Goal: Task Accomplishment & Management: Use online tool/utility

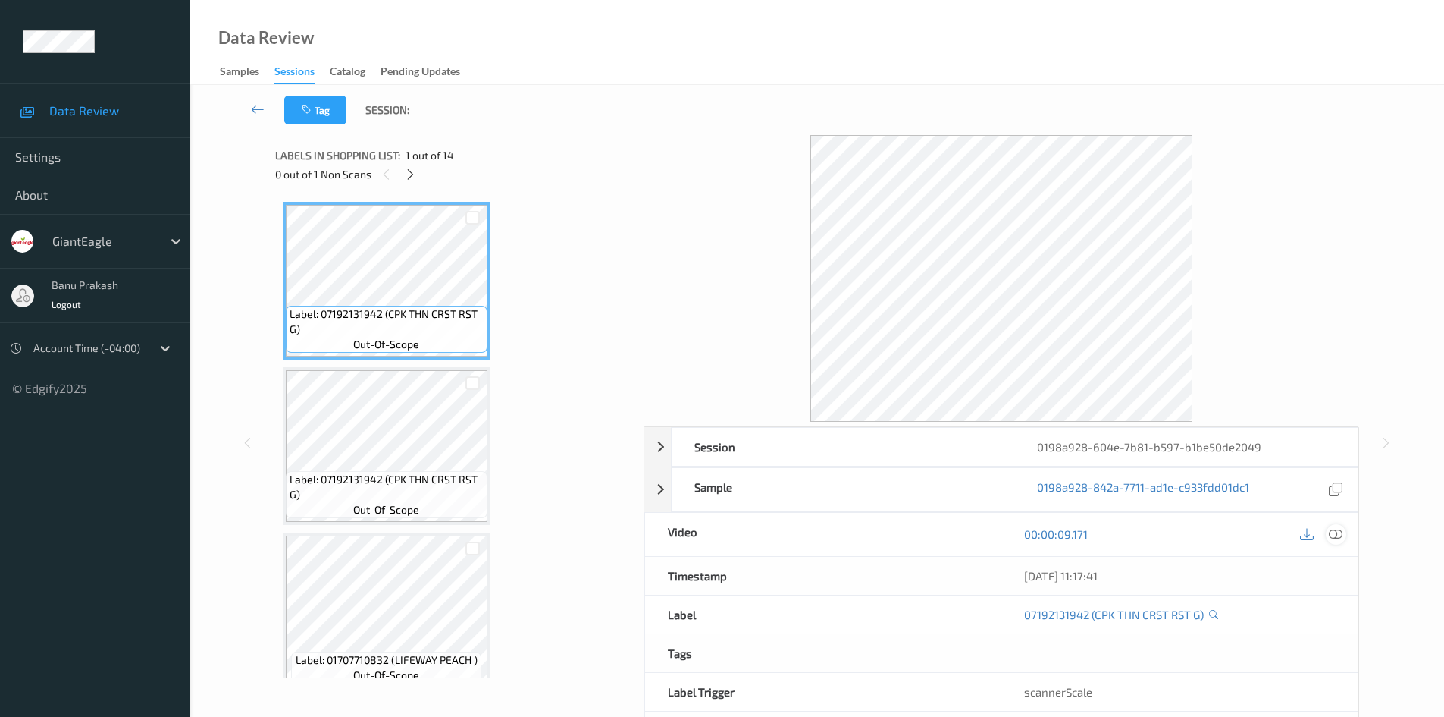
click at [1344, 534] on div at bounding box center [1336, 534] width 20 height 20
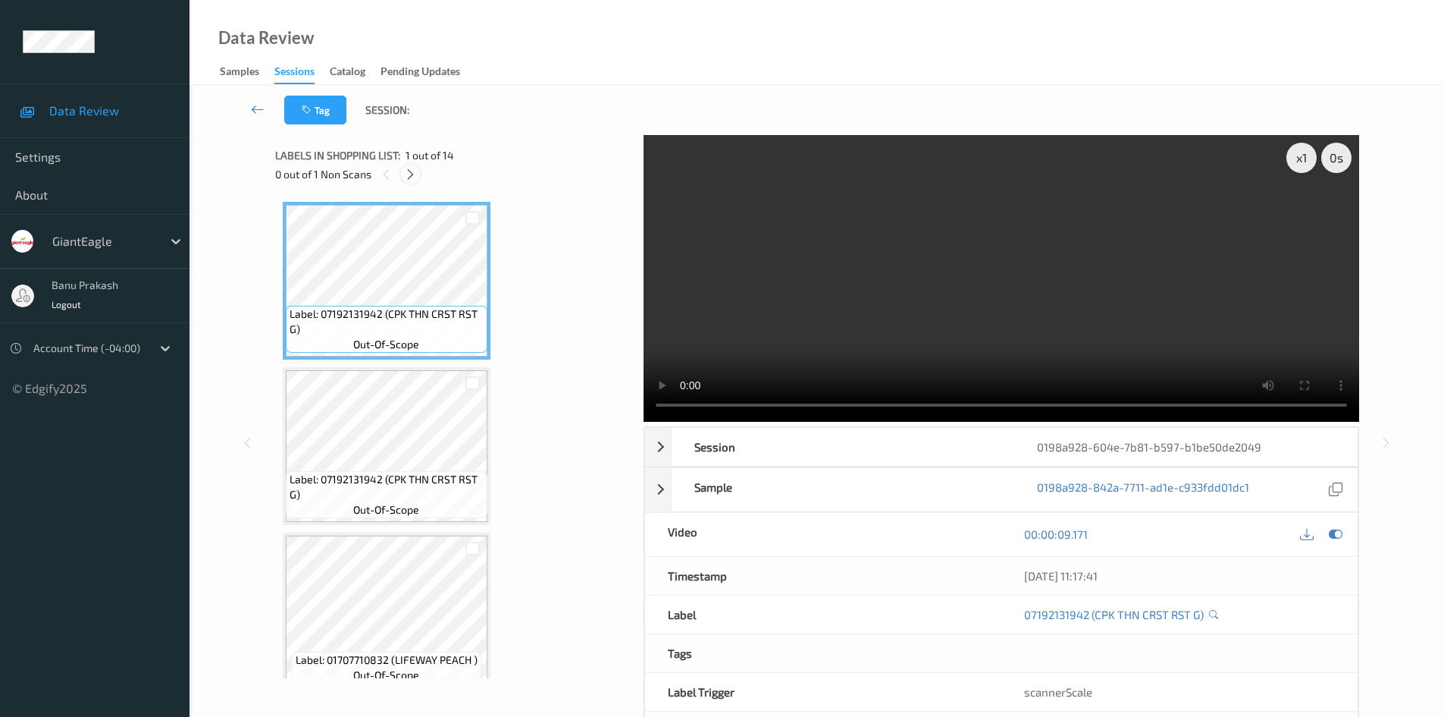
click at [405, 174] on icon at bounding box center [410, 175] width 13 height 14
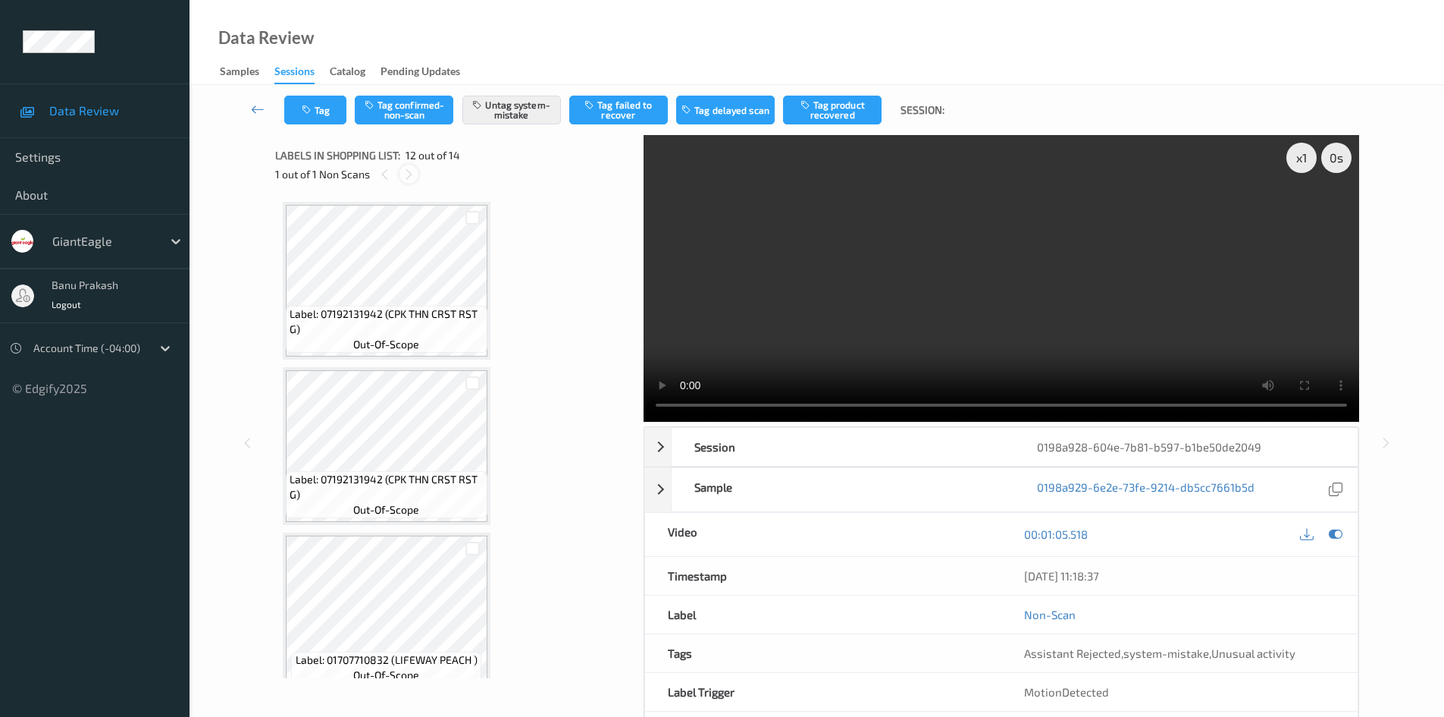
scroll to position [1661, 0]
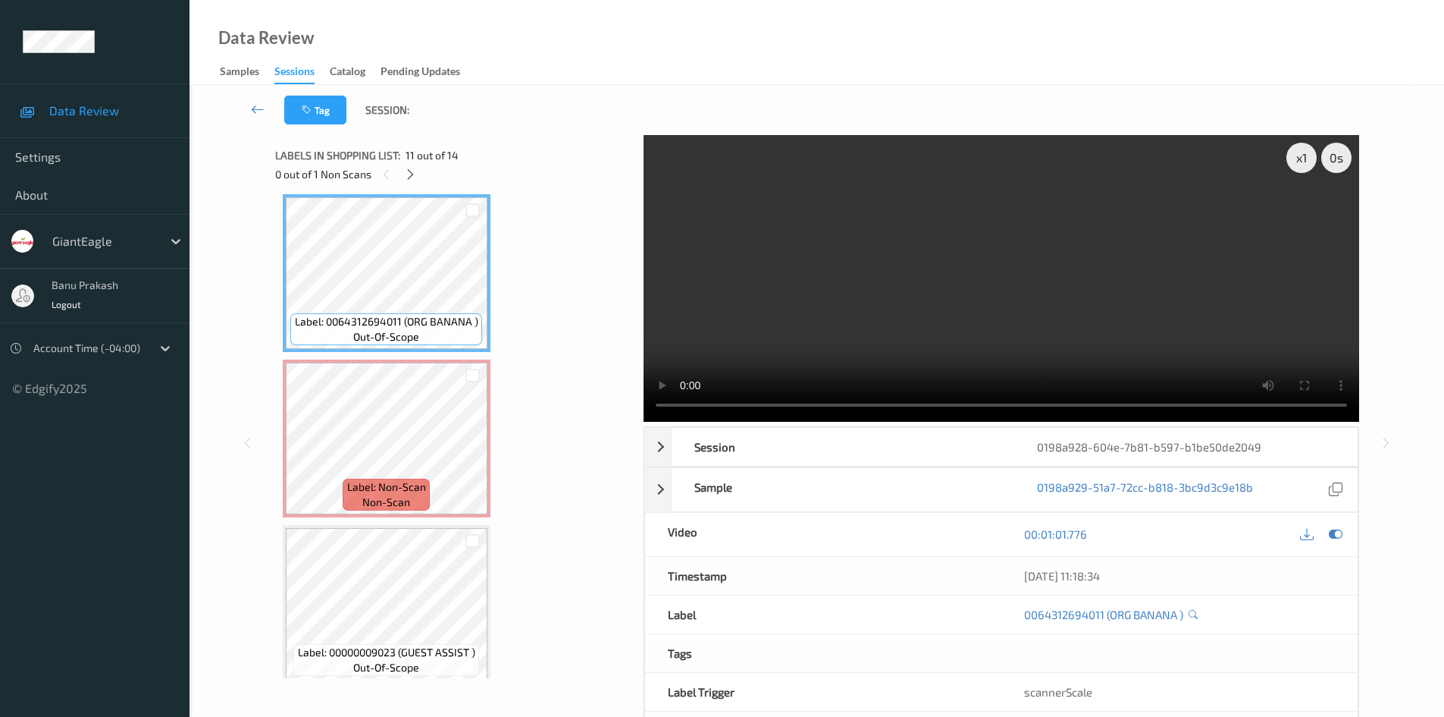
click at [824, 311] on video at bounding box center [1002, 278] width 716 height 287
click at [986, 319] on video at bounding box center [1002, 278] width 716 height 287
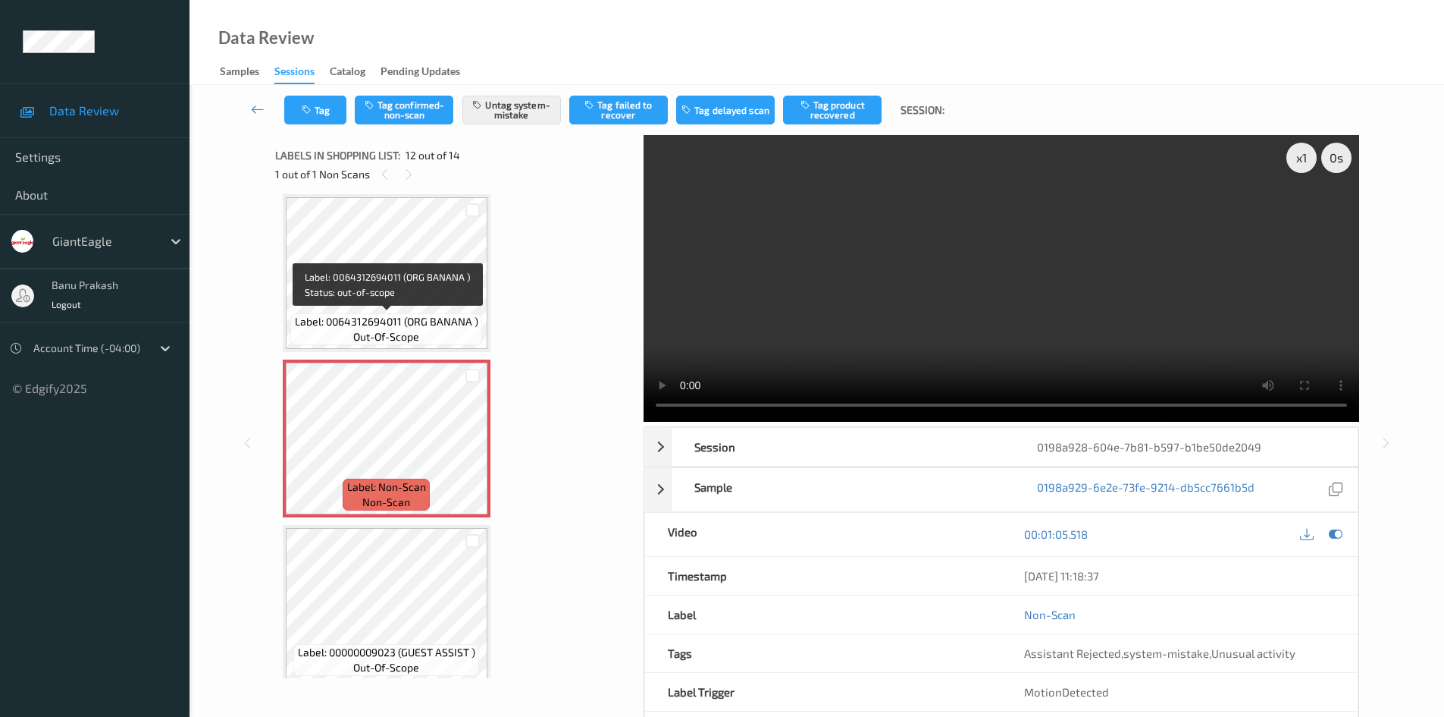
click at [437, 316] on span "Label: 0064312694011 (ORG BANANA )" at bounding box center [386, 321] width 183 height 15
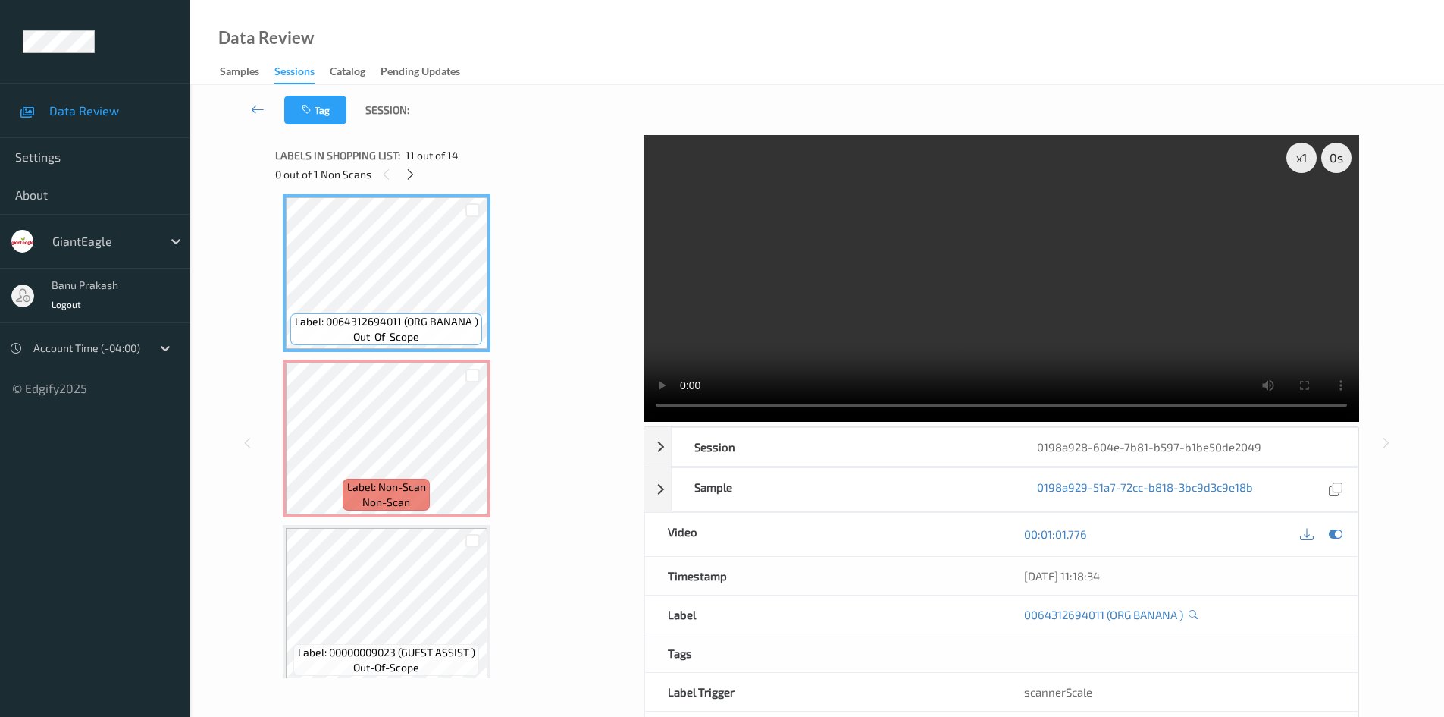
click at [895, 318] on video at bounding box center [1002, 278] width 716 height 287
click at [993, 318] on video at bounding box center [1002, 278] width 716 height 287
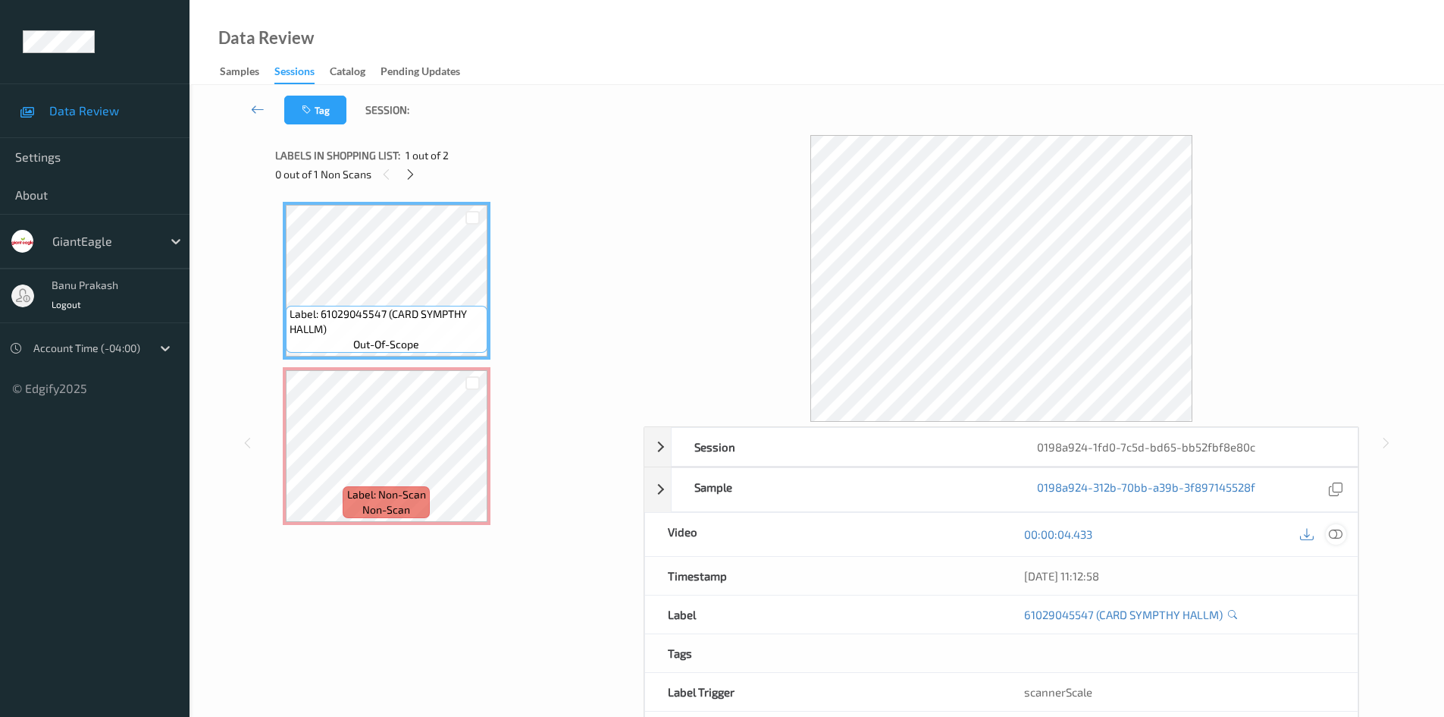
click at [1341, 535] on icon at bounding box center [1336, 534] width 14 height 14
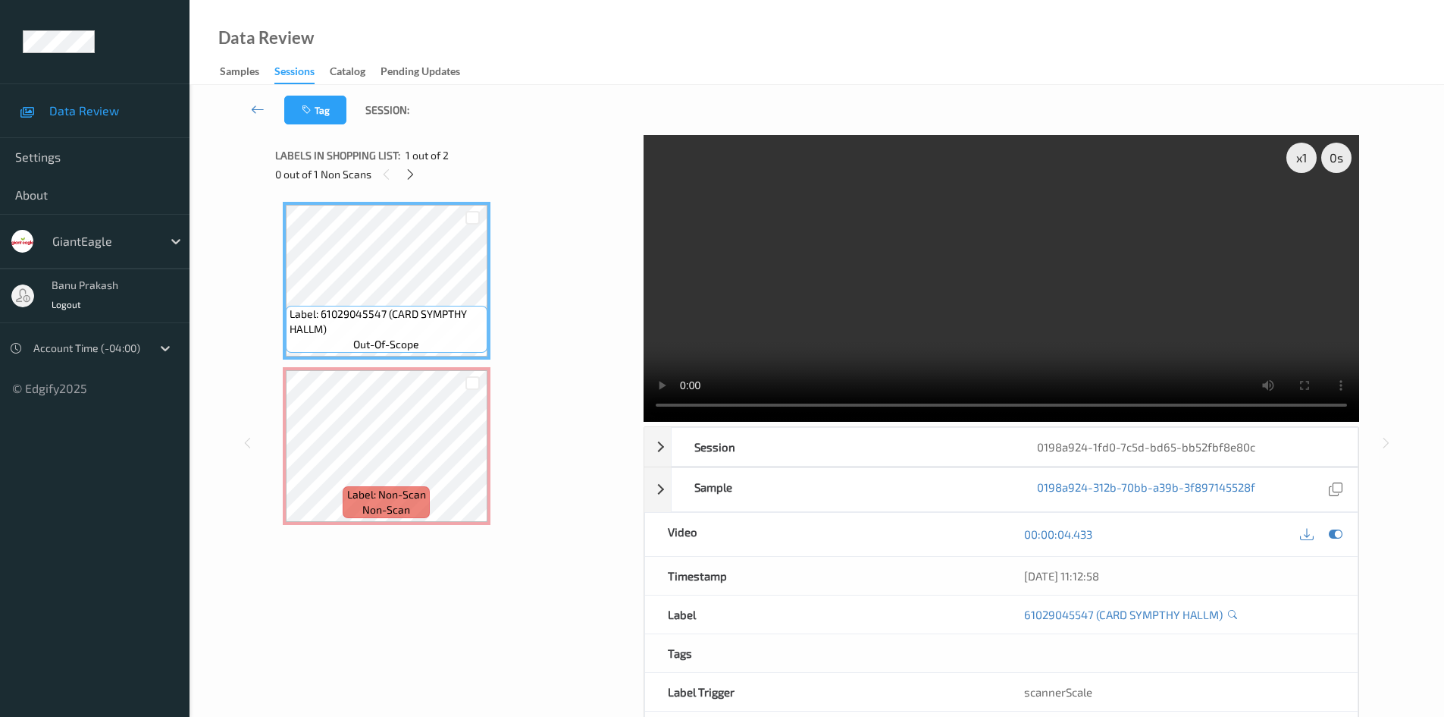
click at [940, 340] on video at bounding box center [1002, 278] width 716 height 287
click at [775, 317] on video at bounding box center [1002, 278] width 716 height 287
click at [957, 254] on video at bounding box center [1002, 278] width 716 height 287
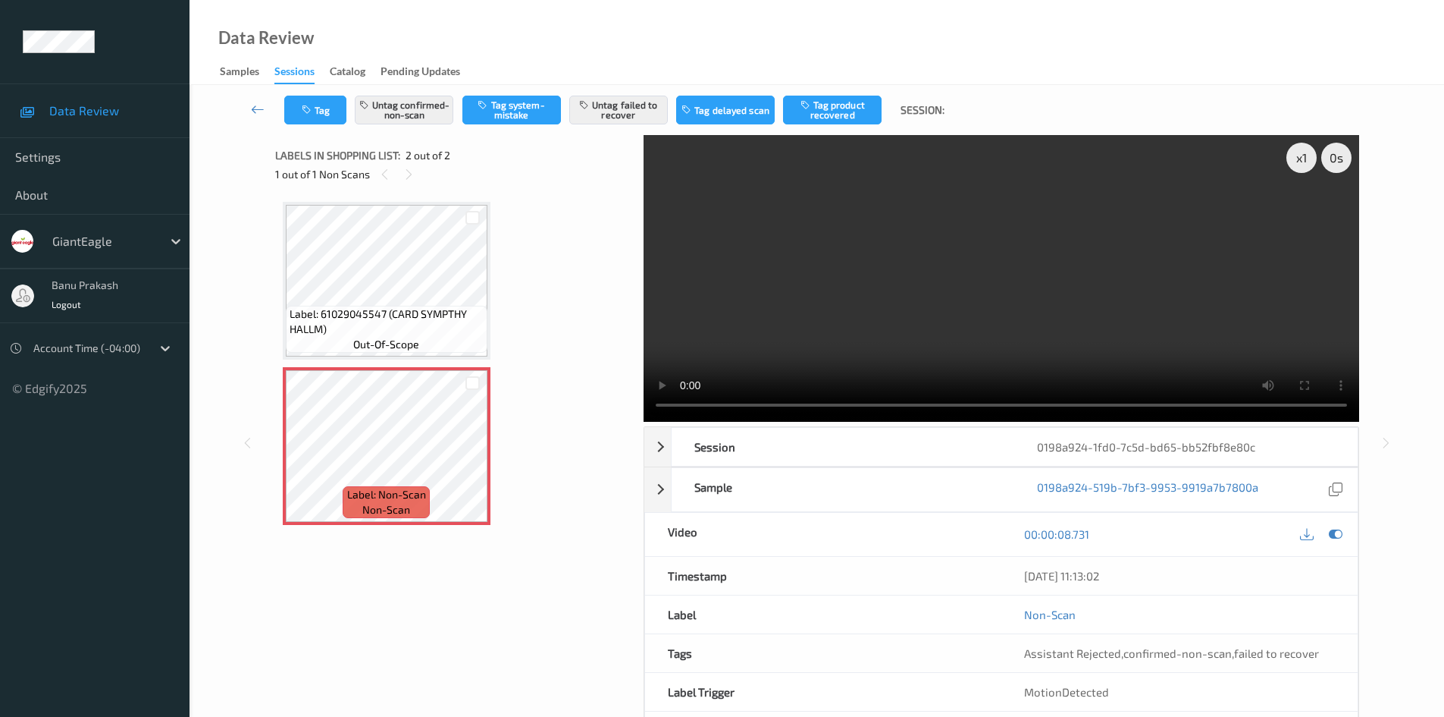
click at [946, 296] on video at bounding box center [1002, 278] width 716 height 287
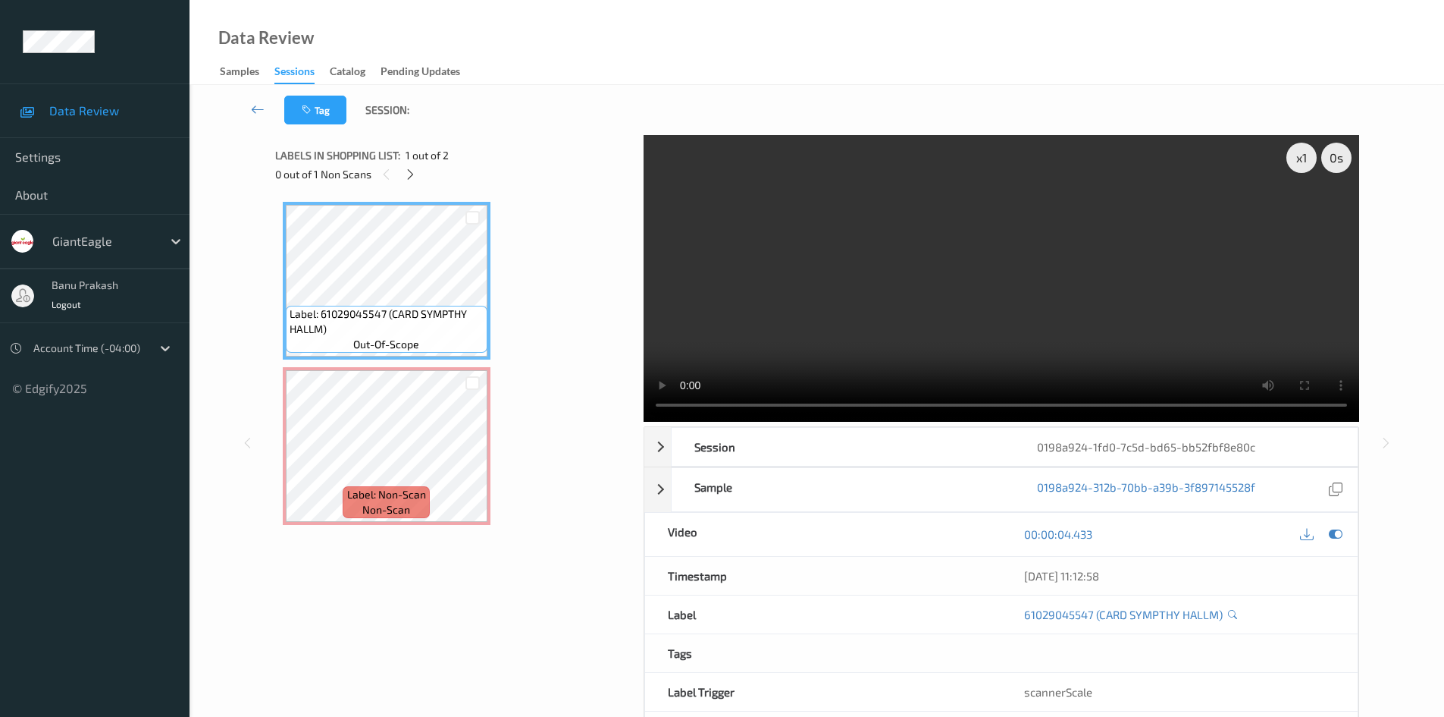
click at [1142, 295] on video at bounding box center [1002, 278] width 716 height 287
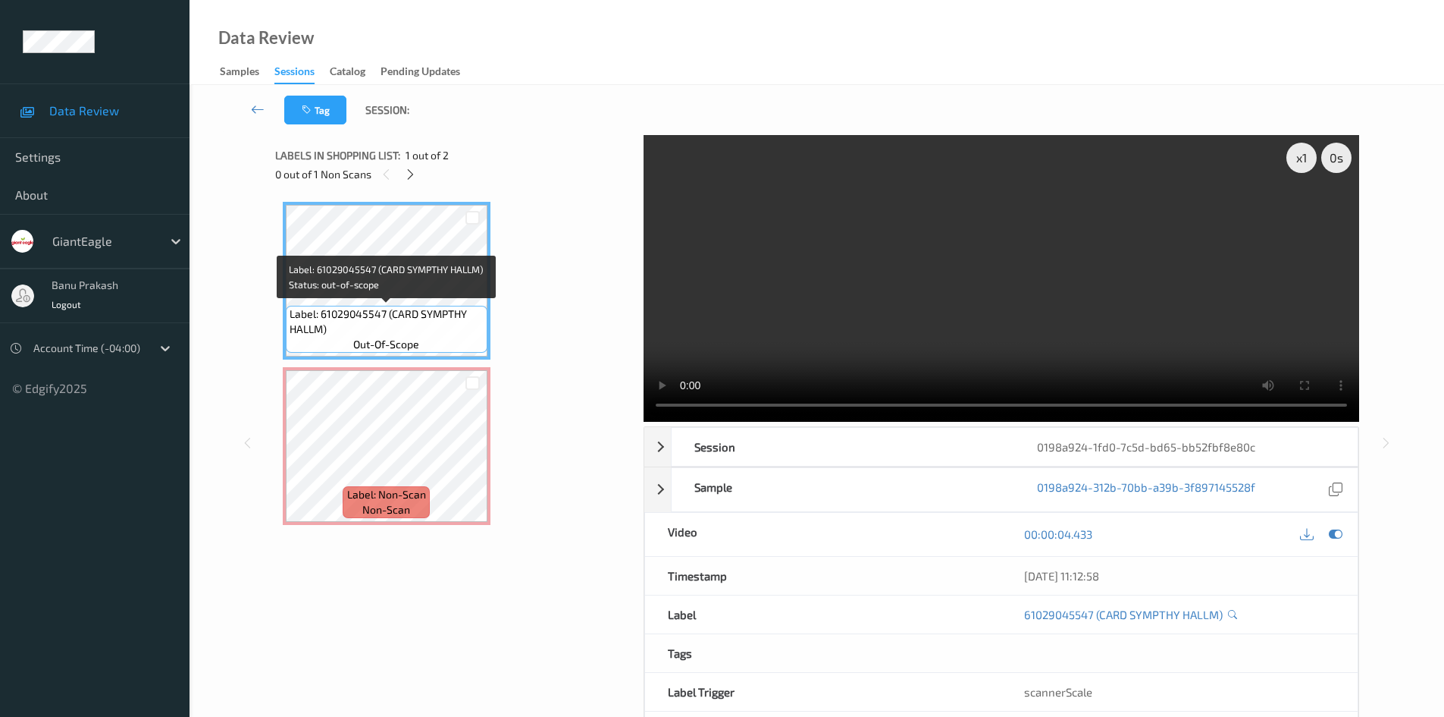
click at [354, 316] on span "Label: 61029045547 (CARD SYMPTHY HALLM)" at bounding box center [387, 321] width 194 height 30
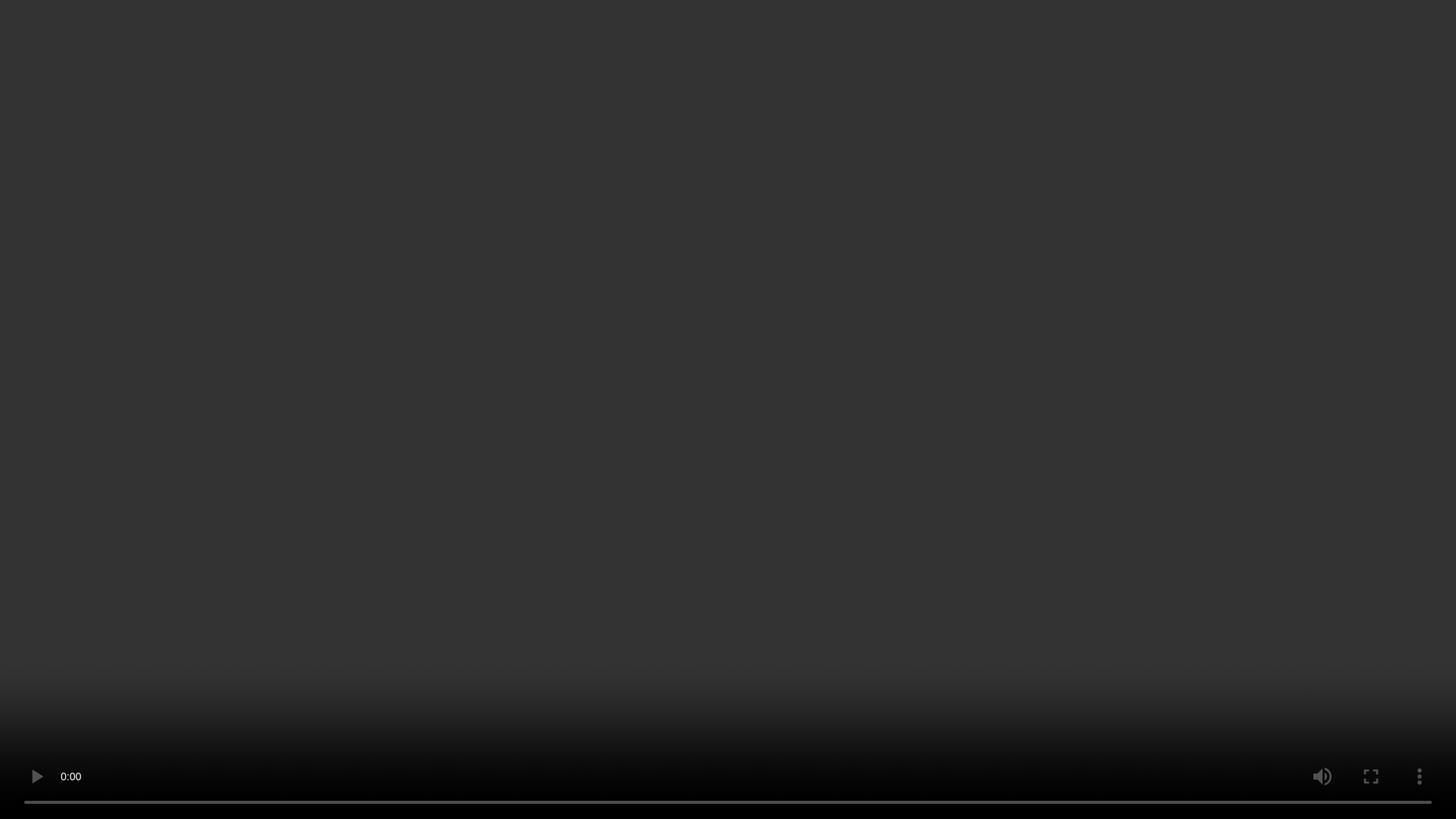
click at [1006, 503] on video at bounding box center [728, 409] width 1456 height 819
click at [1011, 485] on video at bounding box center [728, 409] width 1456 height 819
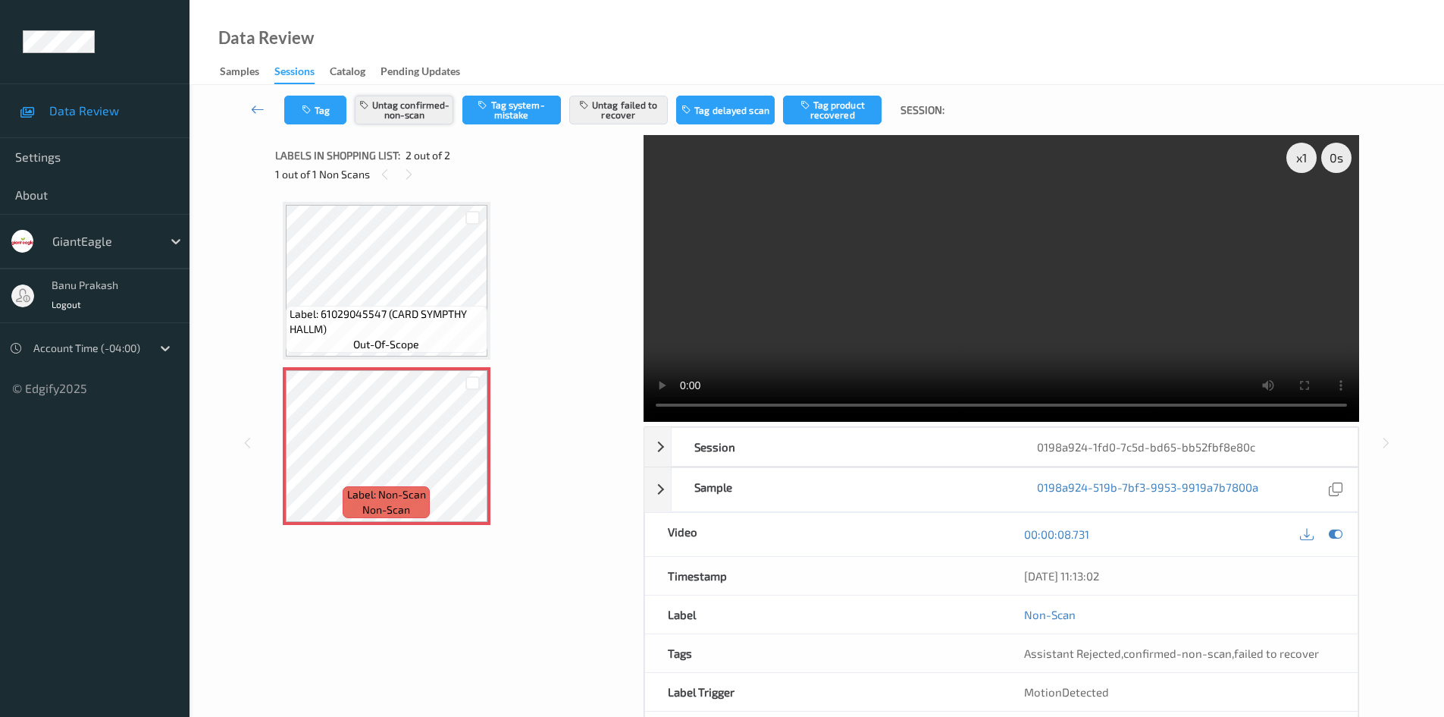
click at [402, 102] on button "Untag confirmed-non-scan" at bounding box center [404, 110] width 99 height 29
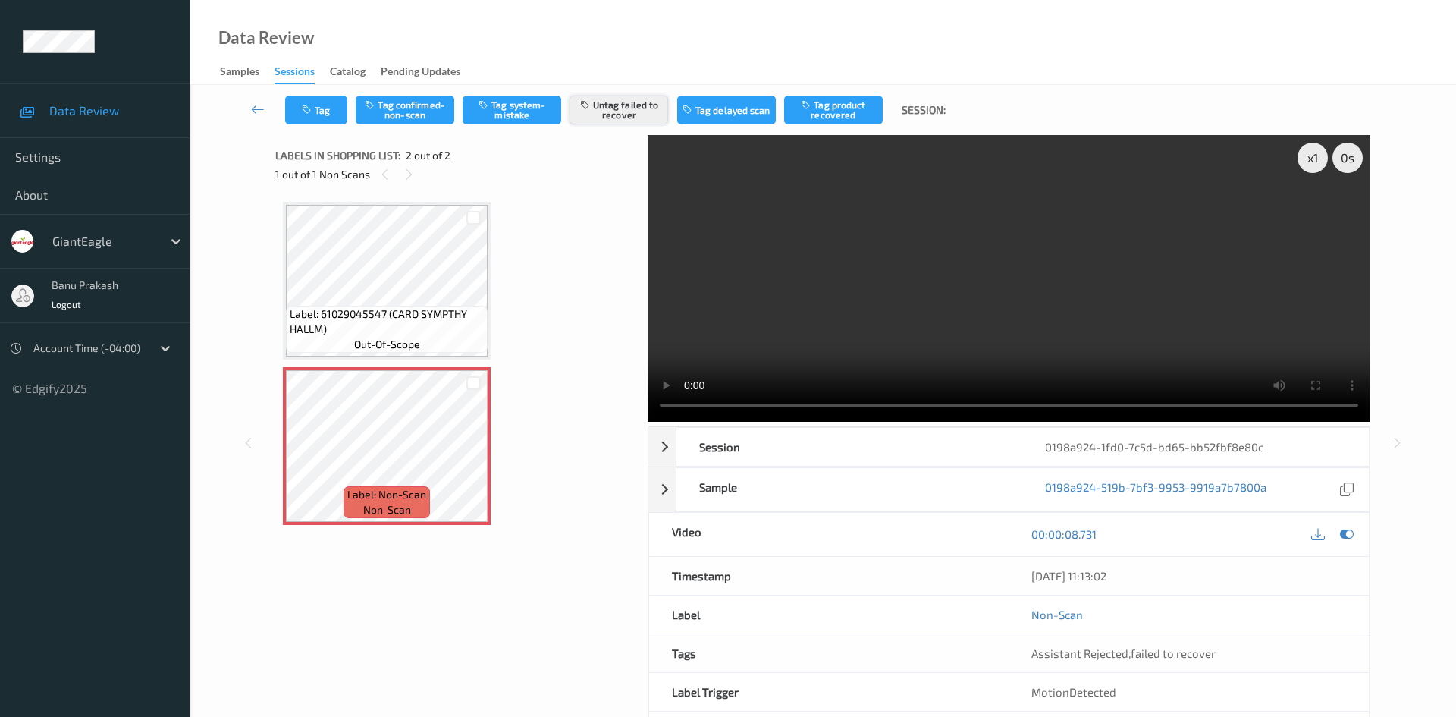
click at [617, 121] on button "Untag failed to recover" at bounding box center [618, 110] width 99 height 29
click at [494, 109] on button "Tag system-mistake" at bounding box center [512, 110] width 99 height 29
click at [314, 121] on button "Tag" at bounding box center [316, 110] width 62 height 29
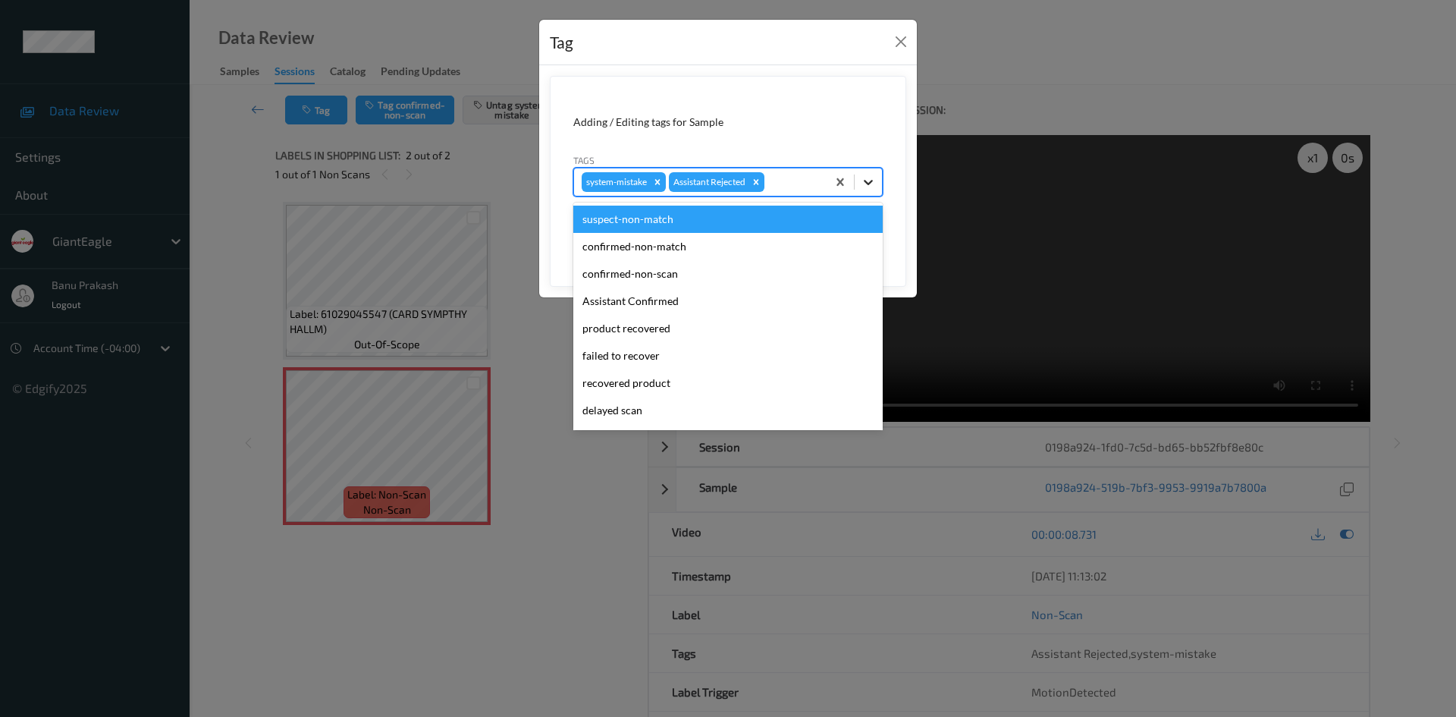
click at [880, 183] on div at bounding box center [868, 181] width 27 height 27
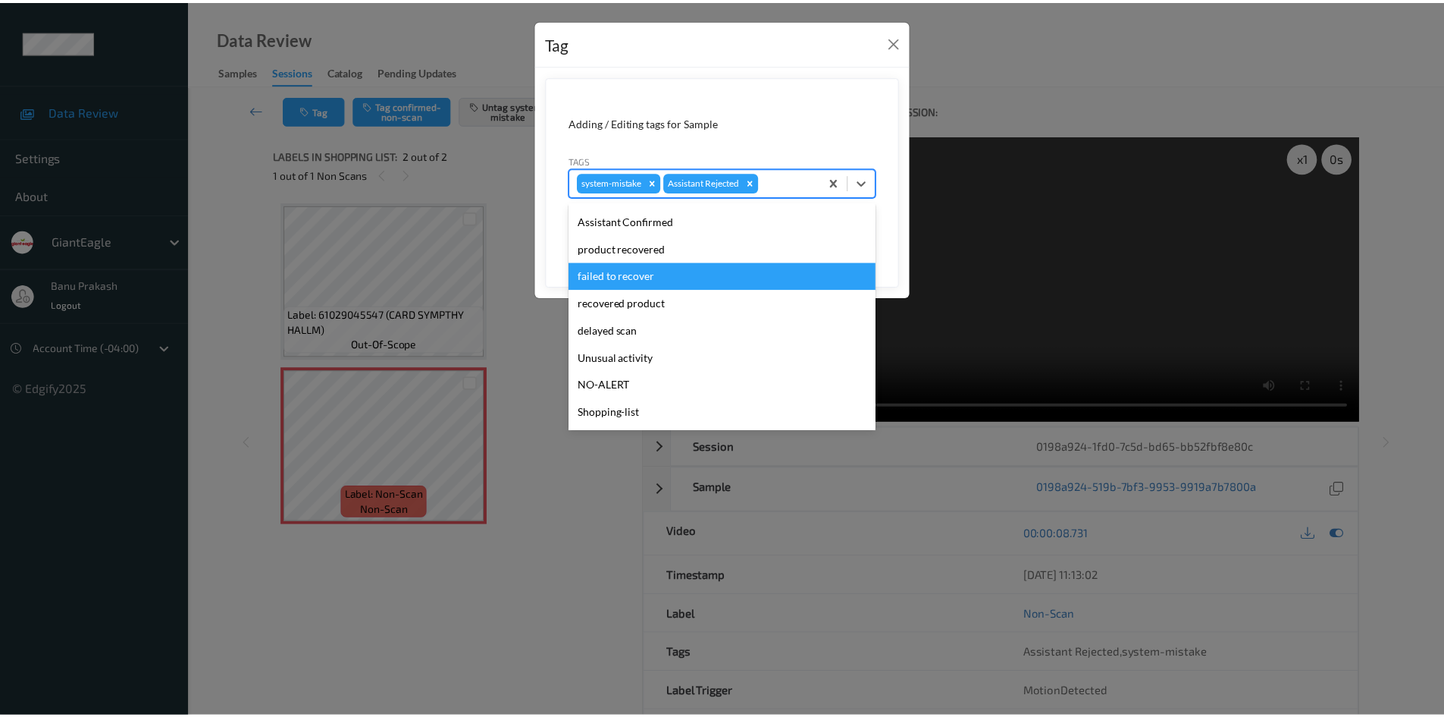
scroll to position [133, 0]
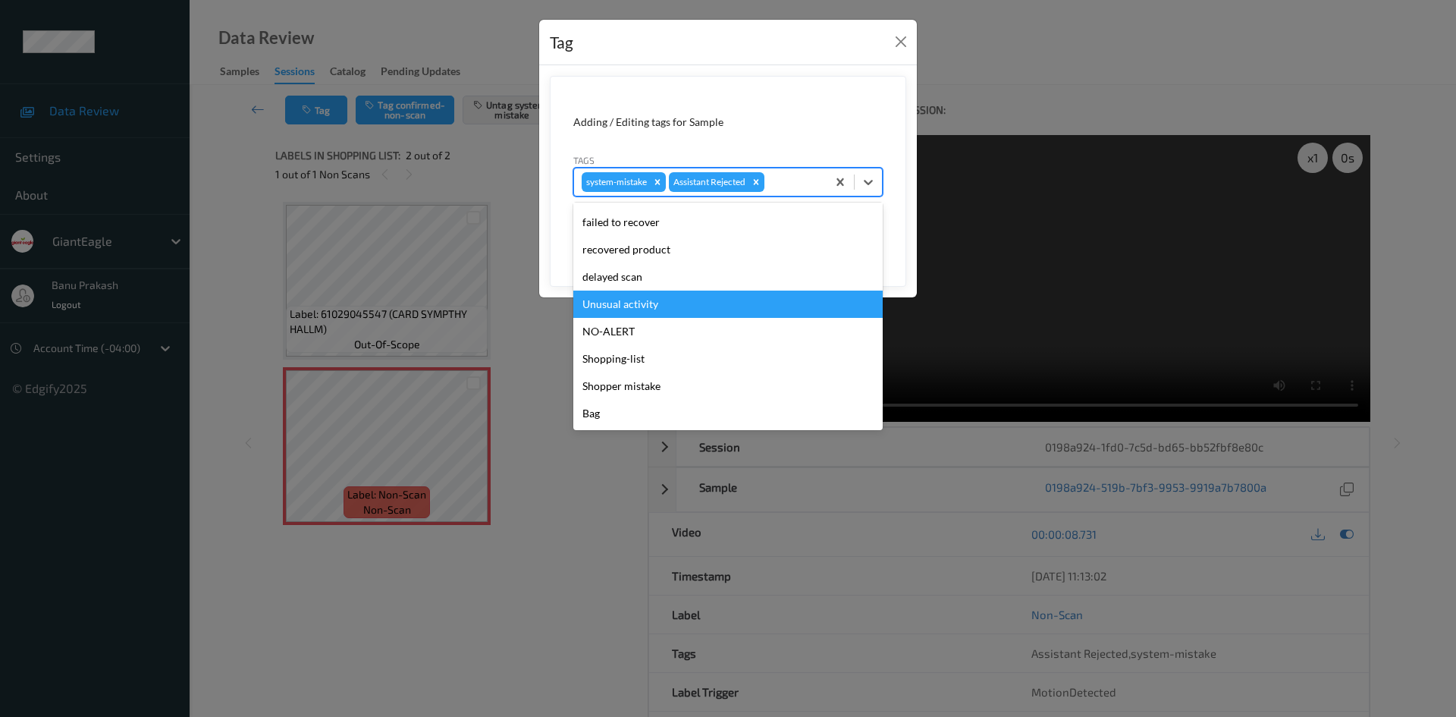
click at [653, 301] on div "Unusual activity" at bounding box center [727, 303] width 309 height 27
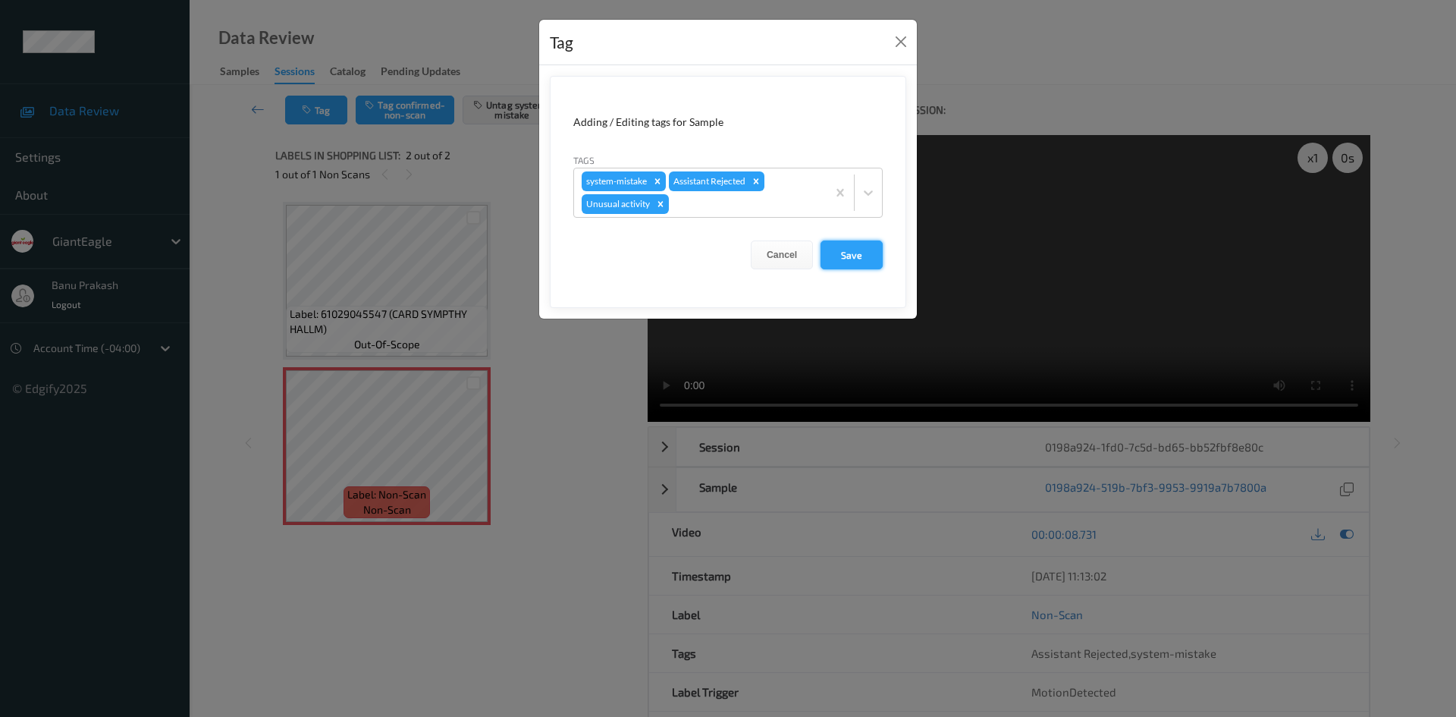
click at [847, 252] on button "Save" at bounding box center [851, 254] width 62 height 29
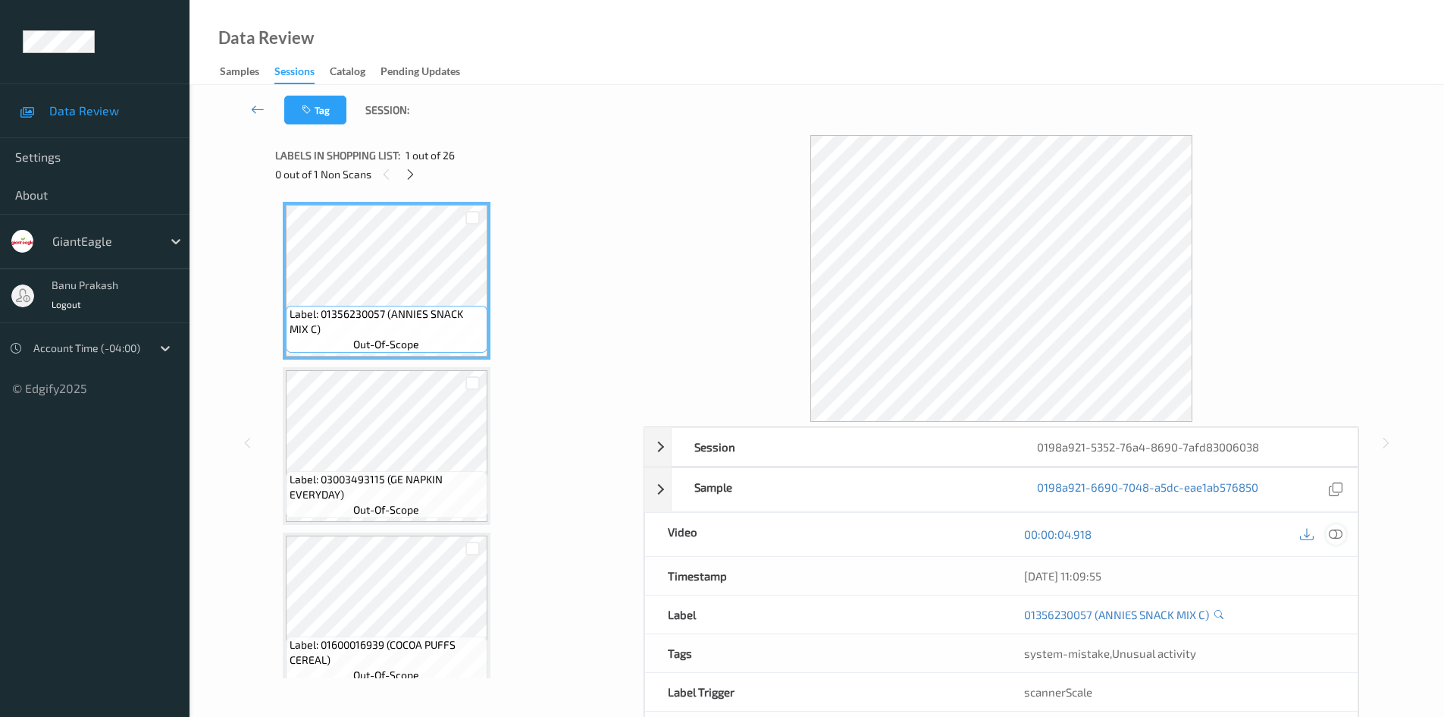
click at [1338, 532] on icon at bounding box center [1336, 534] width 14 height 14
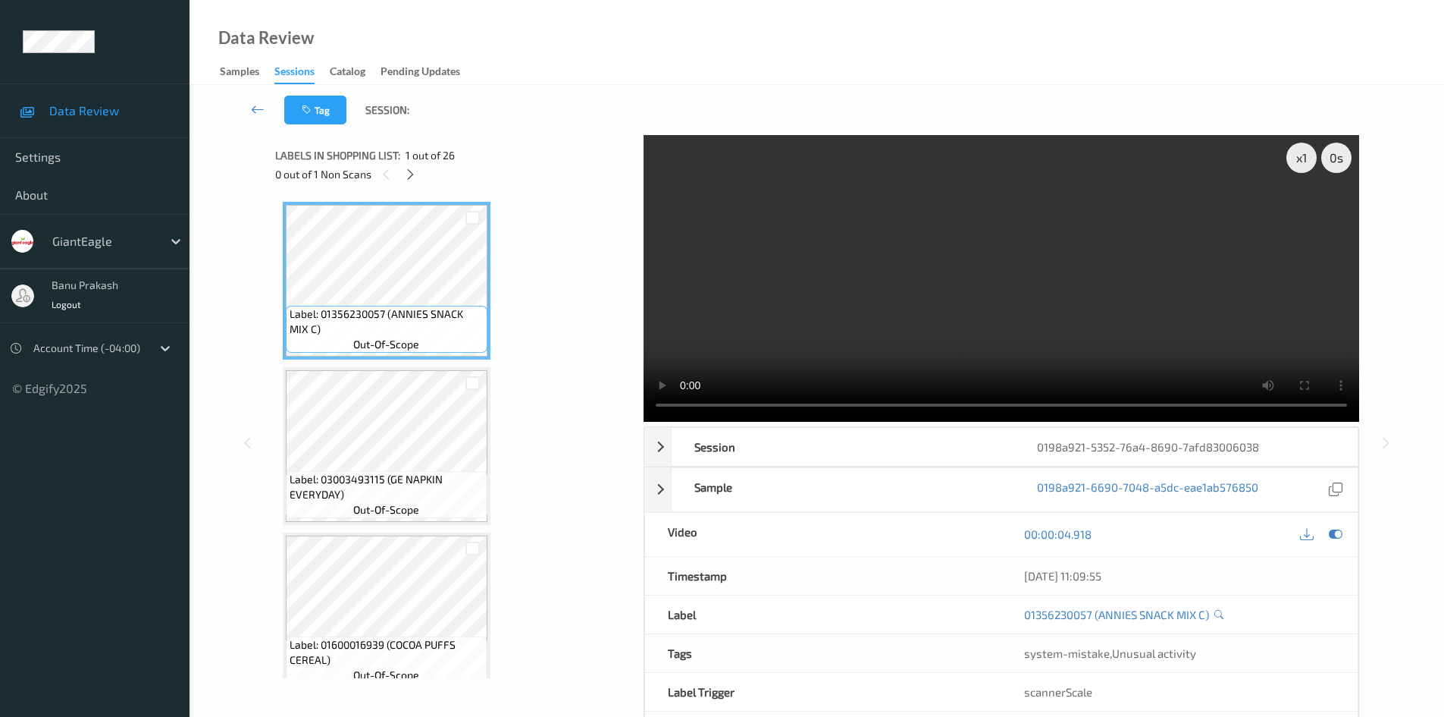
click at [408, 163] on div "Labels in shopping list: 1 out of 26" at bounding box center [454, 155] width 358 height 19
click at [417, 174] on icon at bounding box center [410, 175] width 13 height 14
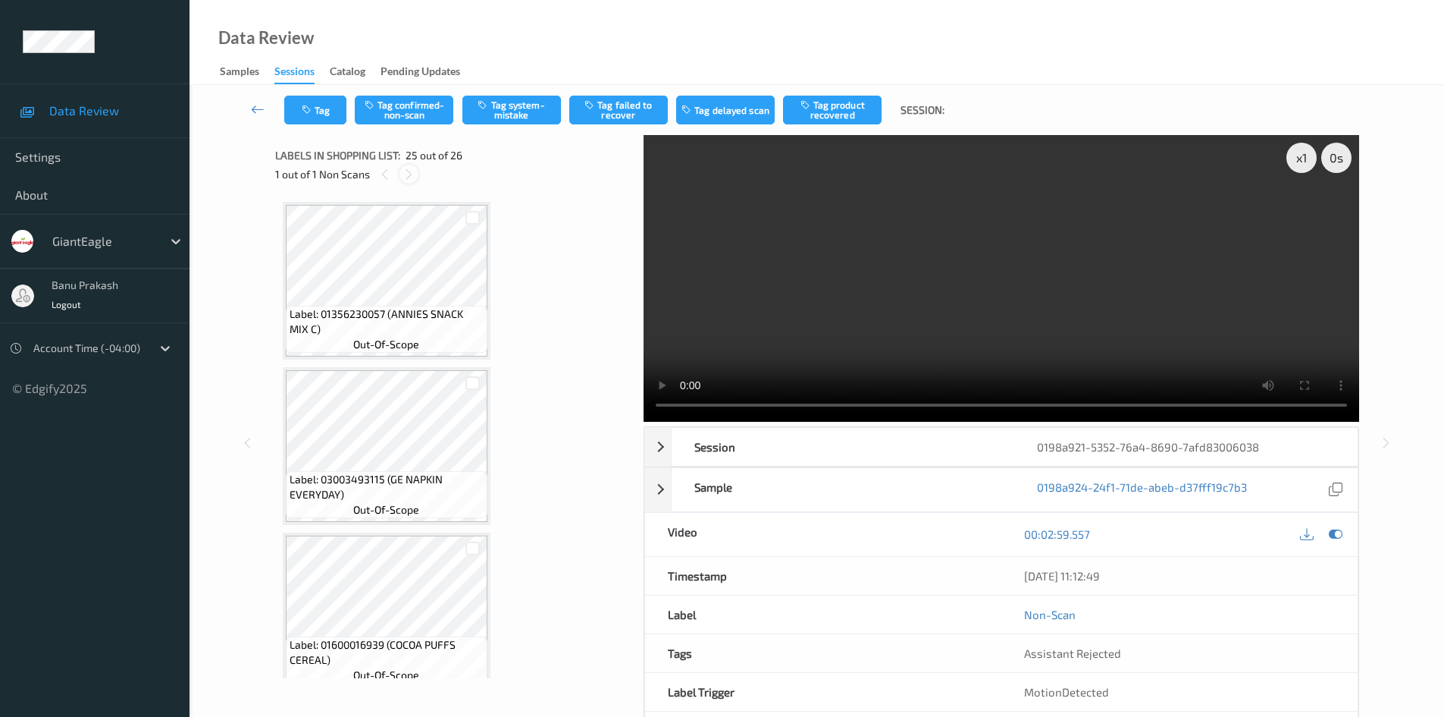
scroll to position [3809, 0]
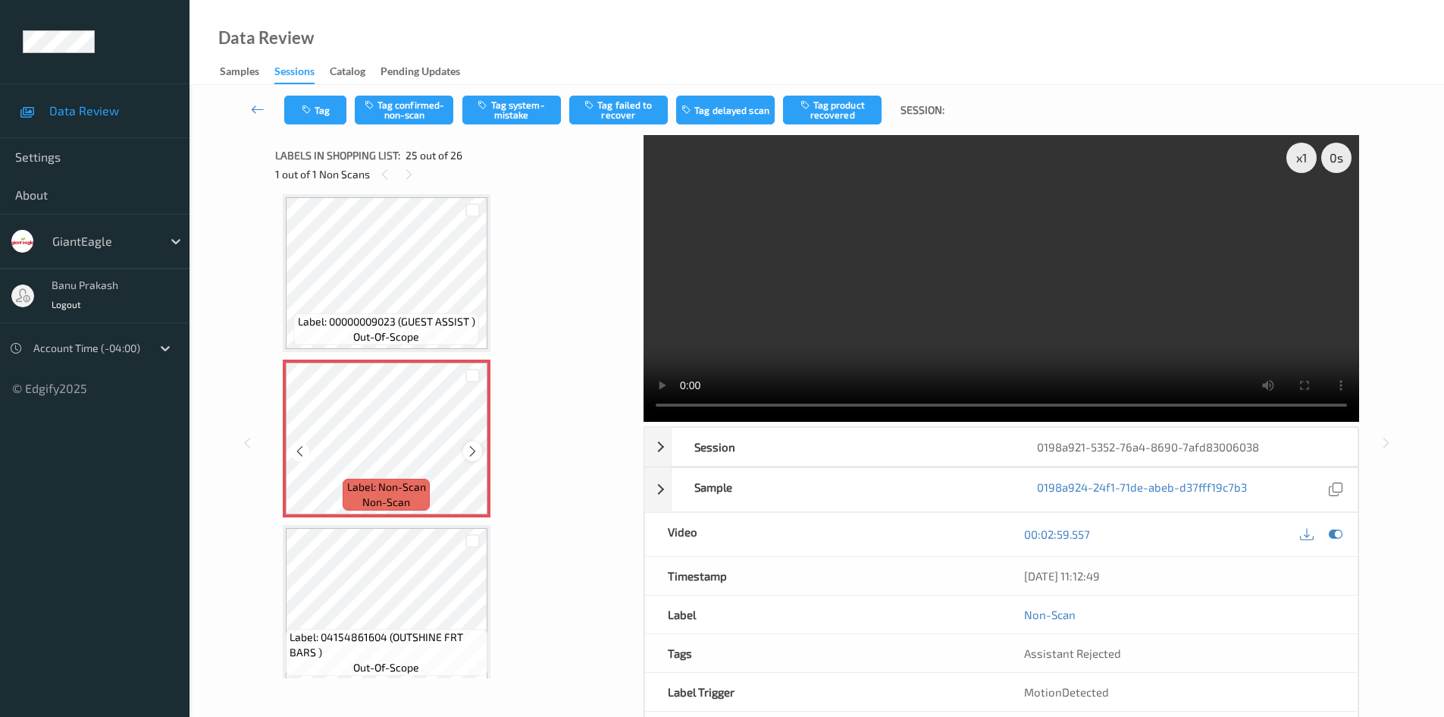
click at [473, 451] on icon at bounding box center [472, 451] width 13 height 14
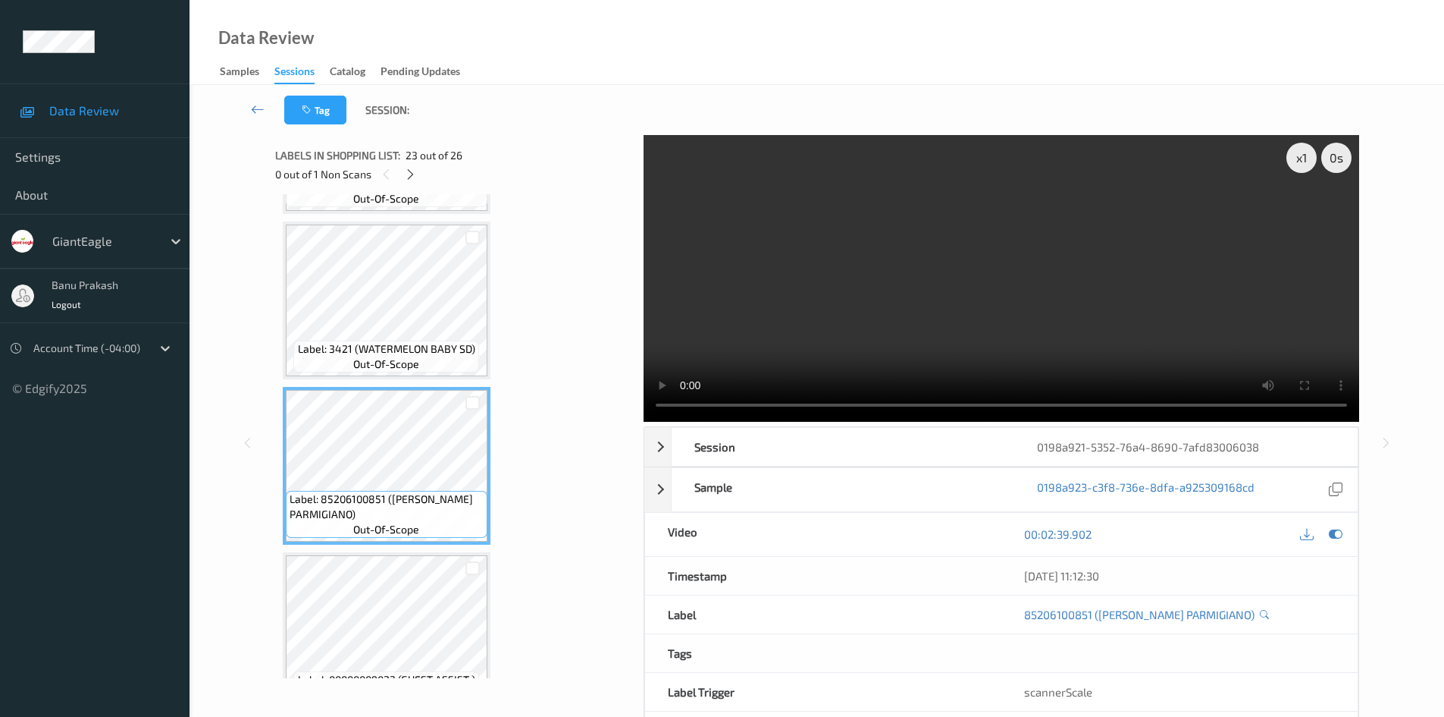
scroll to position [3430, 0]
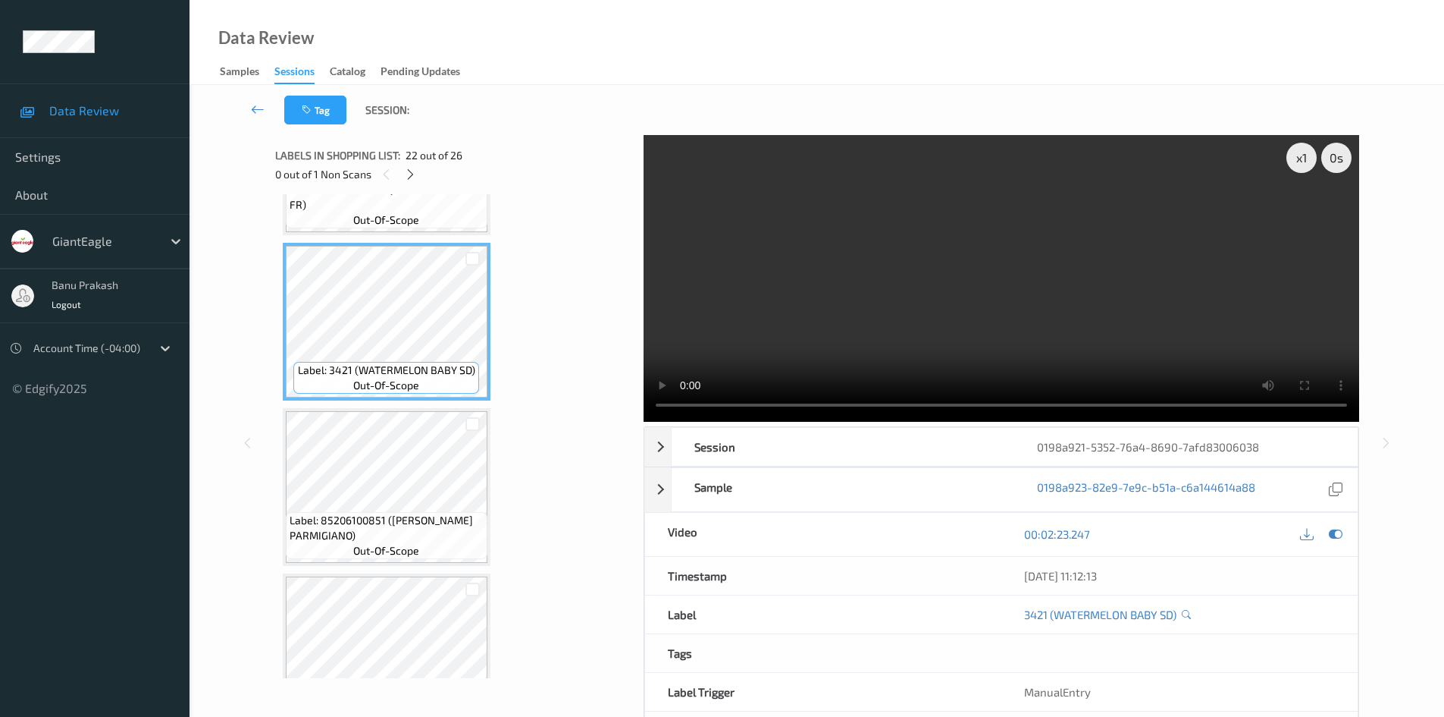
click at [1050, 303] on video at bounding box center [1002, 278] width 716 height 287
click at [911, 320] on video at bounding box center [1002, 278] width 716 height 287
click at [413, 171] on icon at bounding box center [410, 175] width 13 height 14
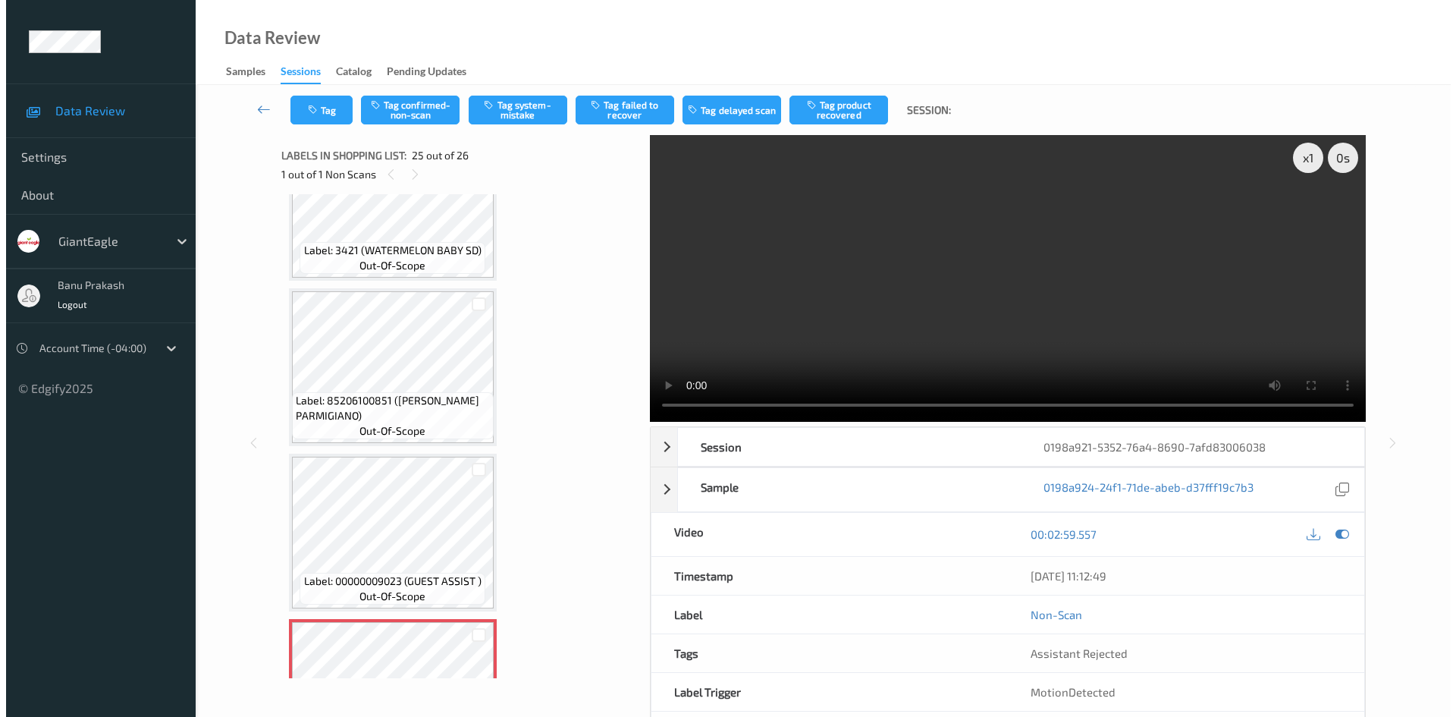
scroll to position [3746, 0]
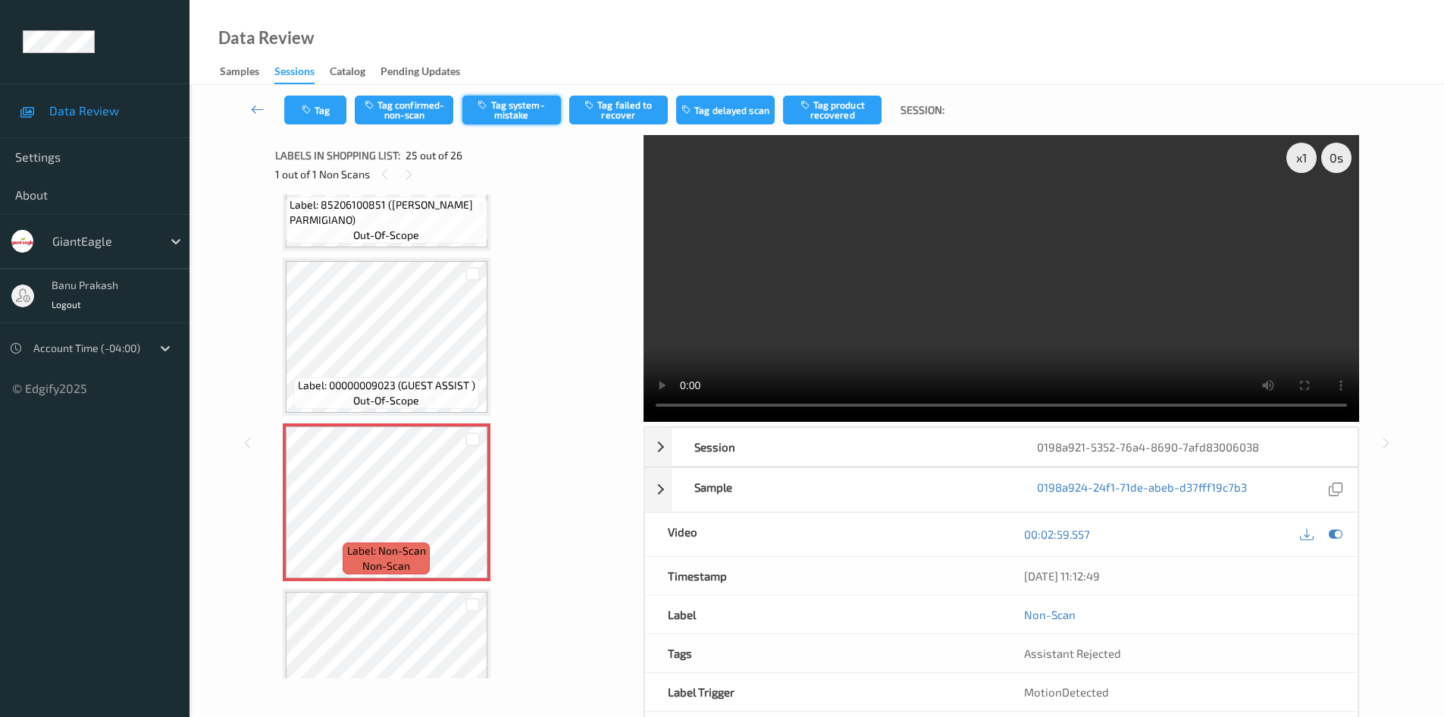
click at [491, 118] on button "Tag system-mistake" at bounding box center [512, 110] width 99 height 29
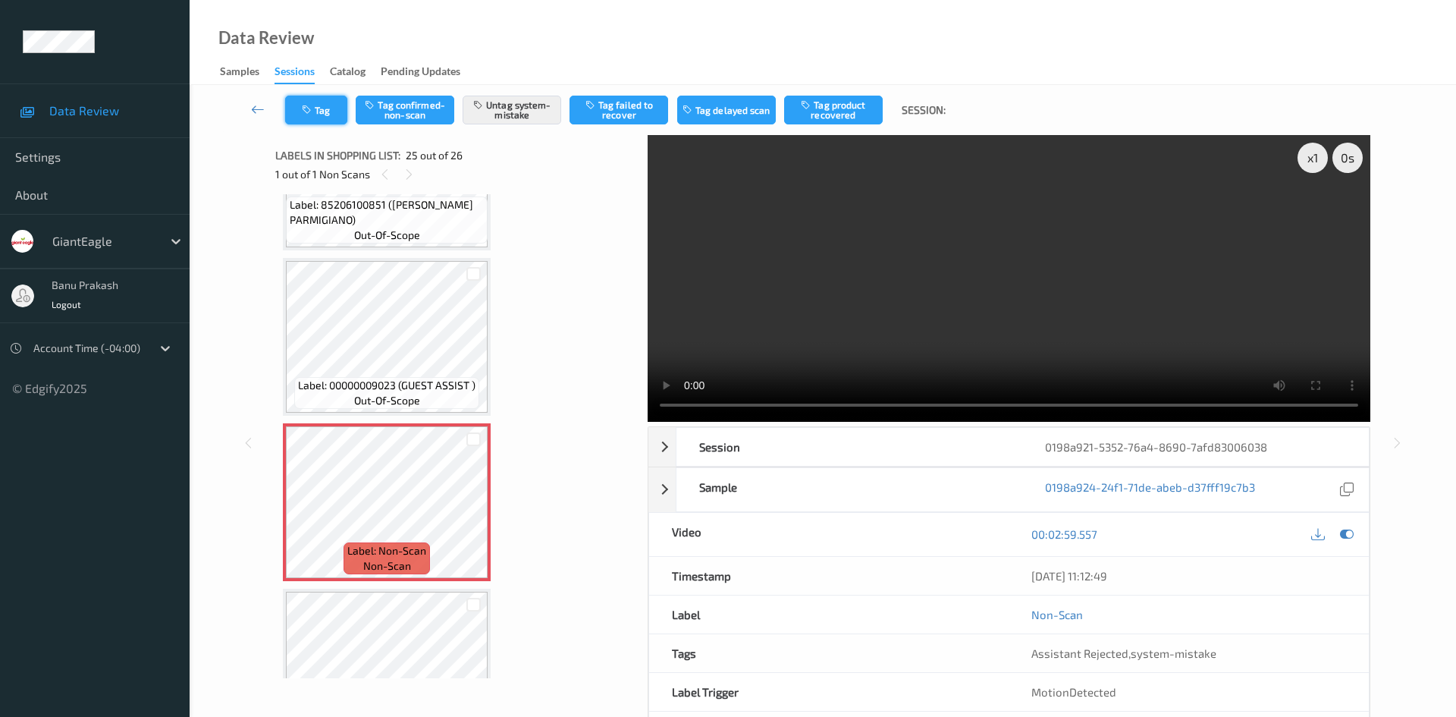
click at [325, 108] on button "Tag" at bounding box center [316, 110] width 62 height 29
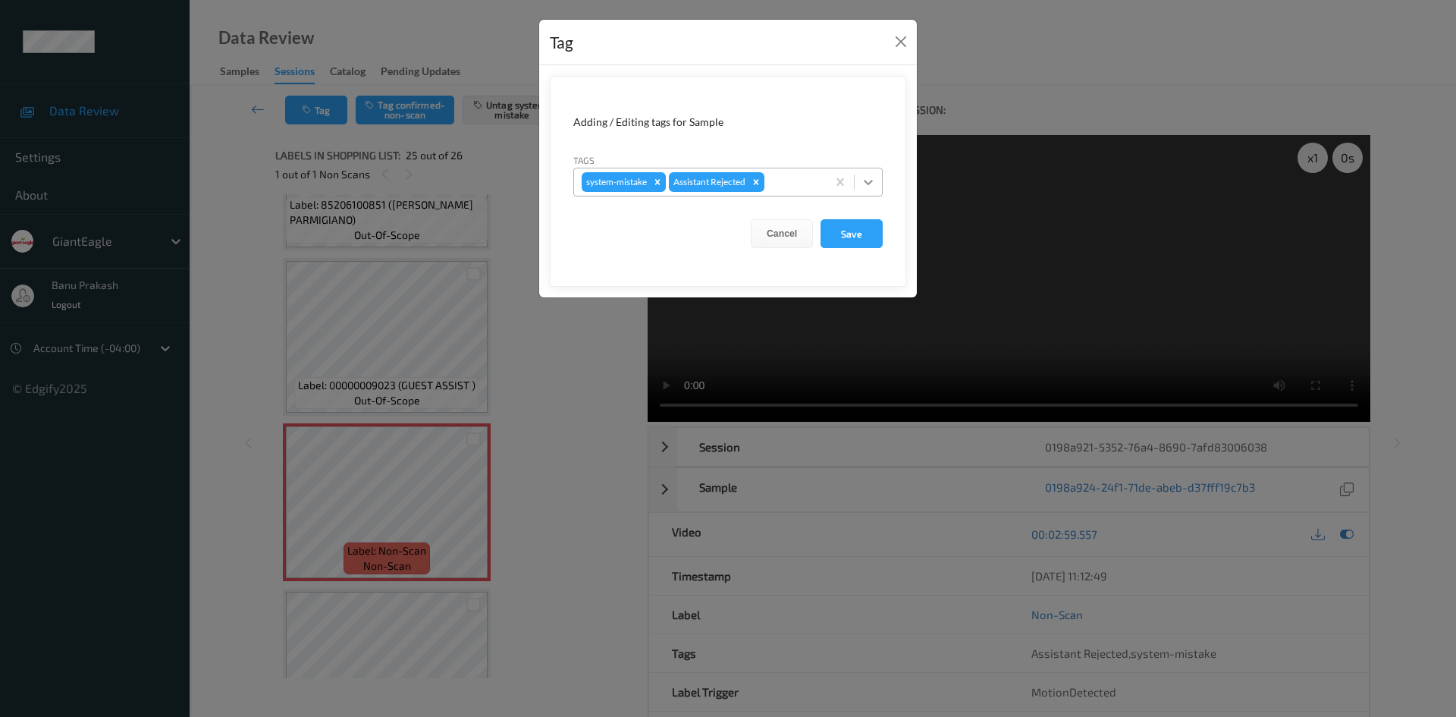
click at [864, 181] on icon at bounding box center [868, 181] width 15 height 15
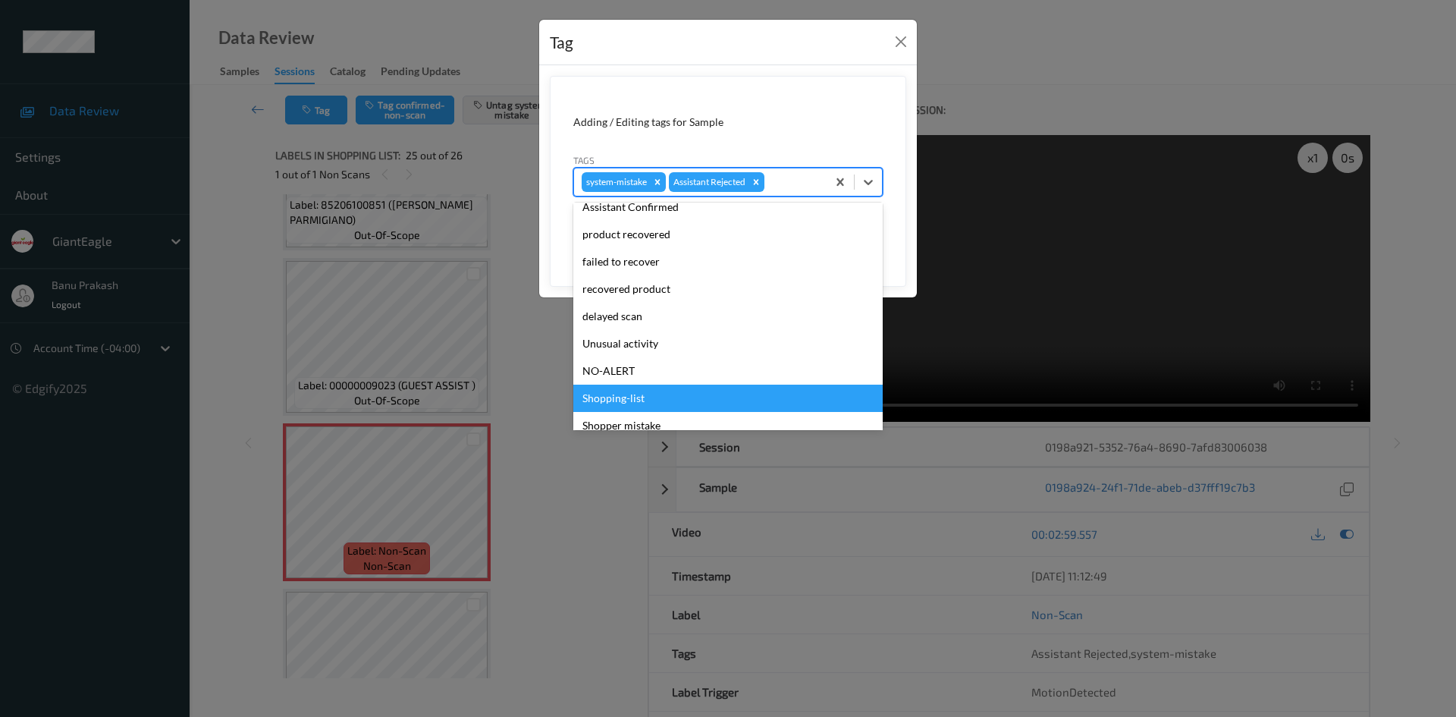
scroll to position [133, 0]
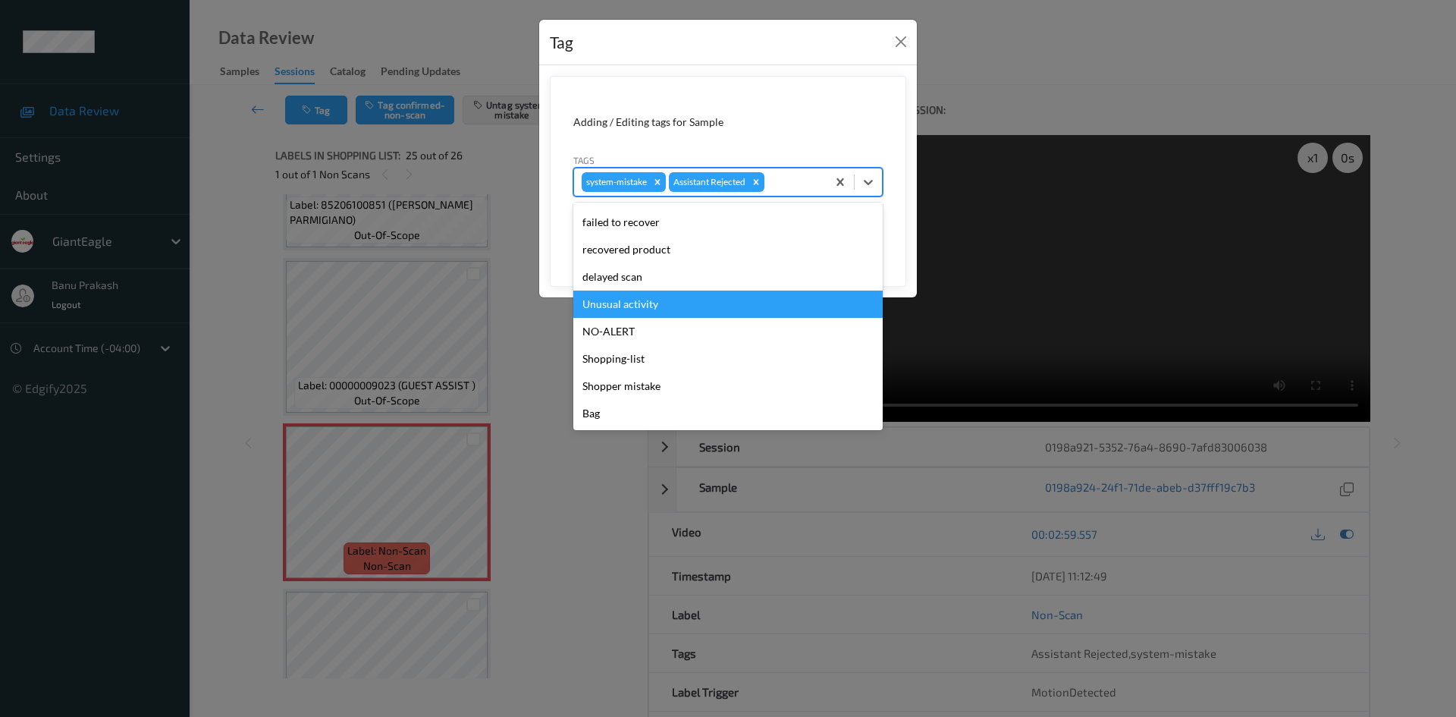
click at [618, 306] on div "Unusual activity" at bounding box center [727, 303] width 309 height 27
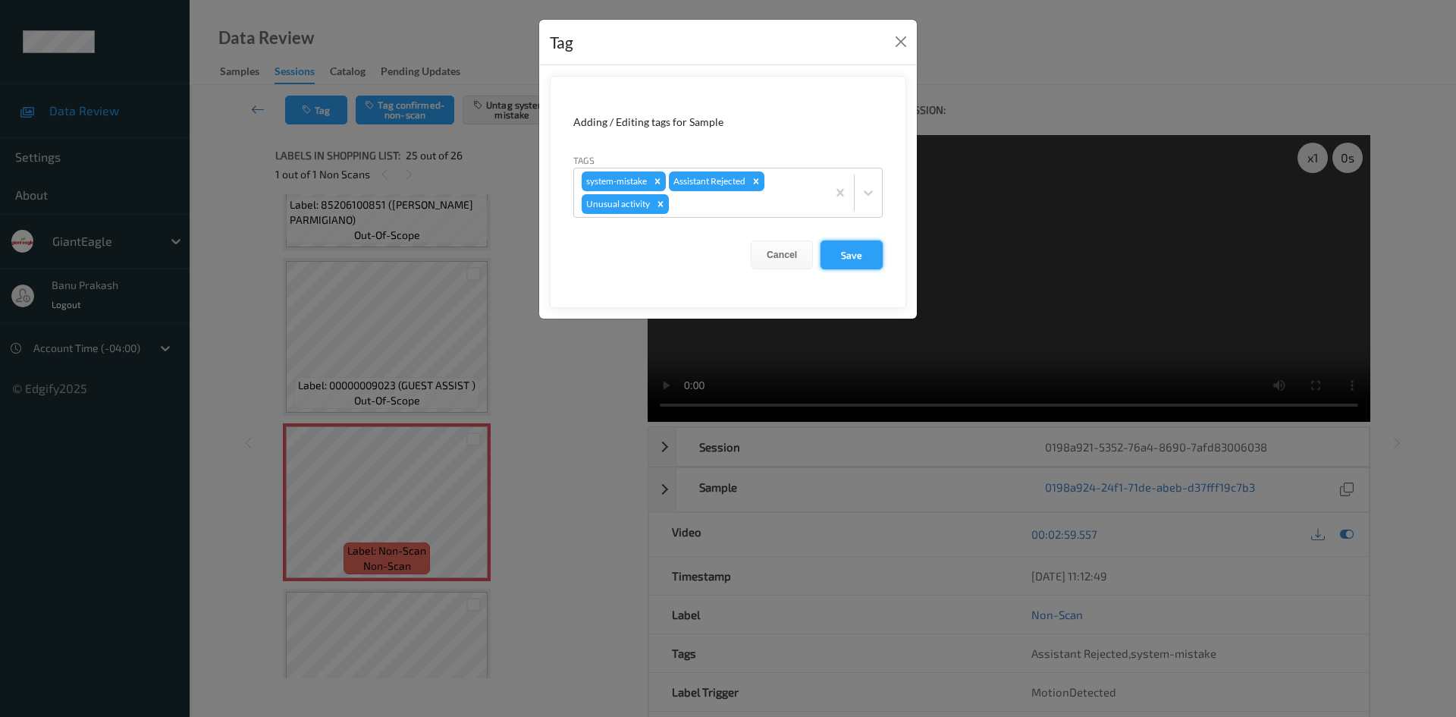
click at [873, 253] on button "Save" at bounding box center [851, 254] width 62 height 29
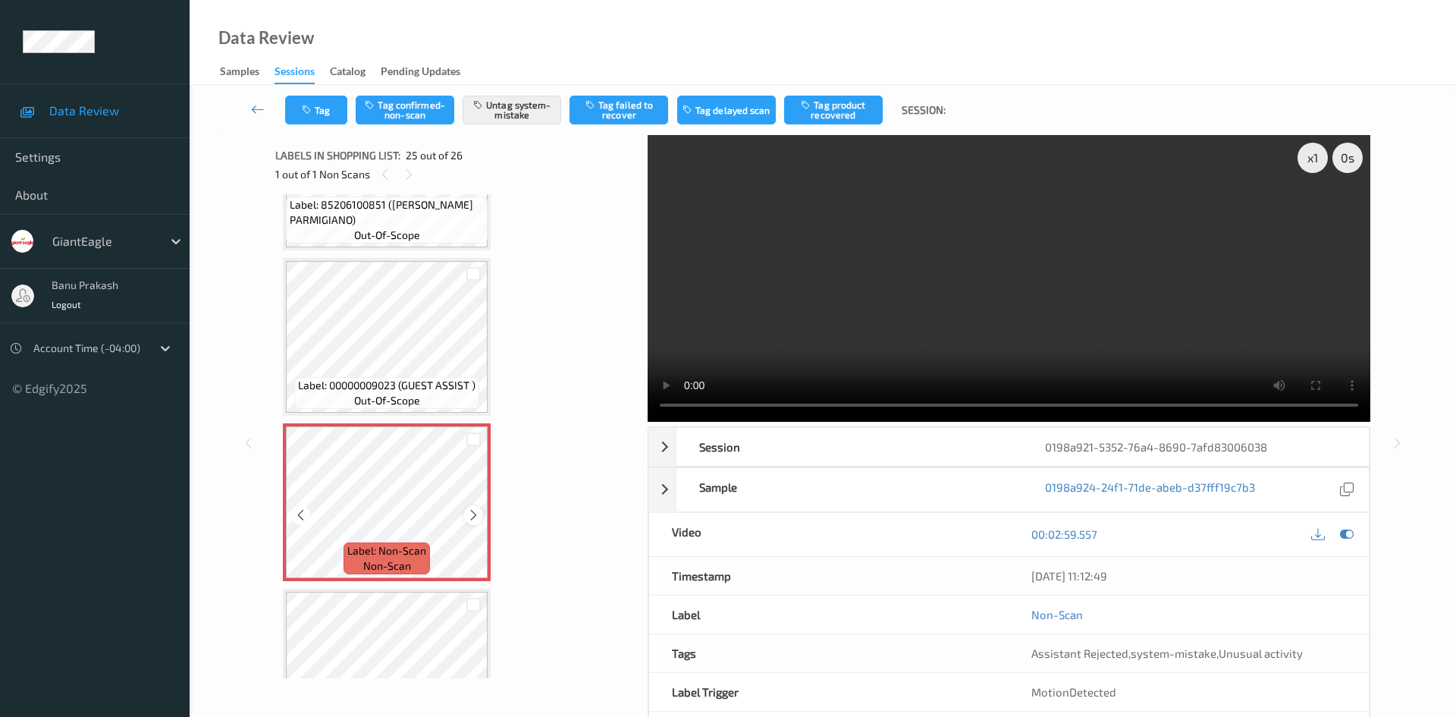
click at [475, 517] on icon at bounding box center [473, 515] width 13 height 14
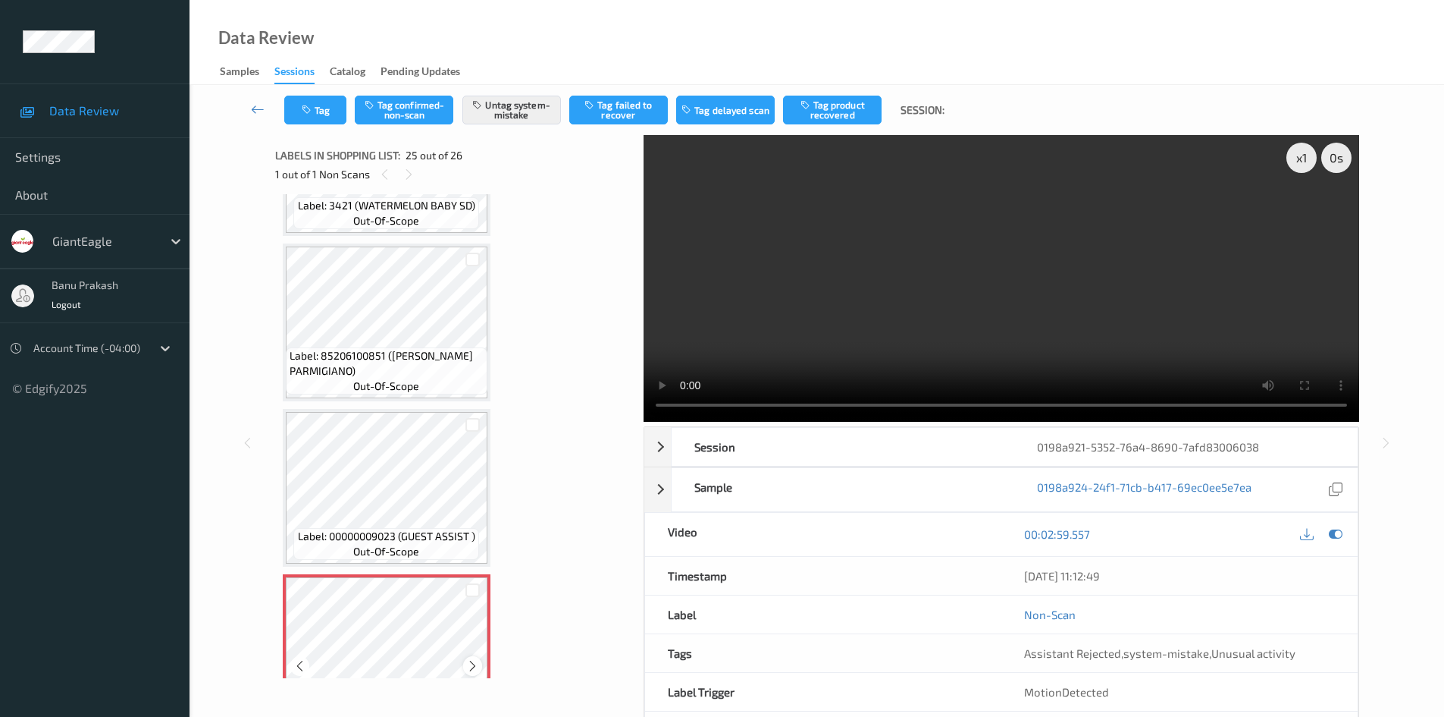
scroll to position [3594, 0]
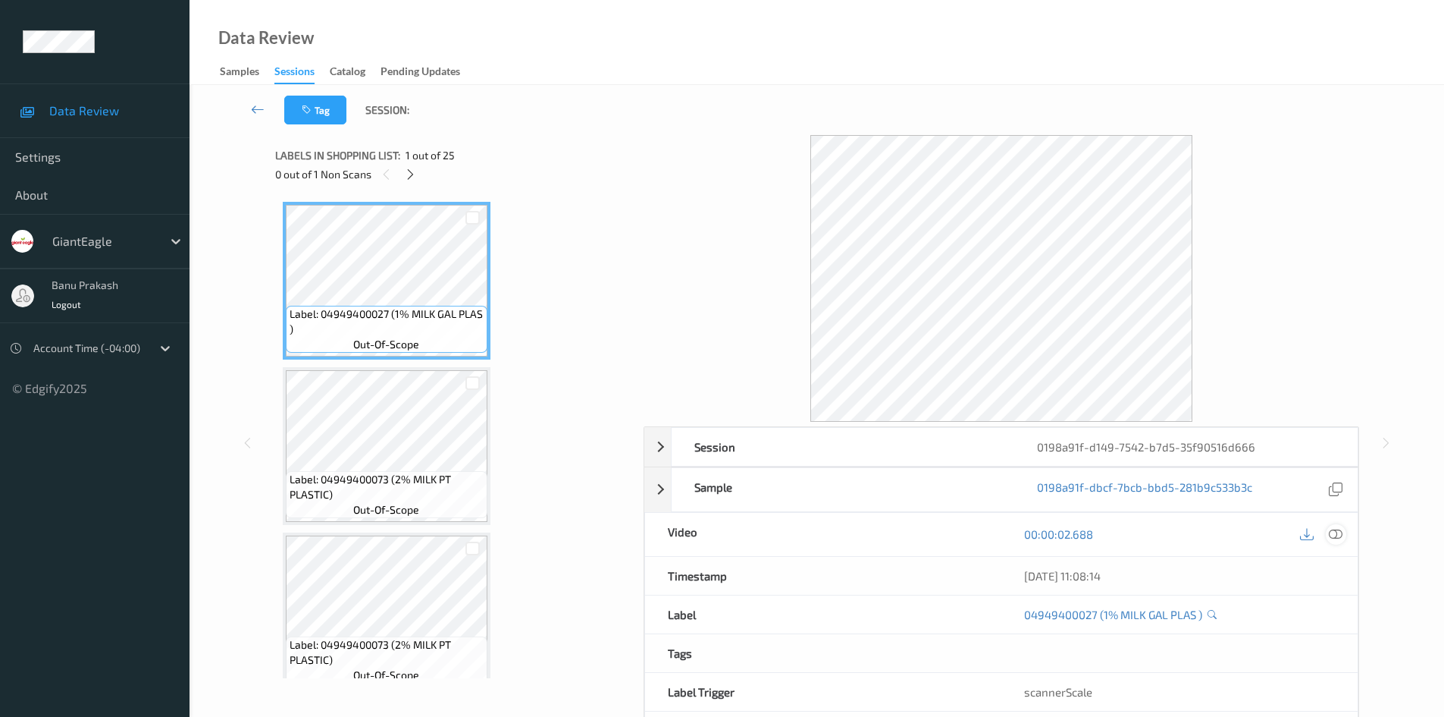
click at [1331, 536] on icon at bounding box center [1336, 534] width 14 height 14
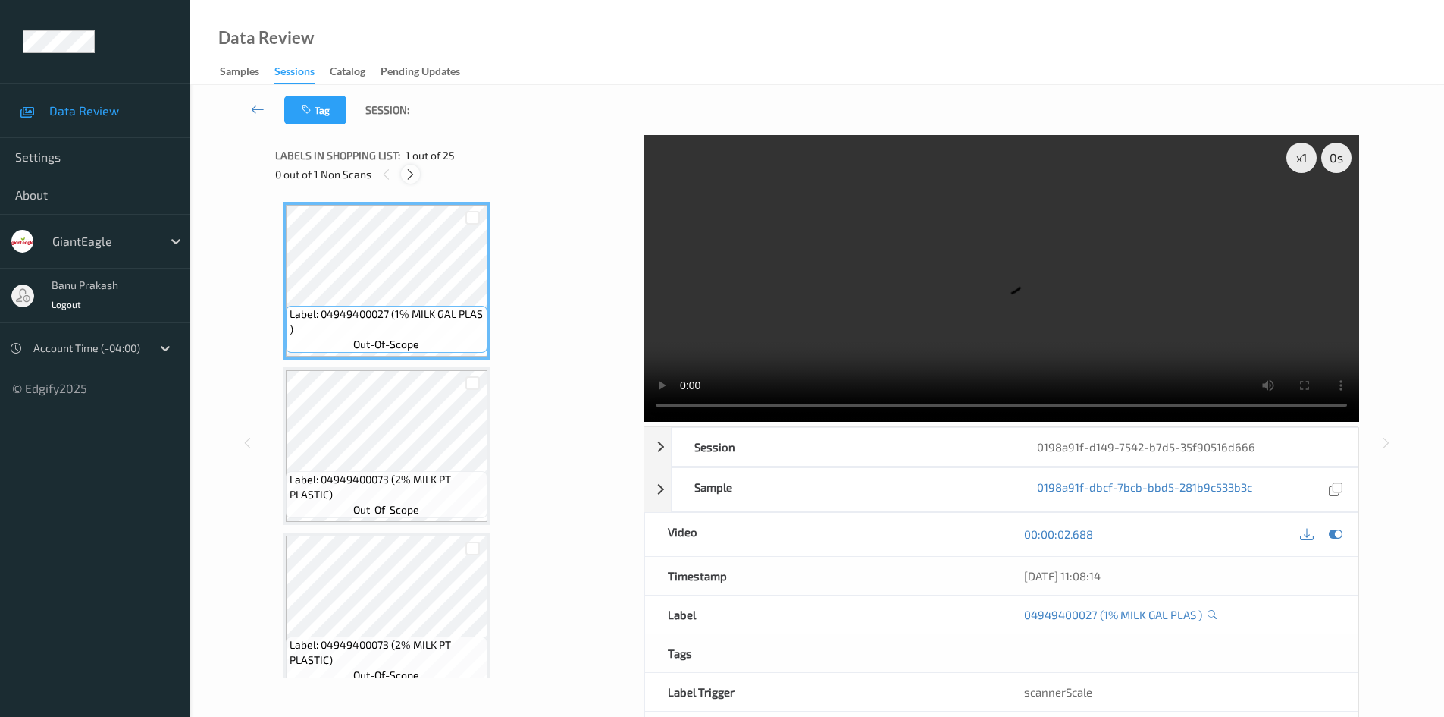
click at [408, 170] on icon at bounding box center [410, 175] width 13 height 14
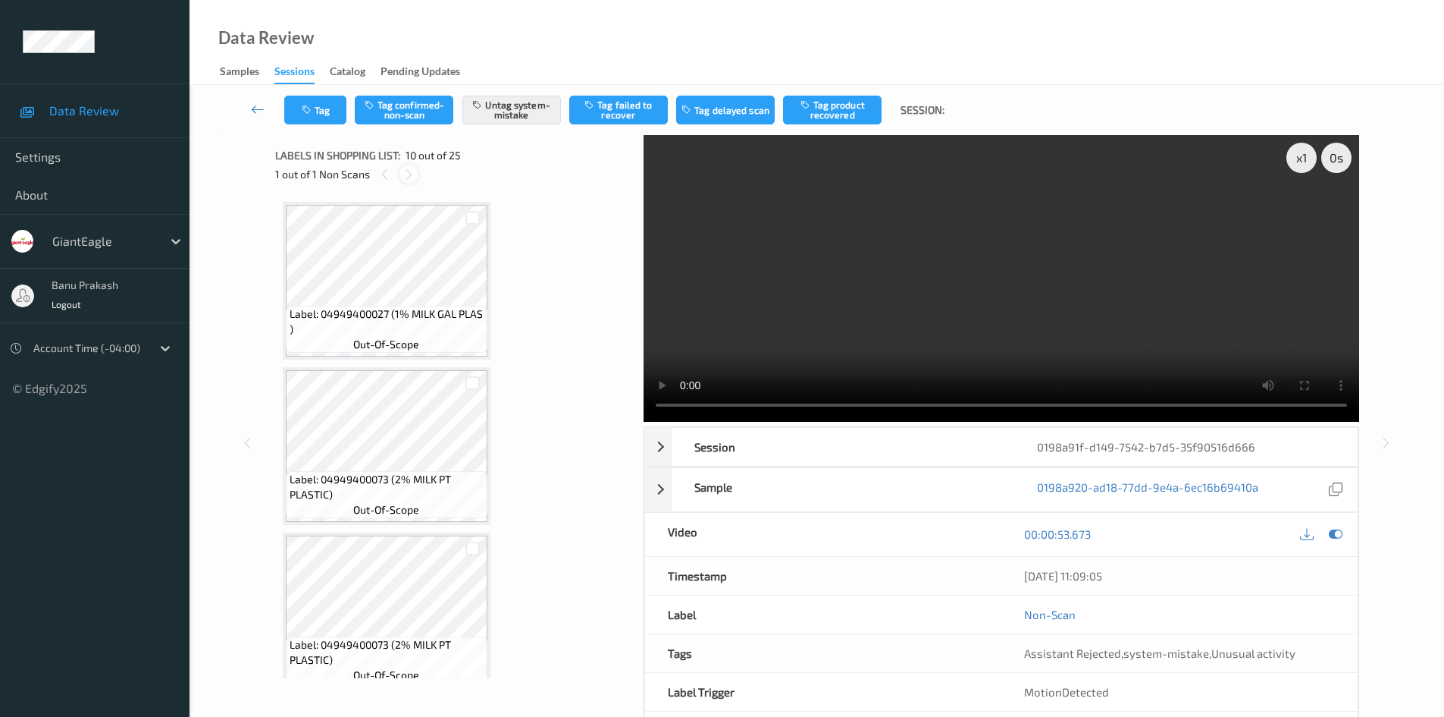
scroll to position [1330, 0]
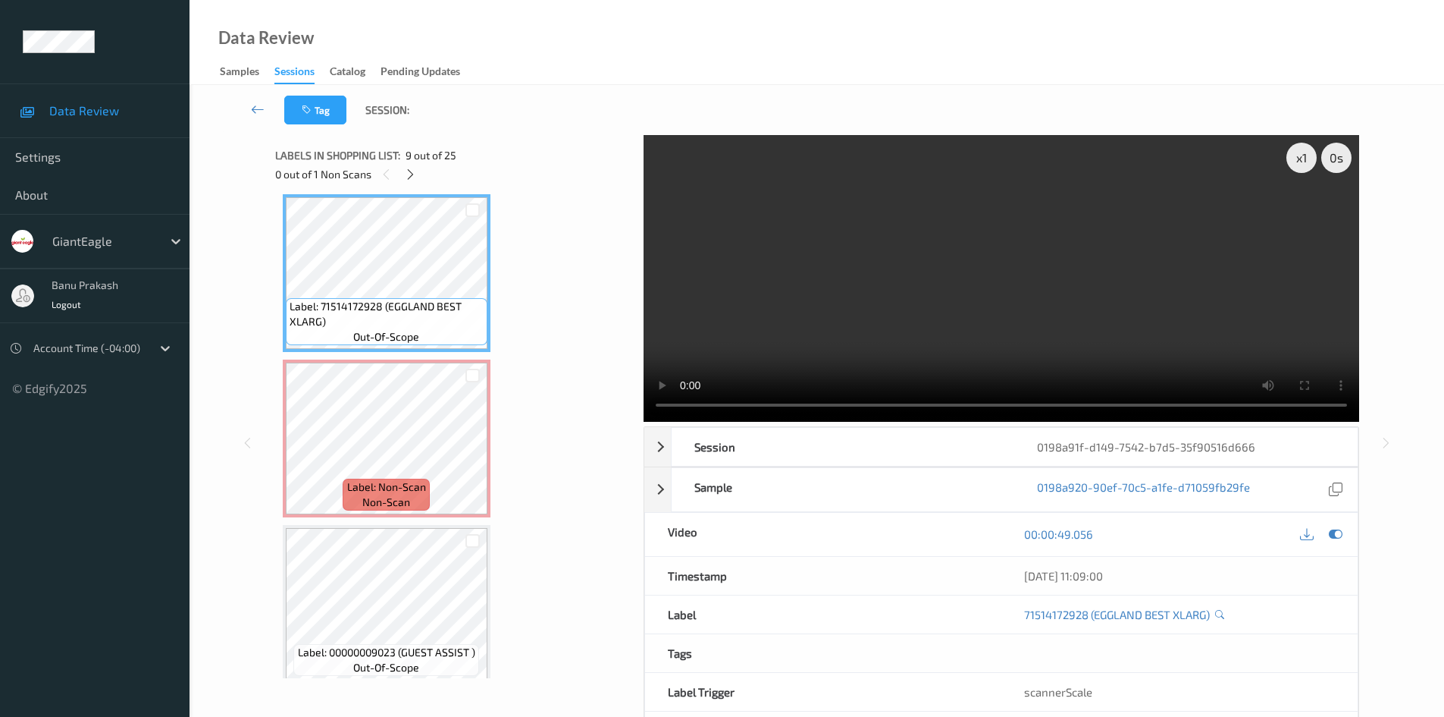
click at [1045, 281] on video at bounding box center [1002, 278] width 716 height 287
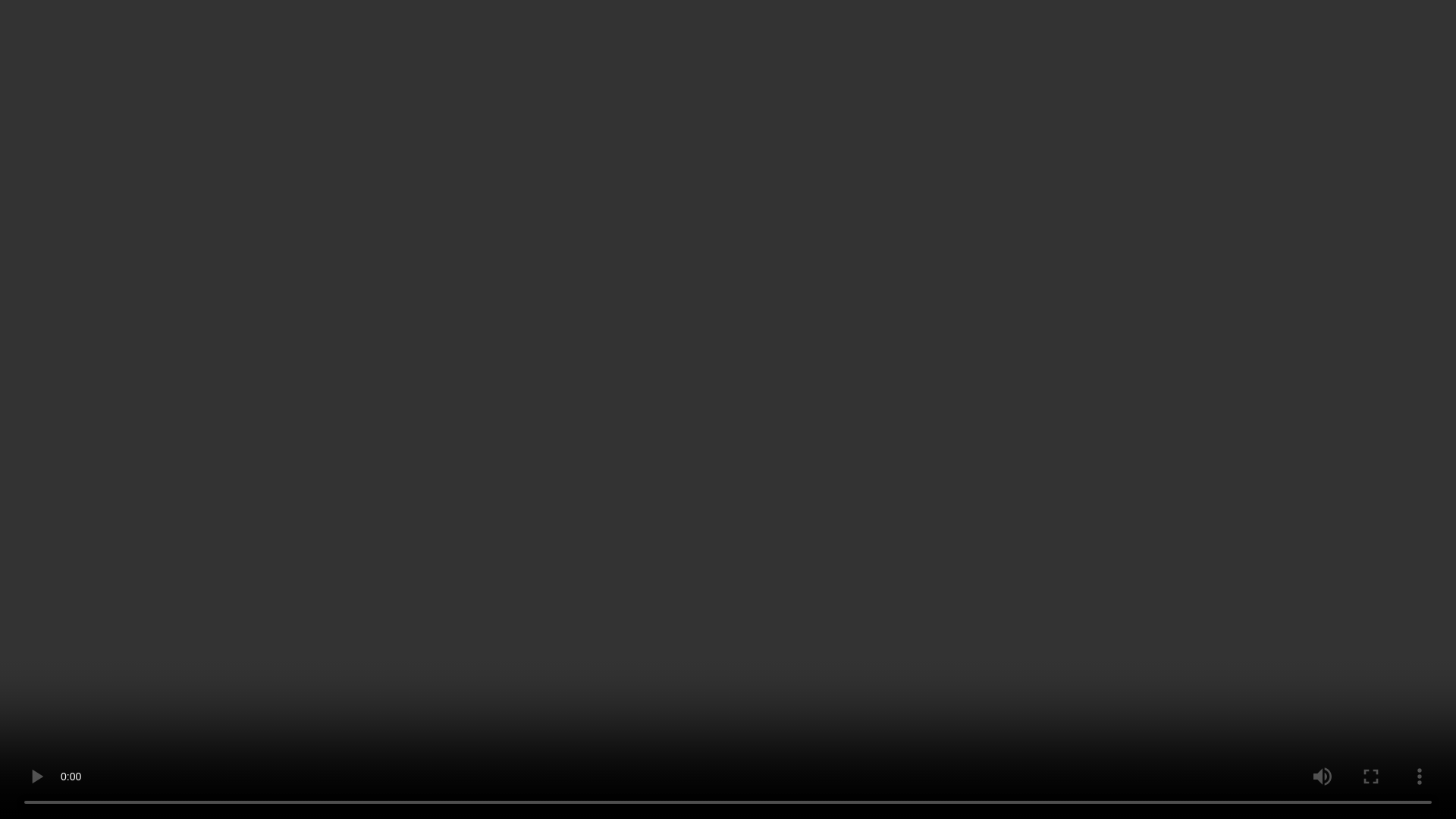
click at [736, 477] on video at bounding box center [728, 409] width 1456 height 819
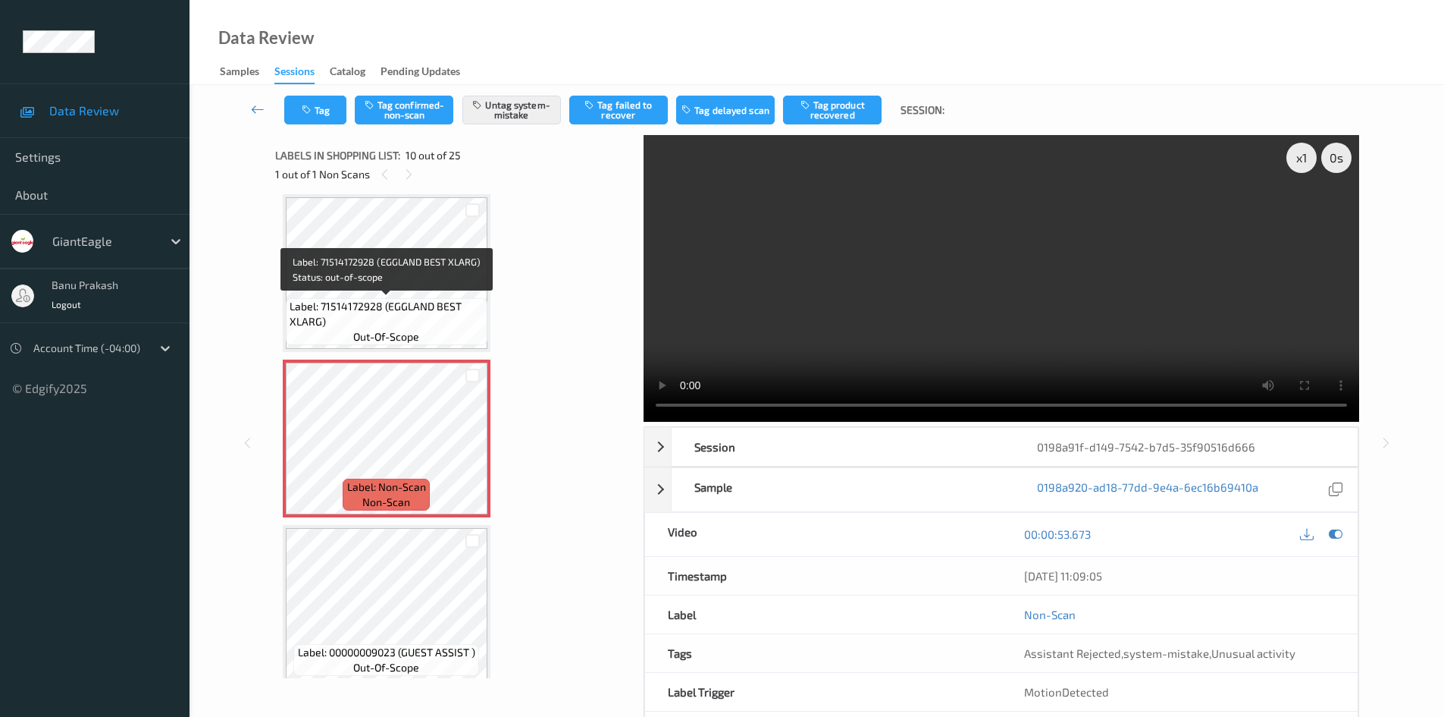
click at [393, 298] on div "Label: 71514172928 (EGGLAND BEST XLARG) out-of-scope" at bounding box center [387, 321] width 202 height 47
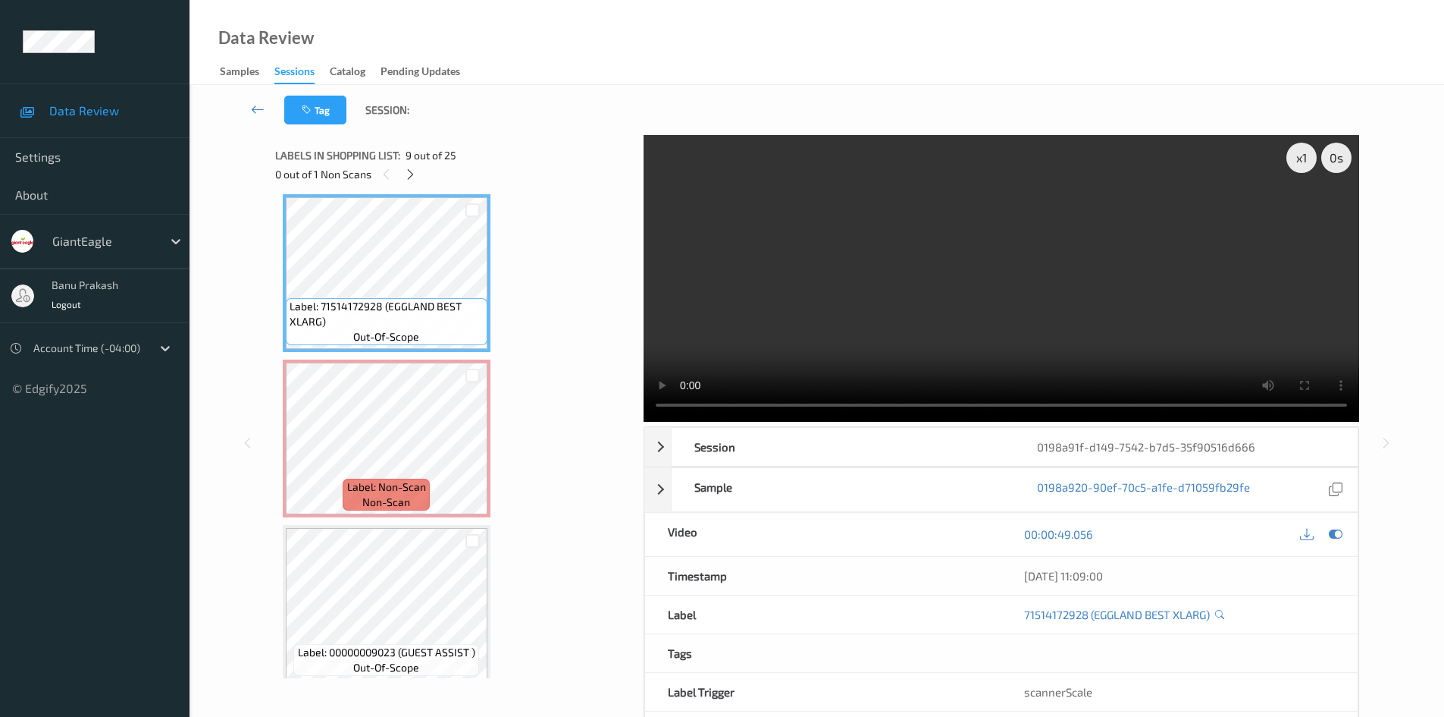
click at [954, 320] on video at bounding box center [1002, 278] width 716 height 287
click at [1158, 293] on video at bounding box center [1002, 278] width 716 height 287
click at [1046, 294] on video at bounding box center [1002, 278] width 716 height 287
click at [1005, 325] on video at bounding box center [1002, 278] width 716 height 287
click at [237, 460] on div "x 1 0 s Session 0198a91f-d149-7542-b7d5-35f90516d666 Session ID 0198a91f-d149-7…" at bounding box center [817, 443] width 1193 height 616
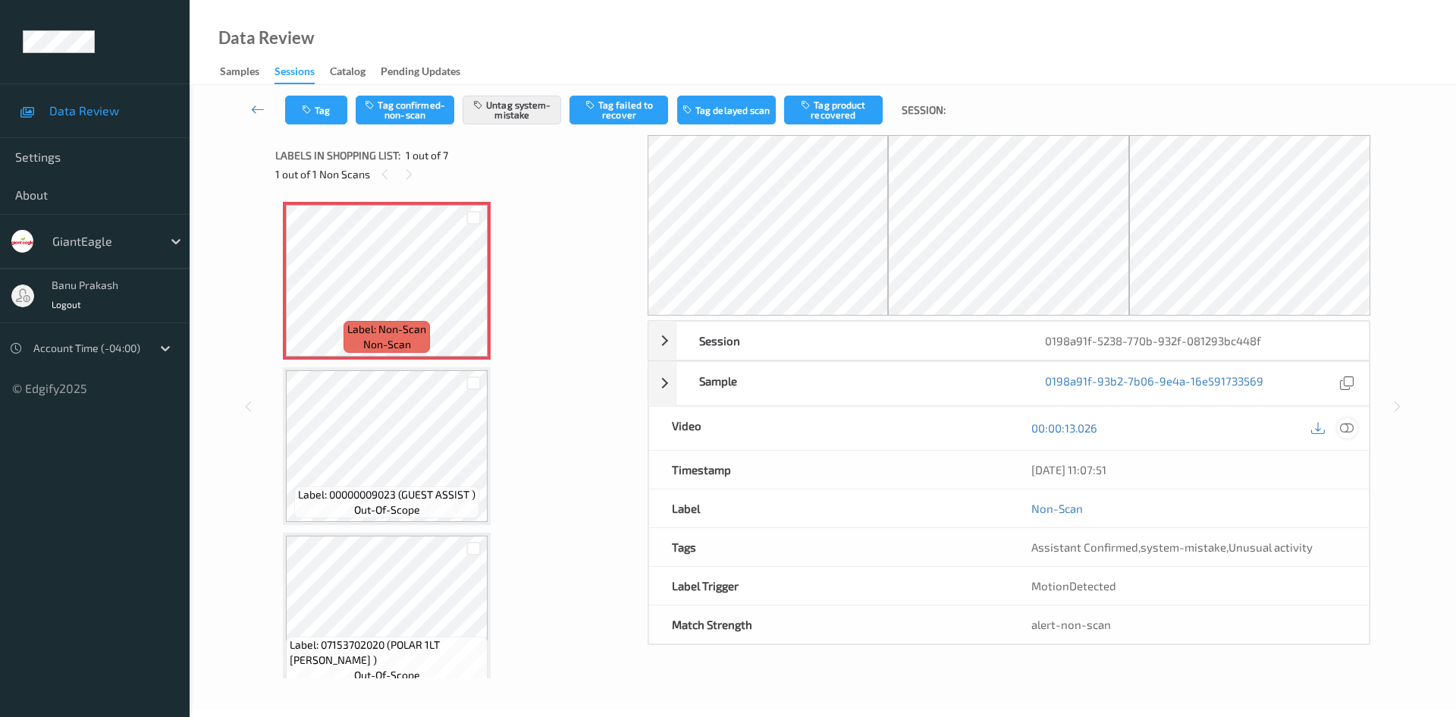
click at [1349, 428] on icon at bounding box center [1347, 428] width 14 height 14
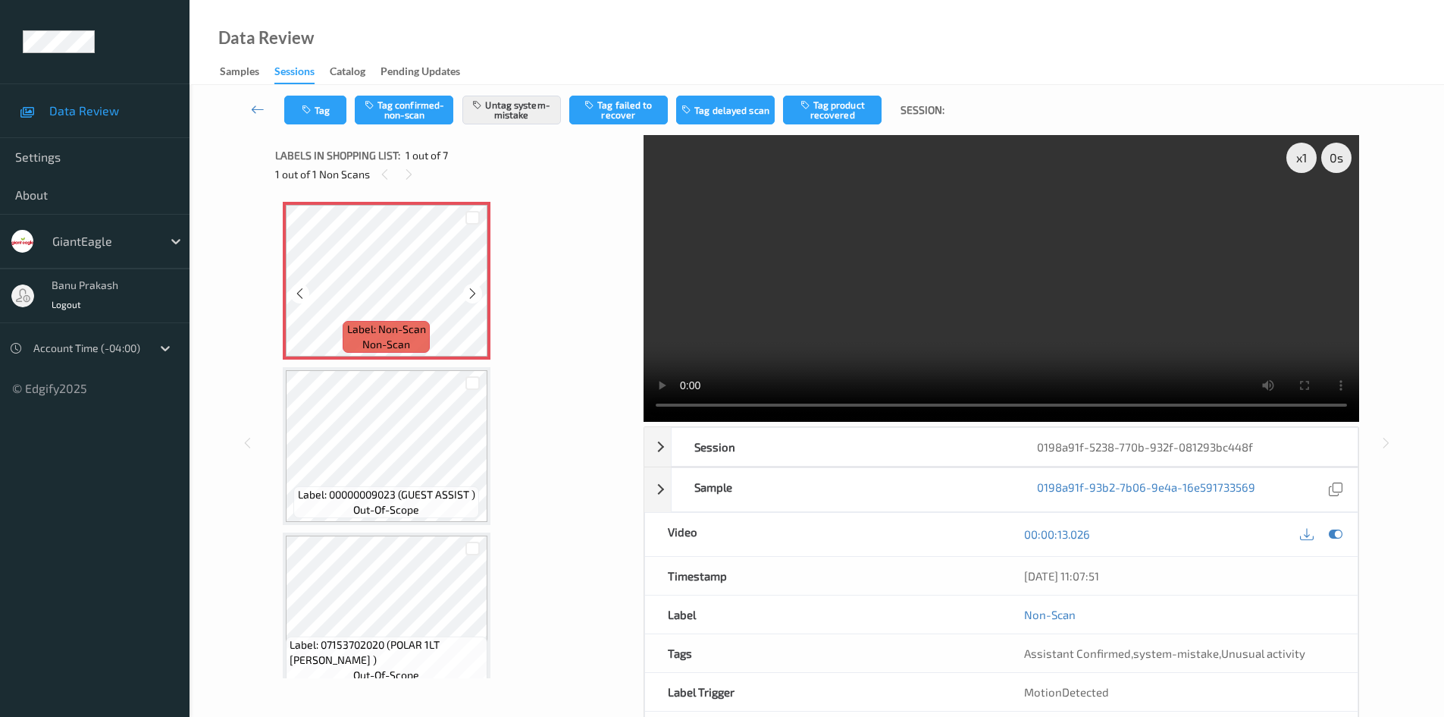
click at [379, 331] on span "Label: Non-Scan" at bounding box center [386, 328] width 79 height 15
click at [935, 274] on video at bounding box center [1002, 278] width 716 height 287
click at [472, 288] on icon at bounding box center [472, 294] width 13 height 14
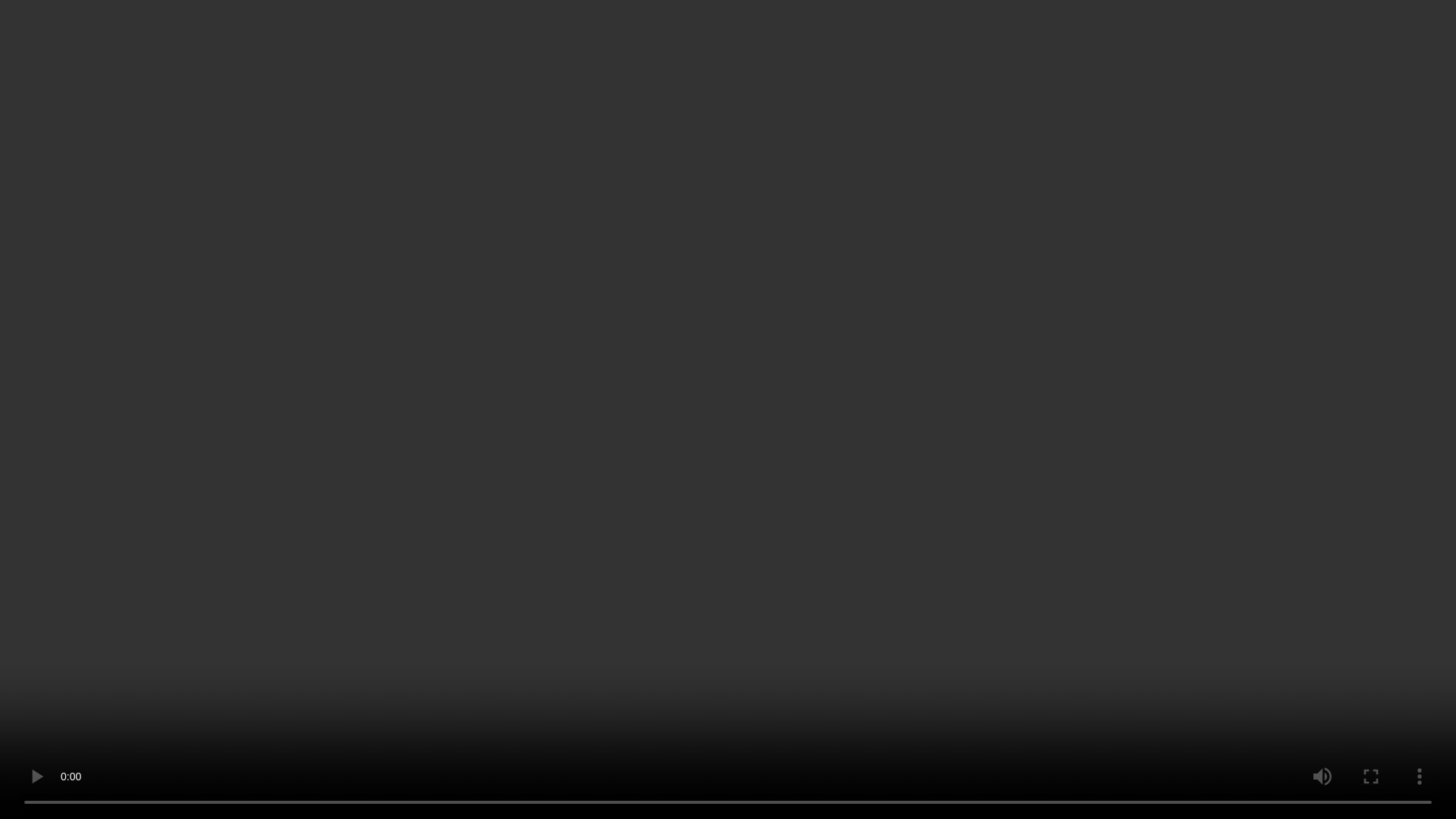
click at [548, 517] on video at bounding box center [728, 409] width 1456 height 819
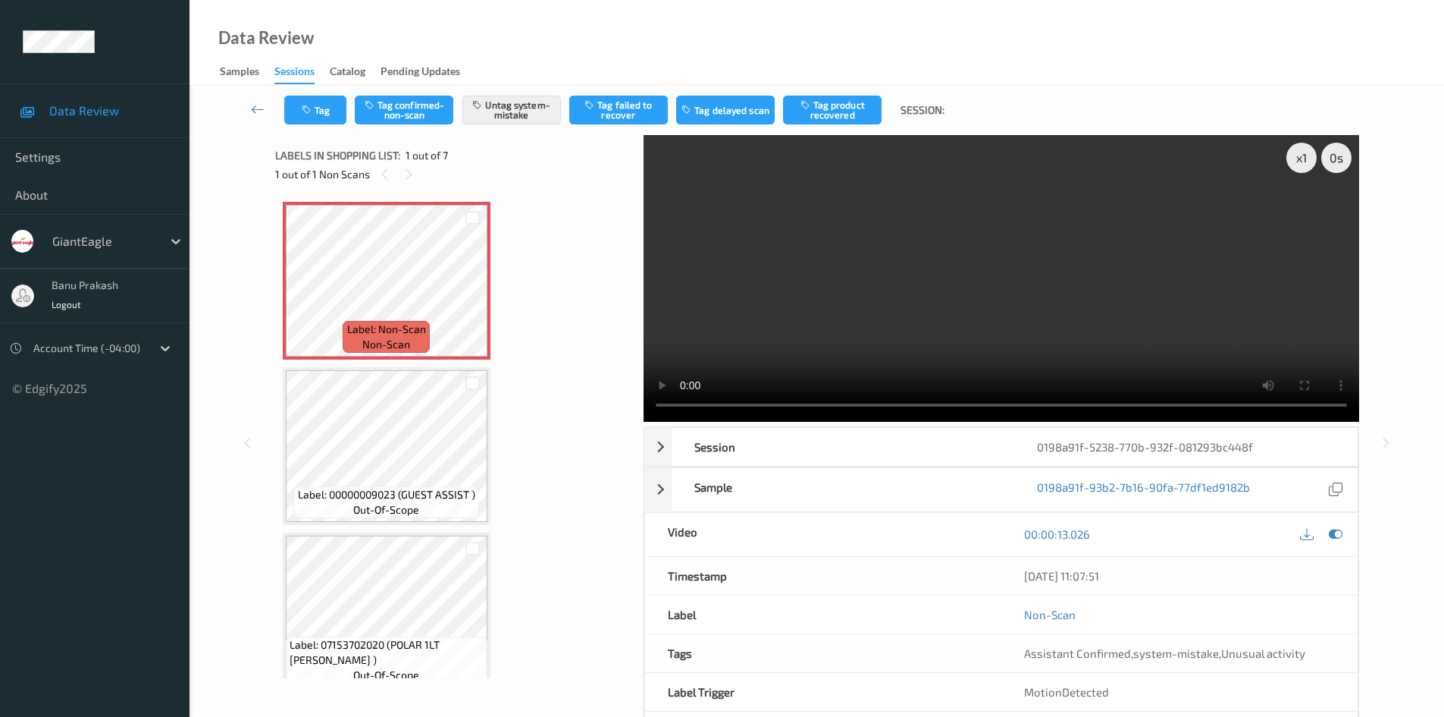
click at [1005, 290] on video at bounding box center [1002, 278] width 716 height 287
click at [1423, 584] on div "Tag Tag confirmed-non-scan Untag system-mistake Tag failed to recover Tag delay…" at bounding box center [817, 433] width 1255 height 697
click at [954, 285] on video at bounding box center [1002, 278] width 716 height 287
click at [1032, 289] on video at bounding box center [1002, 278] width 716 height 287
click at [907, 286] on video at bounding box center [1002, 278] width 716 height 287
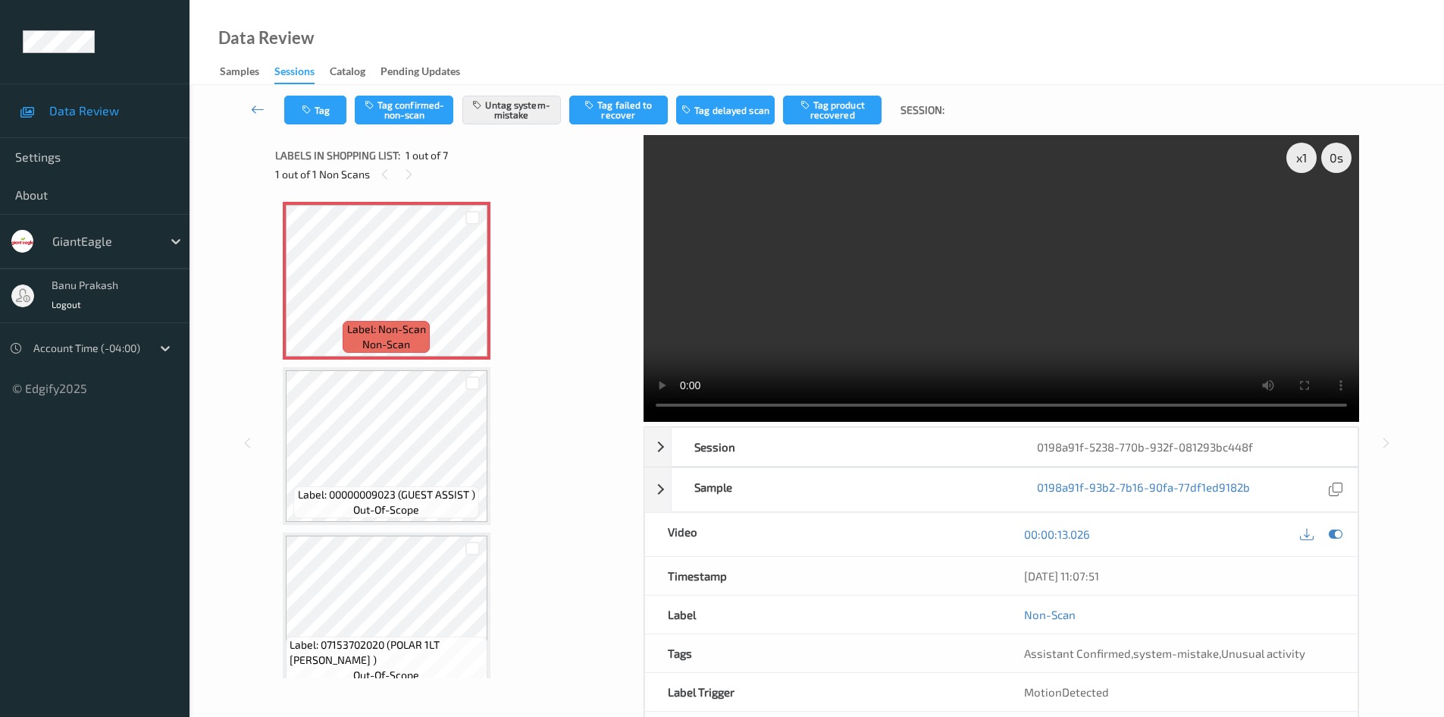
click at [1042, 271] on video at bounding box center [1002, 278] width 716 height 287
click at [920, 353] on video at bounding box center [1002, 278] width 716 height 287
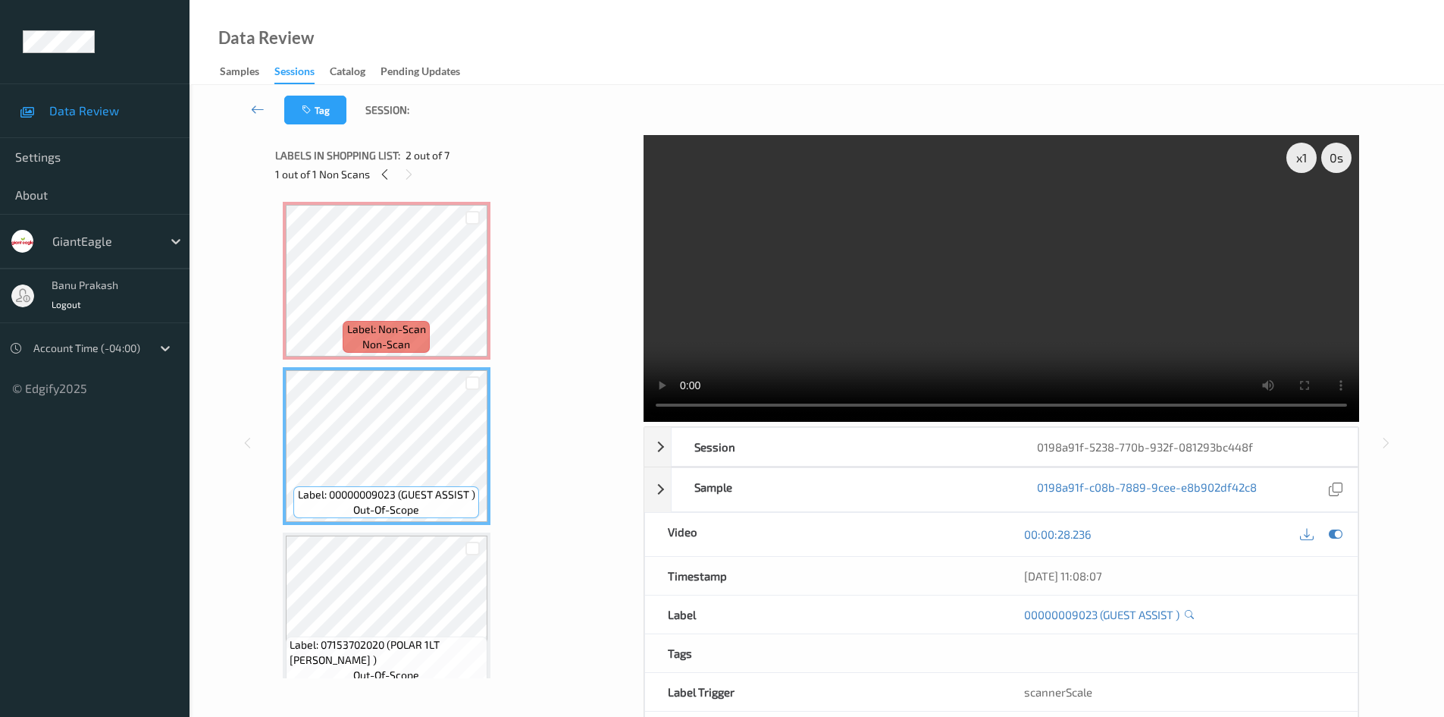
click at [844, 347] on video at bounding box center [1002, 278] width 716 height 287
click at [1021, 330] on video at bounding box center [1002, 278] width 716 height 287
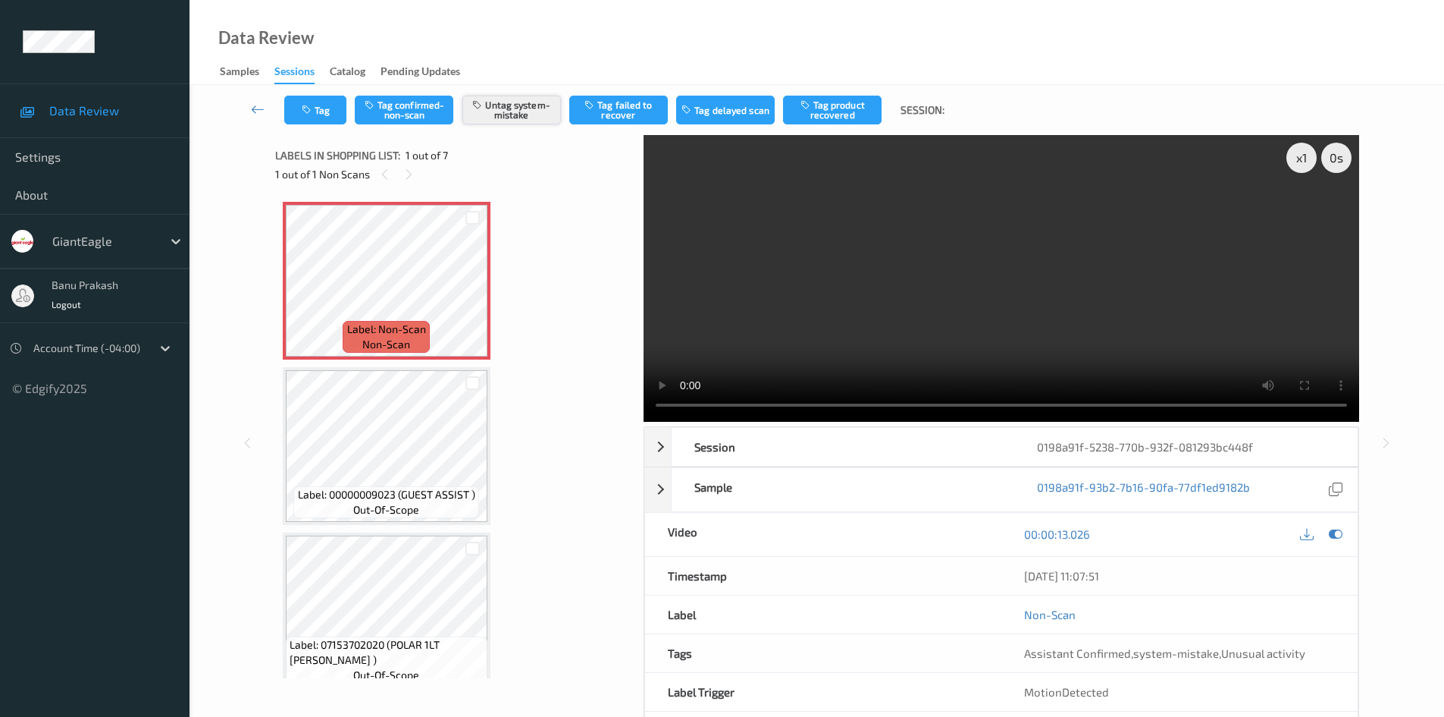
click at [526, 110] on button "Untag system-mistake" at bounding box center [512, 110] width 99 height 29
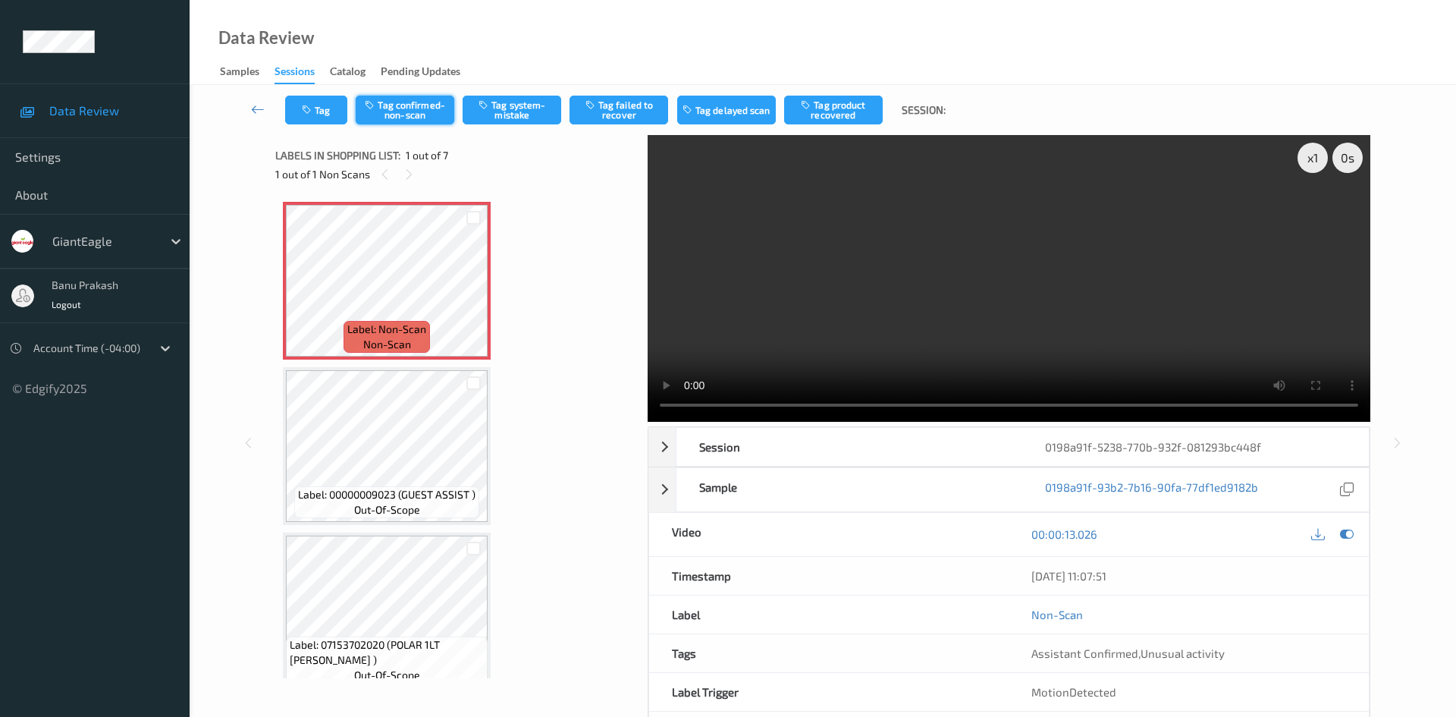
click at [383, 111] on button "Tag confirmed-non-scan" at bounding box center [405, 110] width 99 height 29
click at [871, 114] on button "Tag product recovered" at bounding box center [833, 110] width 99 height 29
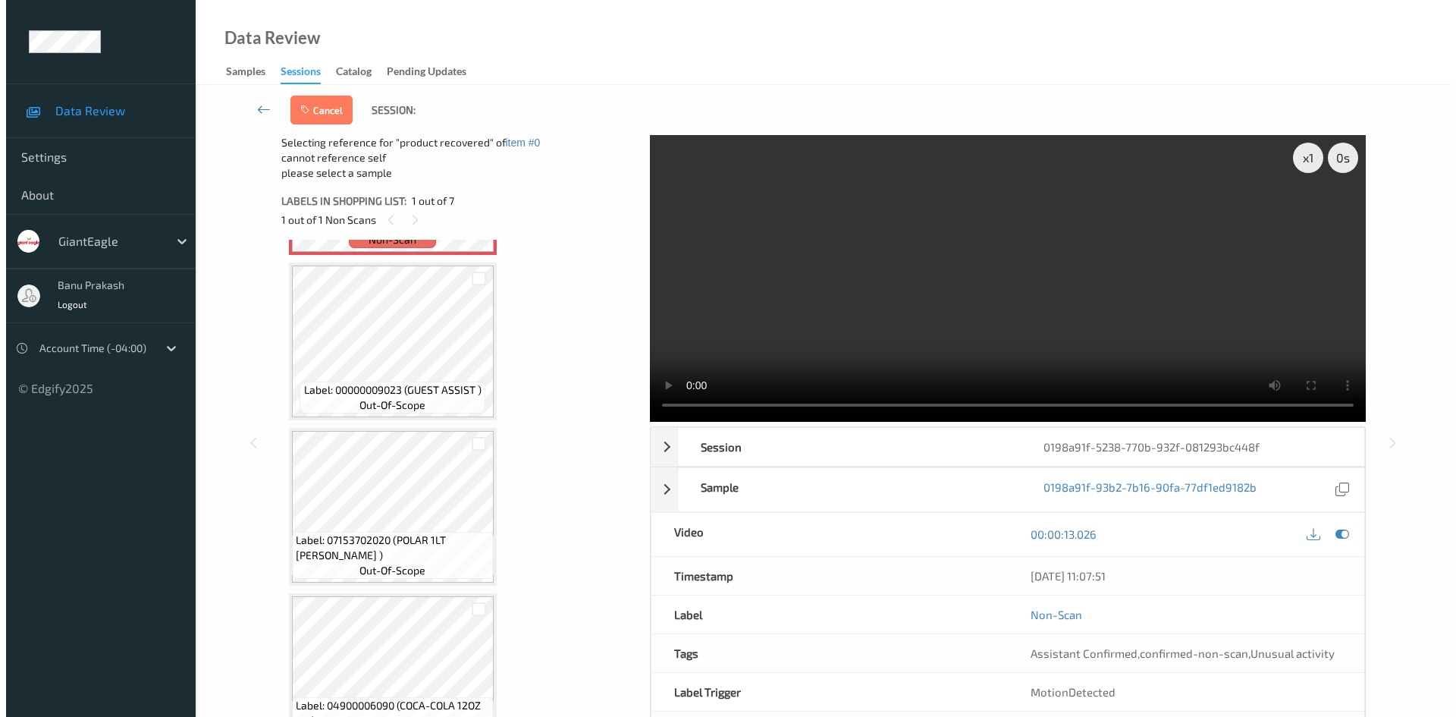
scroll to position [152, 0]
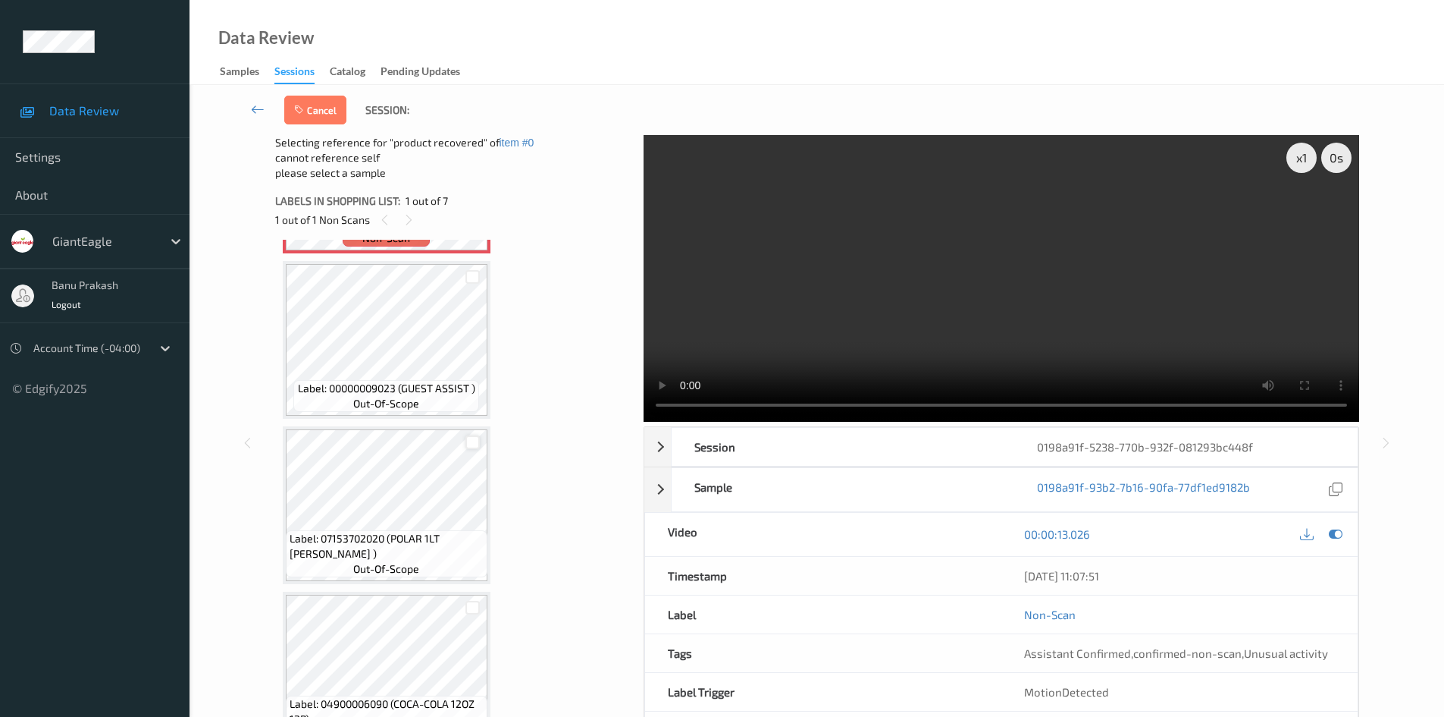
click at [472, 442] on div at bounding box center [473, 442] width 14 height 14
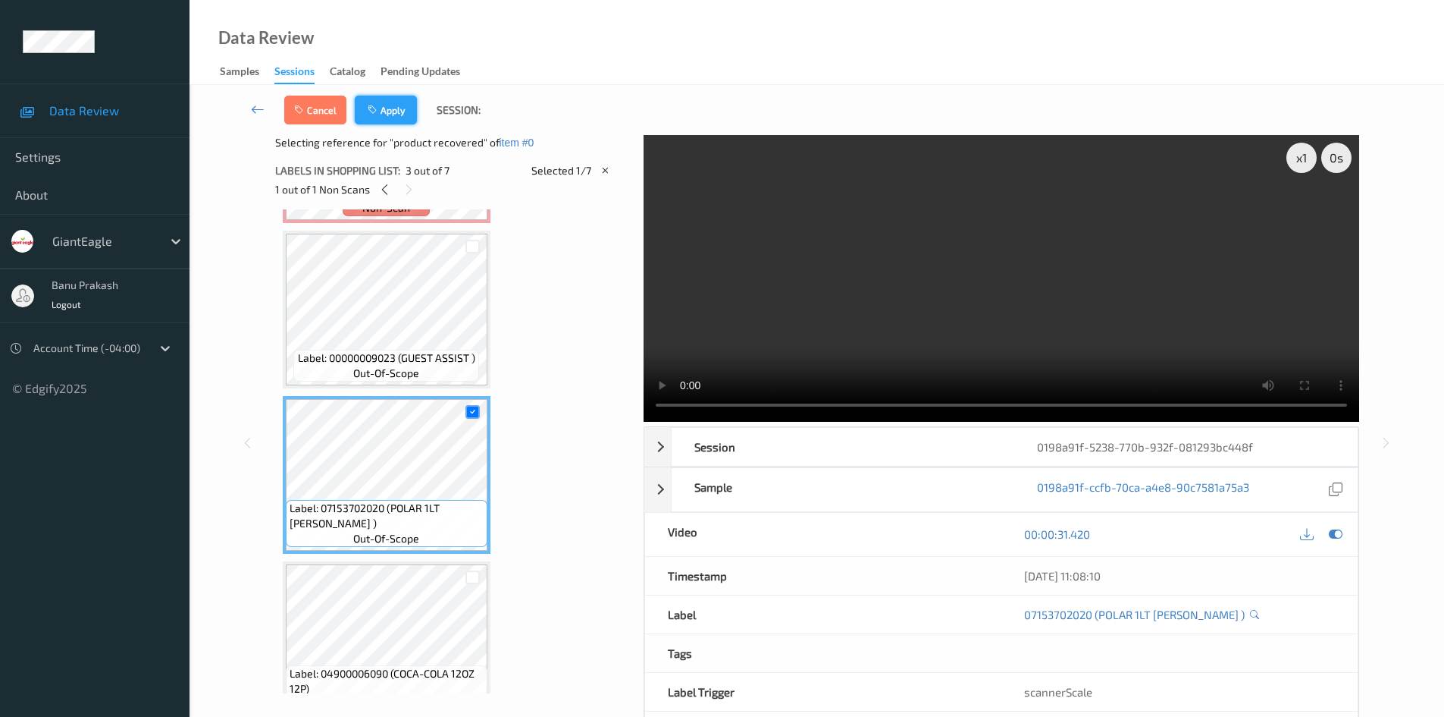
click at [389, 103] on button "Apply" at bounding box center [386, 110] width 62 height 29
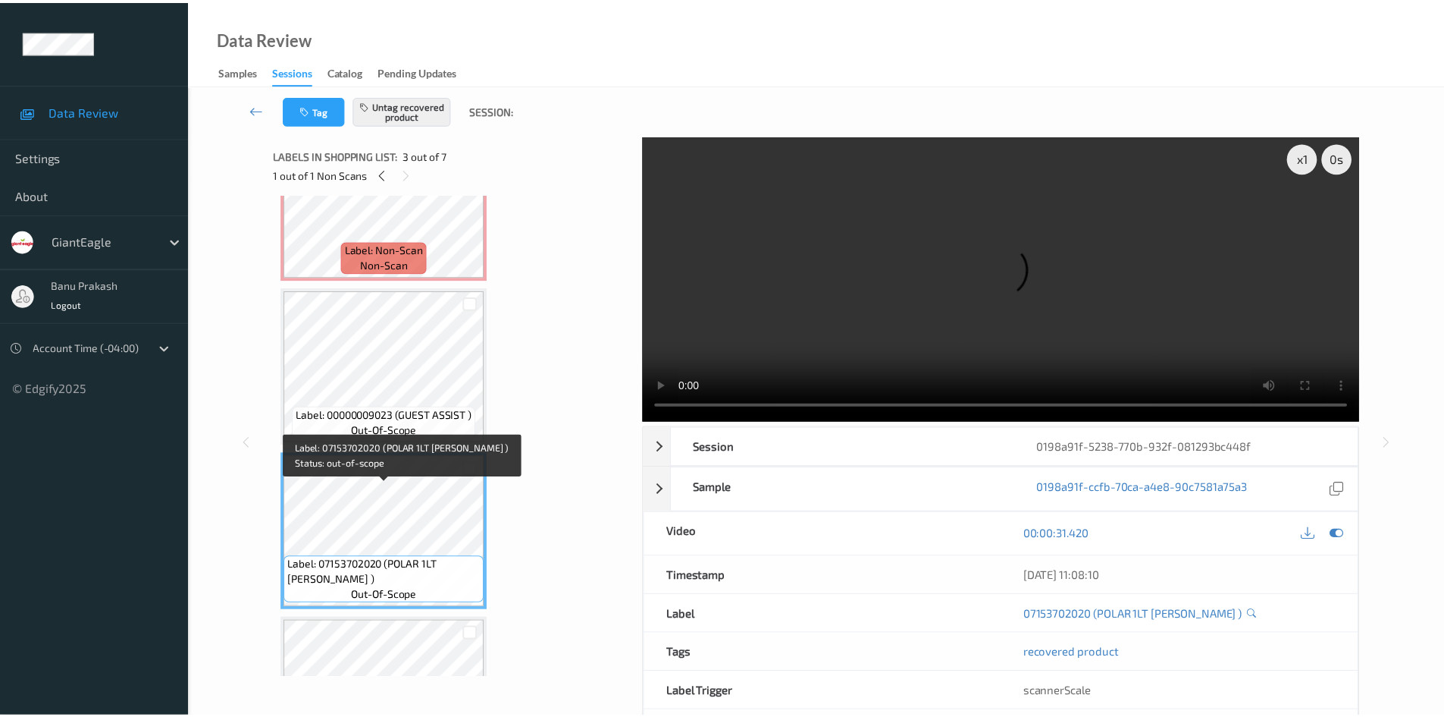
scroll to position [0, 0]
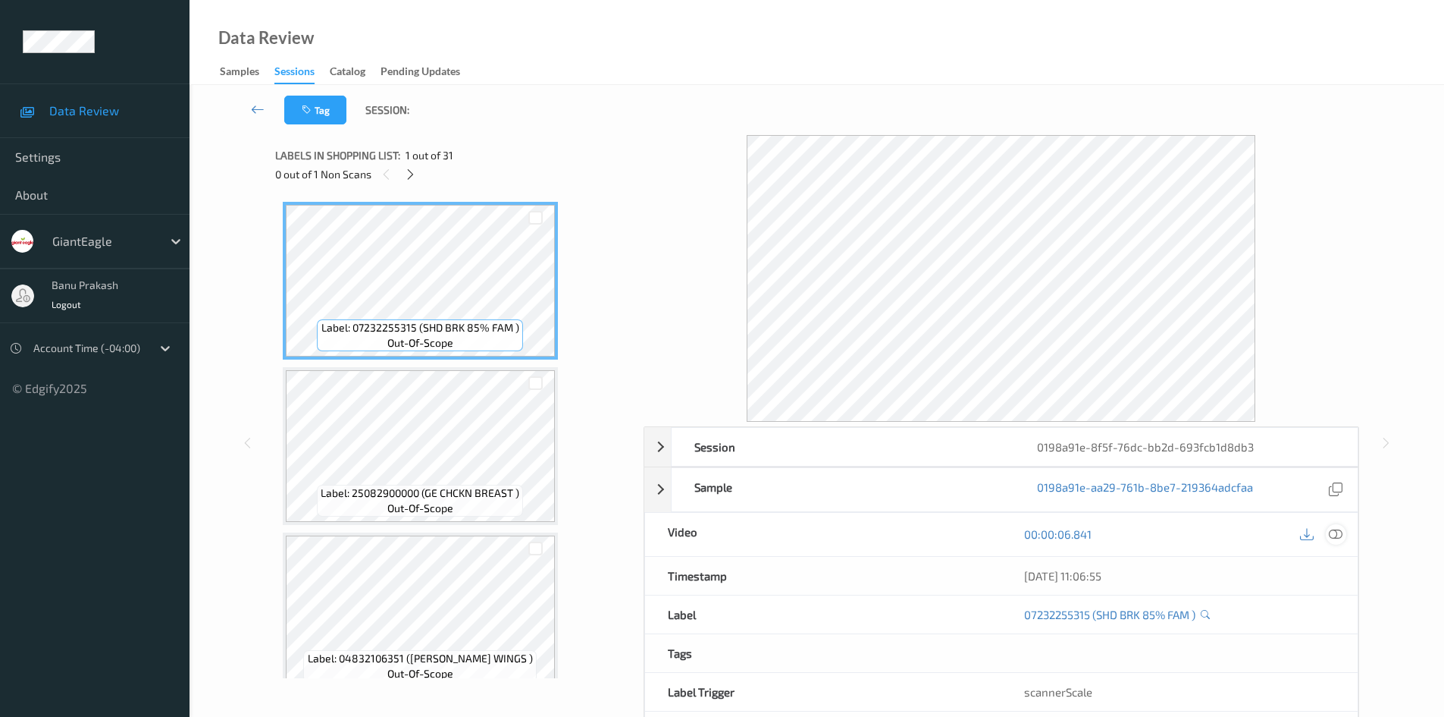
click at [1339, 538] on icon at bounding box center [1336, 534] width 14 height 14
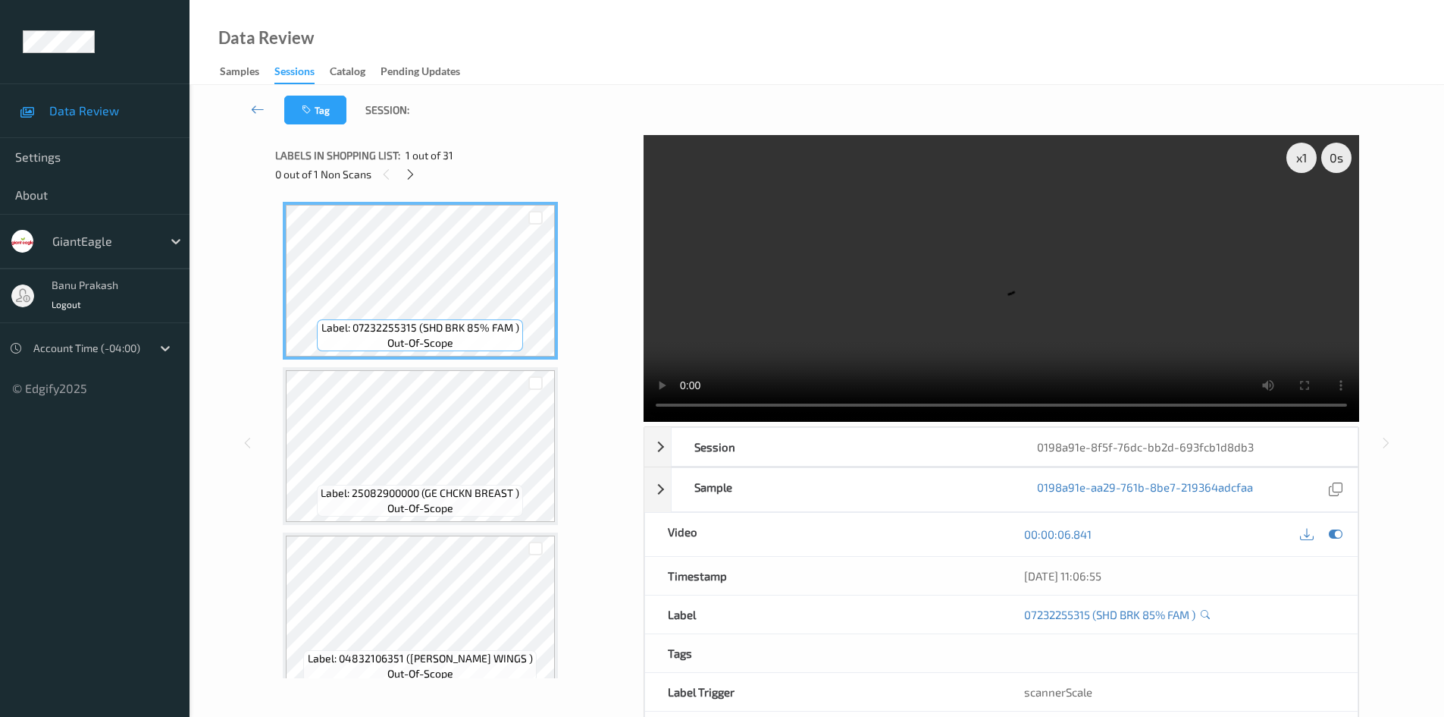
click at [399, 173] on div "0 out of 1 Non Scans" at bounding box center [454, 174] width 358 height 19
click at [403, 180] on div at bounding box center [410, 174] width 19 height 19
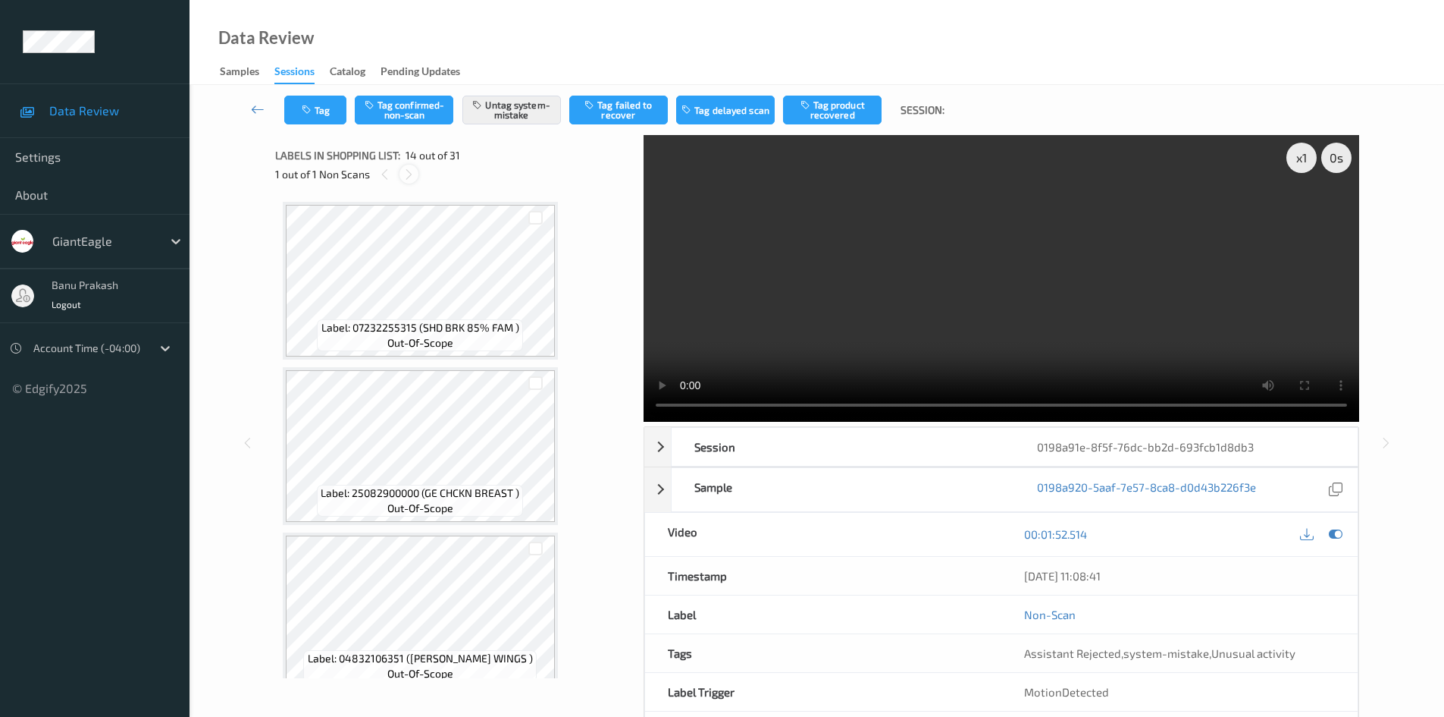
scroll to position [1991, 0]
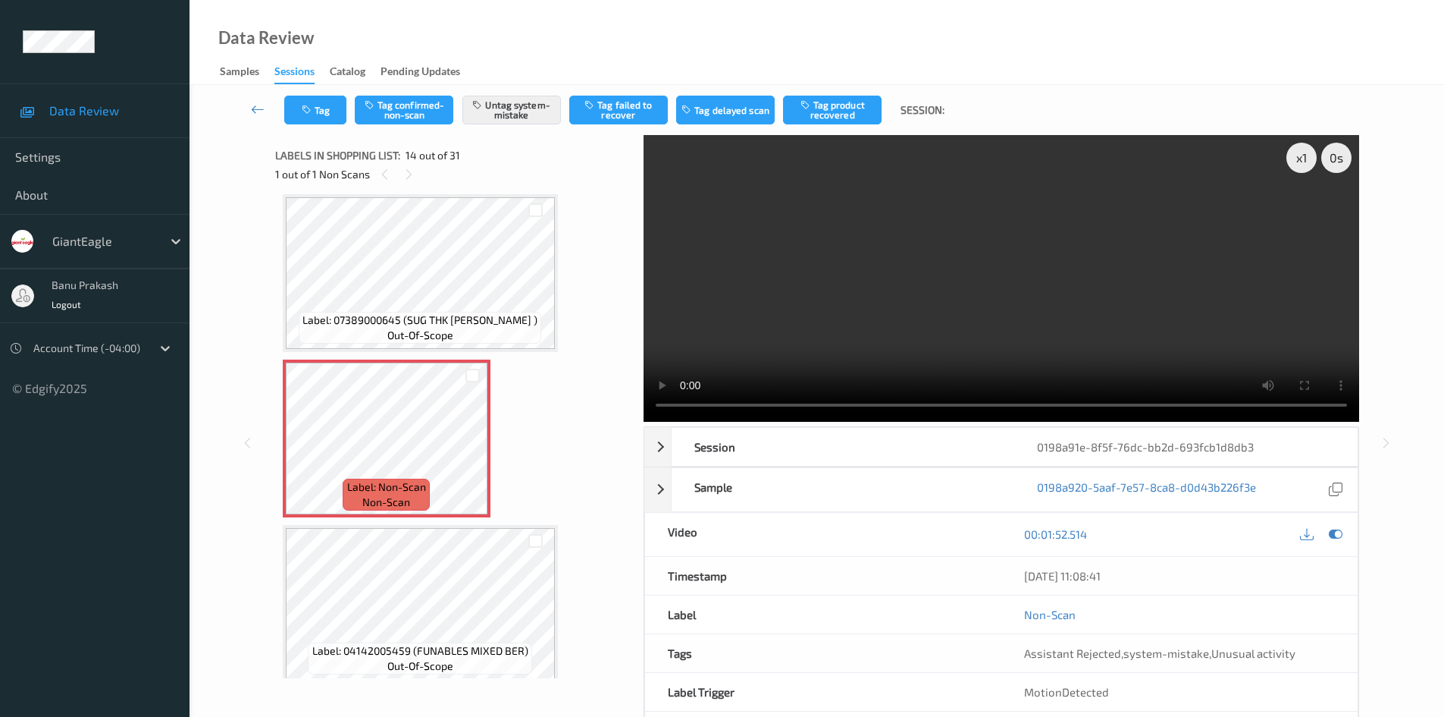
click at [483, 316] on span "Label: 07389000645 (SUG THK SL BACON )" at bounding box center [420, 319] width 235 height 15
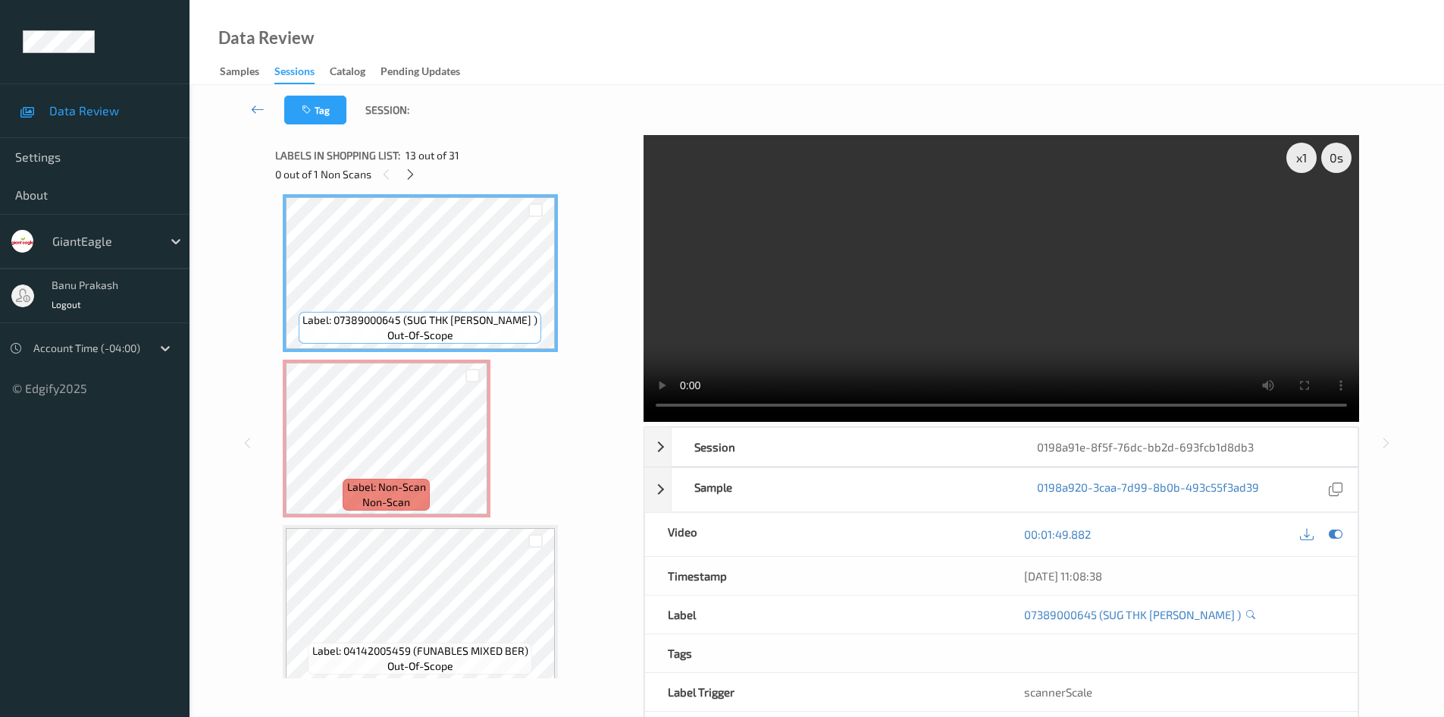
click at [955, 292] on video at bounding box center [1002, 278] width 716 height 287
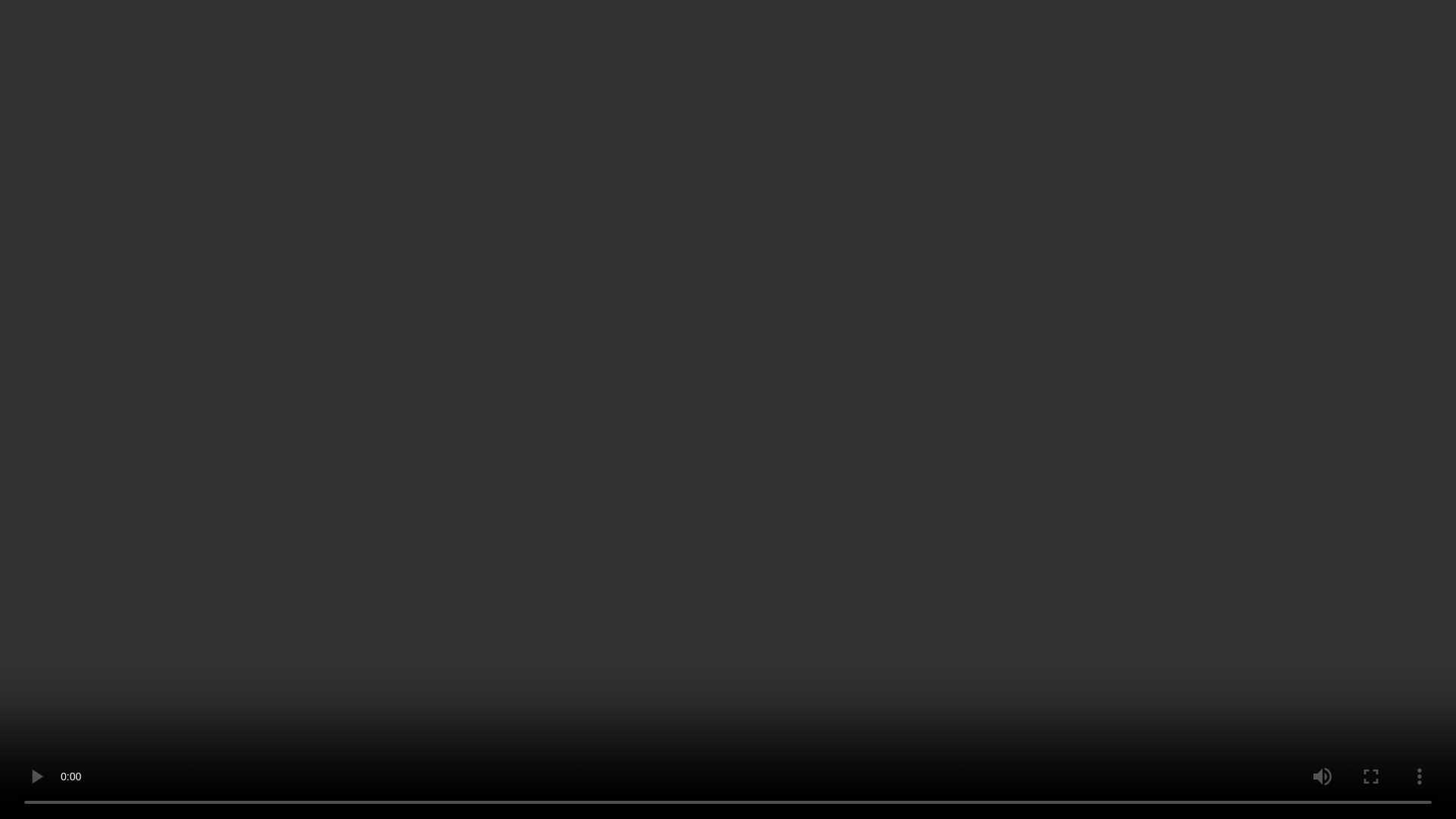
click at [531, 625] on video at bounding box center [728, 409] width 1456 height 819
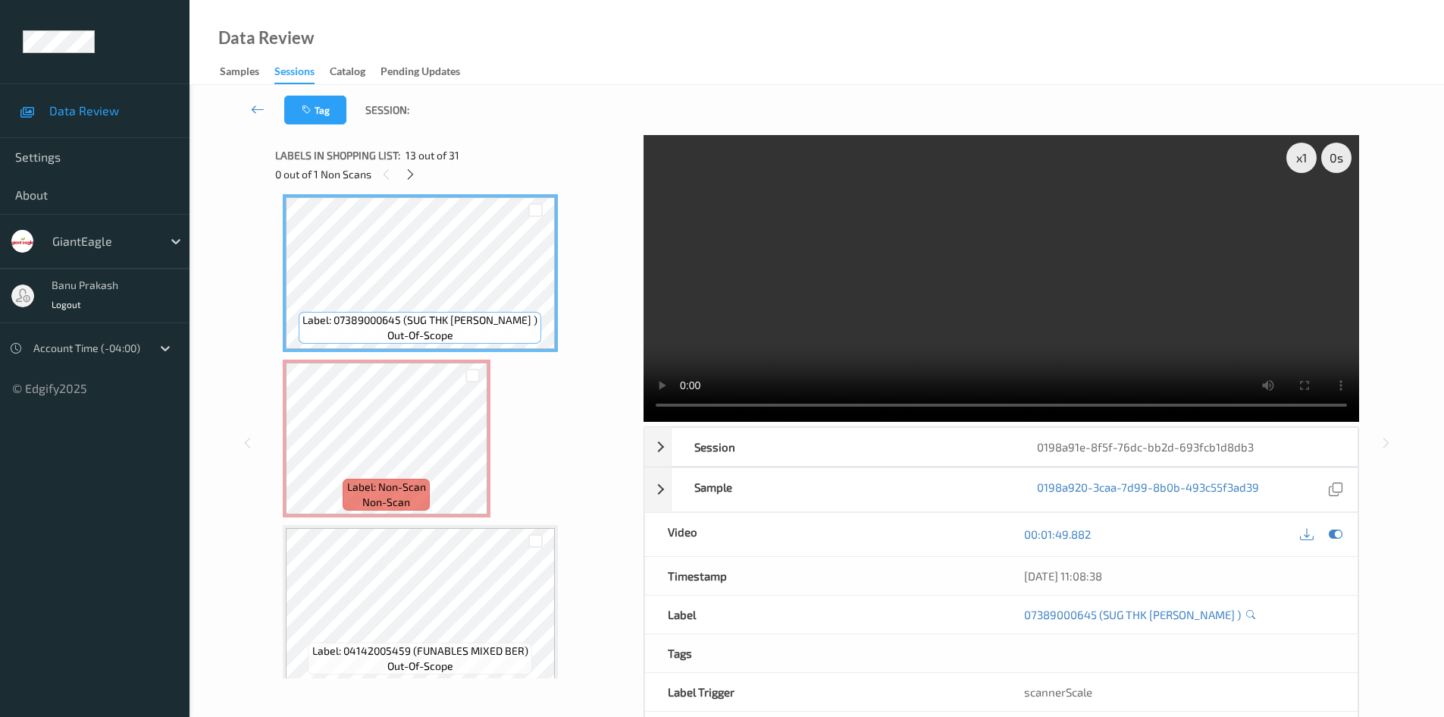
click at [1055, 340] on video at bounding box center [1002, 278] width 716 height 287
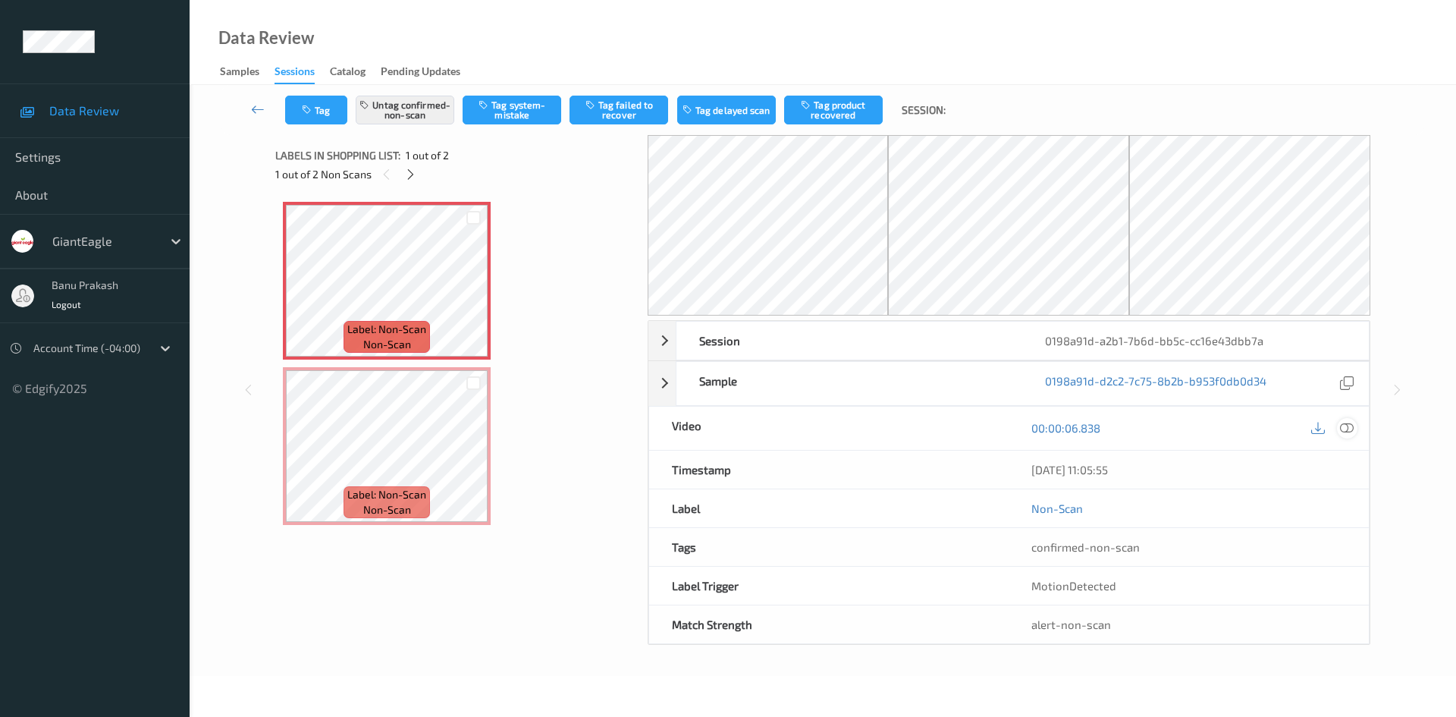
click at [1347, 425] on icon at bounding box center [1347, 428] width 14 height 14
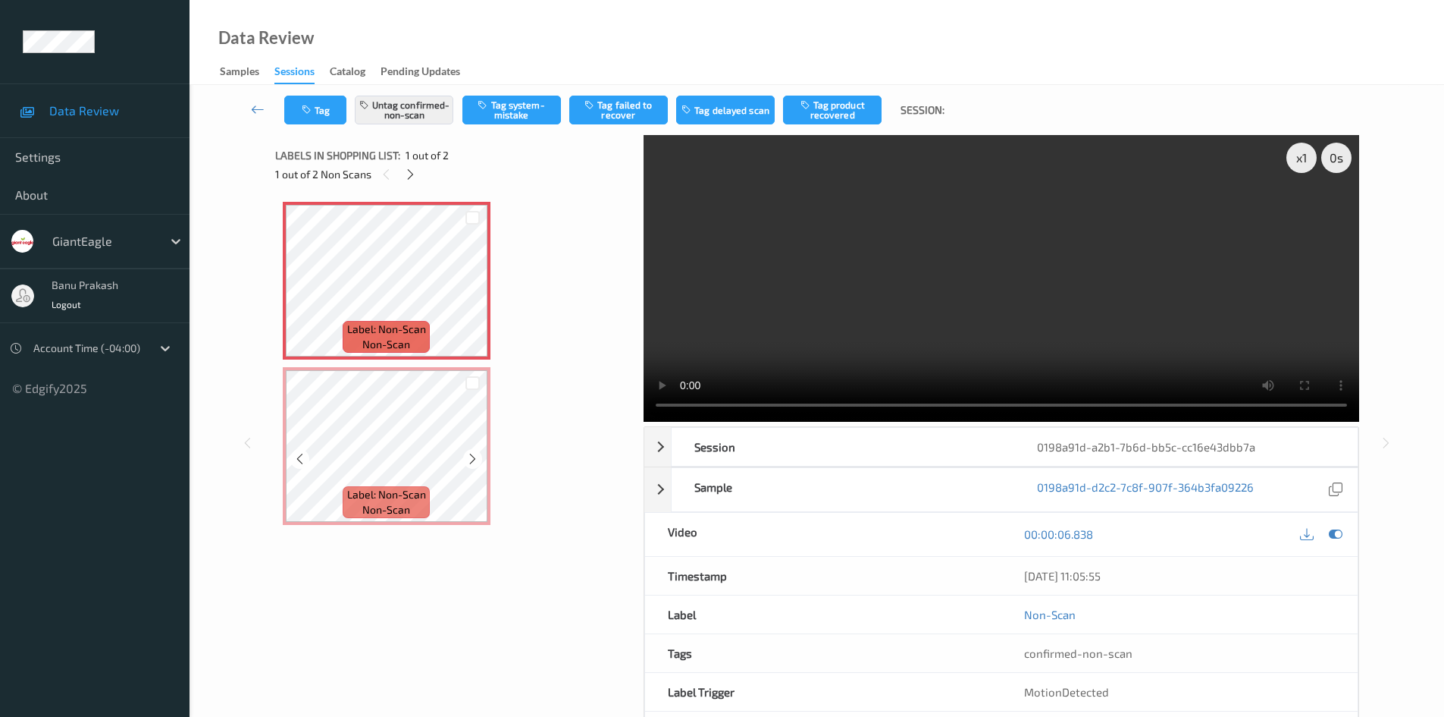
click at [305, 464] on icon at bounding box center [299, 459] width 13 height 14
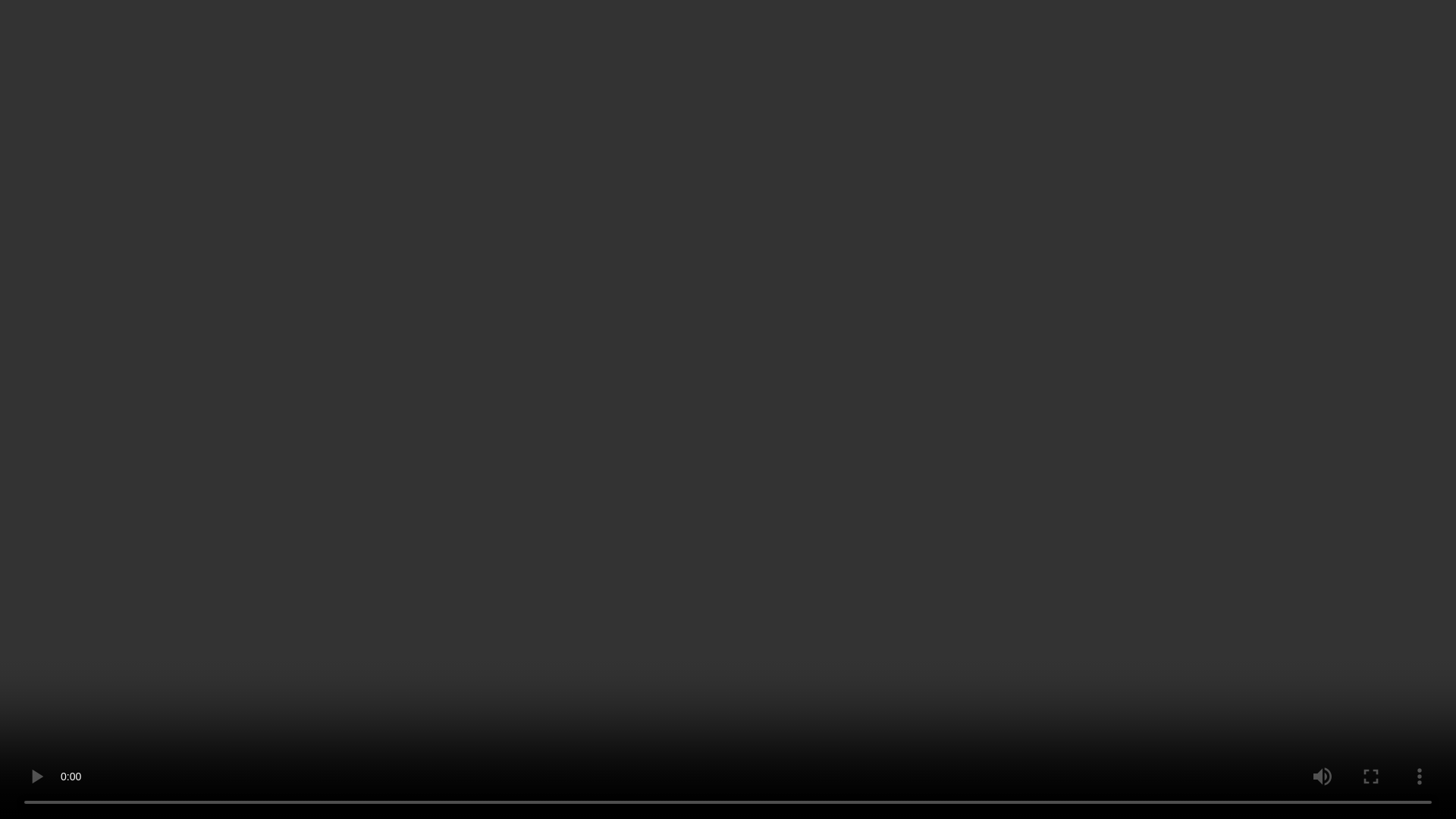
click at [709, 529] on video at bounding box center [728, 409] width 1456 height 819
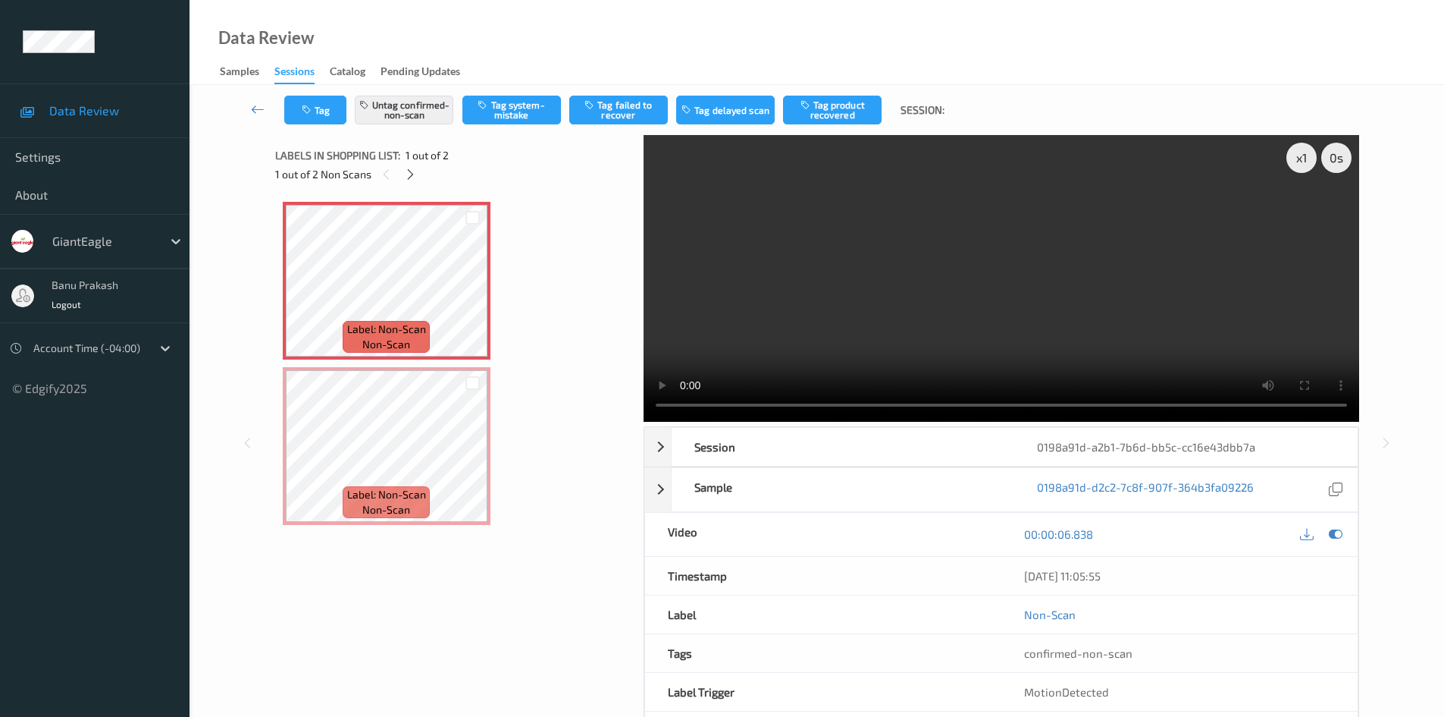
click at [1146, 290] on video at bounding box center [1002, 278] width 716 height 287
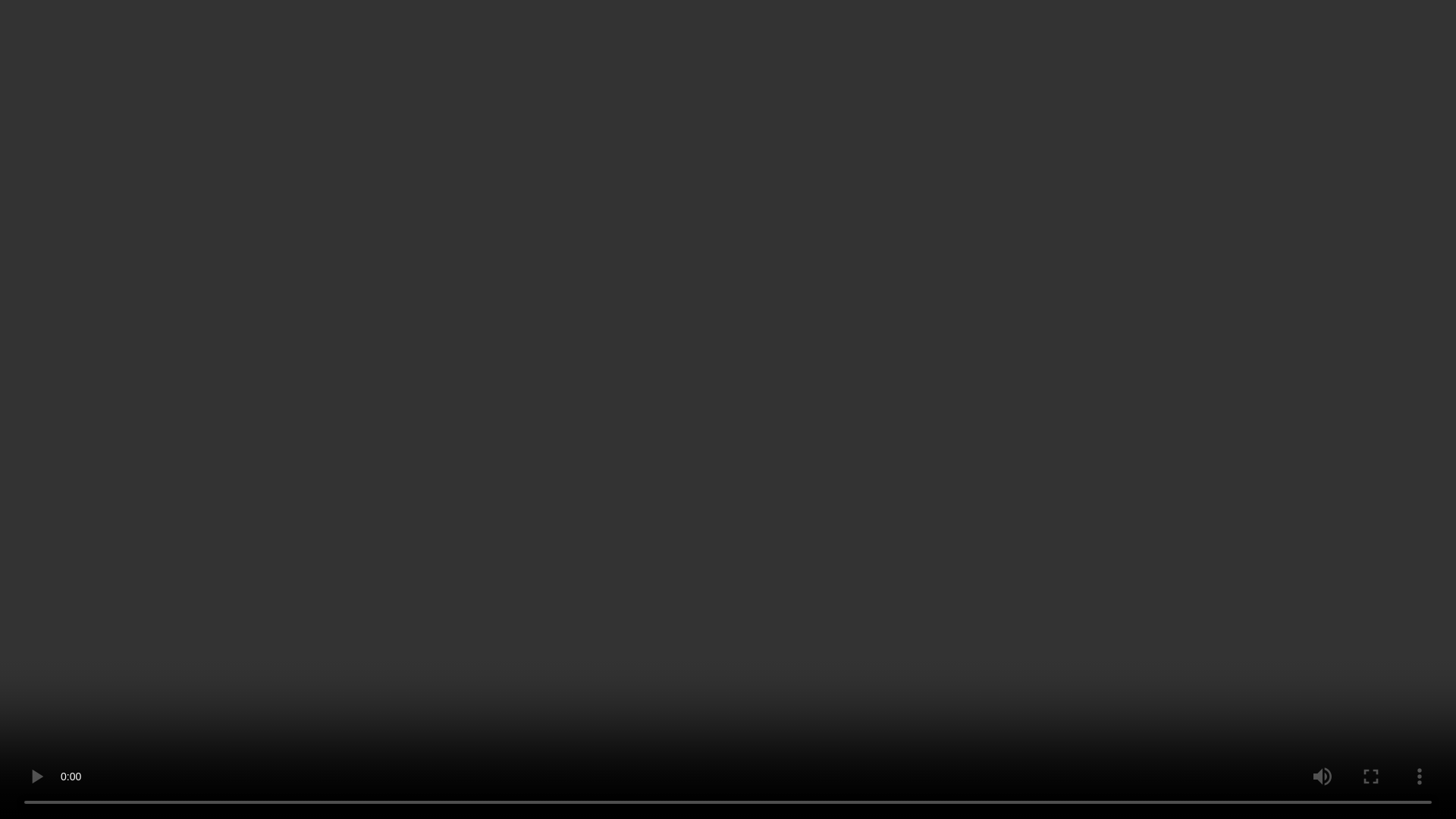
click at [933, 450] on video at bounding box center [728, 409] width 1456 height 819
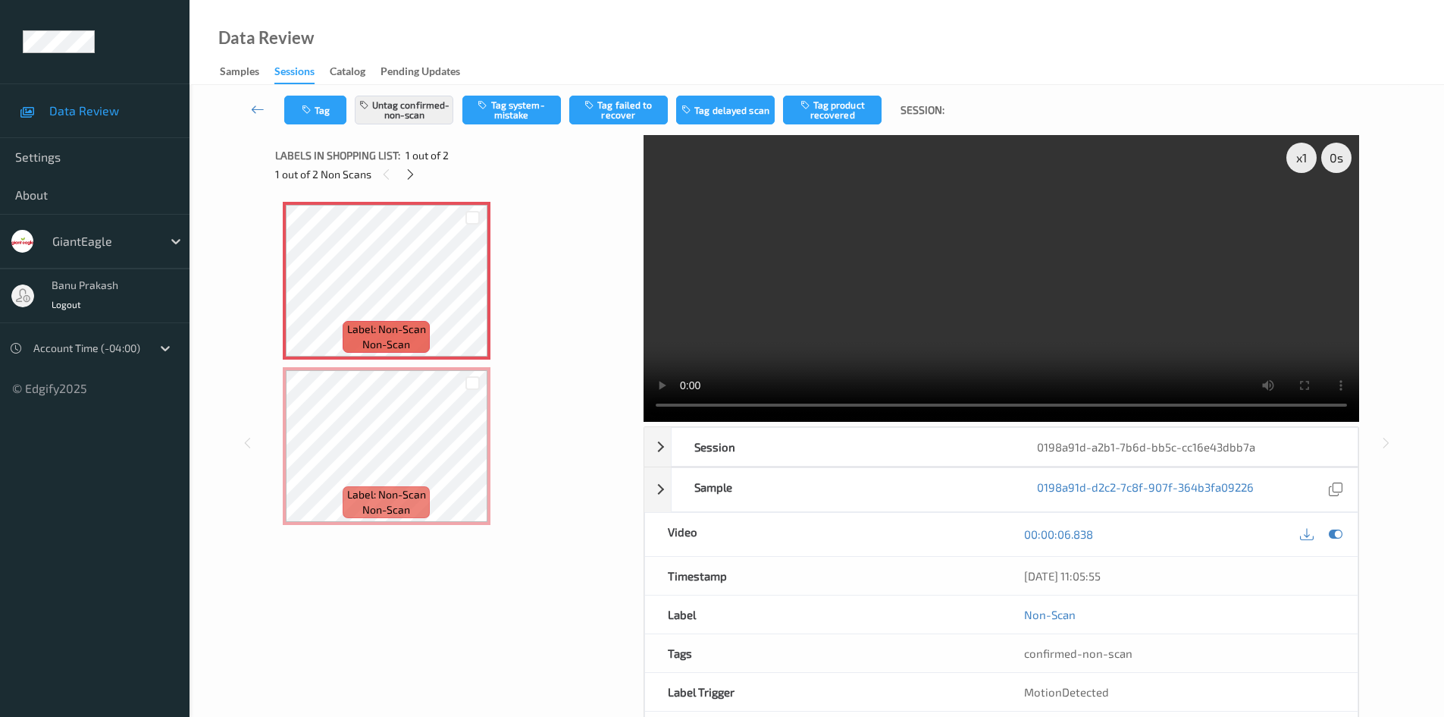
click at [1107, 256] on video at bounding box center [1002, 278] width 716 height 287
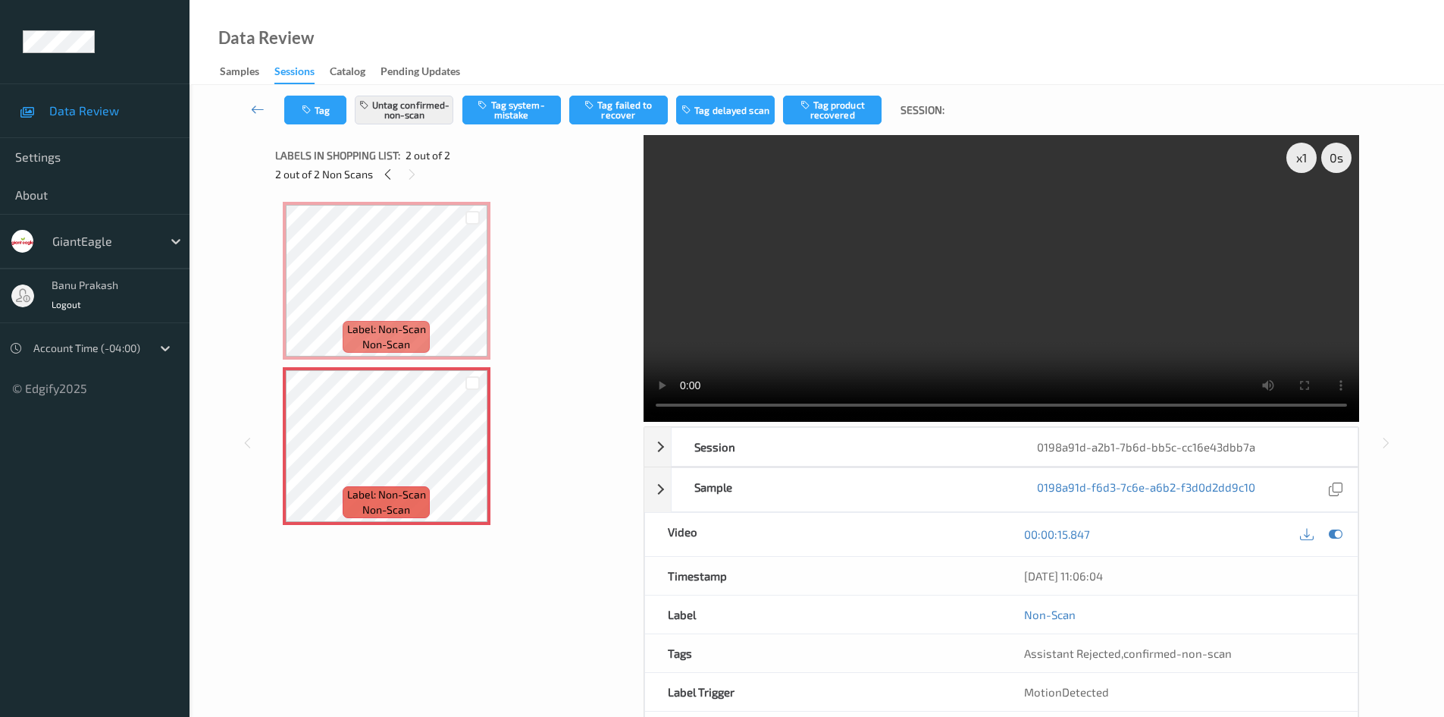
click at [923, 296] on video at bounding box center [1002, 278] width 716 height 287
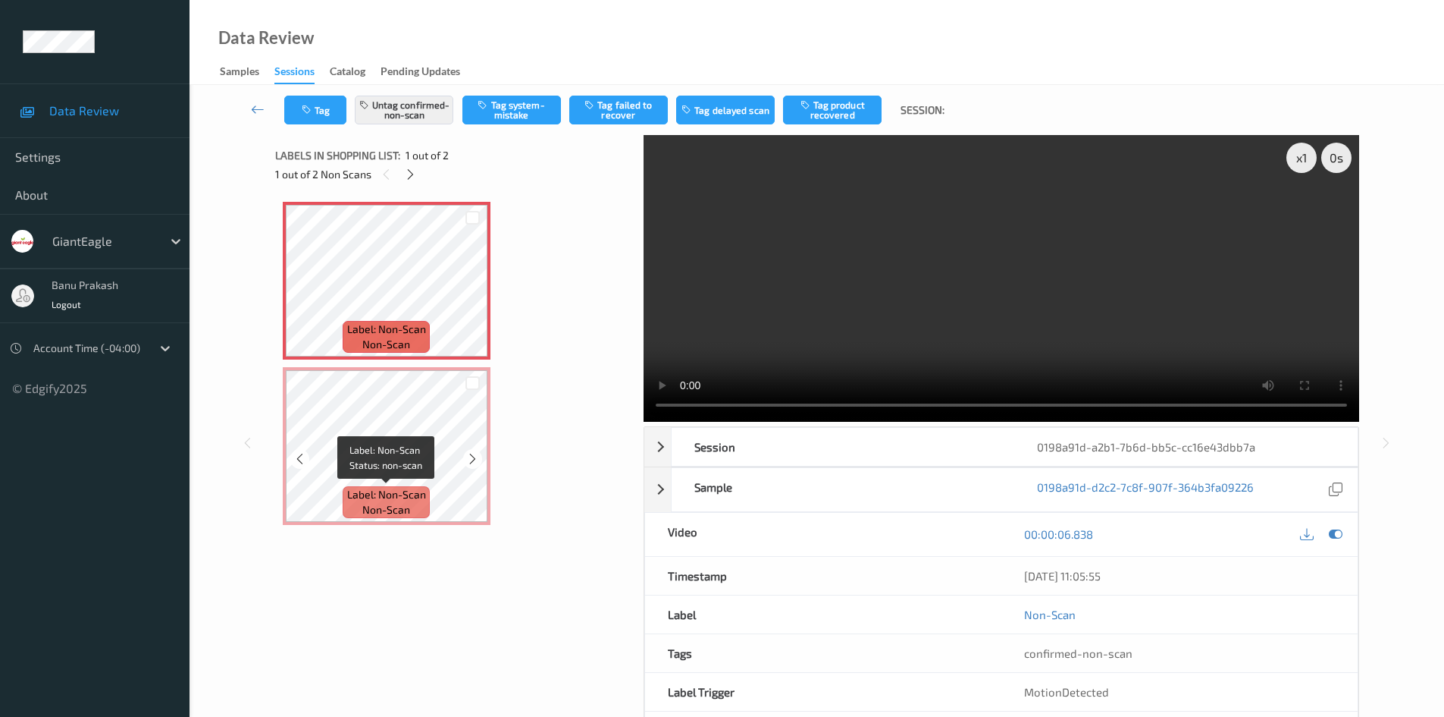
click at [422, 493] on span "Label: Non-Scan" at bounding box center [386, 494] width 79 height 15
click at [422, 114] on button "Untag confirmed-non-scan" at bounding box center [404, 110] width 99 height 29
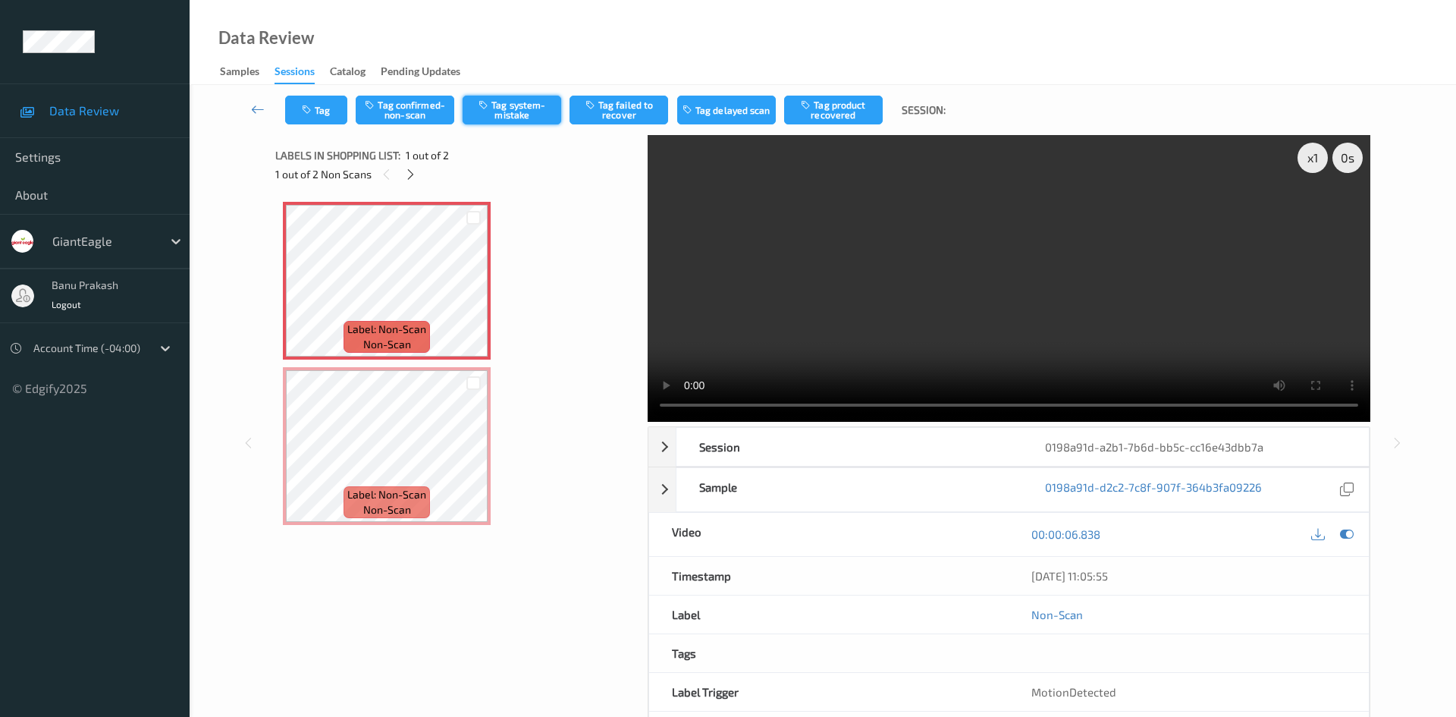
click at [521, 113] on button "Tag system-mistake" at bounding box center [512, 110] width 99 height 29
click at [321, 97] on button "Tag" at bounding box center [316, 110] width 62 height 29
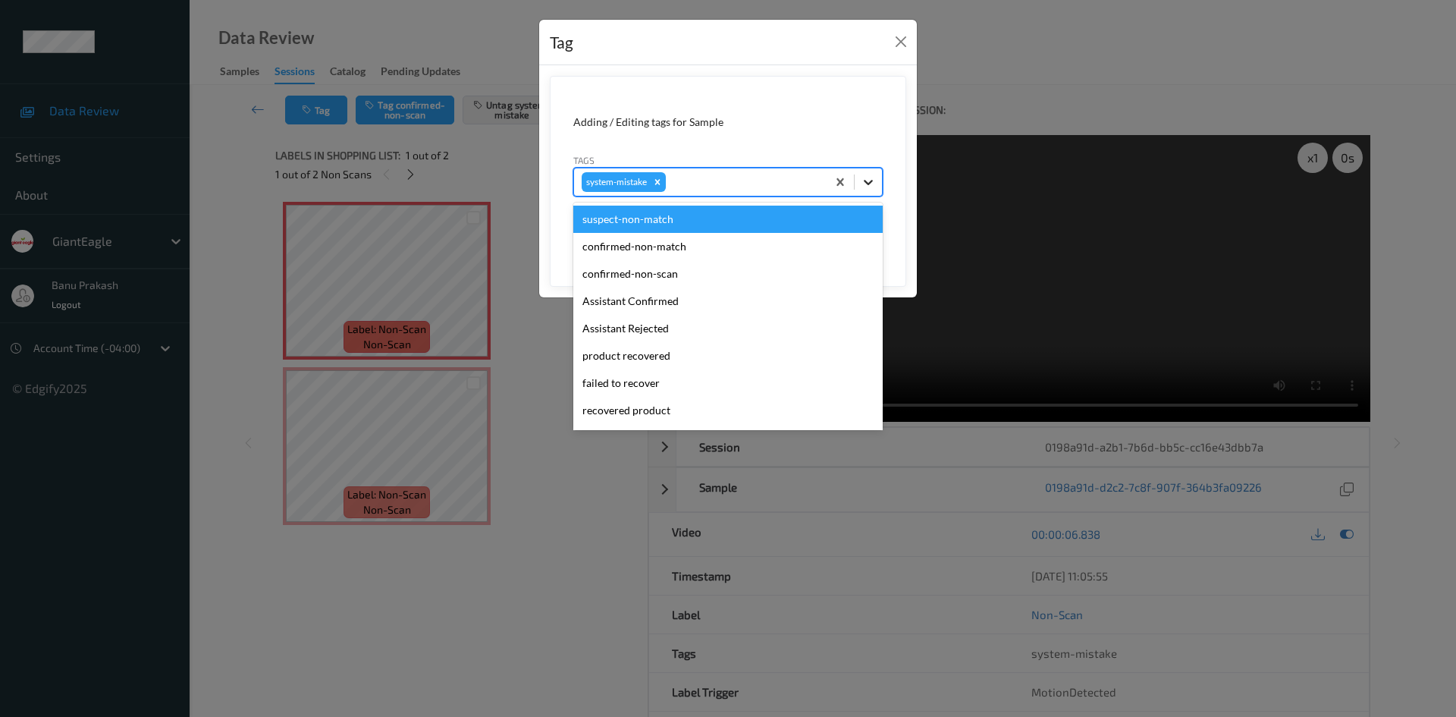
click at [880, 188] on div at bounding box center [868, 181] width 27 height 27
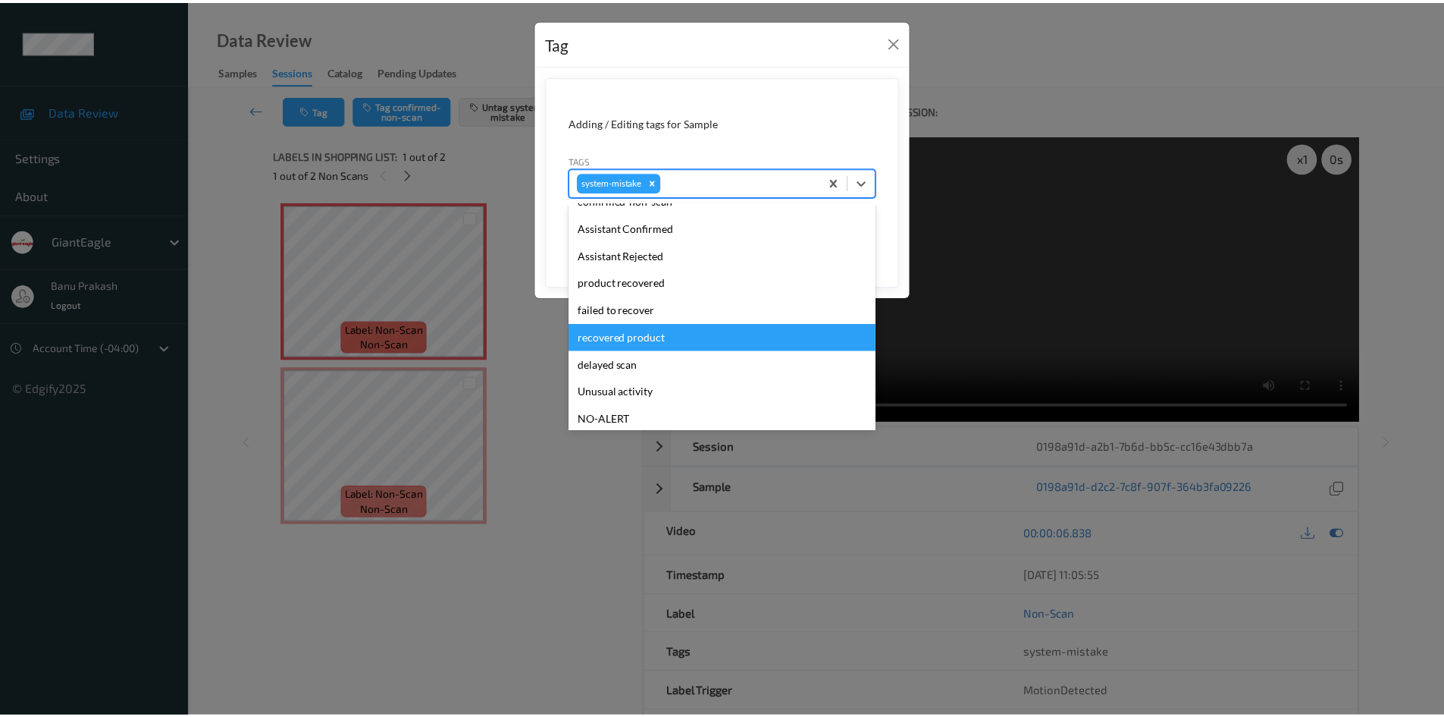
scroll to position [161, 0]
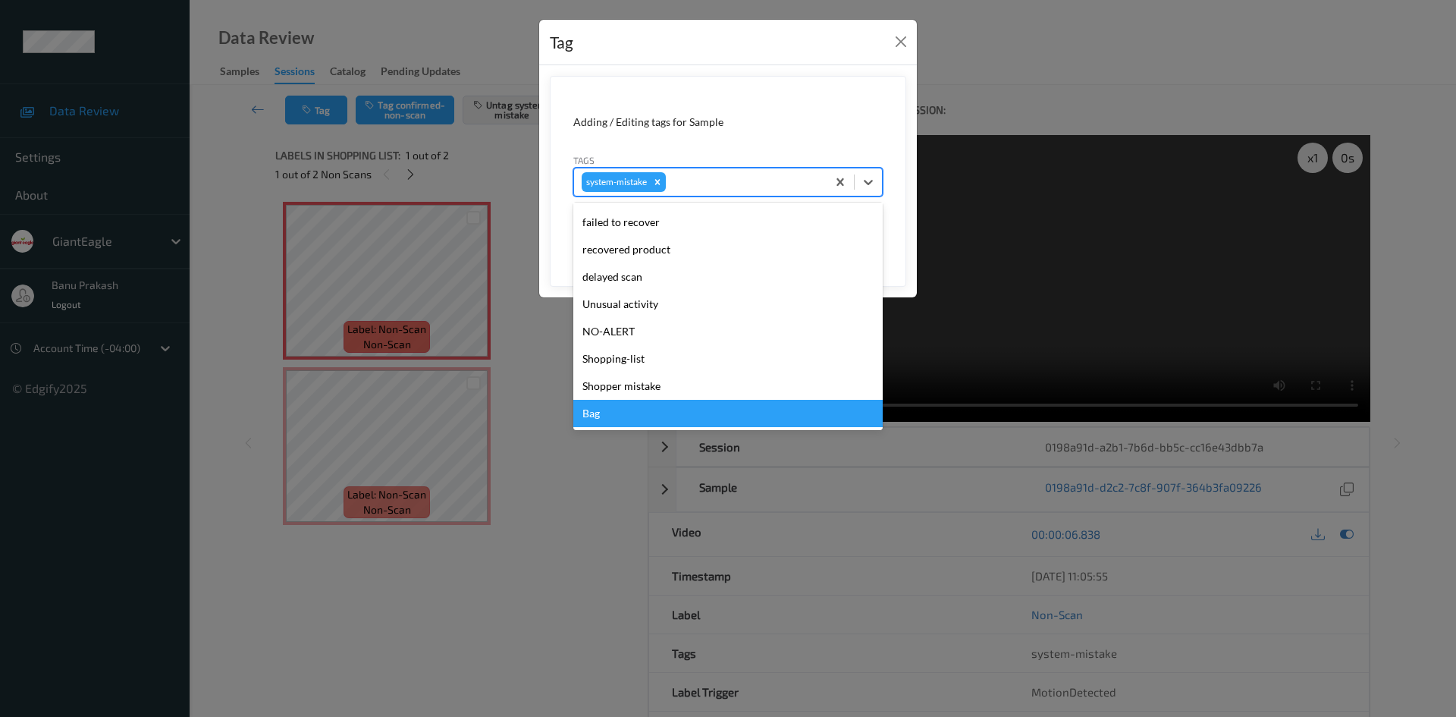
click at [623, 422] on div "Bag" at bounding box center [727, 413] width 309 height 27
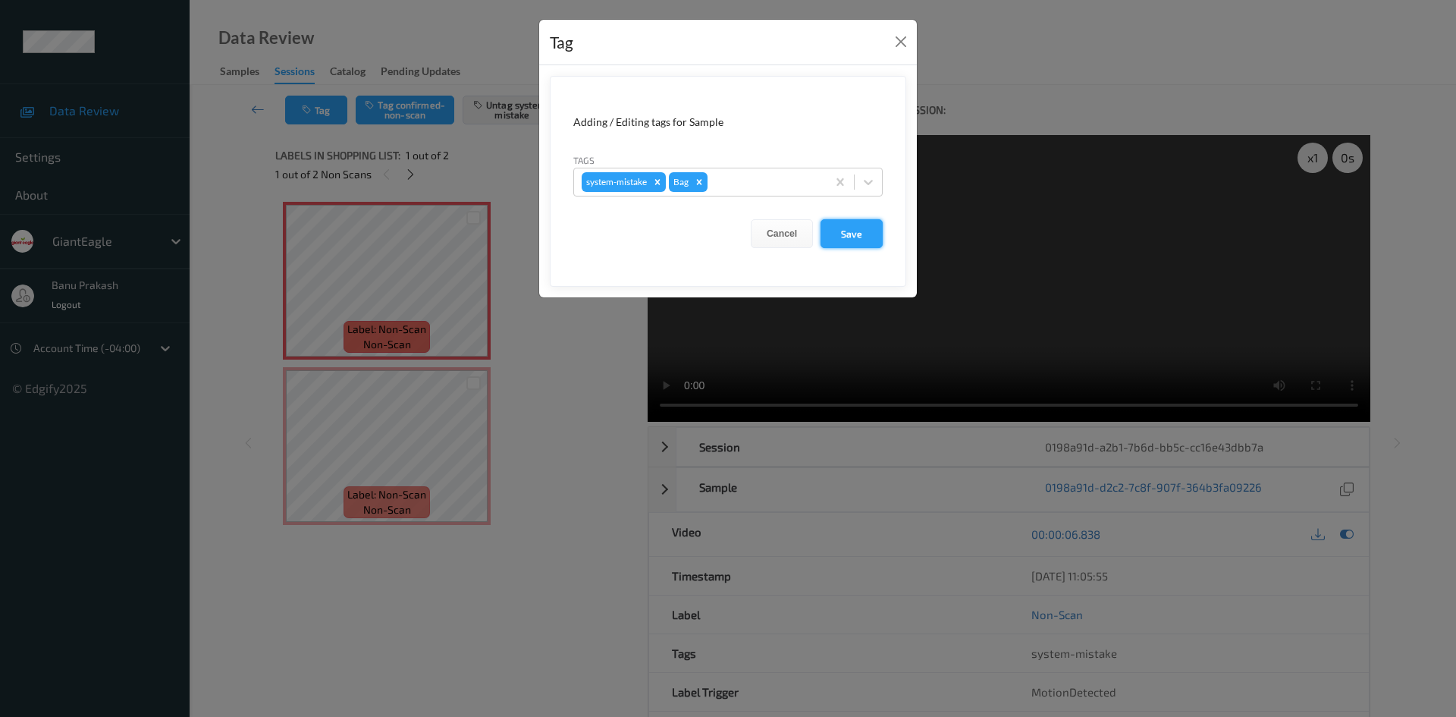
click at [848, 245] on button "Save" at bounding box center [851, 233] width 62 height 29
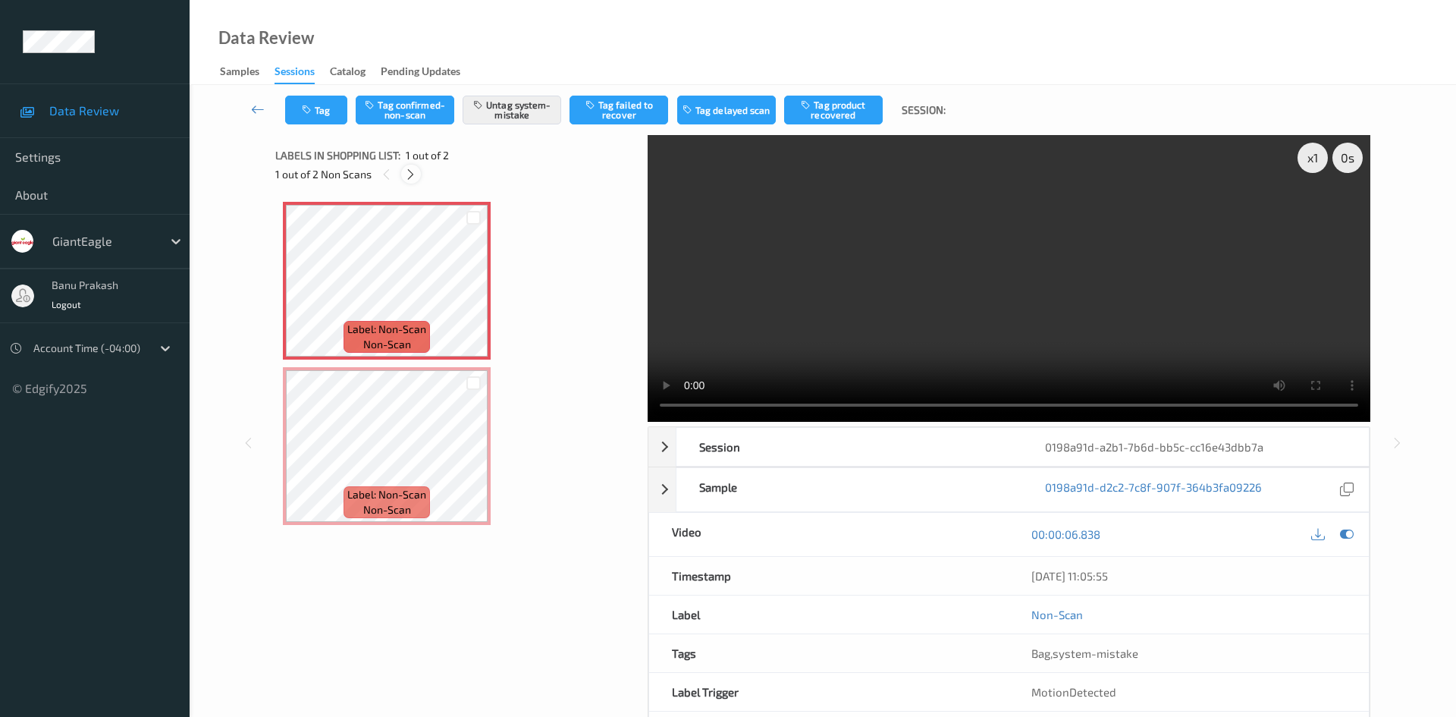
click at [411, 171] on icon at bounding box center [410, 175] width 13 height 14
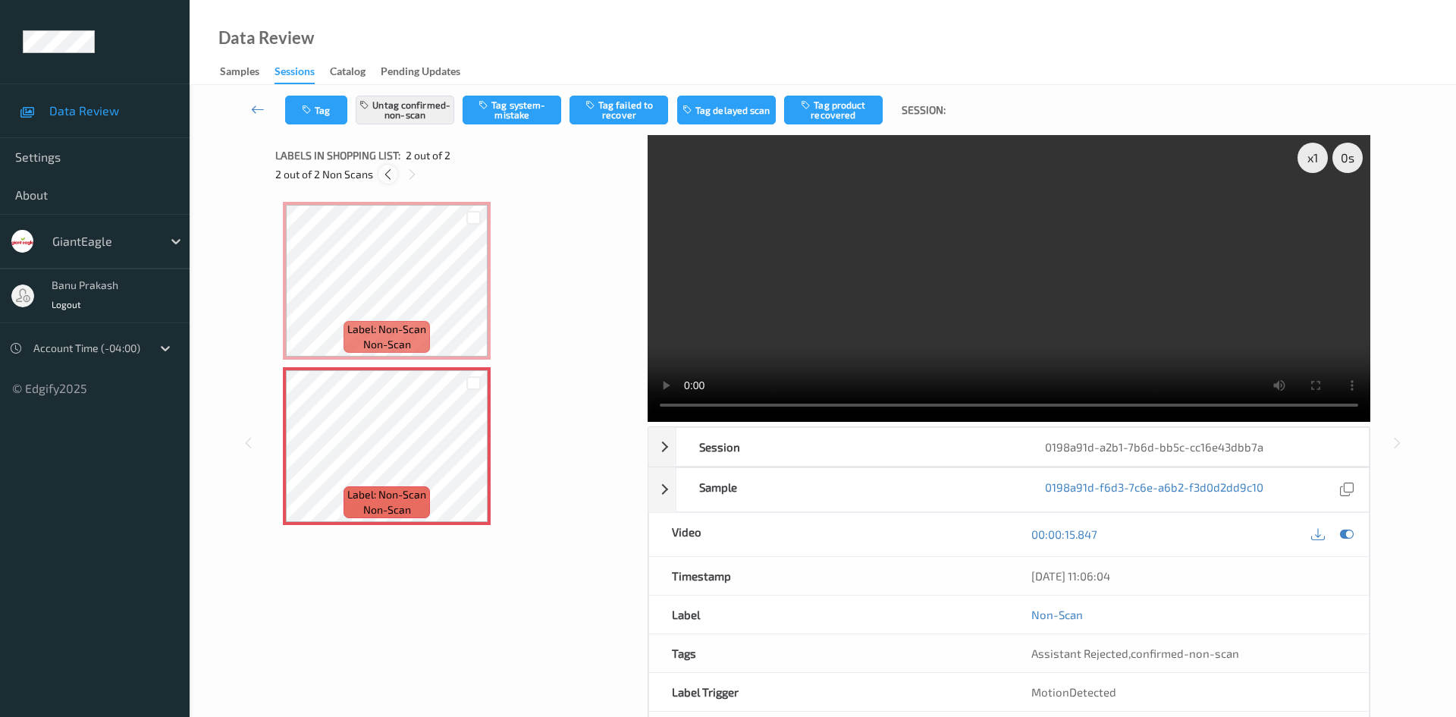
click at [392, 168] on icon at bounding box center [387, 175] width 13 height 14
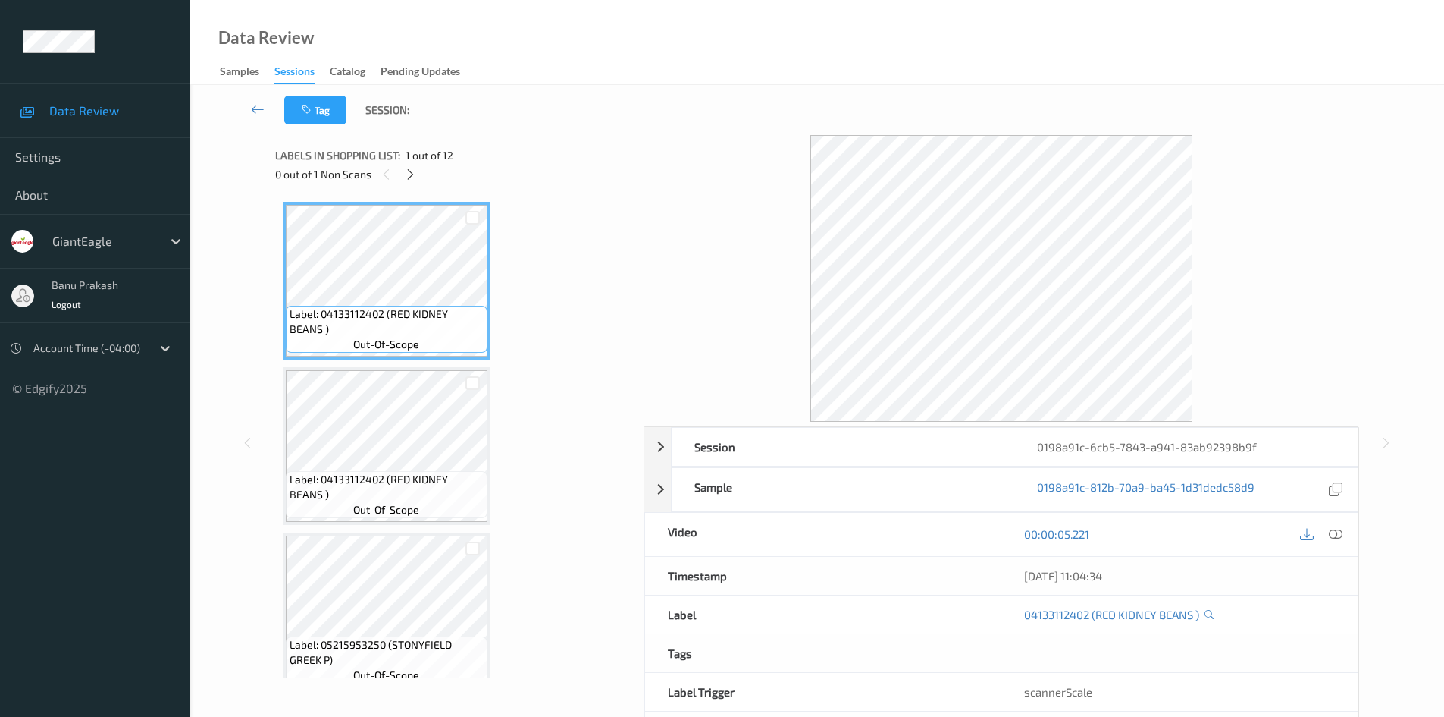
click at [1344, 545] on div "00:00:05.221" at bounding box center [1180, 534] width 356 height 43
click at [1340, 535] on icon at bounding box center [1336, 534] width 14 height 14
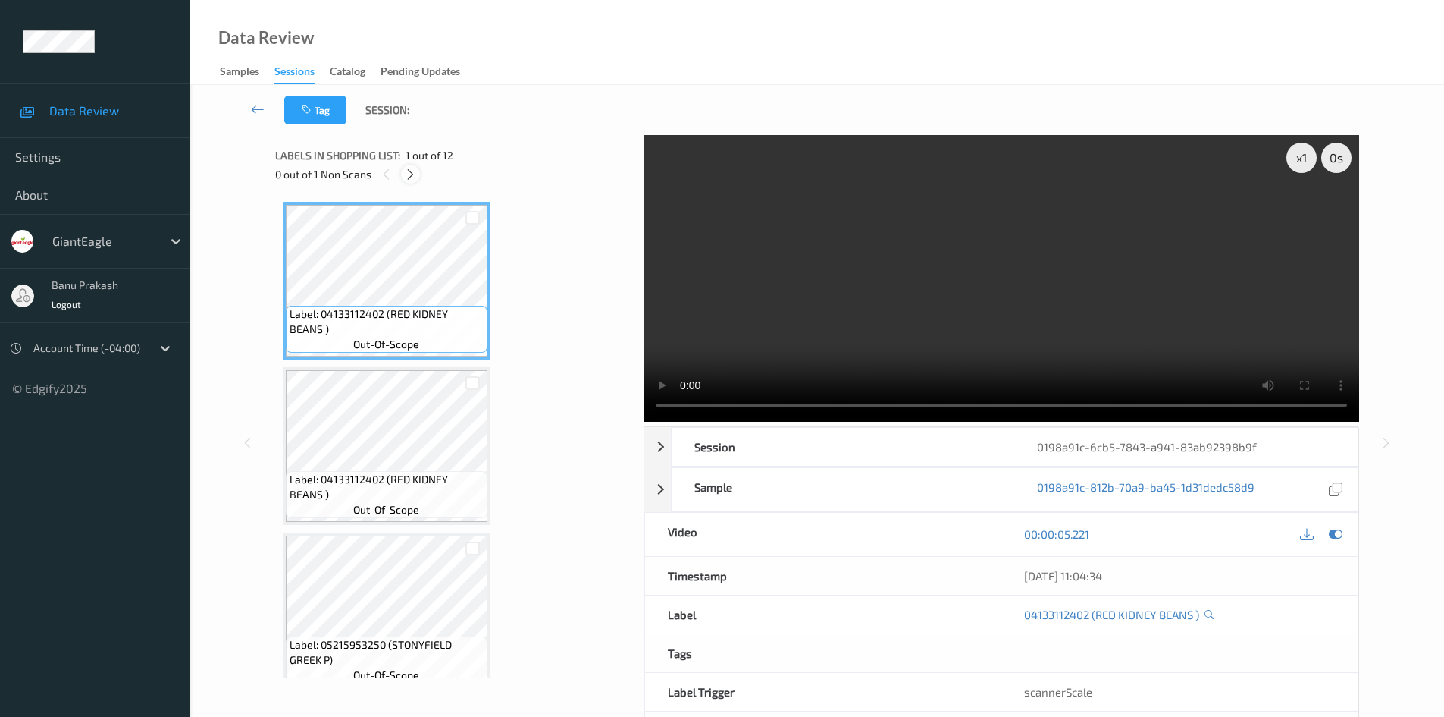
click at [409, 169] on icon at bounding box center [410, 175] width 13 height 14
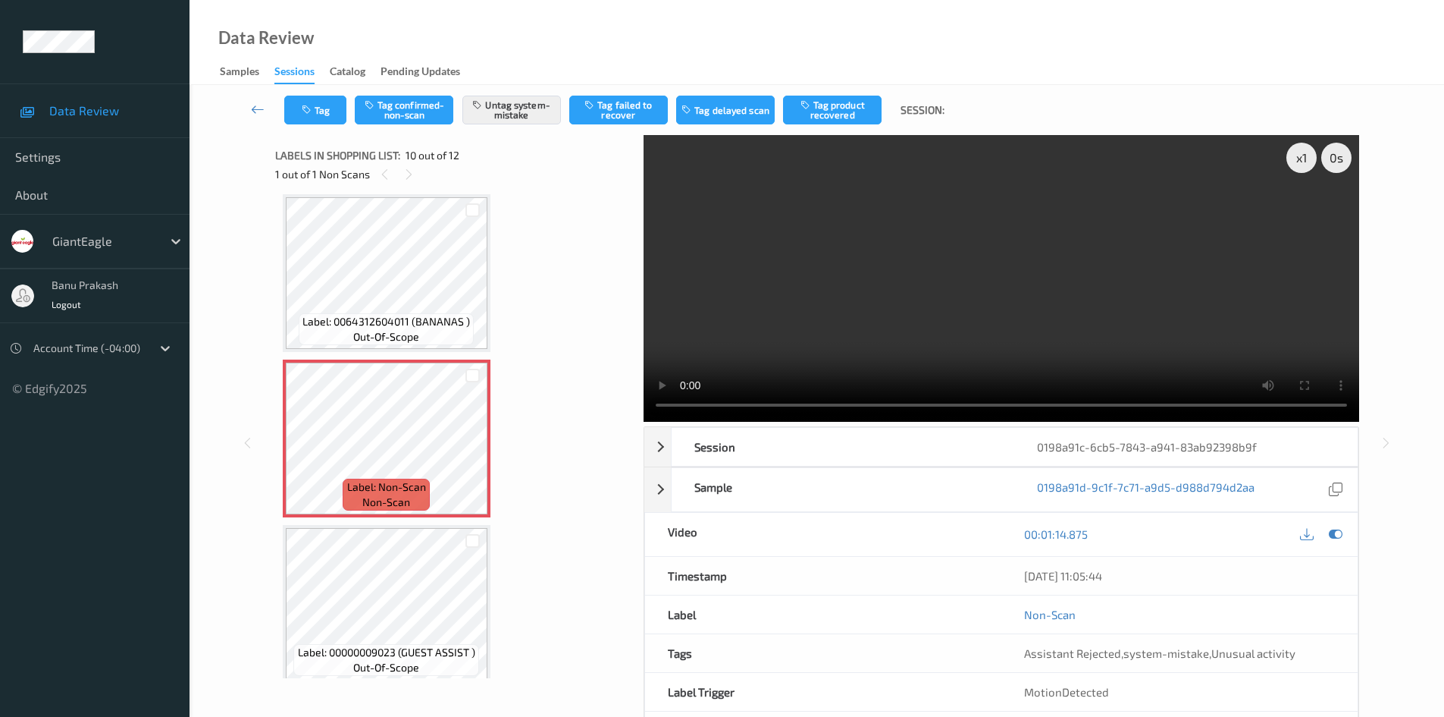
click at [432, 334] on div "Label: 0064312604011 (BANANAS ) out-of-scope" at bounding box center [386, 329] width 175 height 32
click at [415, 321] on span "Label: 0064312604011 (BANANAS )" at bounding box center [387, 321] width 168 height 15
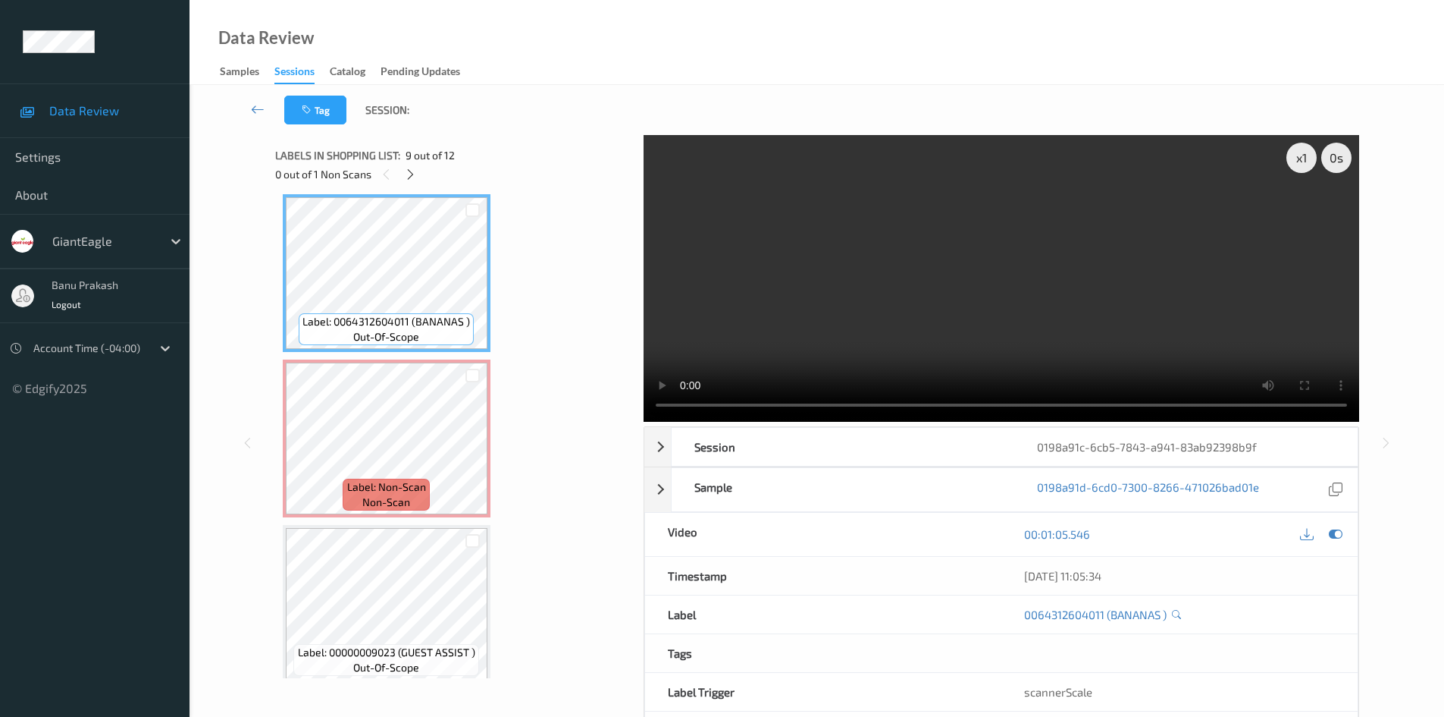
click at [895, 300] on video at bounding box center [1002, 278] width 716 height 287
click at [886, 262] on video at bounding box center [1002, 278] width 716 height 287
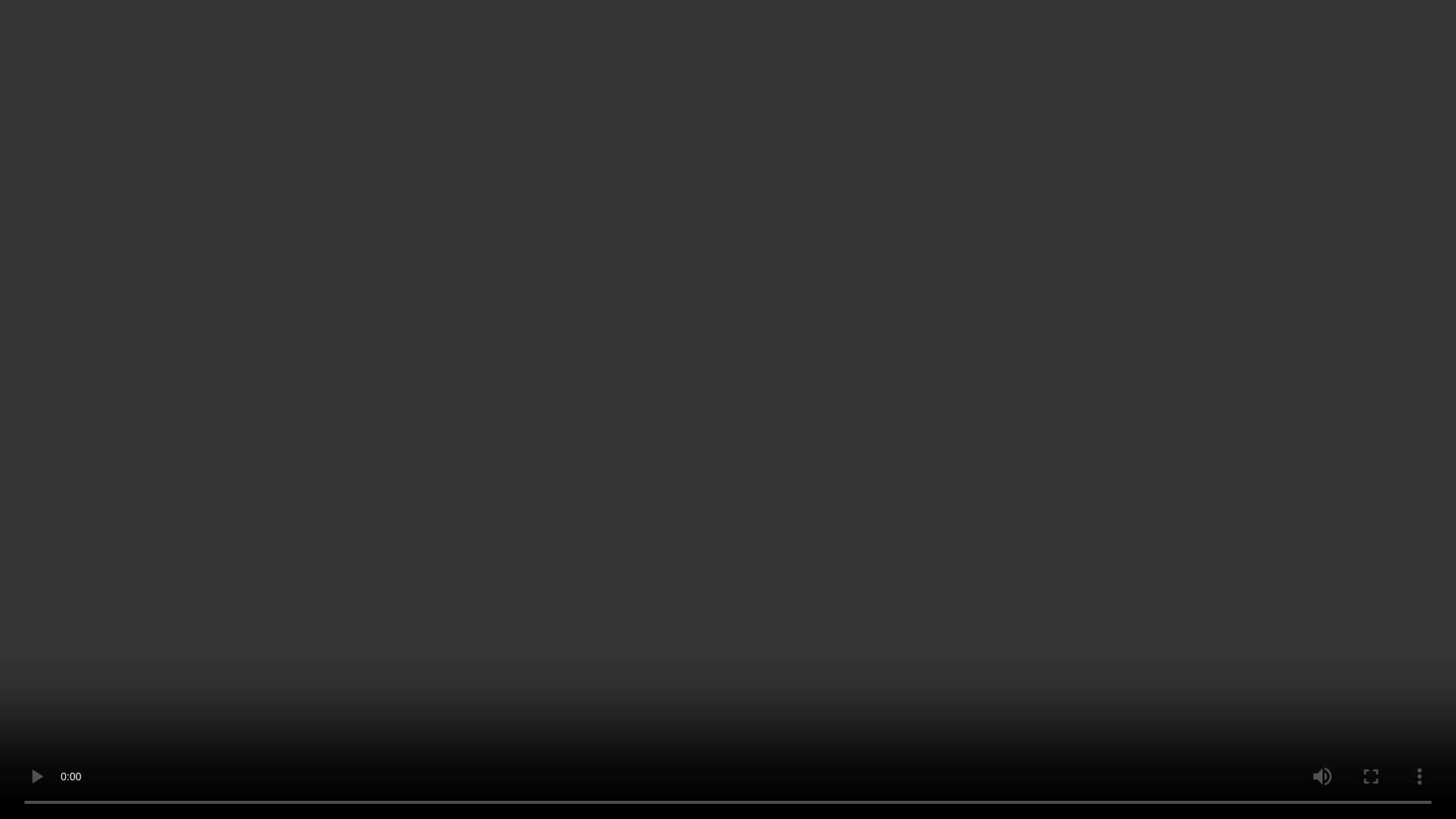
click at [897, 430] on video at bounding box center [728, 409] width 1456 height 819
click at [986, 590] on video at bounding box center [728, 409] width 1456 height 819
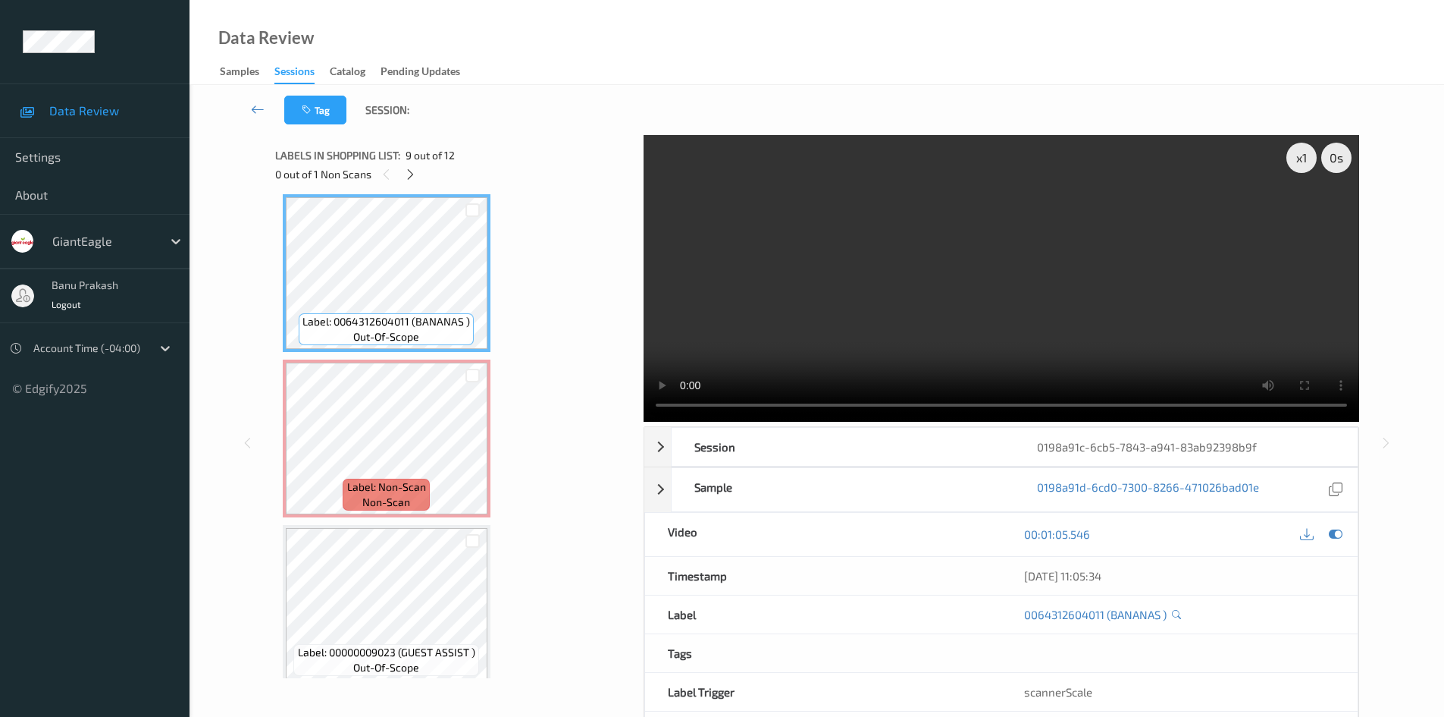
click at [945, 267] on video at bounding box center [1002, 278] width 716 height 287
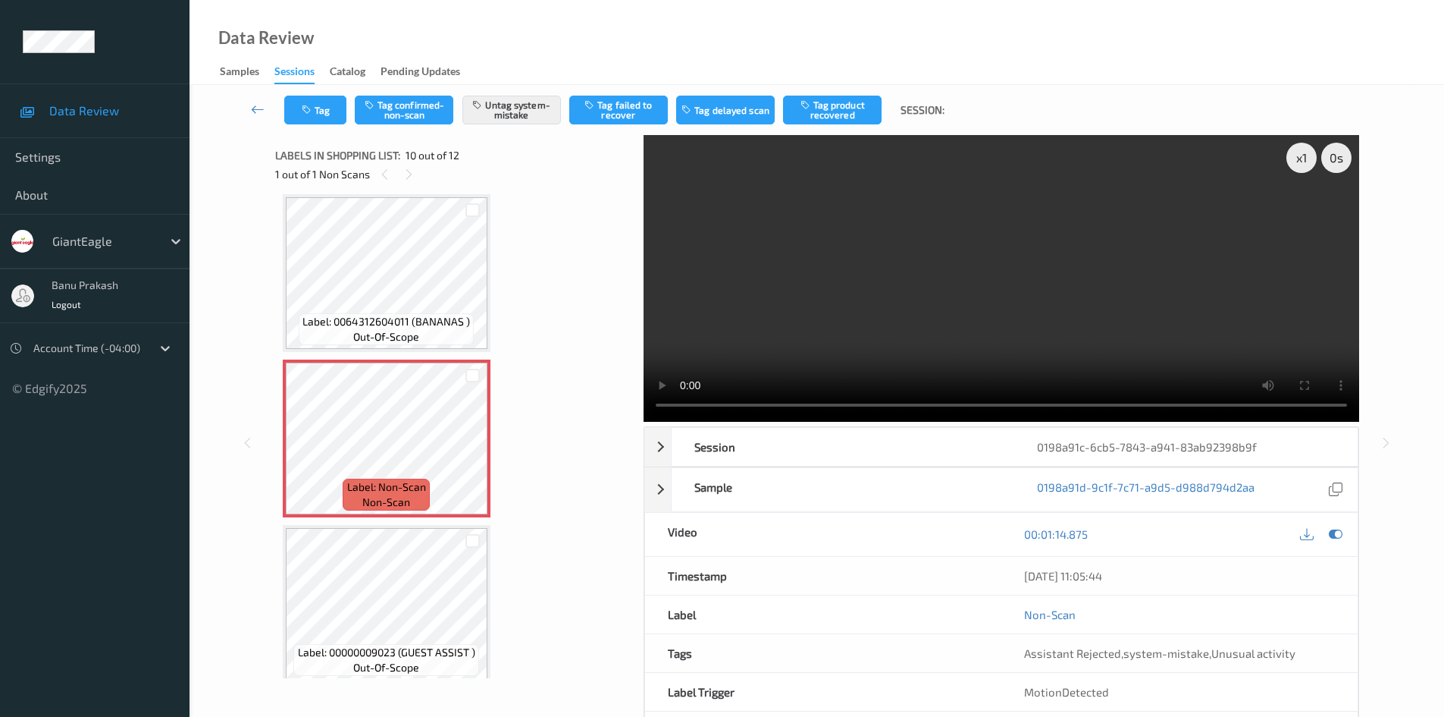
click at [1080, 296] on video at bounding box center [1002, 278] width 716 height 287
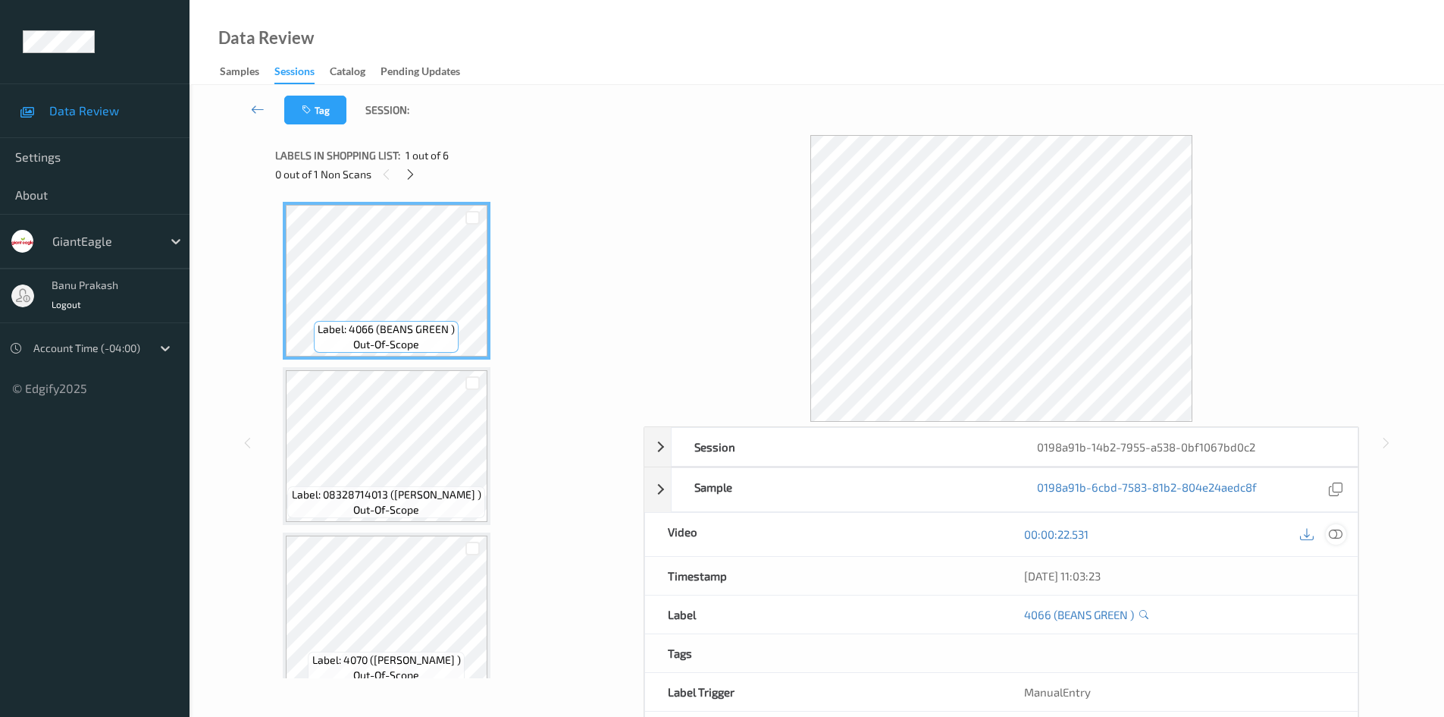
click at [1344, 534] on div at bounding box center [1336, 534] width 20 height 20
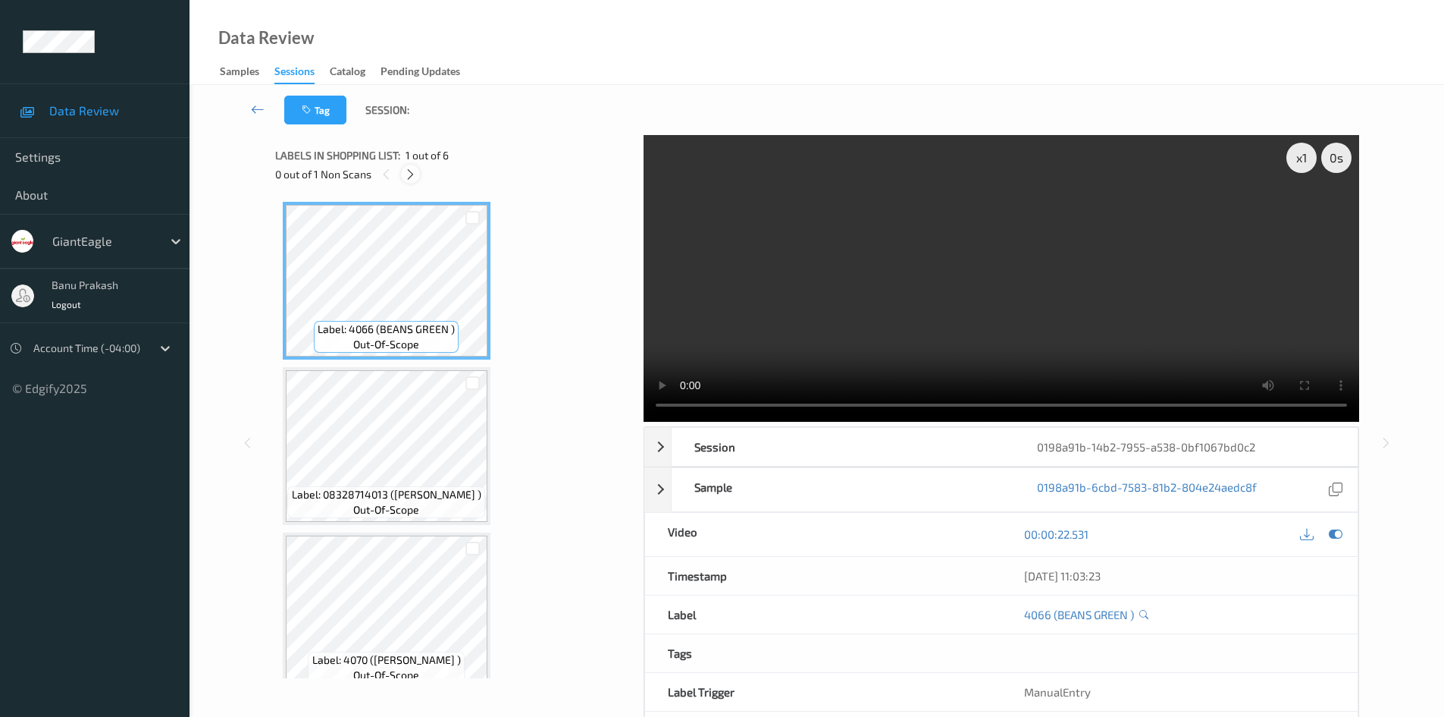
click at [405, 177] on icon at bounding box center [410, 175] width 13 height 14
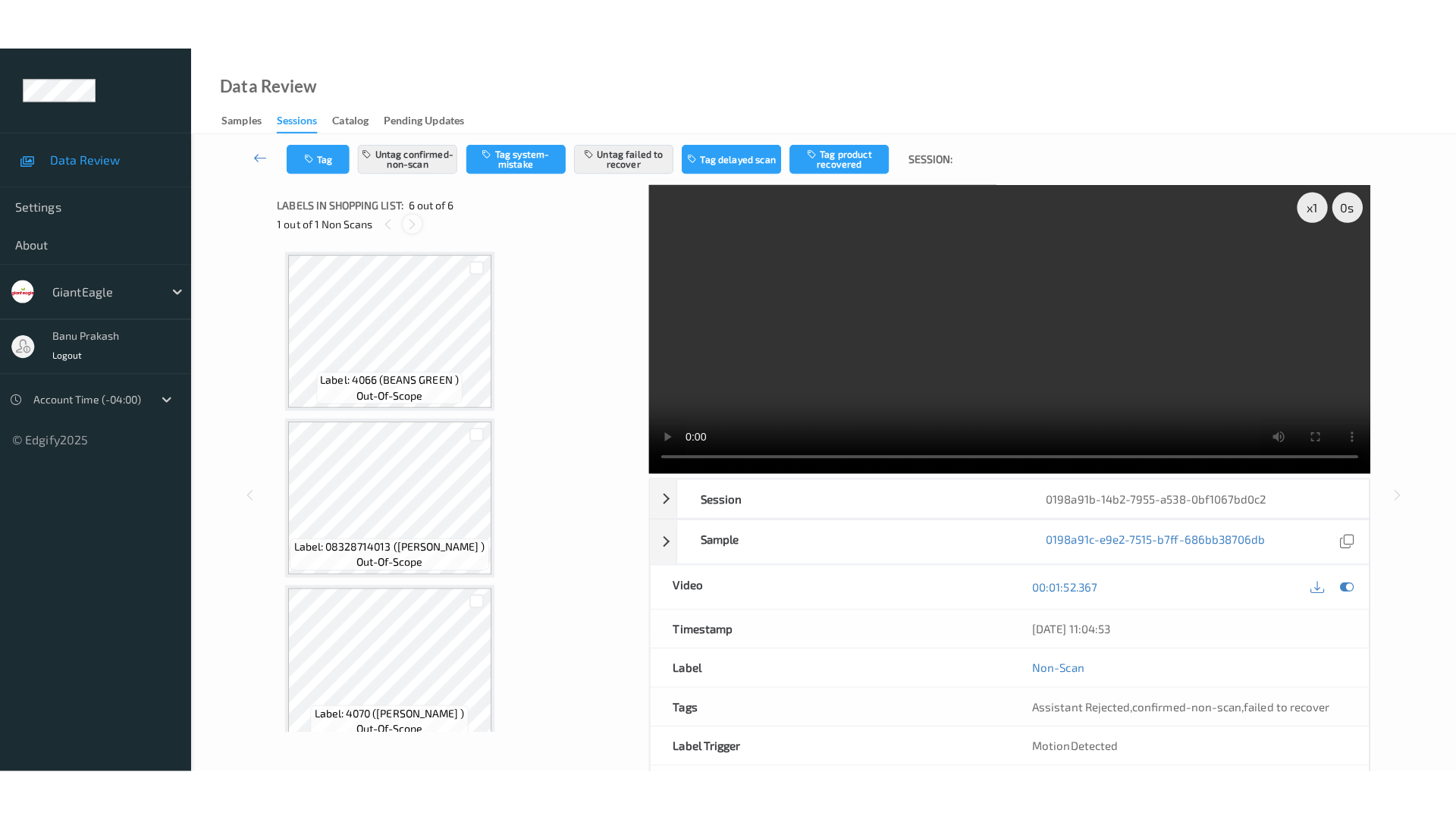
scroll to position [516, 0]
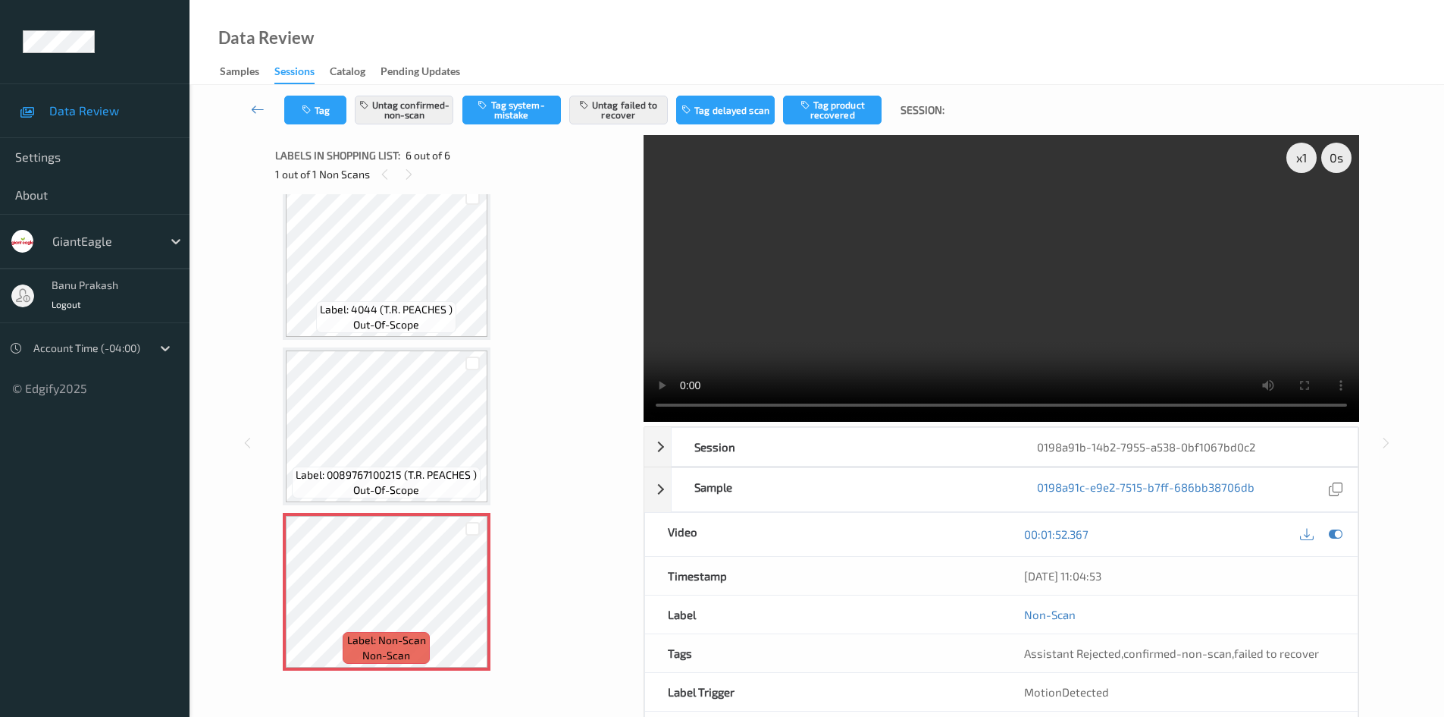
click at [416, 497] on span "out-of-scope" at bounding box center [386, 489] width 66 height 15
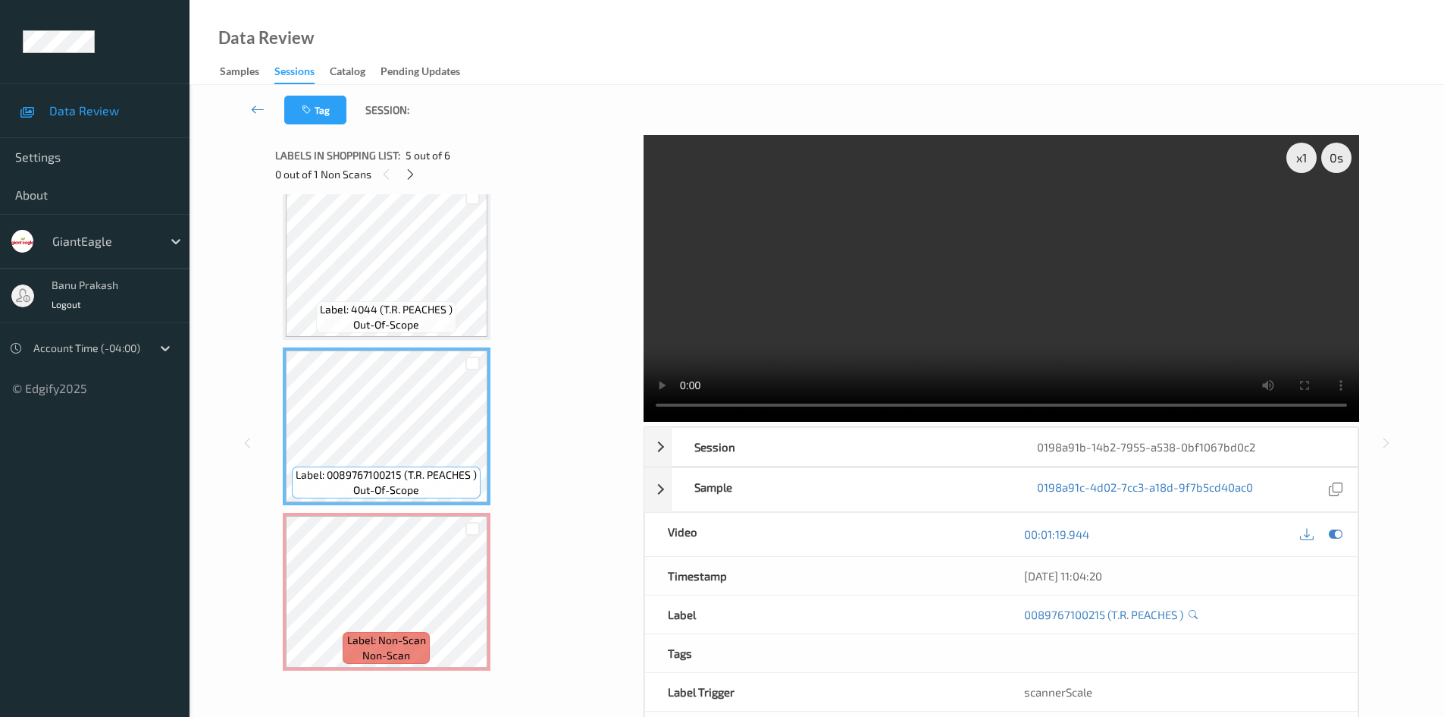
click at [1175, 344] on video at bounding box center [1002, 278] width 716 height 287
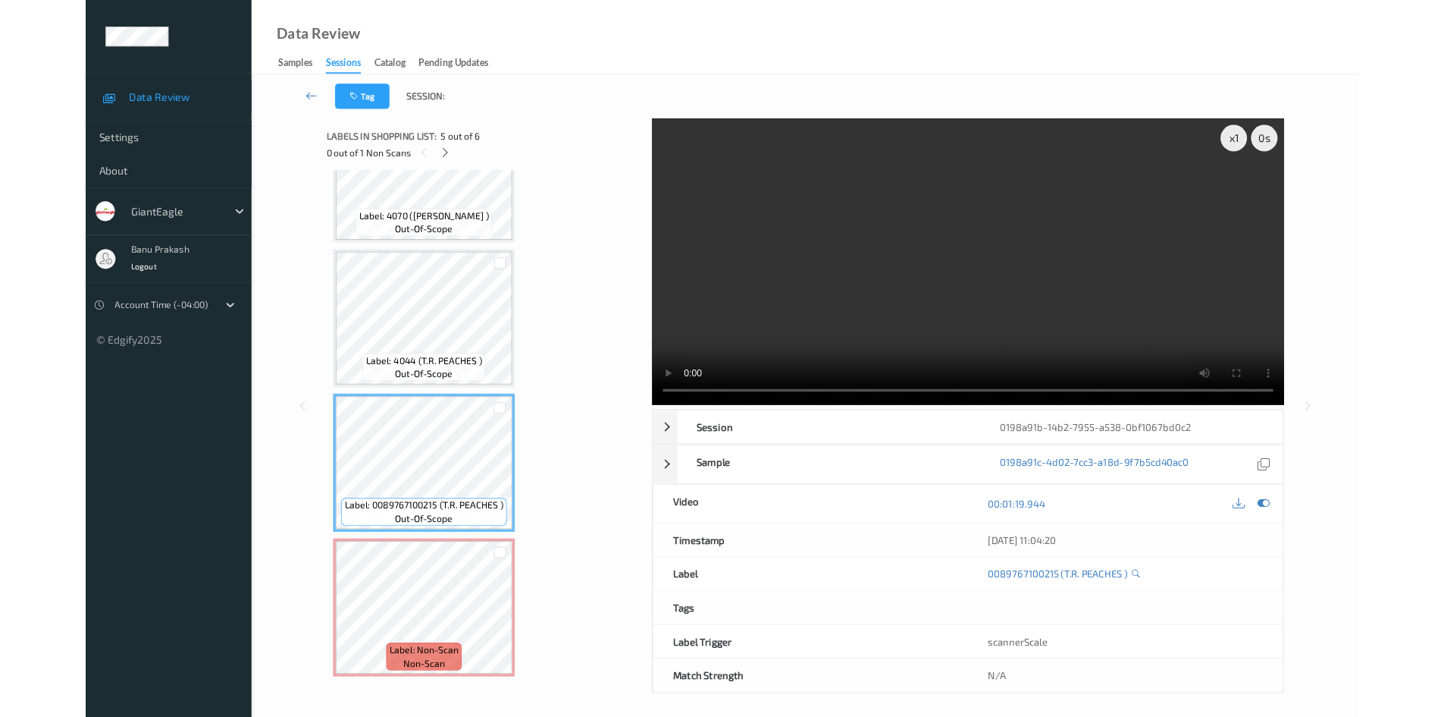
scroll to position [413, 0]
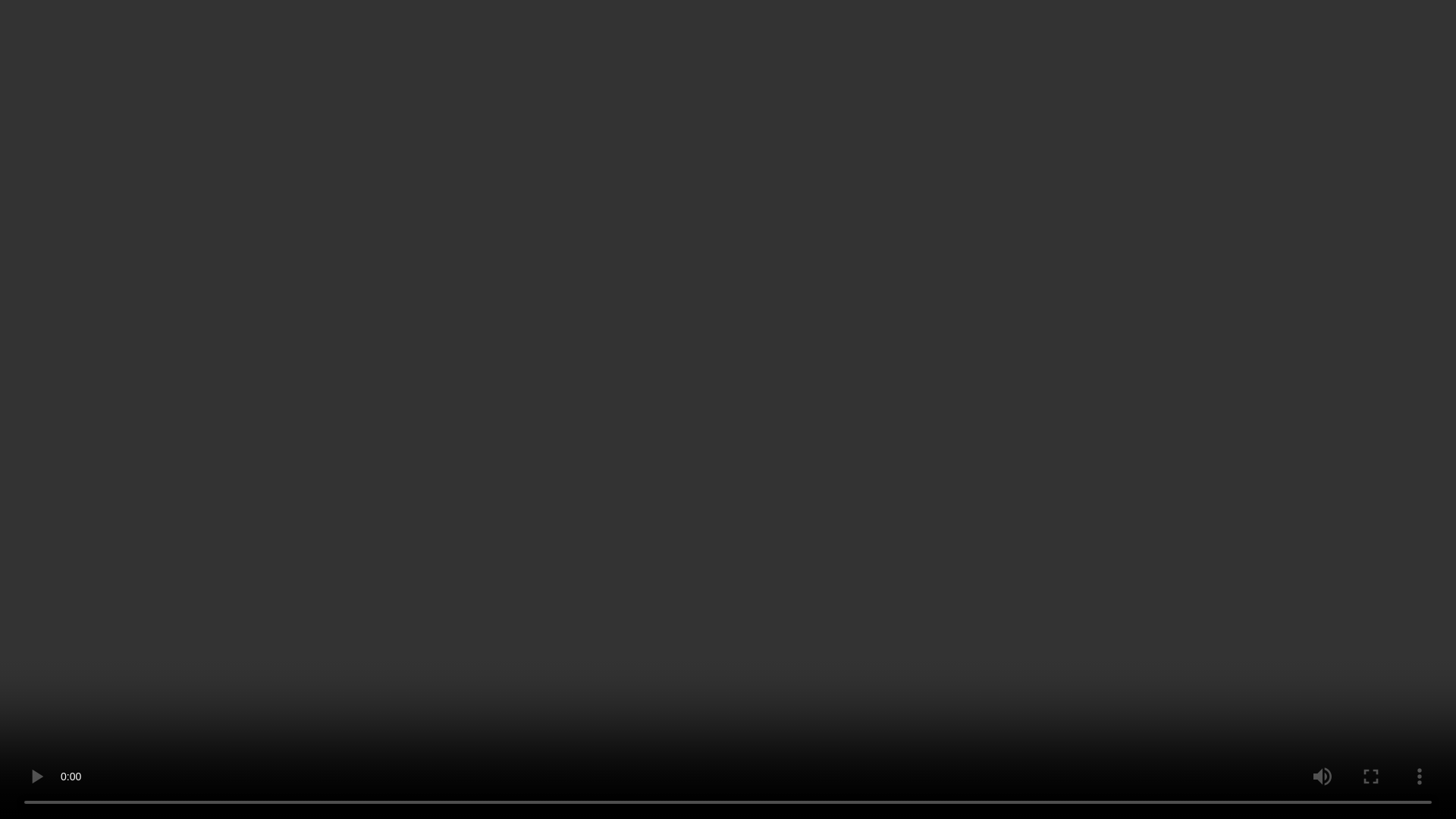
click at [946, 632] on video at bounding box center [728, 409] width 1456 height 819
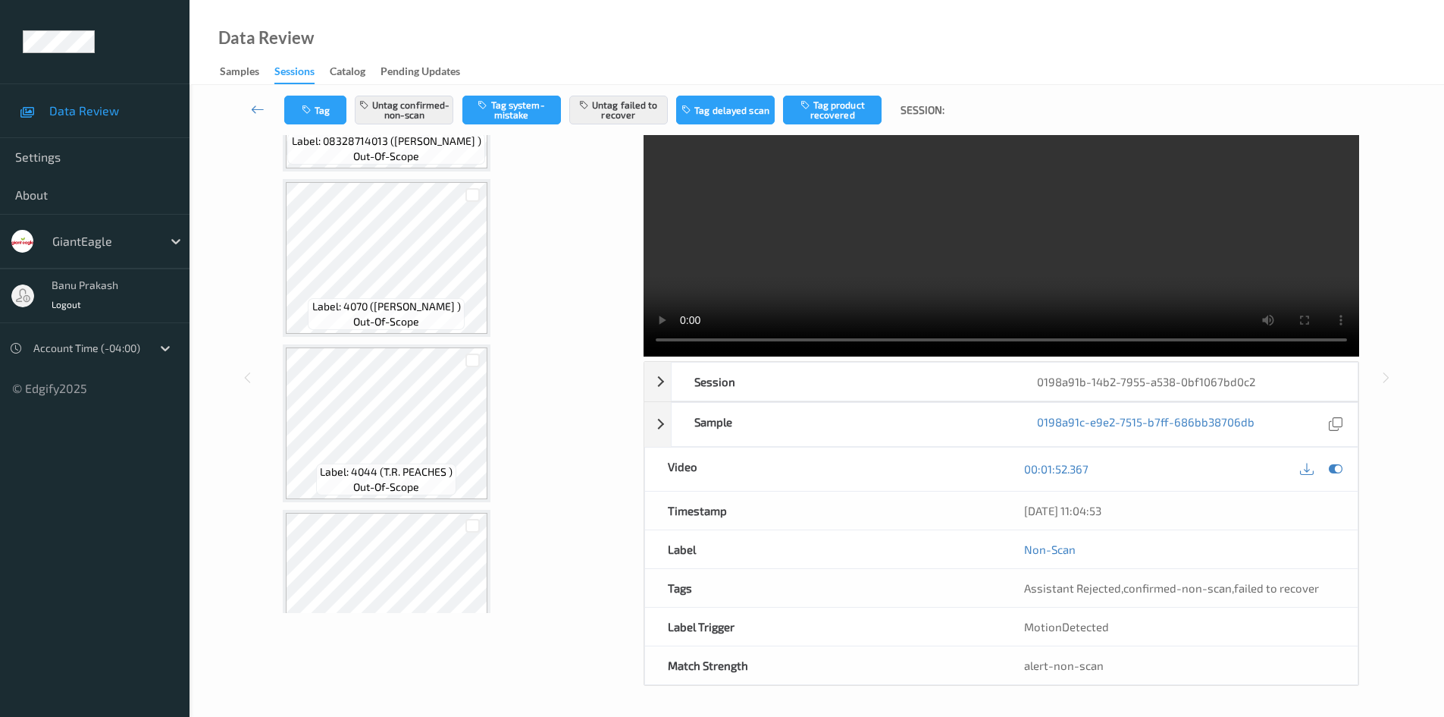
scroll to position [0, 0]
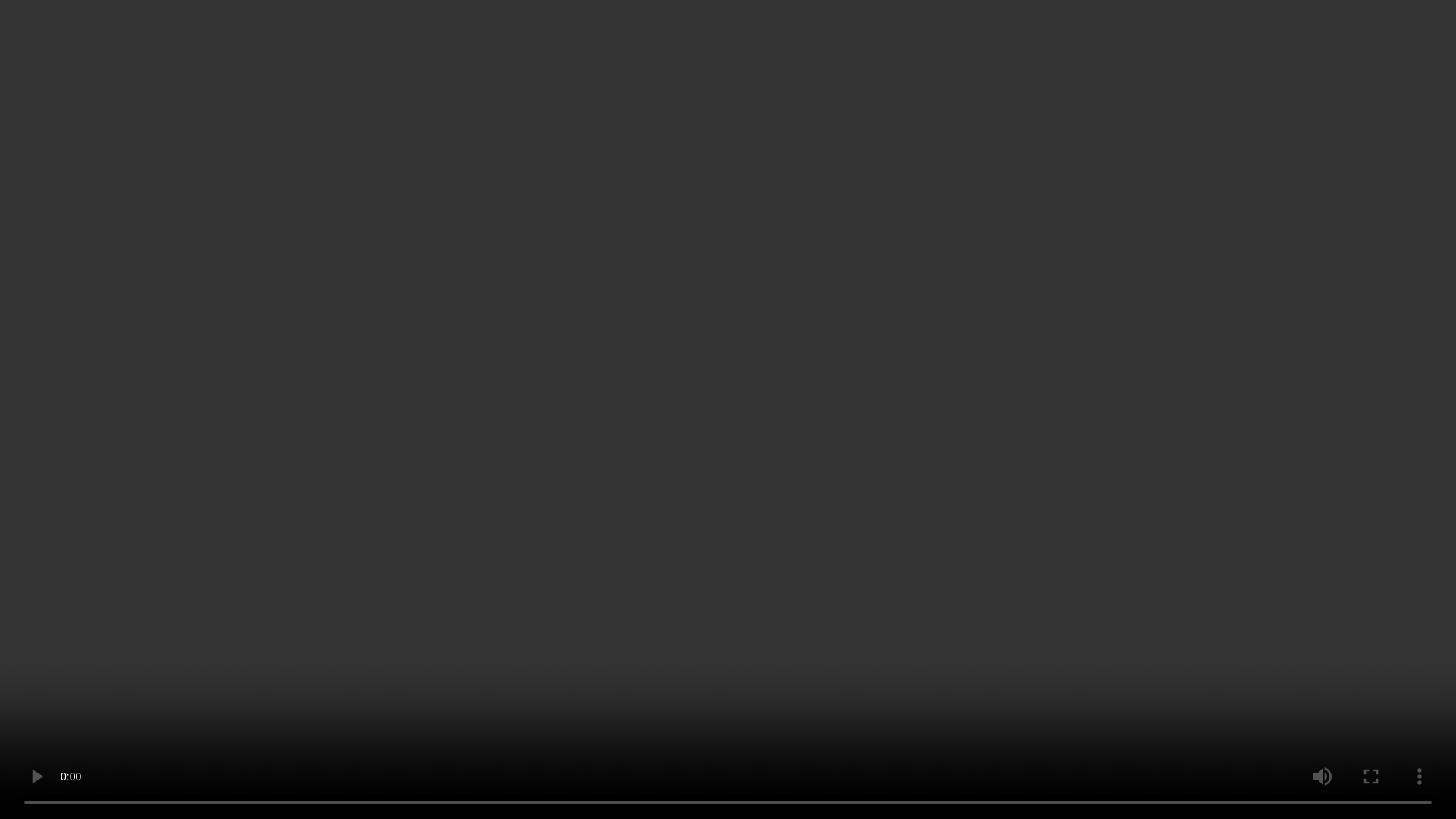
click at [922, 602] on video at bounding box center [728, 409] width 1456 height 819
click at [1132, 485] on video at bounding box center [728, 409] width 1456 height 819
click at [1129, 477] on video at bounding box center [728, 409] width 1456 height 819
click at [987, 482] on video at bounding box center [728, 409] width 1456 height 819
click at [895, 596] on video at bounding box center [728, 409] width 1456 height 819
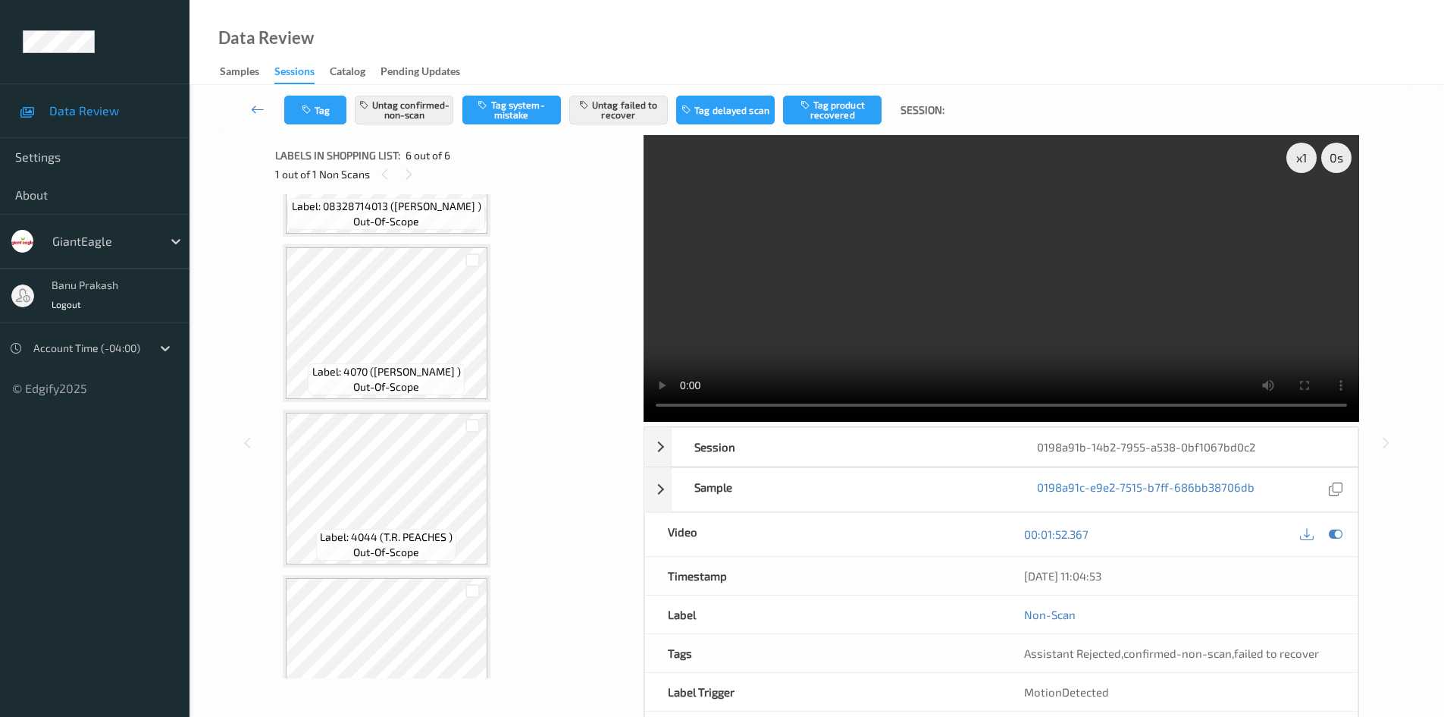
click at [962, 281] on video at bounding box center [1002, 278] width 716 height 287
click at [256, 108] on icon at bounding box center [258, 109] width 14 height 15
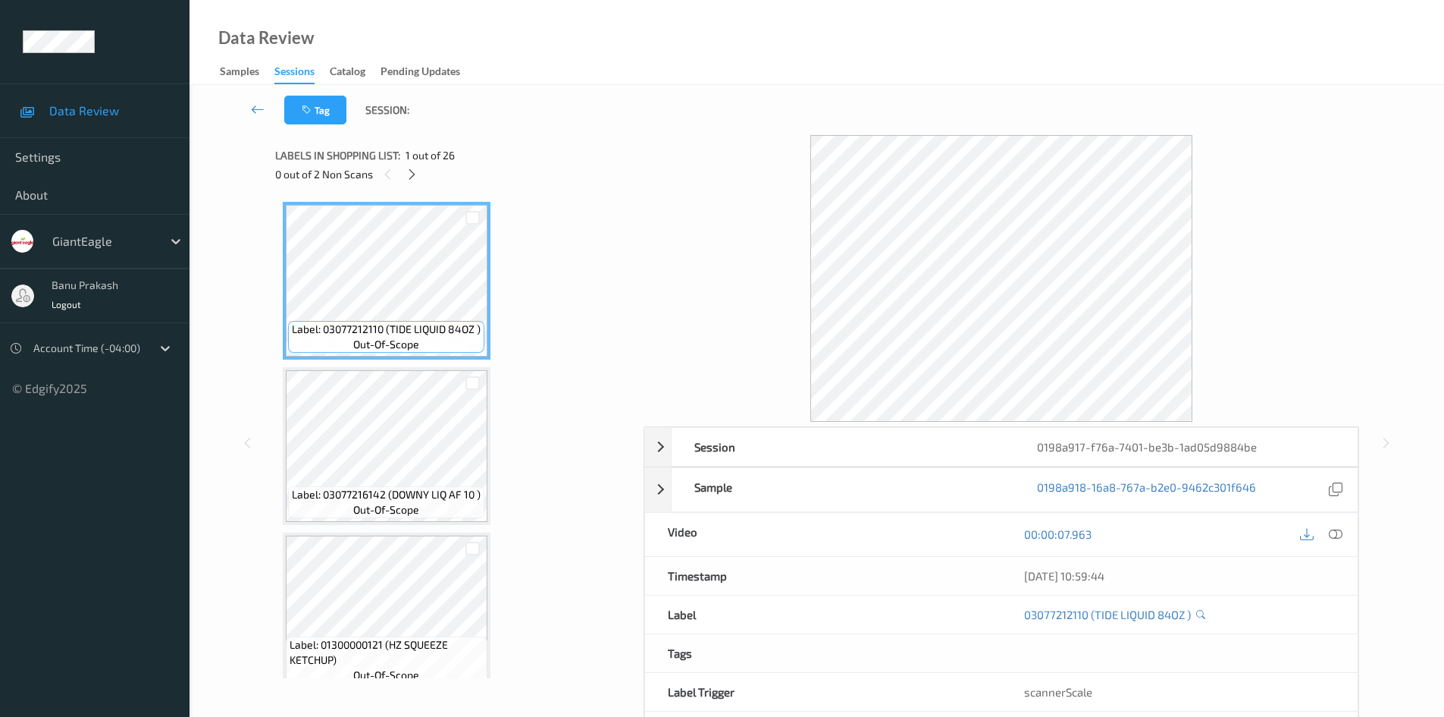
click at [1331, 537] on icon at bounding box center [1336, 534] width 14 height 14
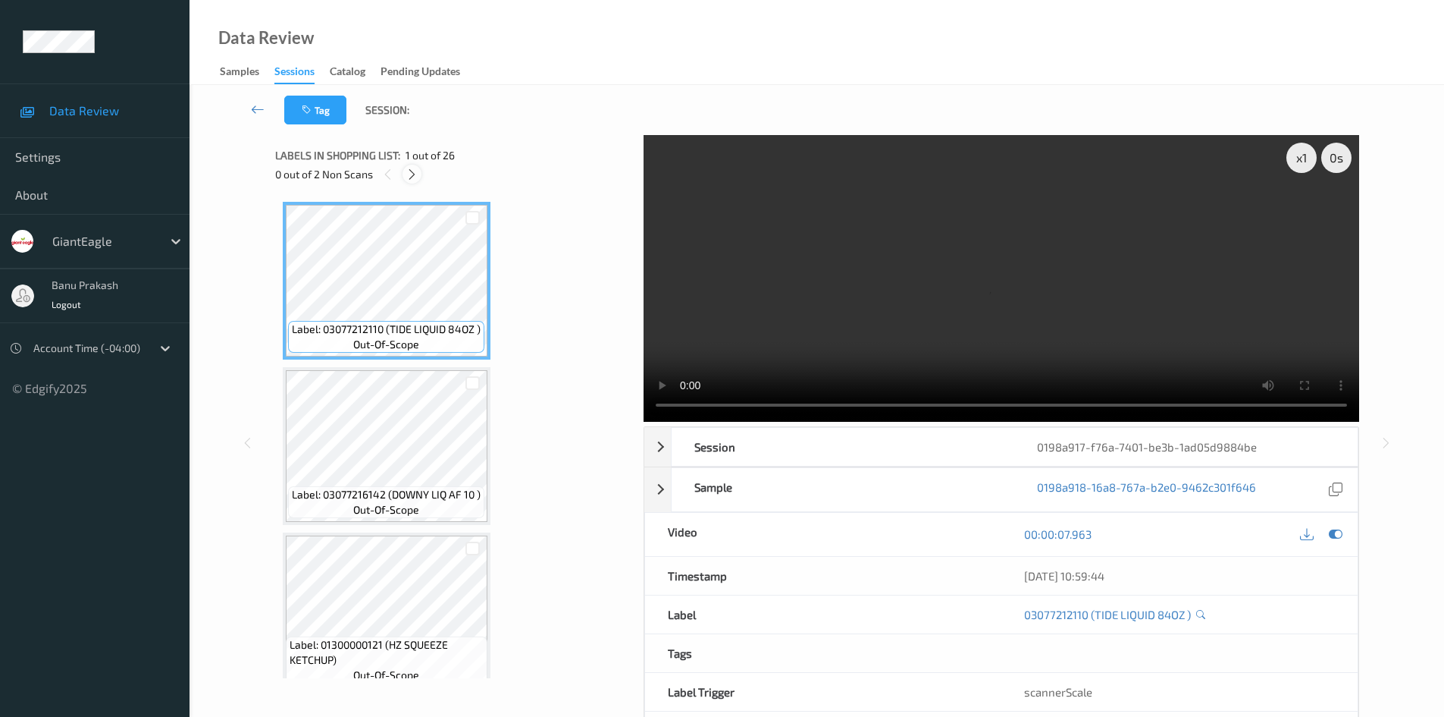
click at [404, 171] on div at bounding box center [412, 174] width 19 height 19
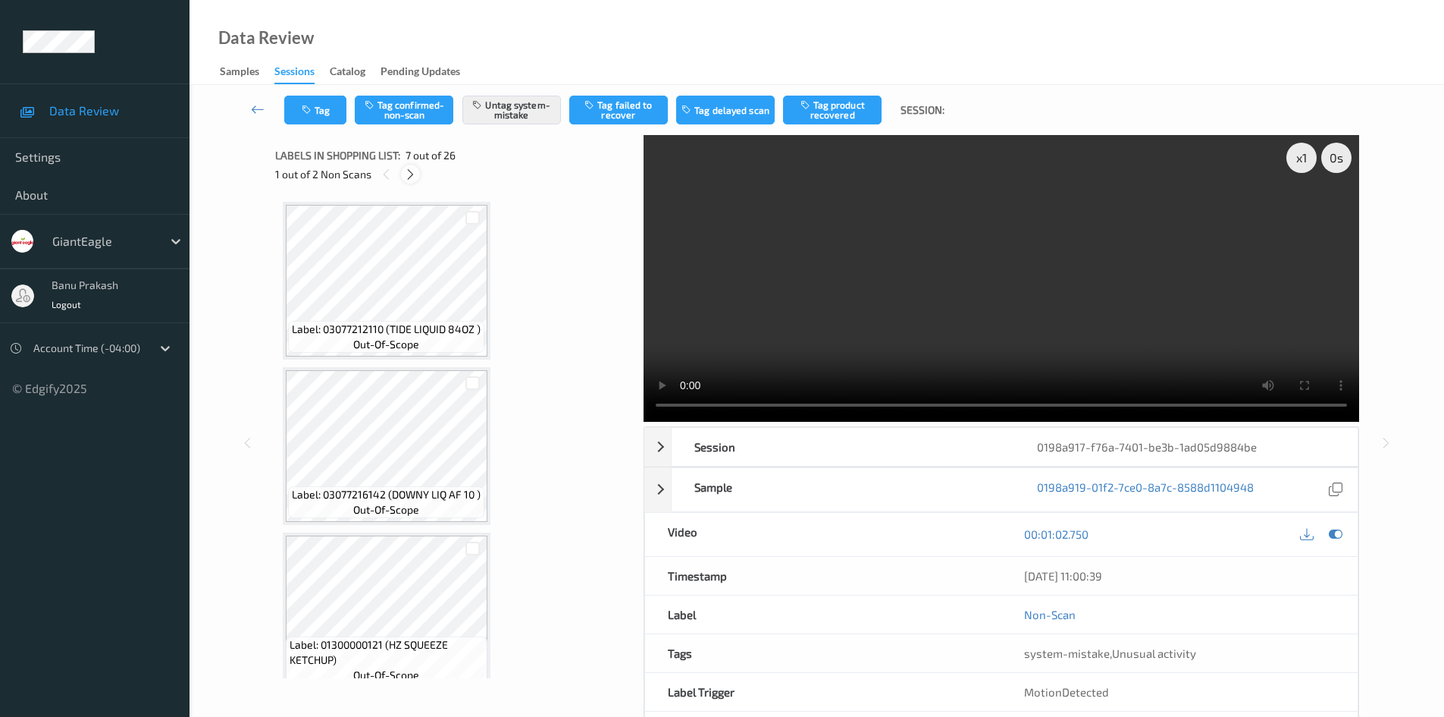
scroll to position [834, 0]
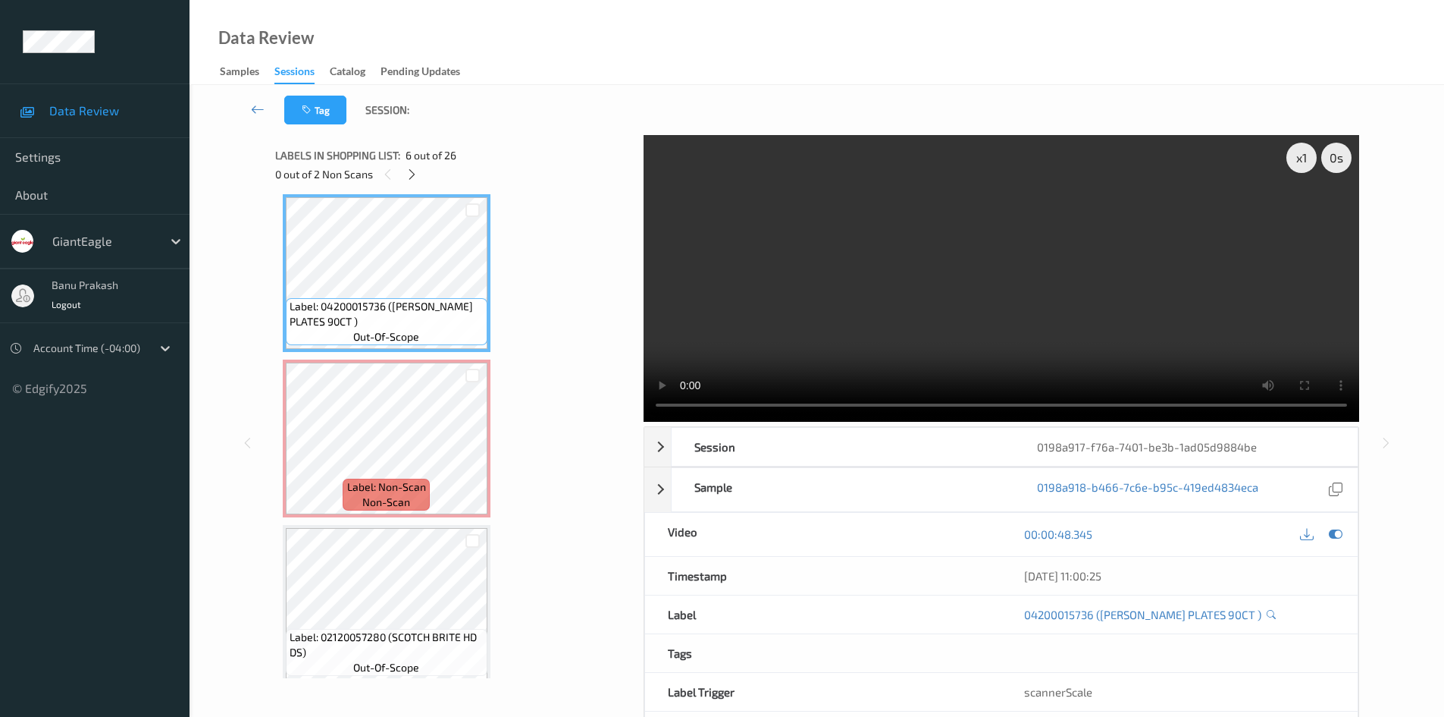
click at [900, 218] on video at bounding box center [1002, 278] width 716 height 287
click at [883, 220] on video at bounding box center [1002, 278] width 716 height 287
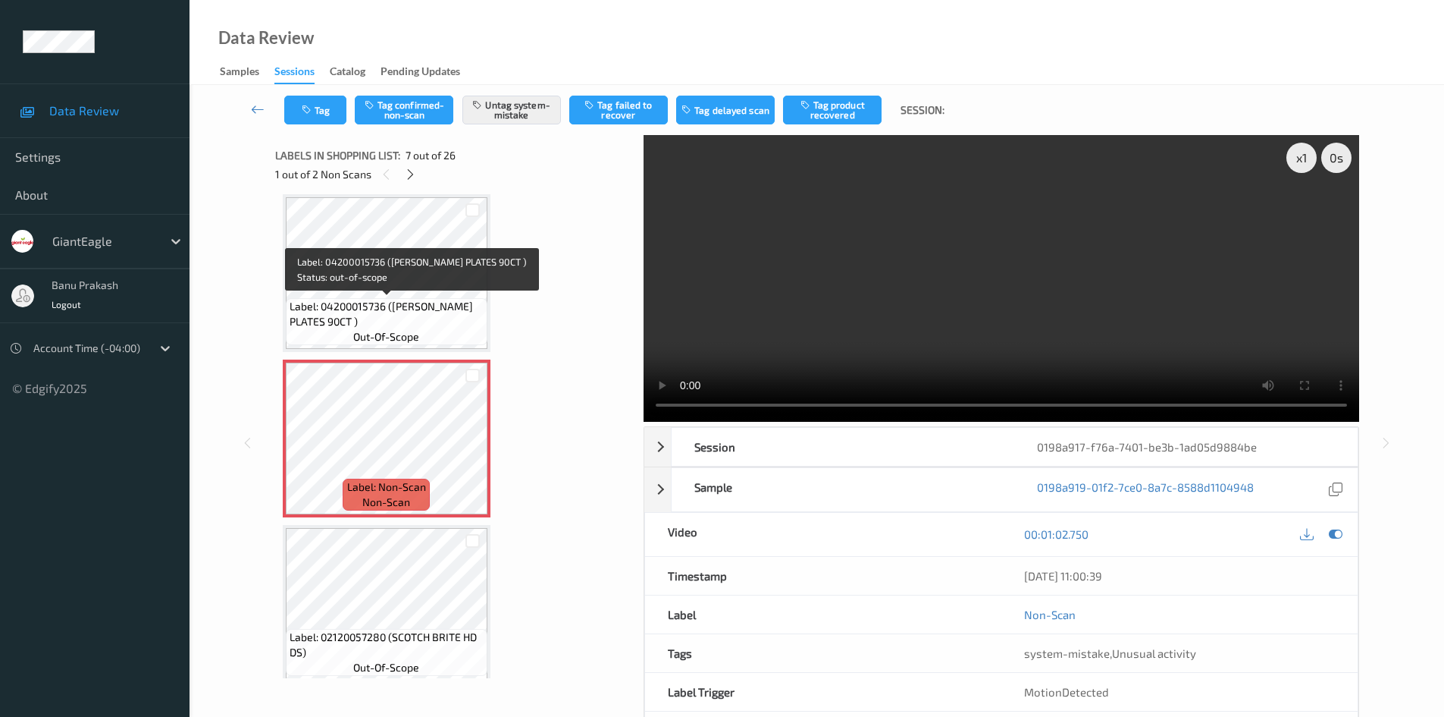
drag, startPoint x: 456, startPoint y: 299, endPoint x: 817, endPoint y: 256, distance: 363.5
click at [463, 299] on span "Label: 04200015736 ([PERSON_NAME] PLATES 90CT )" at bounding box center [387, 314] width 194 height 30
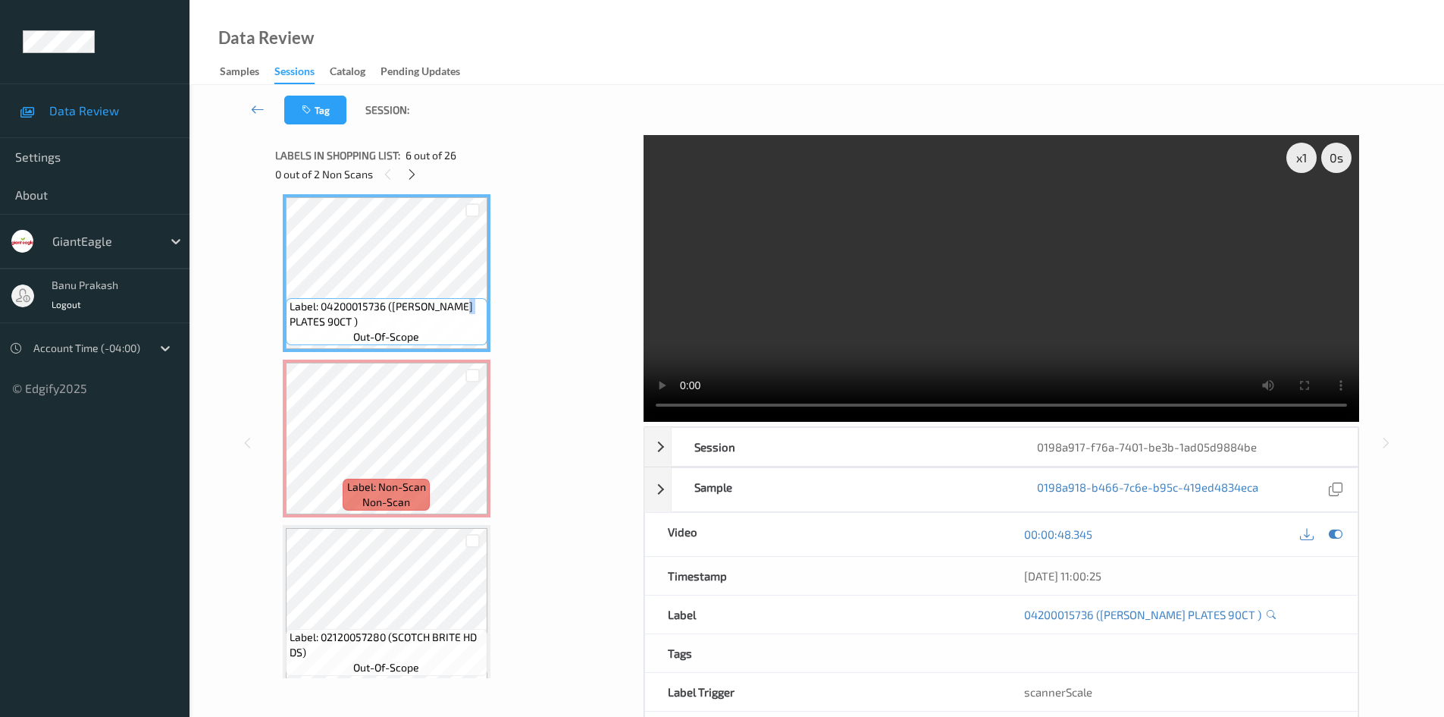
click at [1137, 233] on video at bounding box center [1002, 278] width 716 height 287
click at [820, 317] on video at bounding box center [1002, 278] width 716 height 287
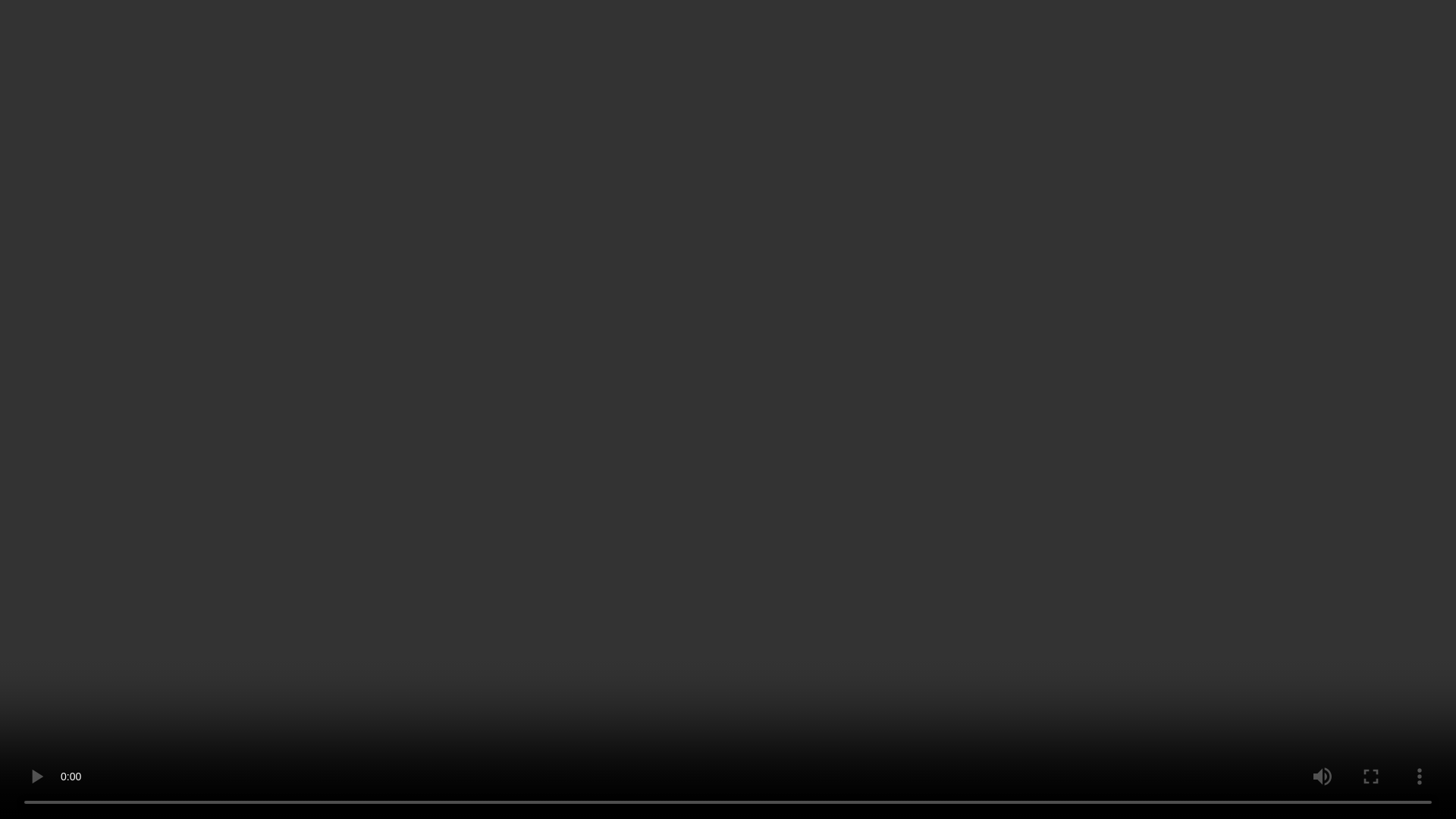
click at [974, 462] on video at bounding box center [728, 409] width 1456 height 819
click at [851, 678] on video at bounding box center [728, 409] width 1456 height 819
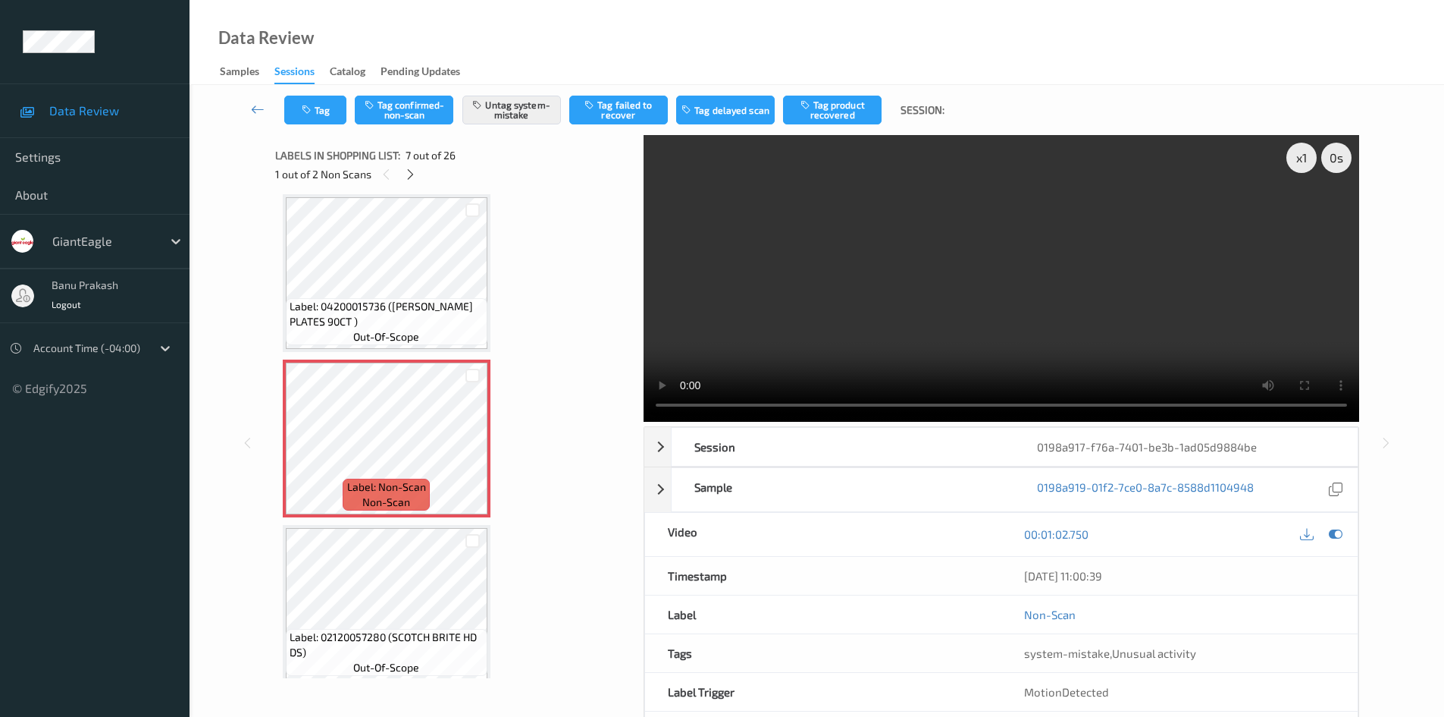
click at [1043, 329] on video at bounding box center [1002, 278] width 716 height 287
click at [475, 453] on icon at bounding box center [472, 451] width 13 height 14
click at [474, 453] on icon at bounding box center [472, 451] width 13 height 14
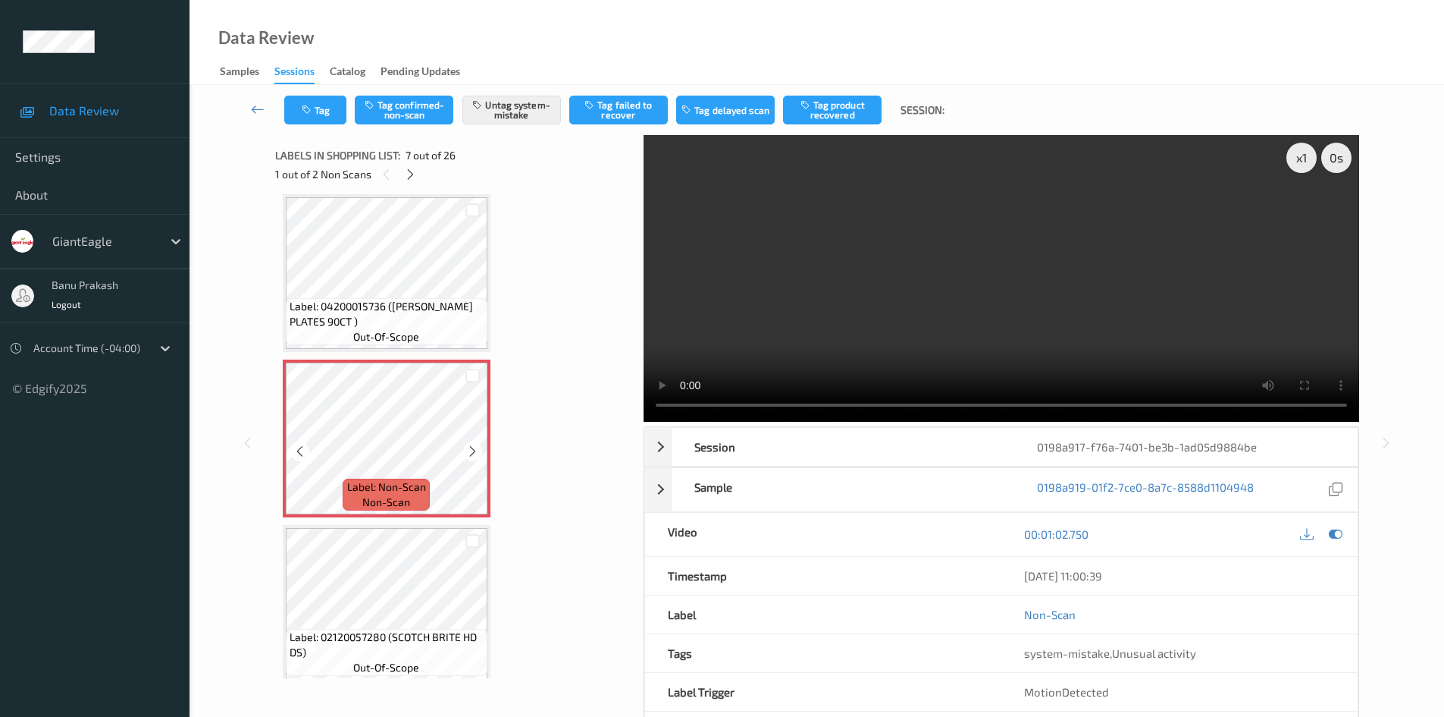
click at [474, 453] on icon at bounding box center [472, 451] width 13 height 14
click at [473, 448] on icon at bounding box center [472, 451] width 13 height 14
click at [926, 249] on video at bounding box center [1002, 278] width 716 height 287
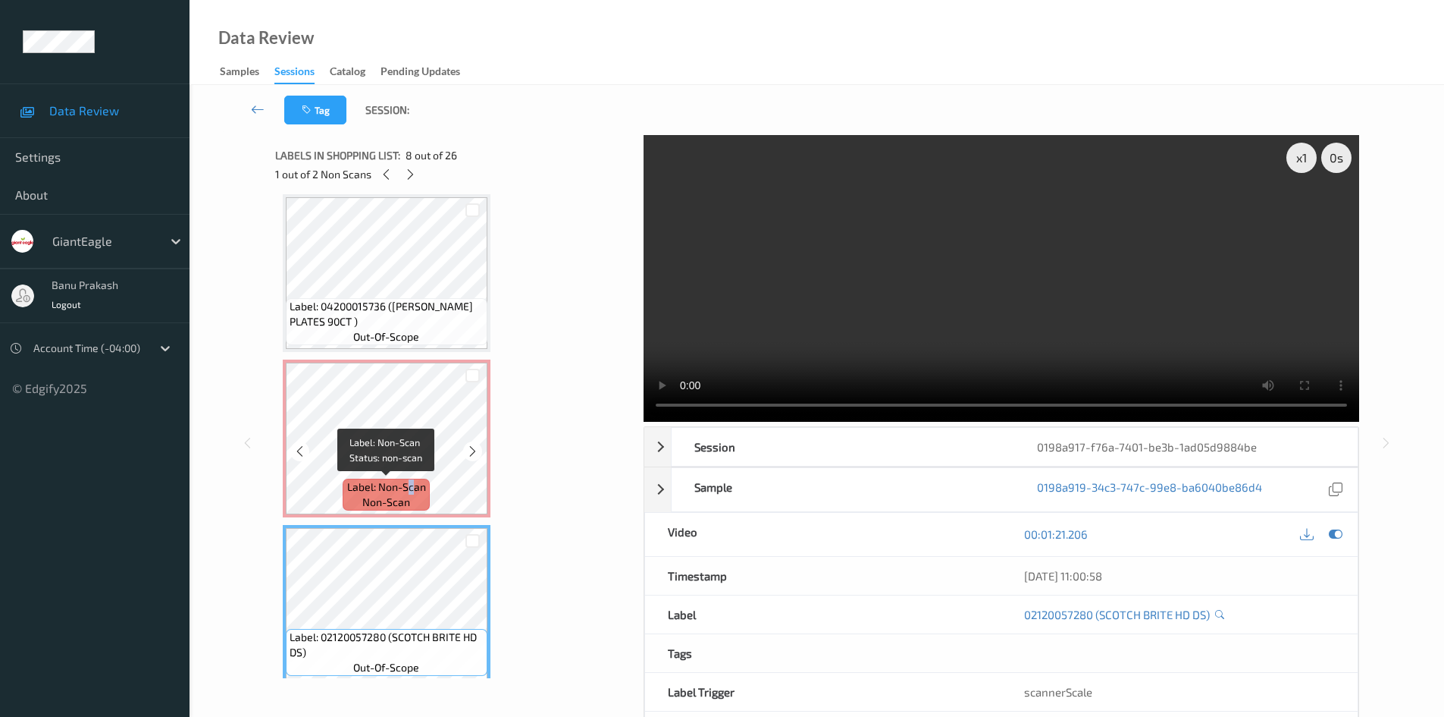
click at [412, 479] on span "Label: Non-Scan" at bounding box center [386, 486] width 79 height 15
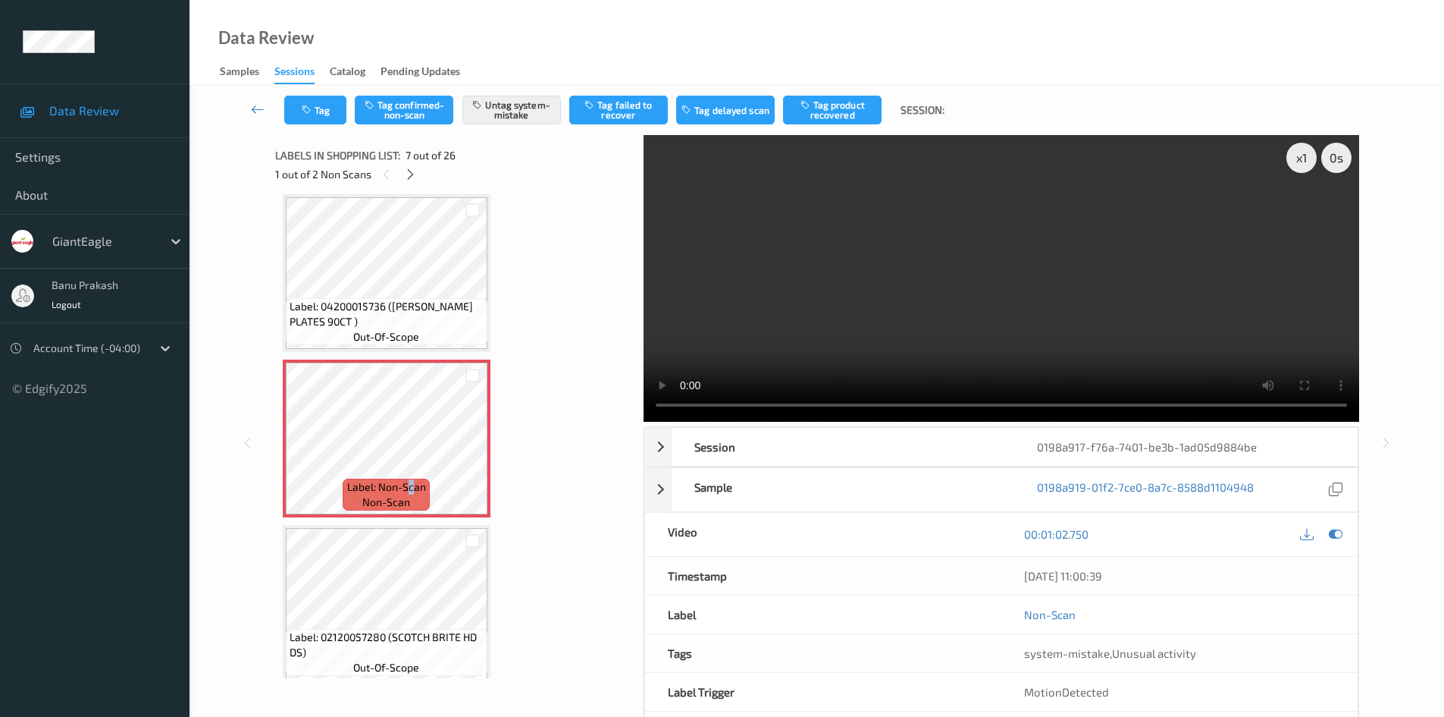
click at [952, 272] on video at bounding box center [1002, 278] width 716 height 287
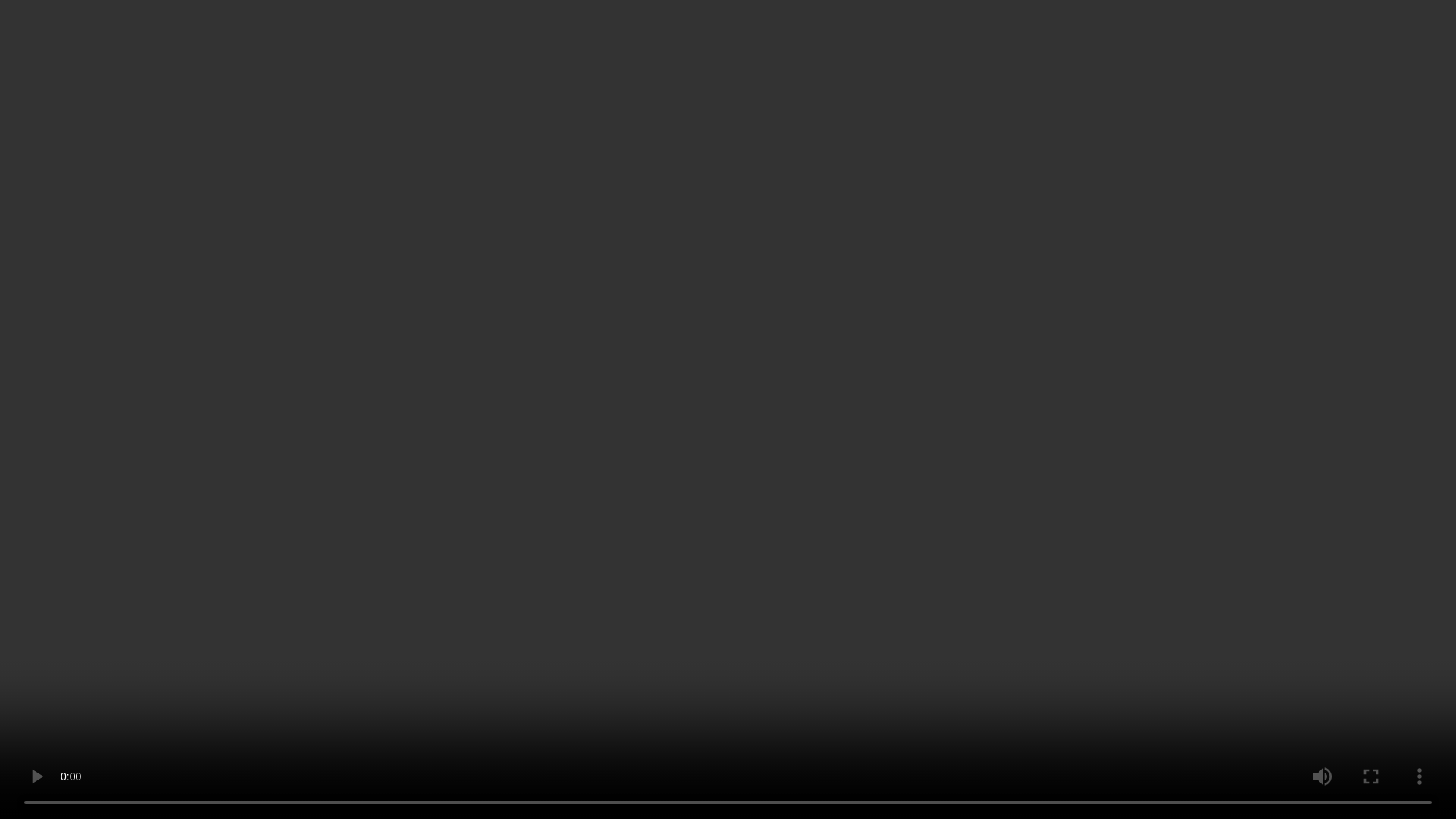
click at [1031, 471] on video at bounding box center [728, 409] width 1456 height 819
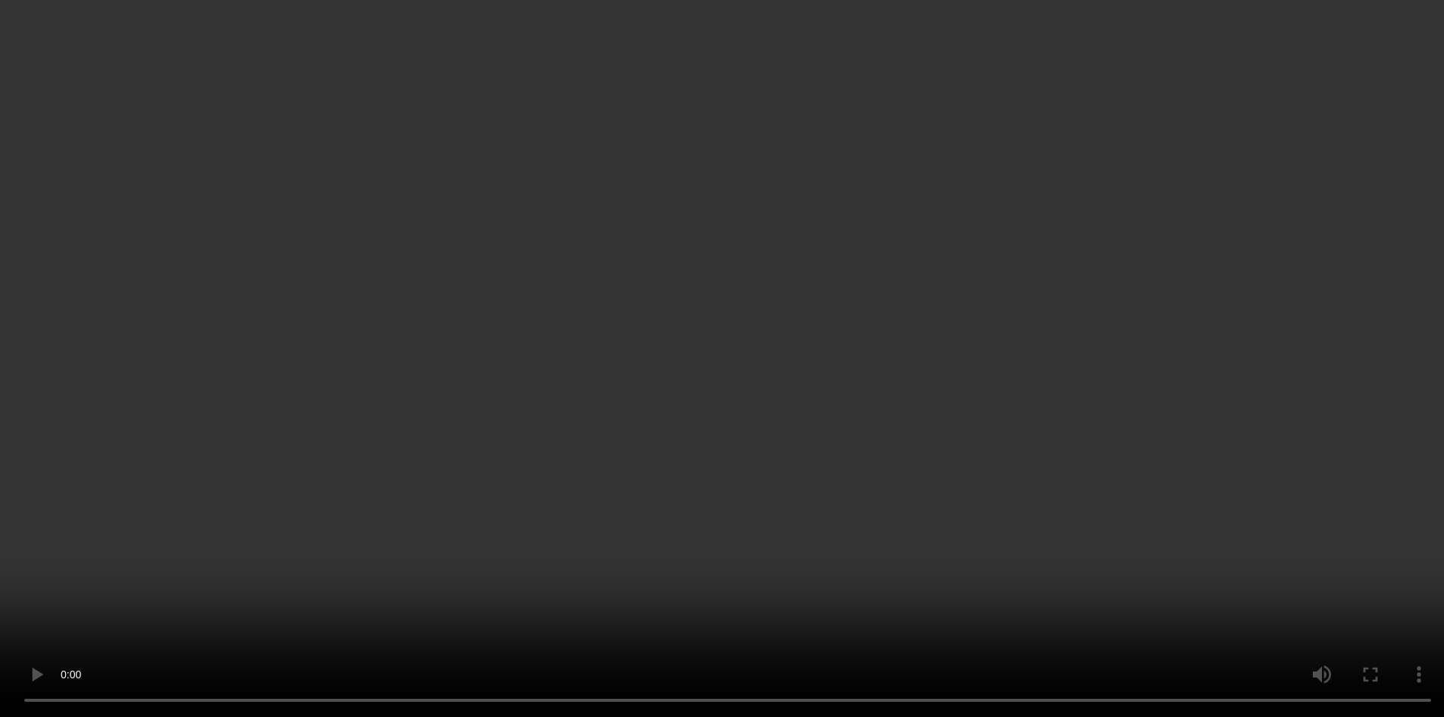
scroll to position [986, 0]
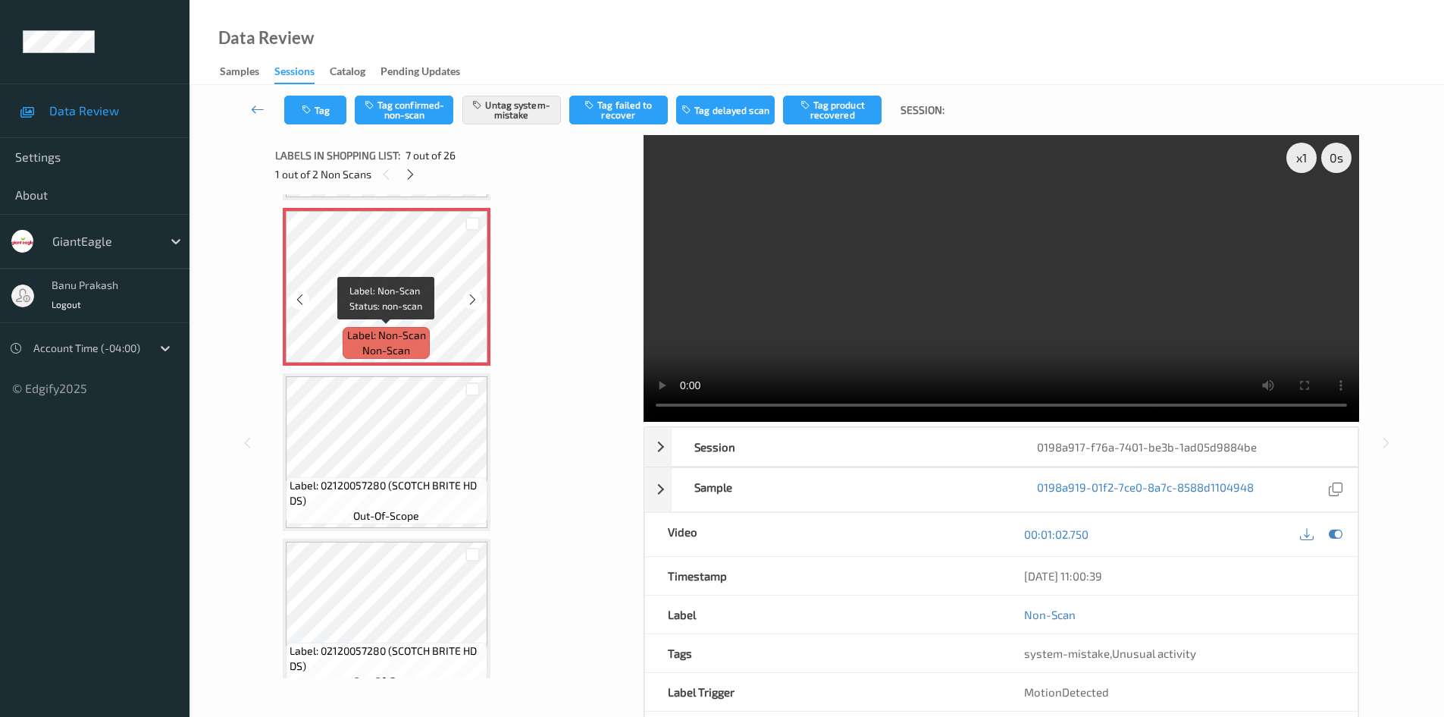
click at [398, 337] on span "Label: Non-Scan" at bounding box center [386, 335] width 79 height 15
click at [842, 275] on video at bounding box center [1002, 278] width 716 height 287
click at [840, 311] on video at bounding box center [1002, 278] width 716 height 287
click at [529, 114] on button "Untag system-mistake" at bounding box center [512, 110] width 99 height 29
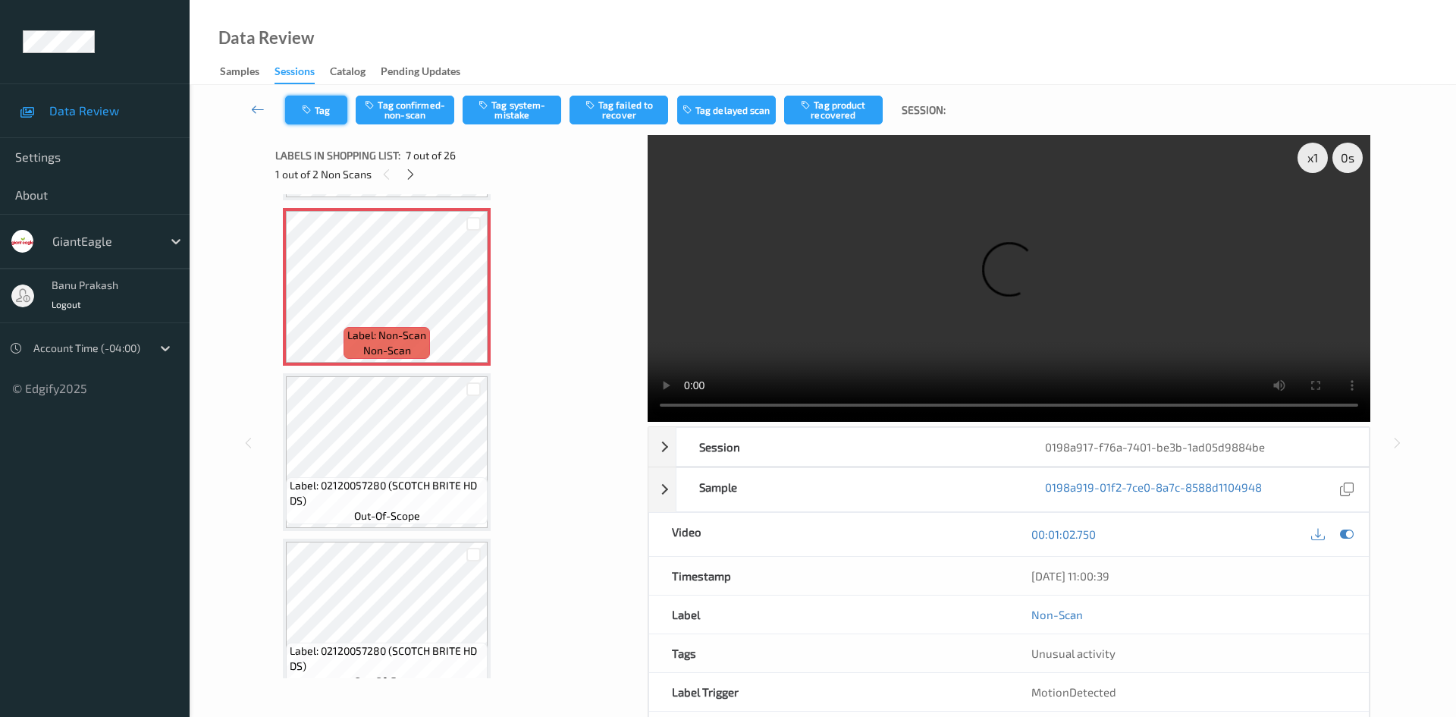
click at [314, 114] on icon "button" at bounding box center [308, 110] width 13 height 11
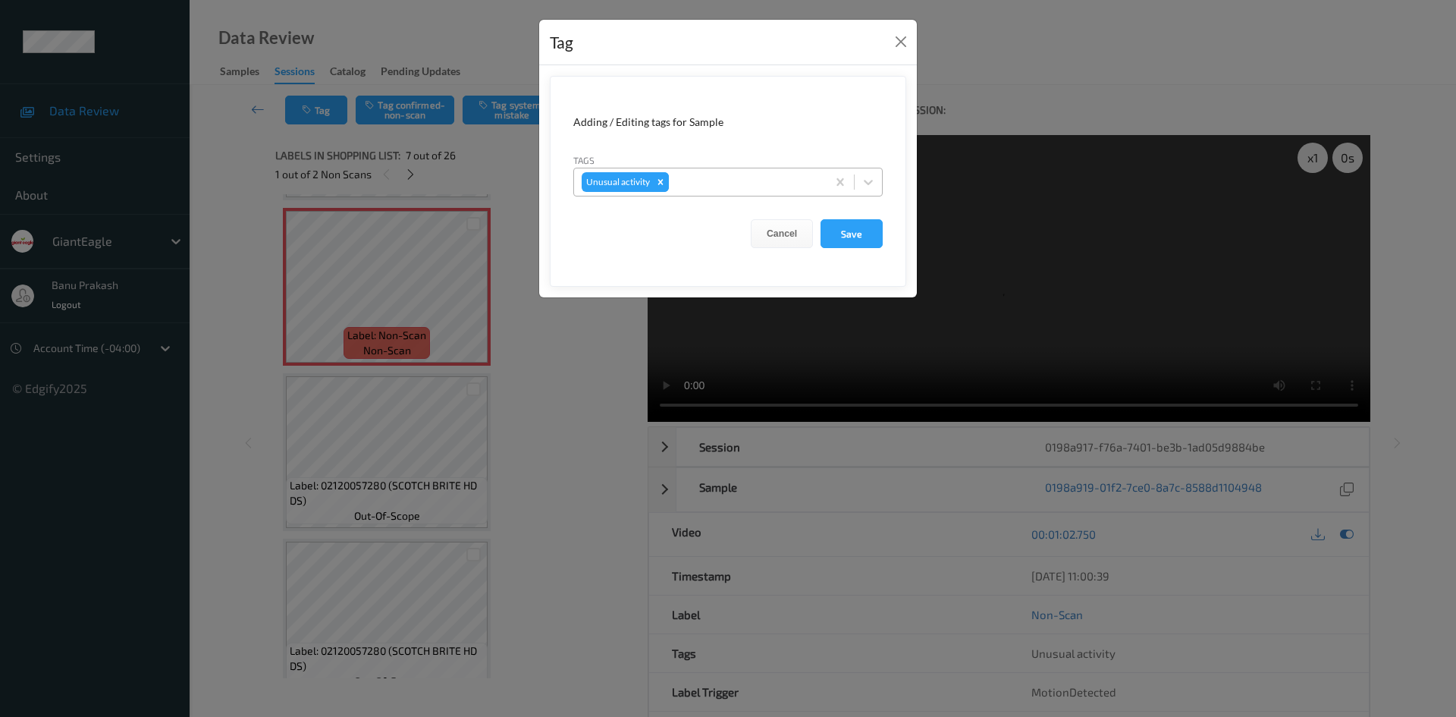
click at [659, 180] on icon "Remove Unusual activity" at bounding box center [660, 181] width 5 height 5
click at [863, 232] on button "Save" at bounding box center [851, 233] width 62 height 29
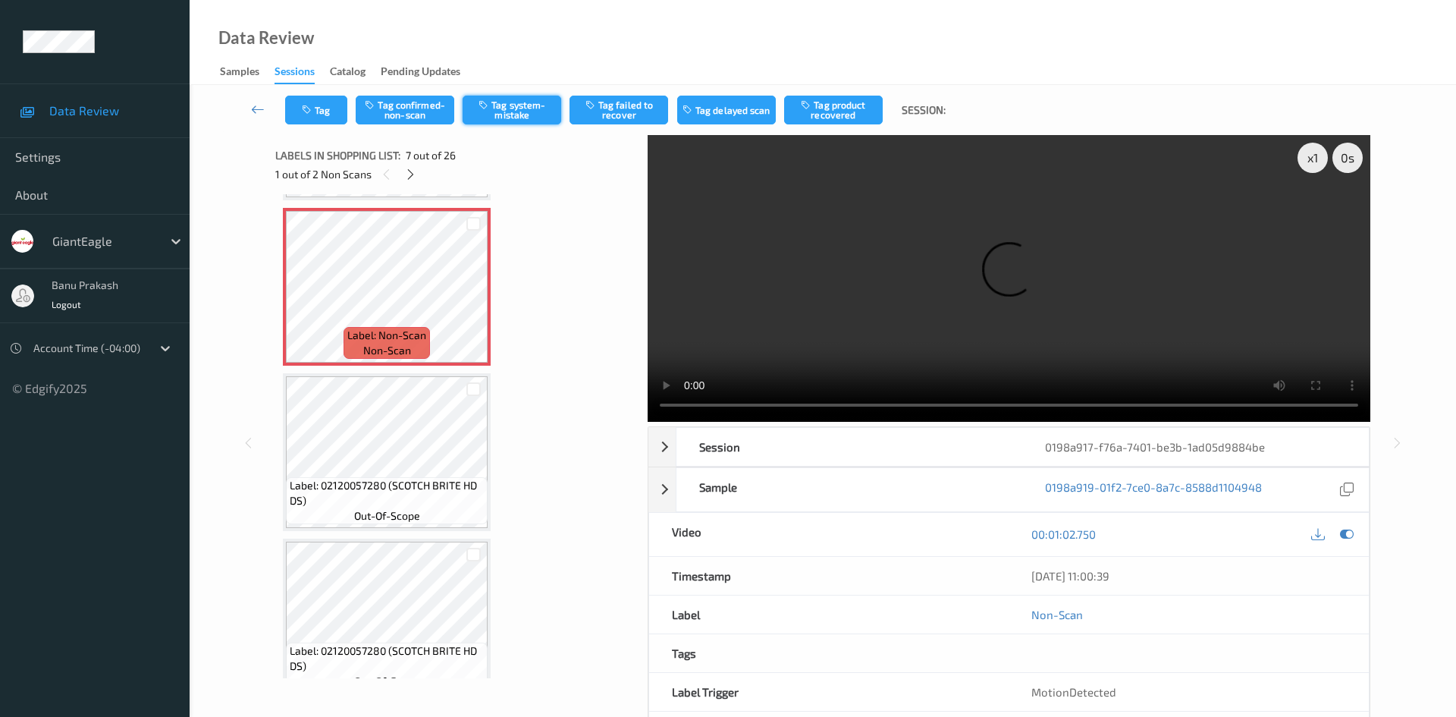
click at [484, 118] on button "Tag system-mistake" at bounding box center [512, 110] width 99 height 29
click at [510, 122] on button "Untag system-mistake" at bounding box center [512, 110] width 99 height 29
click at [431, 101] on button "Tag confirmed-non-scan" at bounding box center [405, 110] width 99 height 29
click at [840, 106] on button "Tag product recovered" at bounding box center [833, 110] width 99 height 29
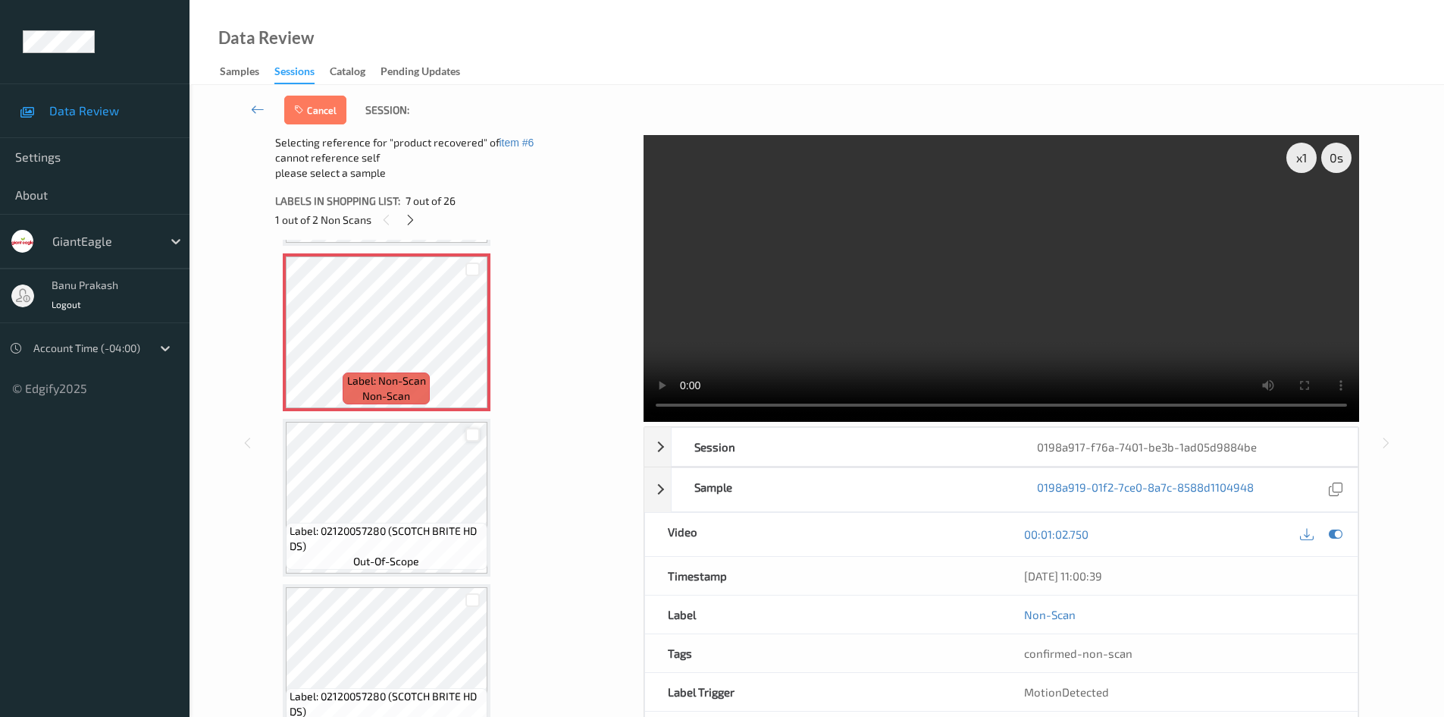
click at [472, 435] on div at bounding box center [473, 435] width 14 height 14
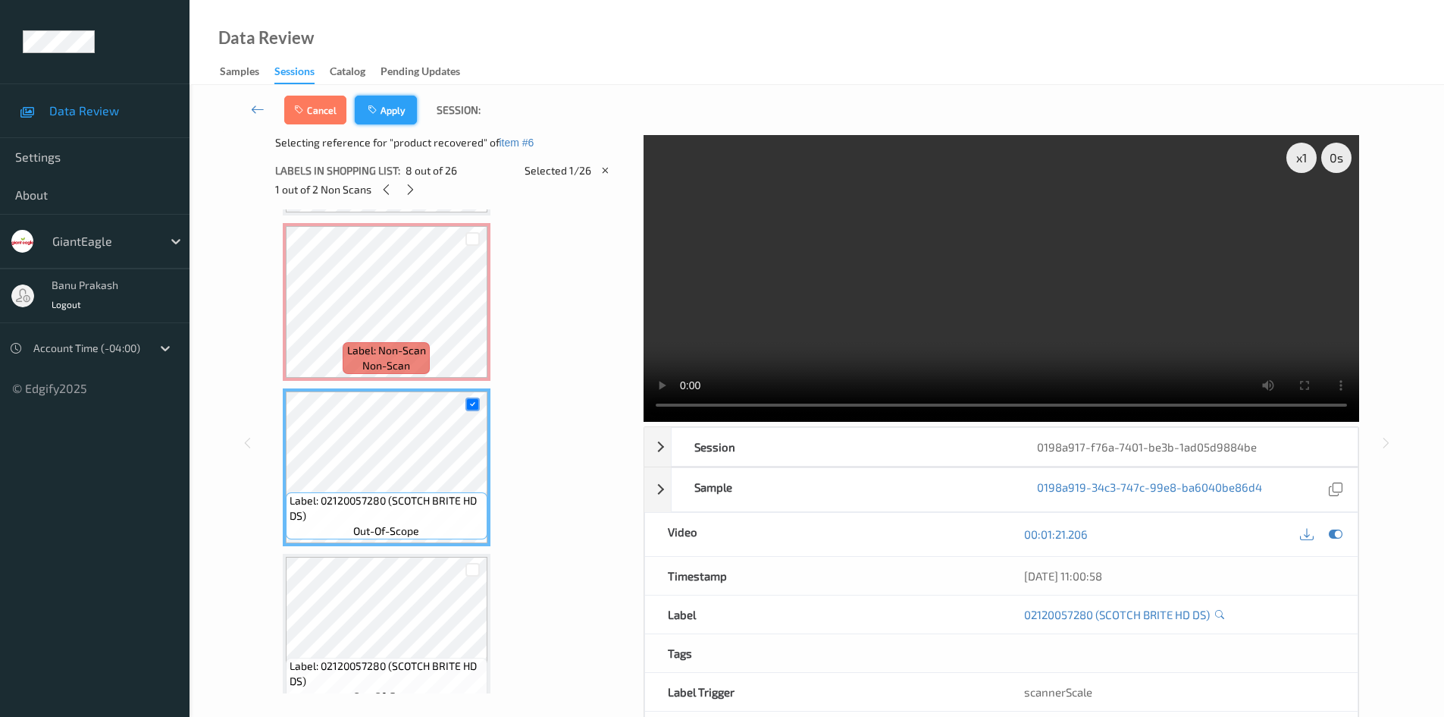
click at [407, 110] on button "Apply" at bounding box center [386, 110] width 62 height 29
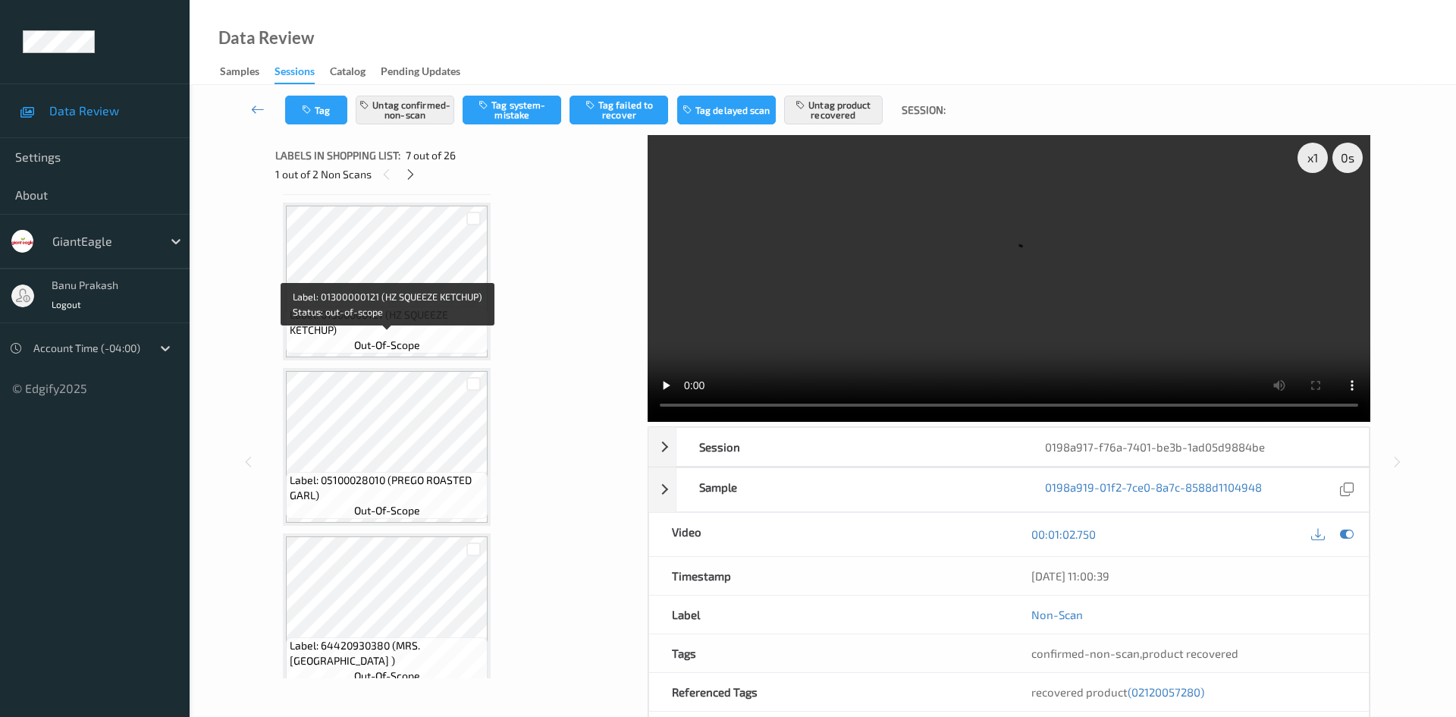
scroll to position [303, 0]
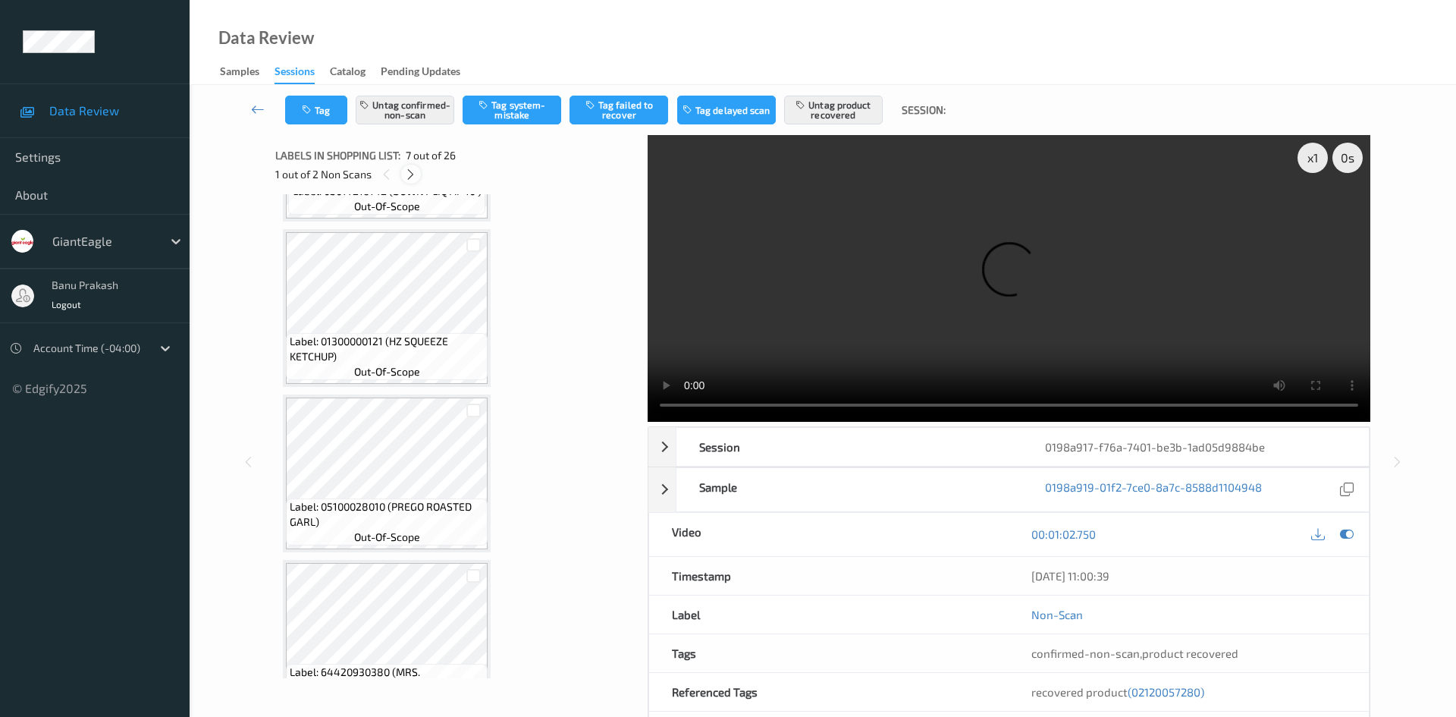
click at [407, 175] on icon at bounding box center [410, 175] width 13 height 14
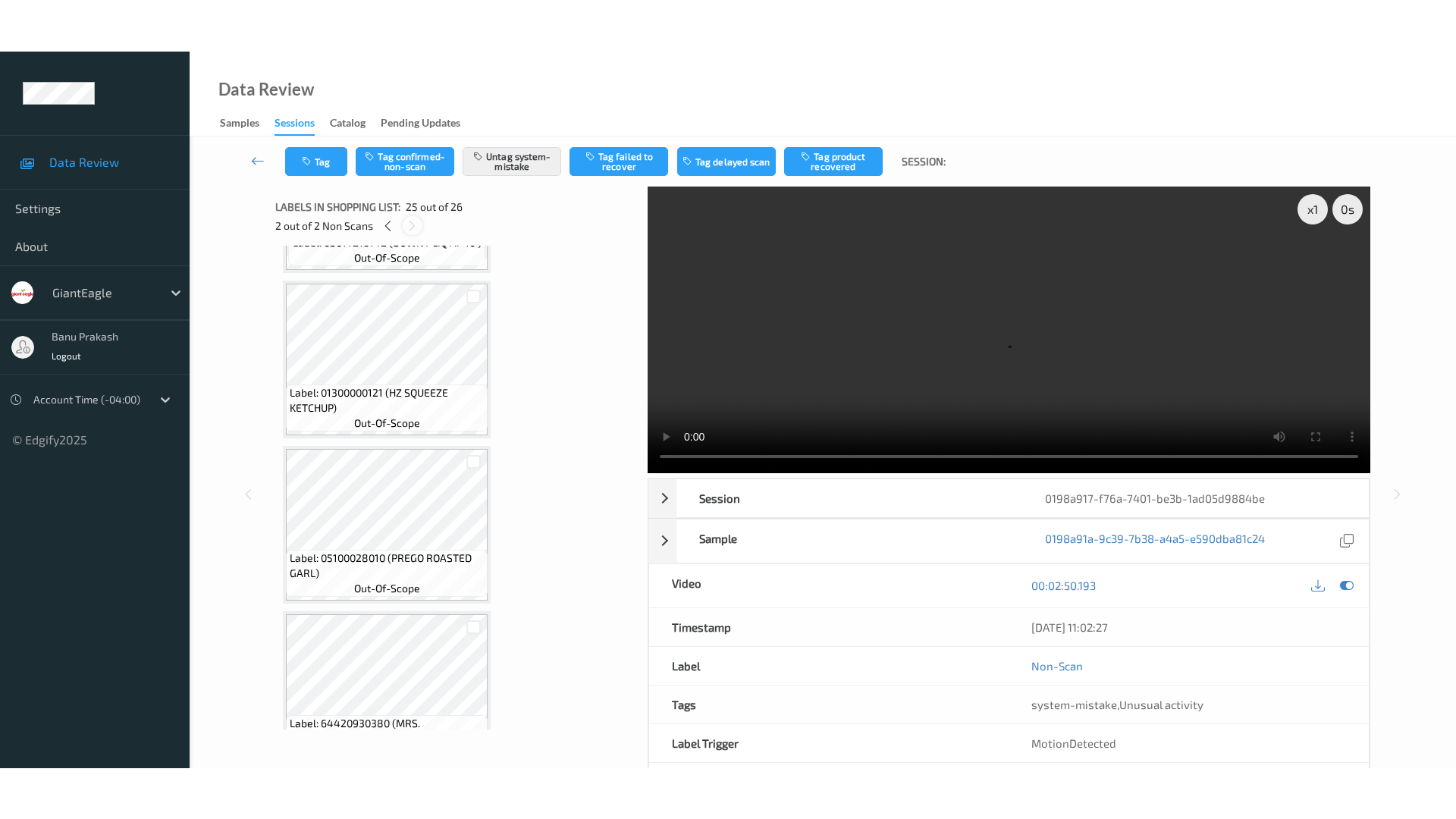
scroll to position [3809, 0]
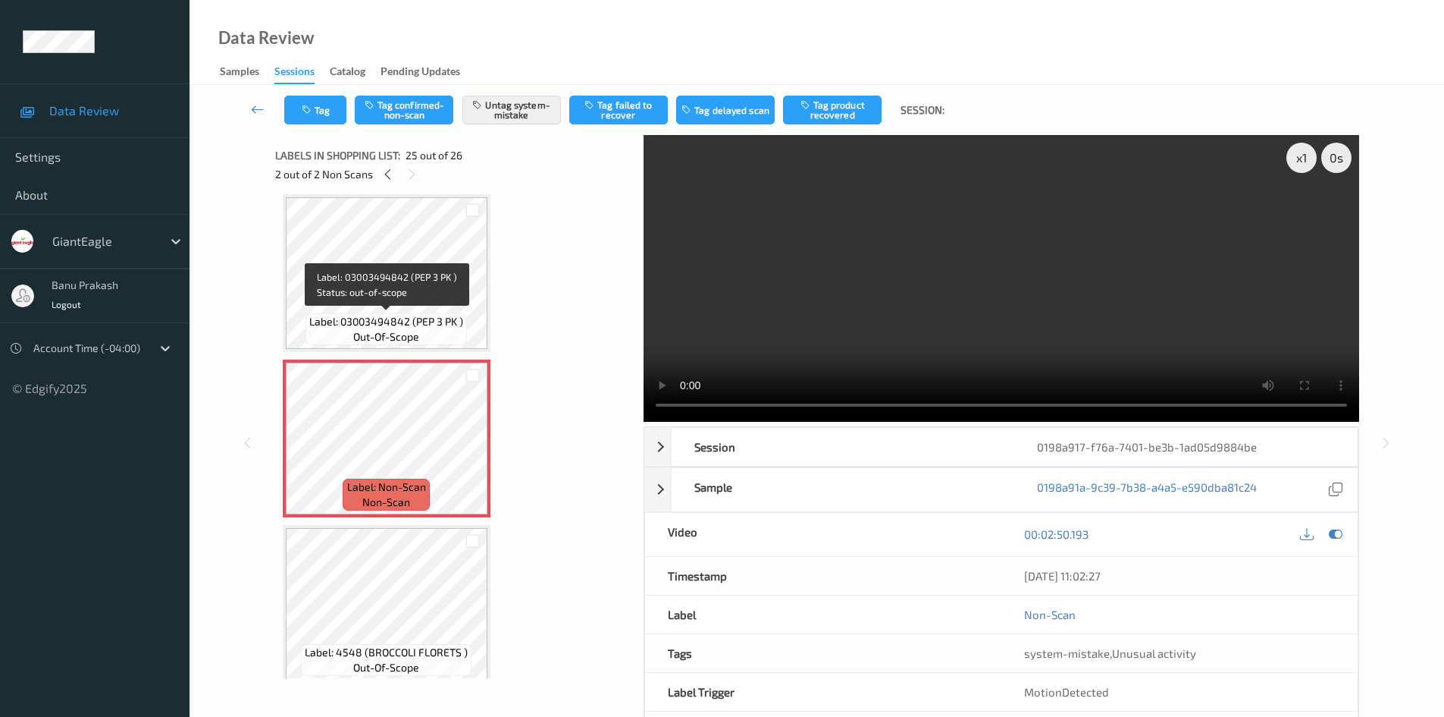
click at [397, 316] on span "Label: 03003494842 (PEP 3 PK )" at bounding box center [386, 321] width 154 height 15
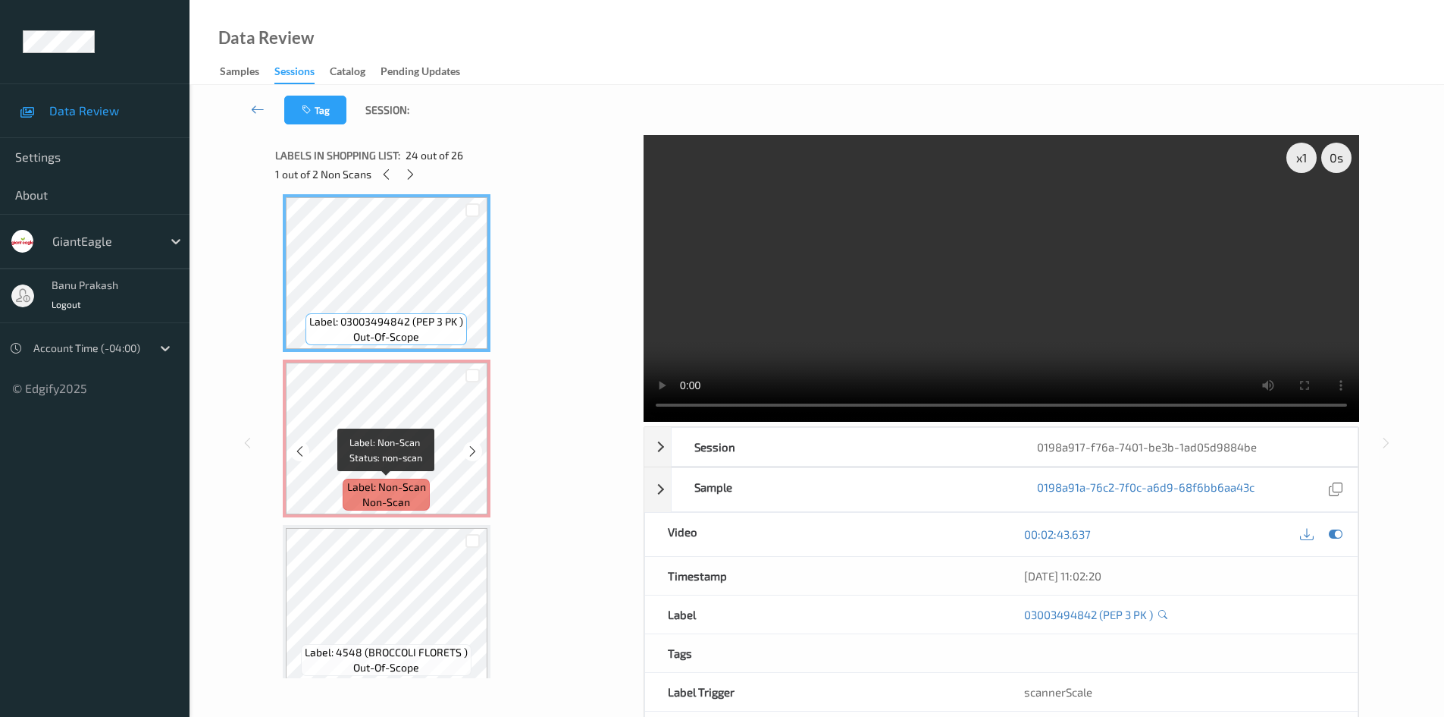
click at [406, 481] on span "Label: Non-Scan" at bounding box center [386, 486] width 79 height 15
click at [994, 290] on video at bounding box center [1002, 278] width 716 height 287
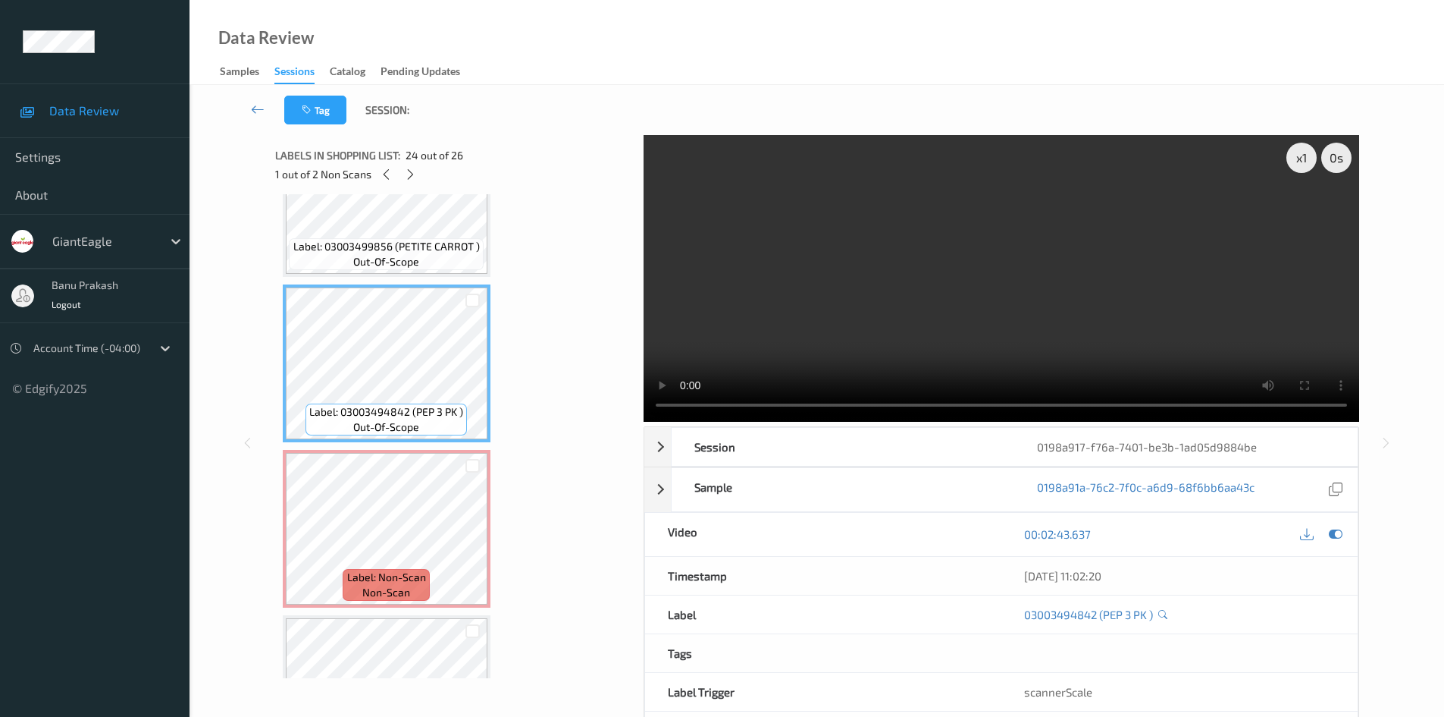
click at [1060, 247] on video at bounding box center [1002, 278] width 716 height 287
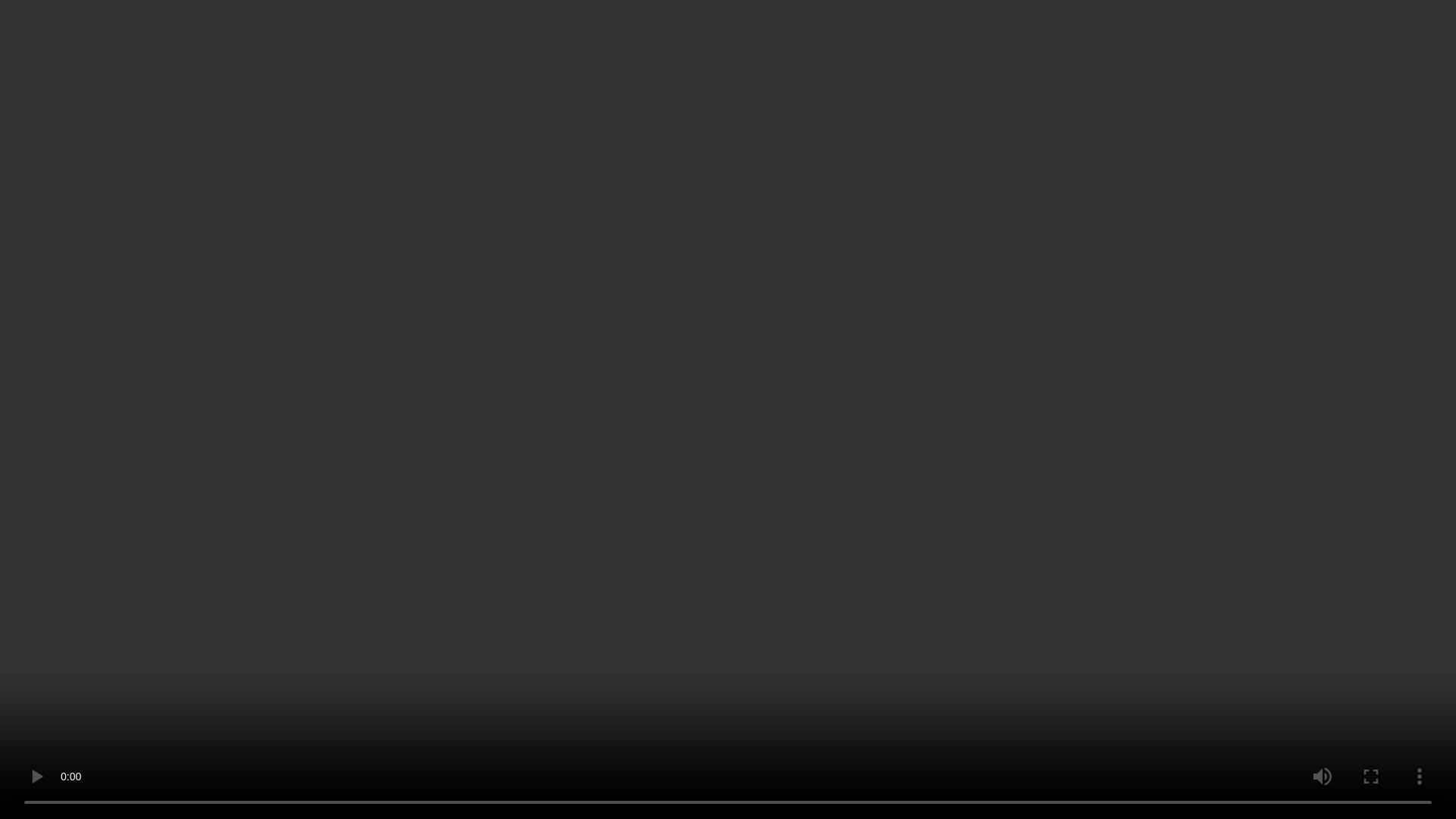
click at [1028, 440] on video at bounding box center [728, 409] width 1456 height 819
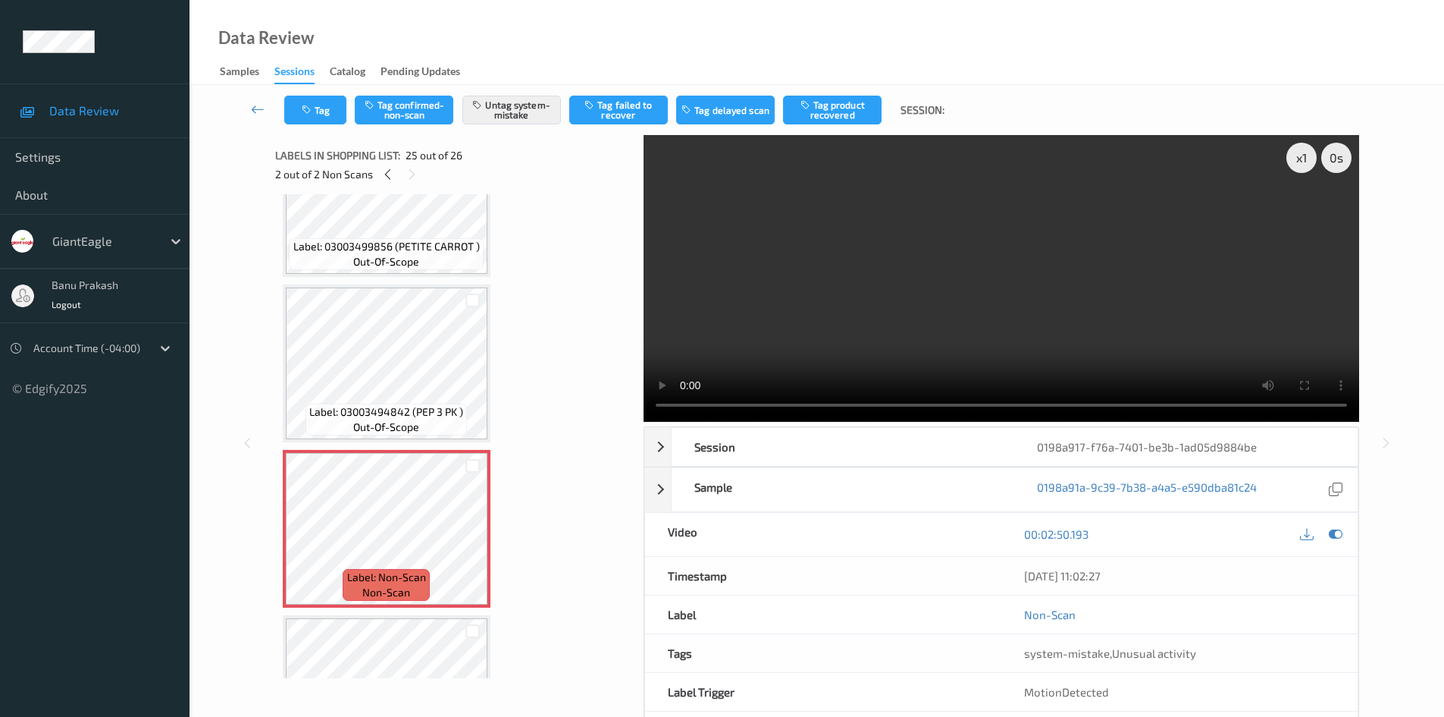
click at [992, 364] on video at bounding box center [1002, 278] width 716 height 287
click at [389, 182] on div at bounding box center [387, 174] width 19 height 19
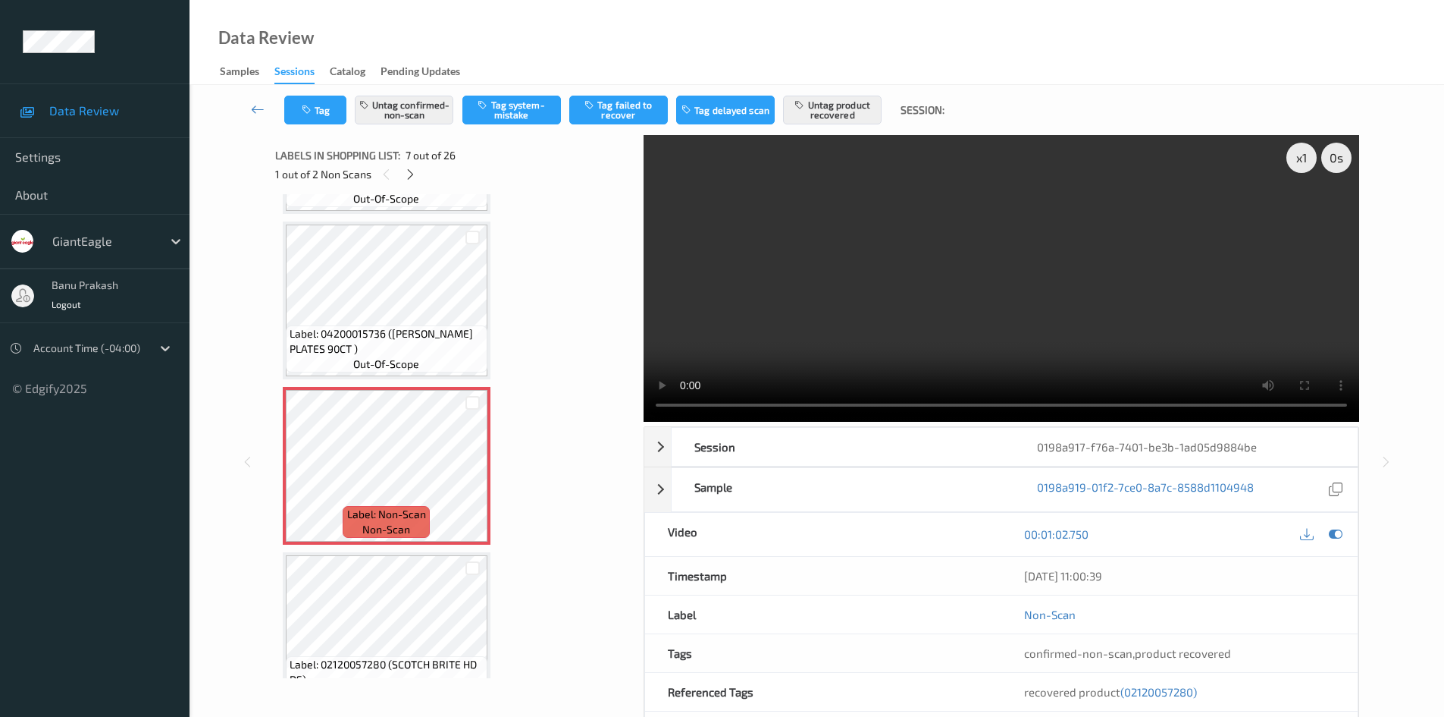
scroll to position [986, 0]
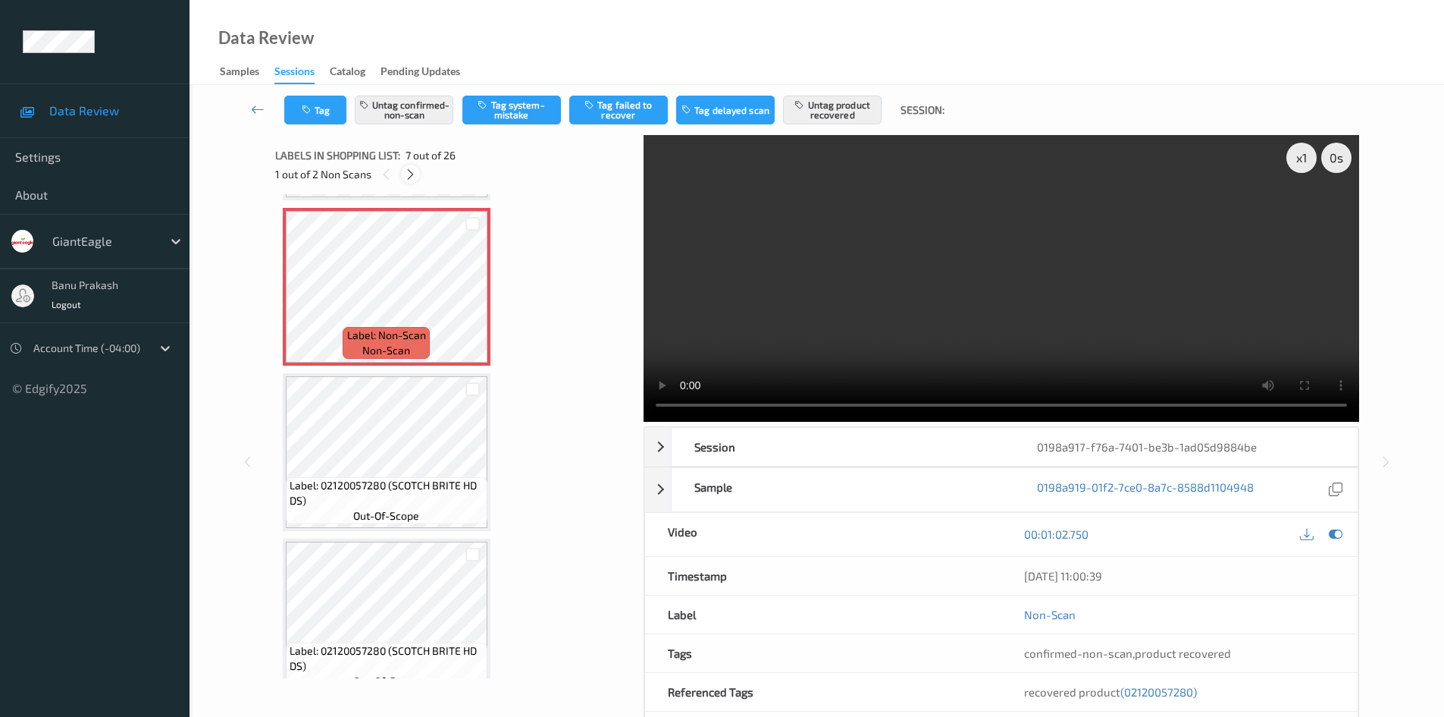
click at [405, 174] on icon at bounding box center [410, 175] width 13 height 14
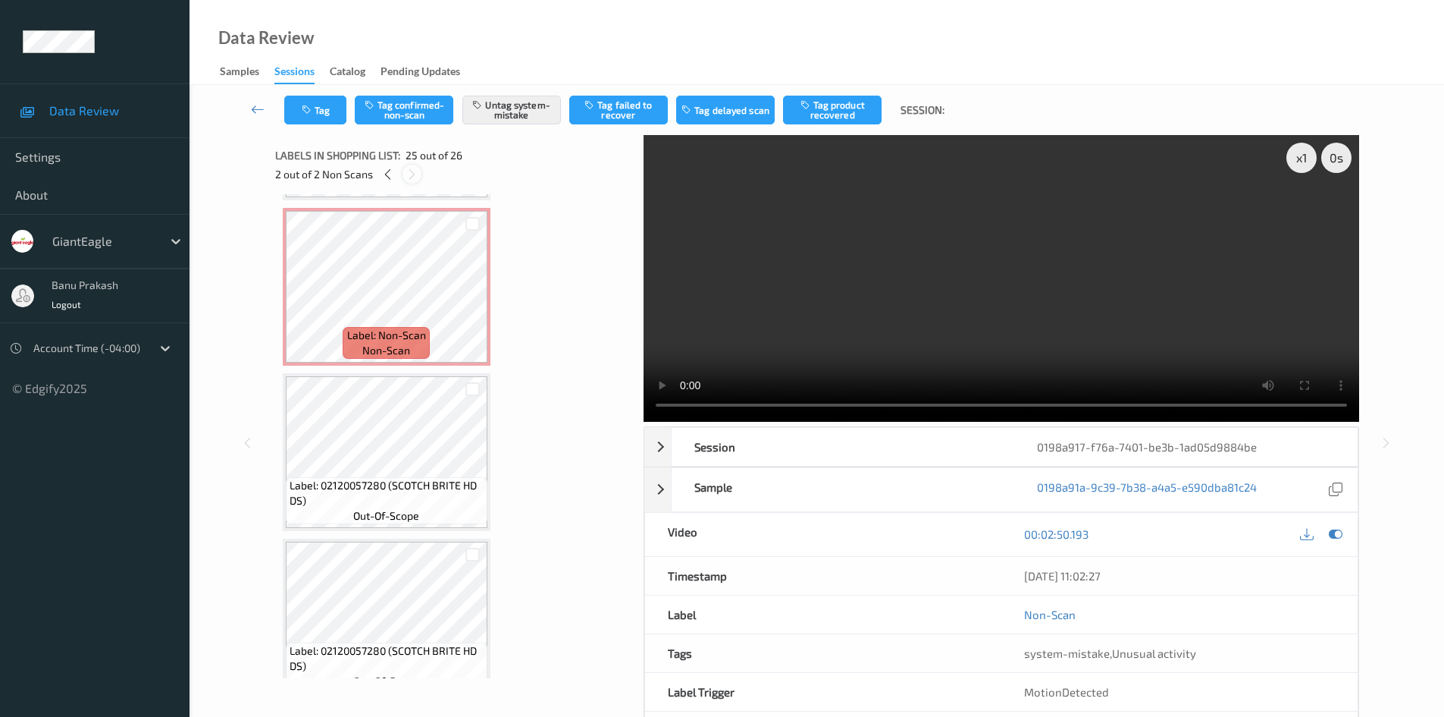
scroll to position [3809, 0]
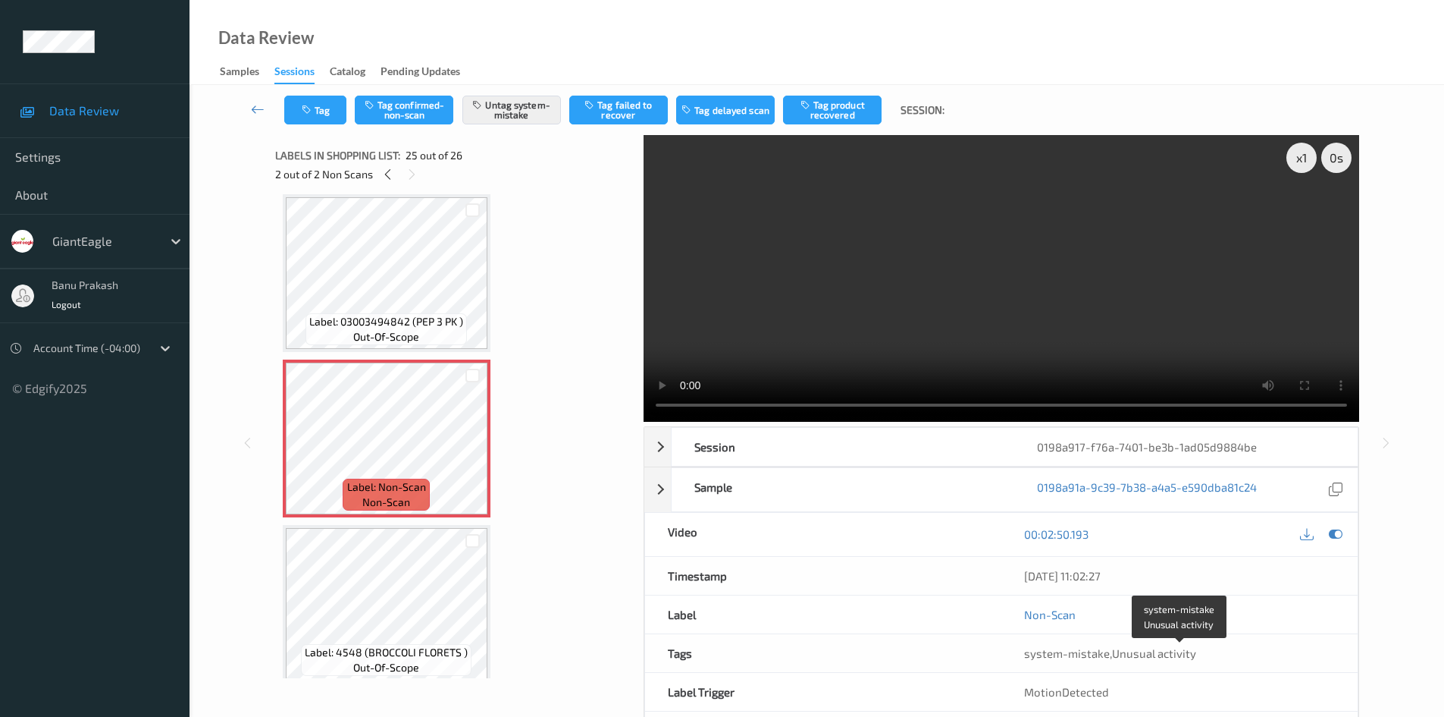
click at [1089, 657] on span "system-mistake" at bounding box center [1067, 653] width 86 height 14
click at [1116, 263] on video at bounding box center [1002, 278] width 716 height 287
click at [1030, 308] on video at bounding box center [1002, 278] width 716 height 287
click at [393, 173] on icon at bounding box center [387, 175] width 13 height 14
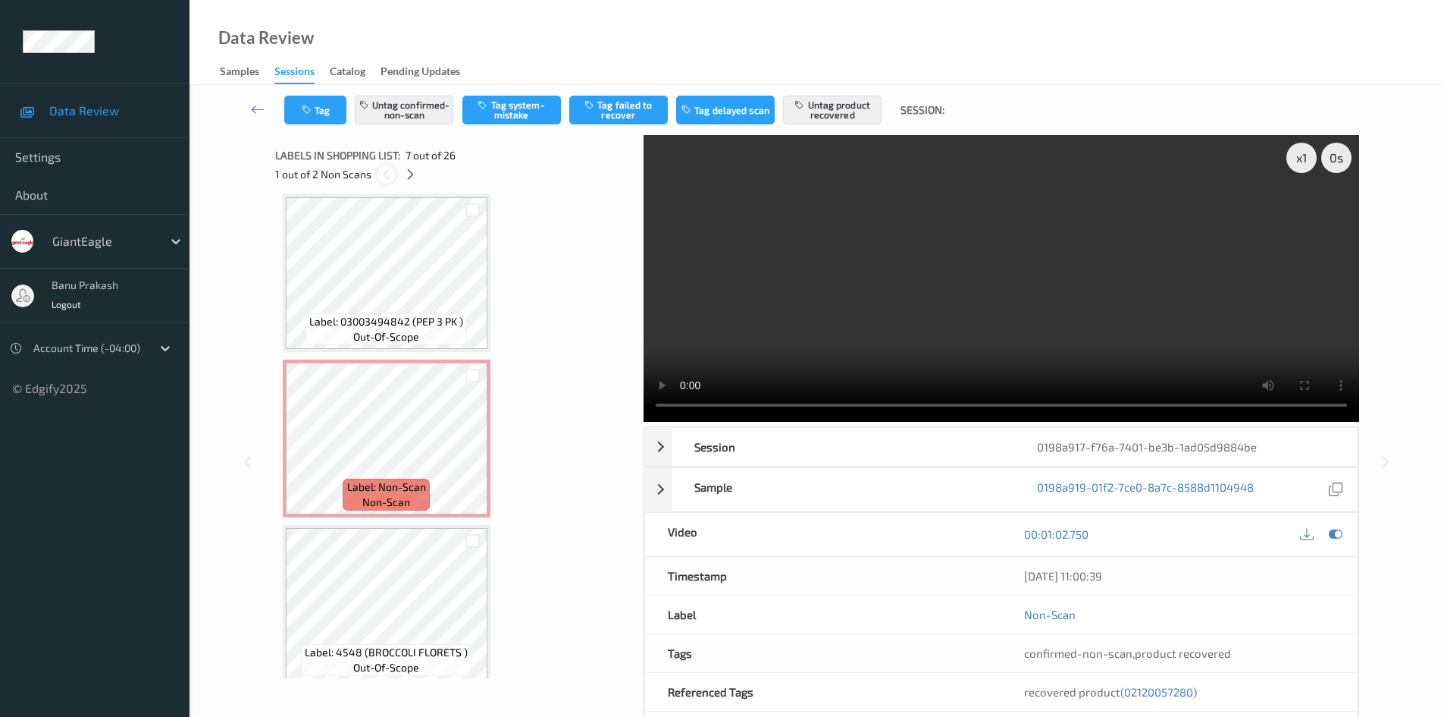
scroll to position [834, 0]
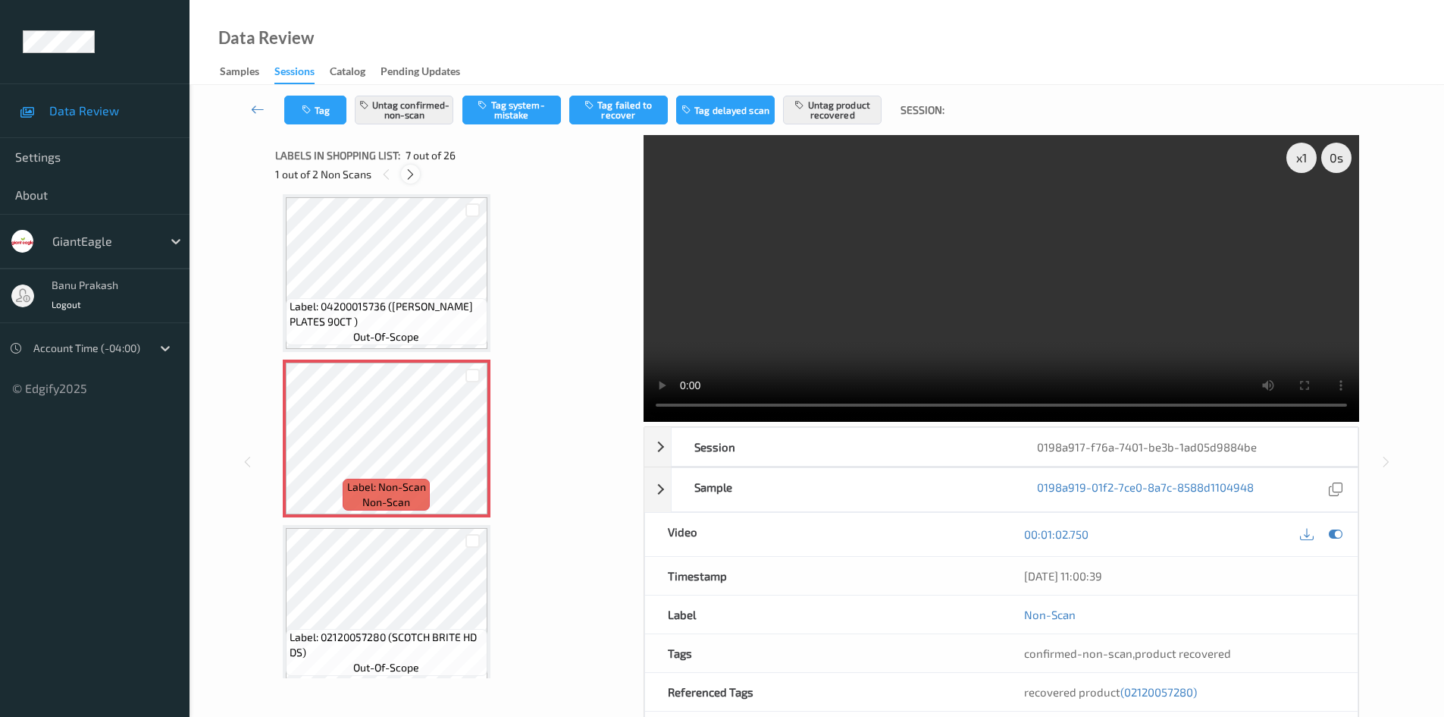
click at [417, 175] on div at bounding box center [410, 174] width 19 height 19
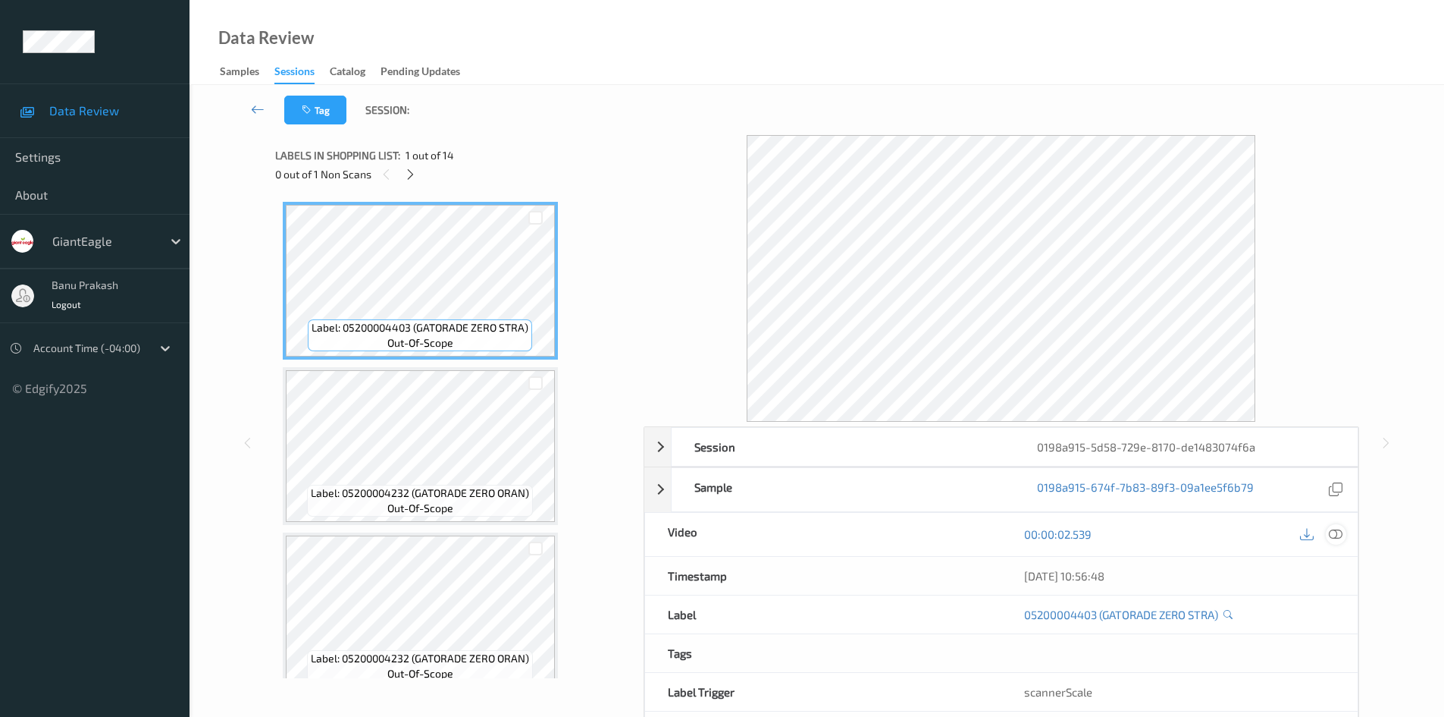
click at [1334, 532] on icon at bounding box center [1336, 534] width 14 height 14
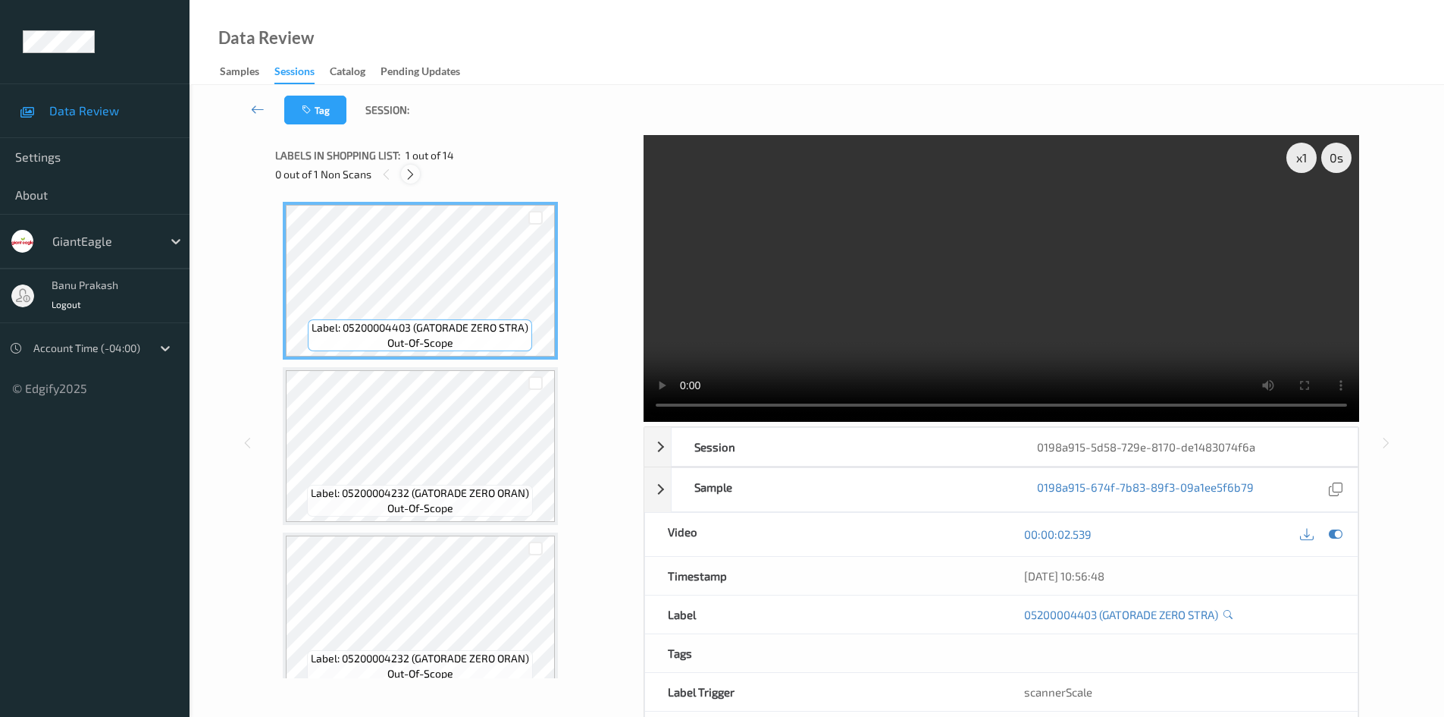
click at [417, 174] on icon at bounding box center [410, 175] width 13 height 14
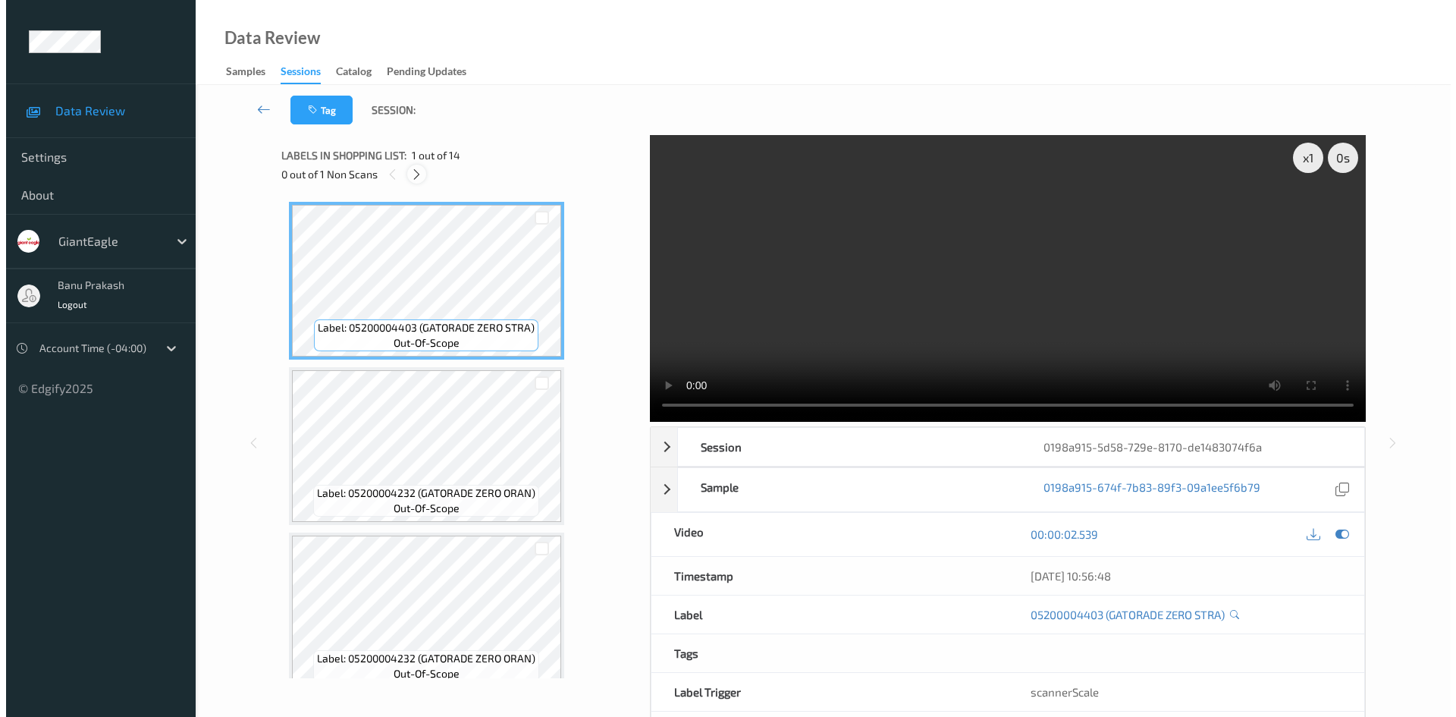
scroll to position [669, 0]
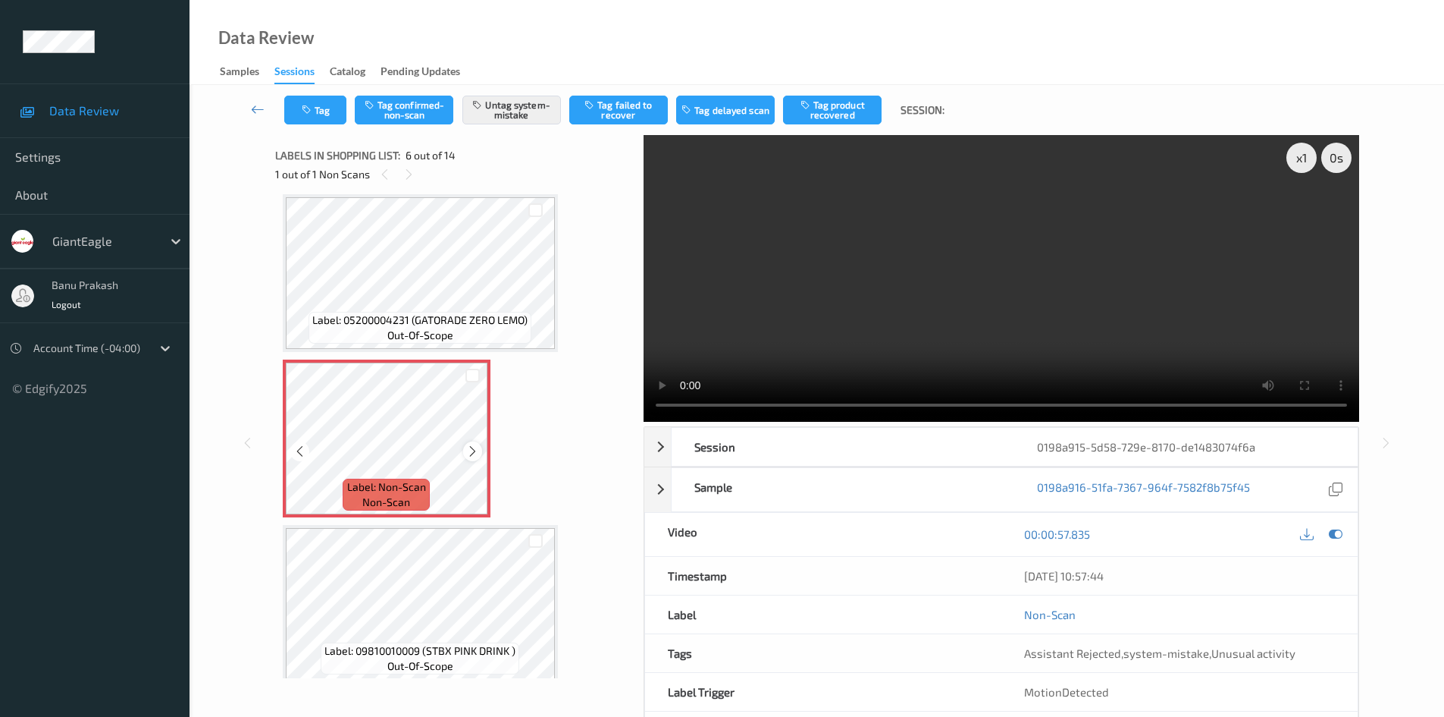
click at [473, 455] on icon at bounding box center [472, 451] width 13 height 14
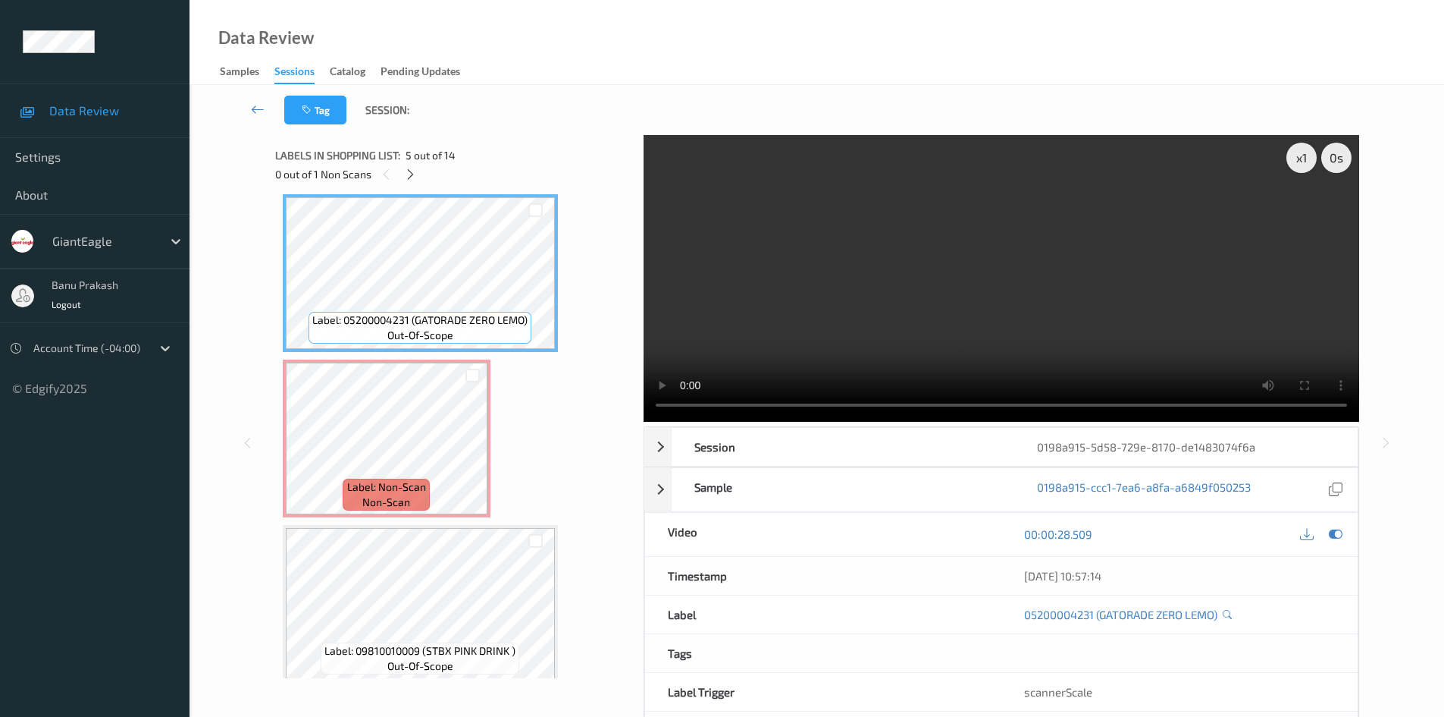
click at [975, 256] on video at bounding box center [1002, 278] width 716 height 287
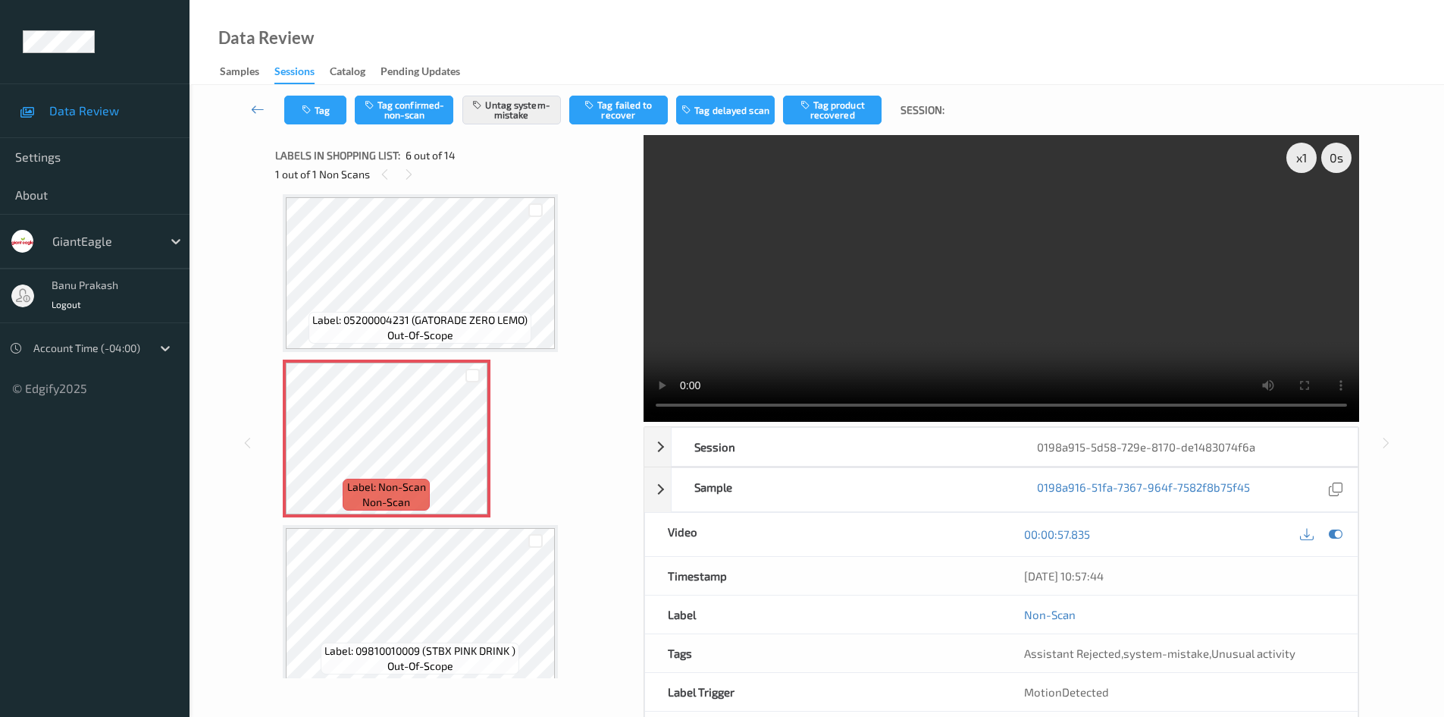
click at [853, 318] on video at bounding box center [1002, 278] width 716 height 287
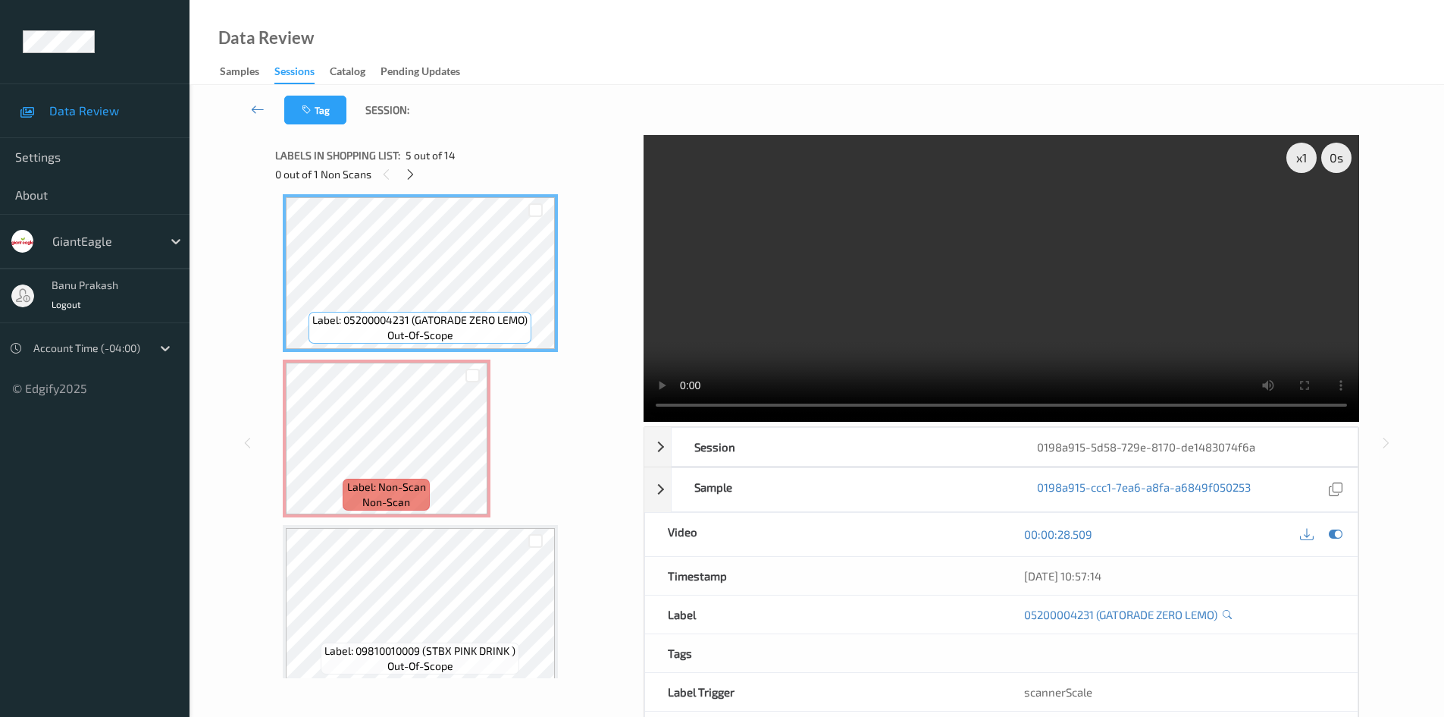
click at [903, 305] on video at bounding box center [1002, 278] width 716 height 287
click at [1046, 324] on video at bounding box center [1002, 278] width 716 height 287
click at [931, 311] on video at bounding box center [1002, 278] width 716 height 287
click at [821, 270] on video at bounding box center [1002, 278] width 716 height 287
click at [1061, 304] on video at bounding box center [1002, 278] width 716 height 287
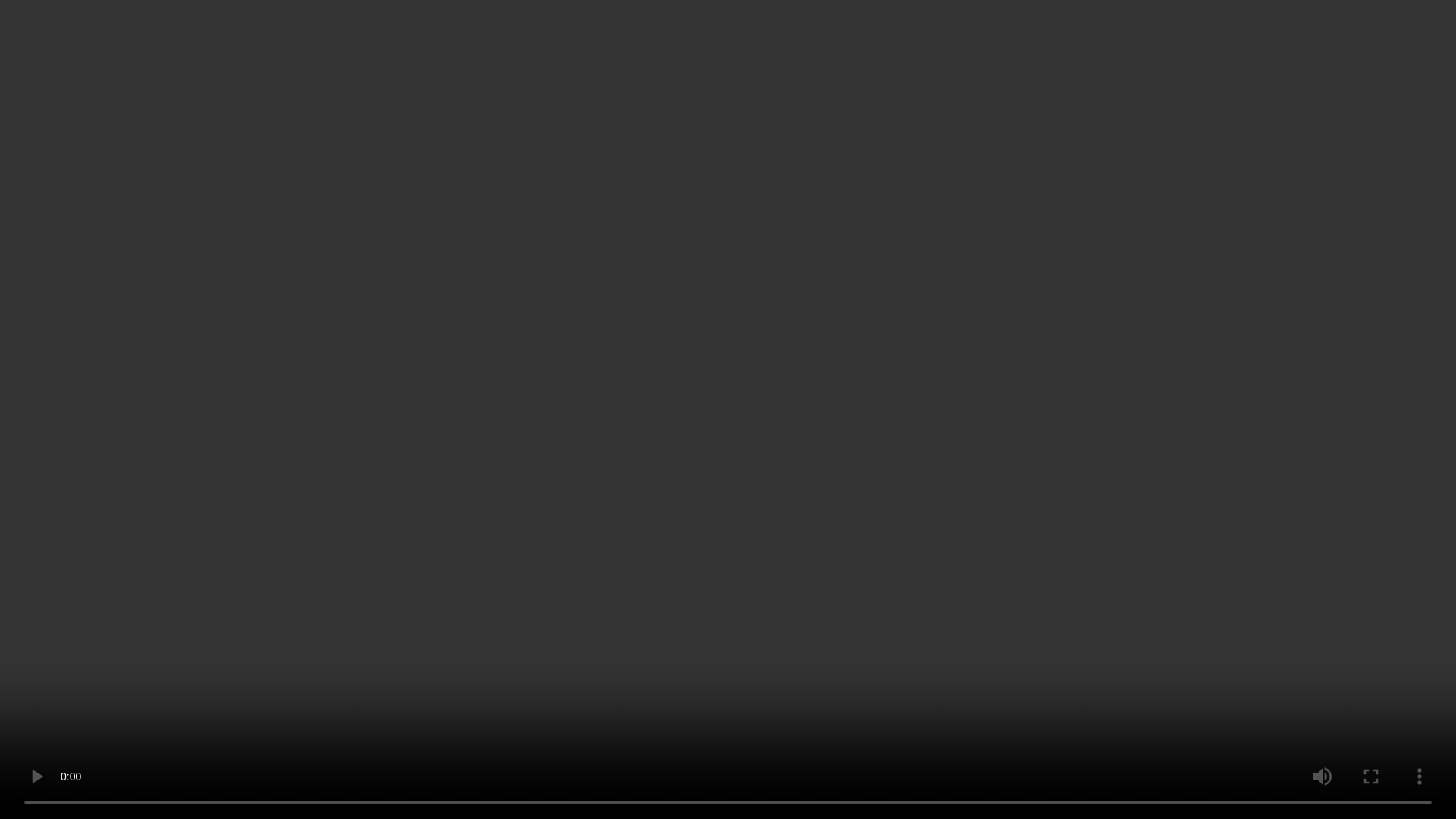
click at [915, 601] on video at bounding box center [728, 409] width 1456 height 819
click at [1187, 630] on video at bounding box center [728, 409] width 1456 height 819
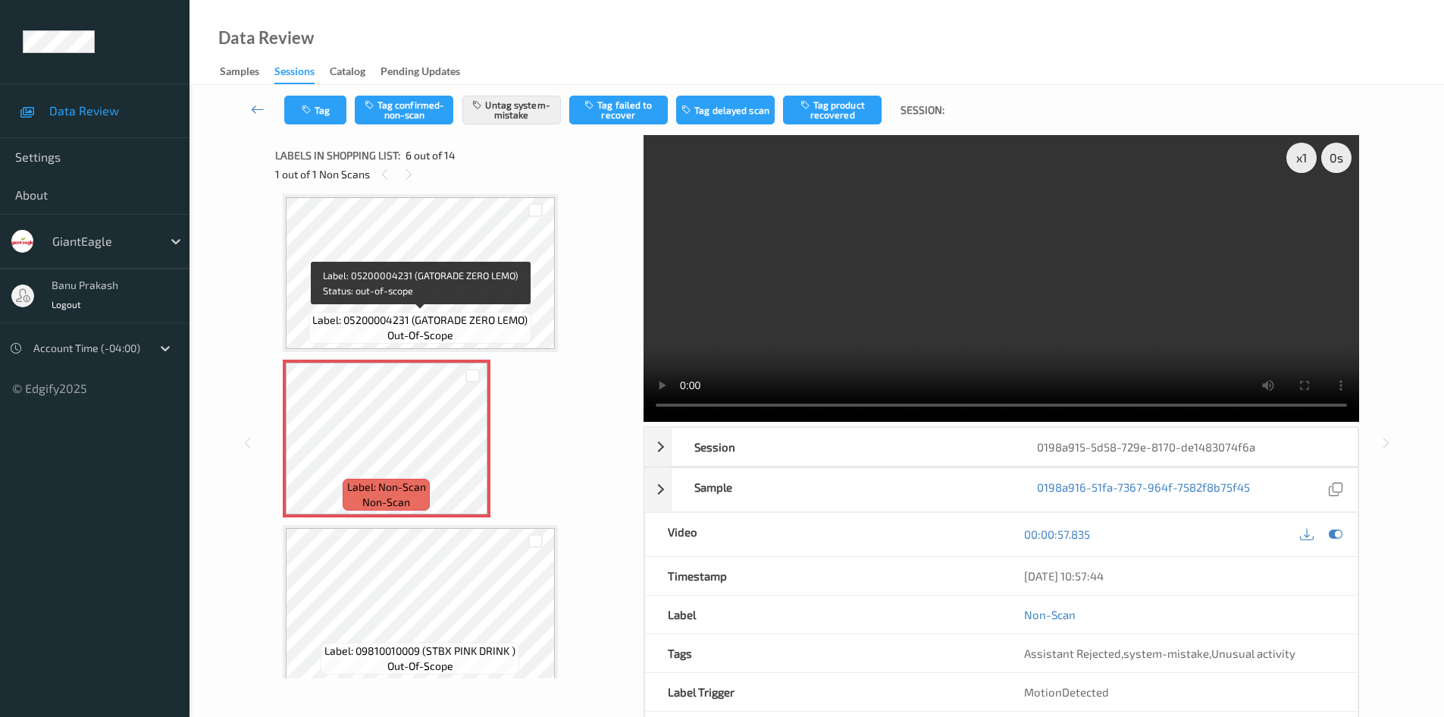
click at [422, 319] on span "Label: 05200004231 (GATORADE ZERO LEMO)" at bounding box center [419, 319] width 215 height 15
click at [466, 312] on span "Label: 05200004231 (GATORADE ZERO LEMO)" at bounding box center [419, 319] width 215 height 15
click at [394, 336] on span "out-of-scope" at bounding box center [420, 335] width 66 height 15
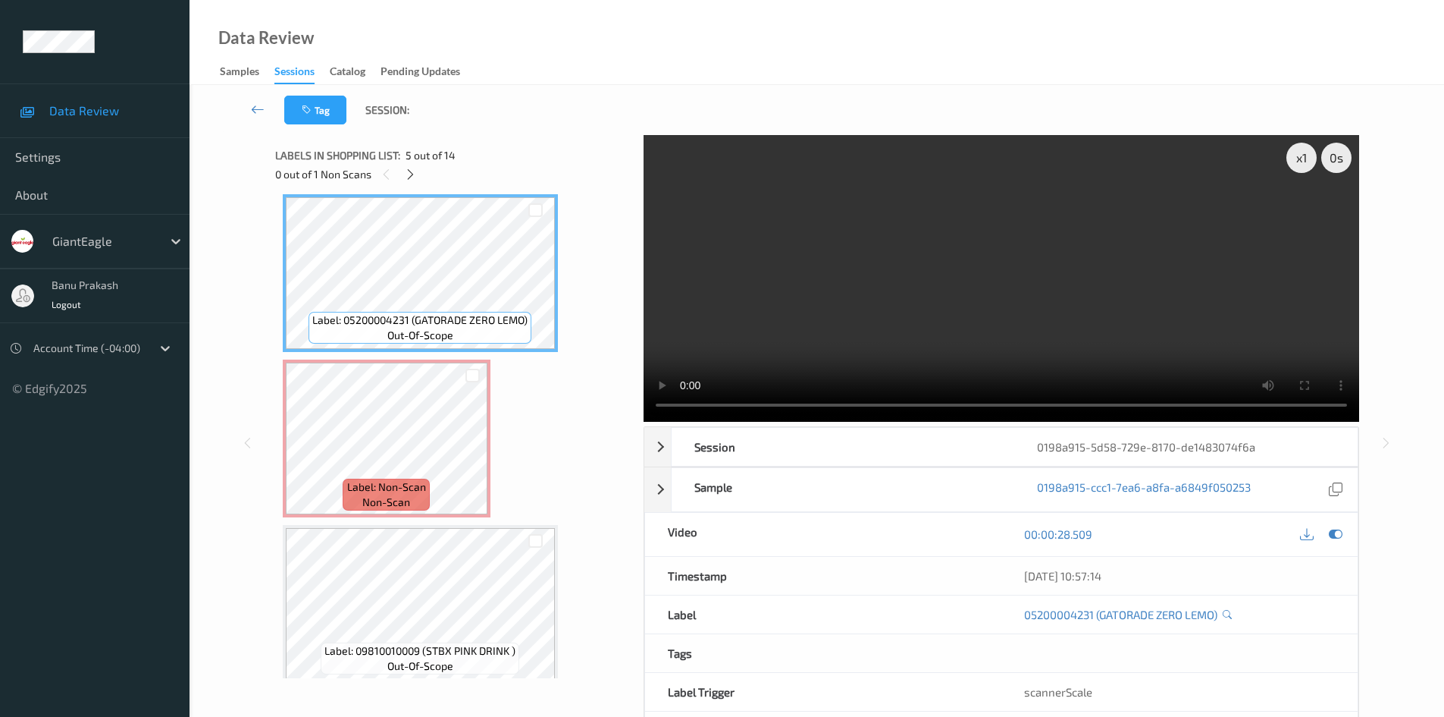
click at [504, 369] on div "Label: 05200004403 (GATORADE ZERO STRA) out-of-scope Label: 05200004232 (GATORA…" at bounding box center [454, 686] width 343 height 2307
click at [460, 383] on div at bounding box center [472, 374] width 29 height 25
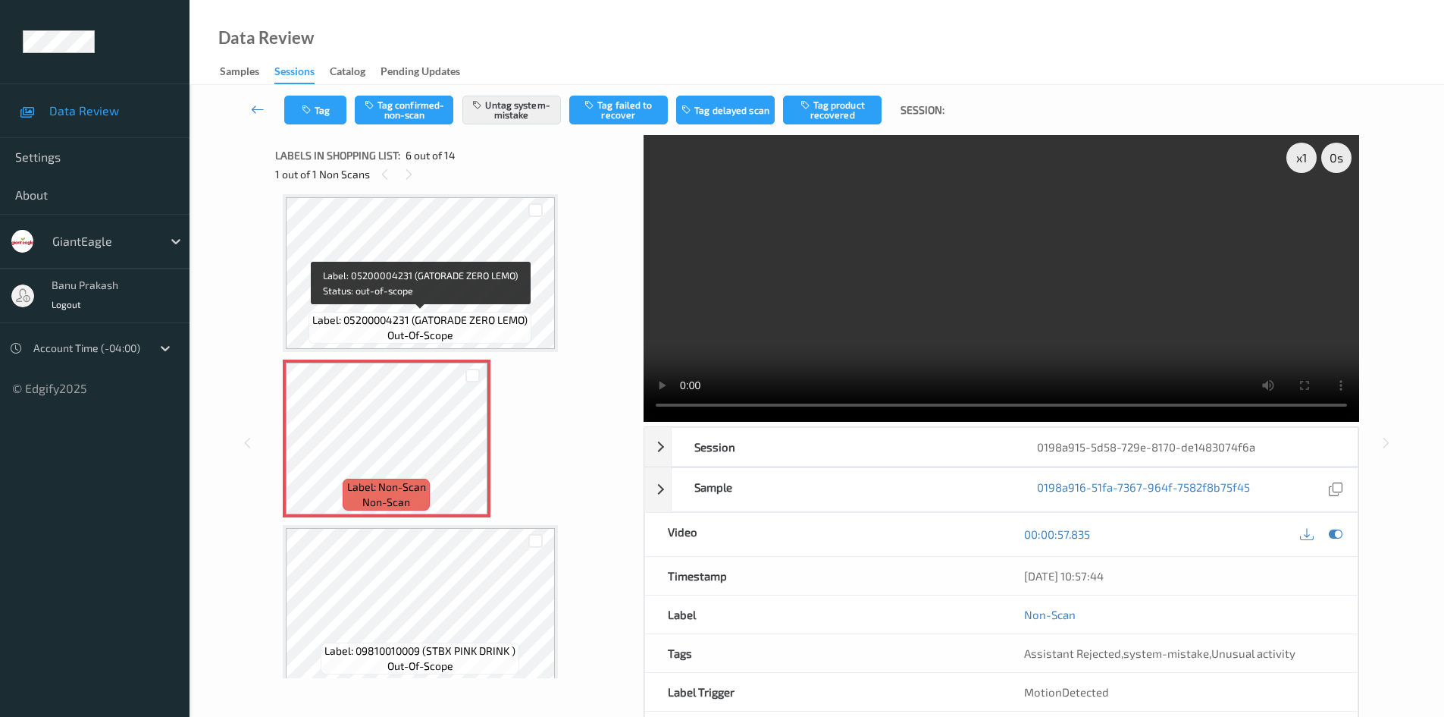
click at [485, 315] on span "Label: 05200004231 (GATORADE ZERO LEMO)" at bounding box center [419, 319] width 215 height 15
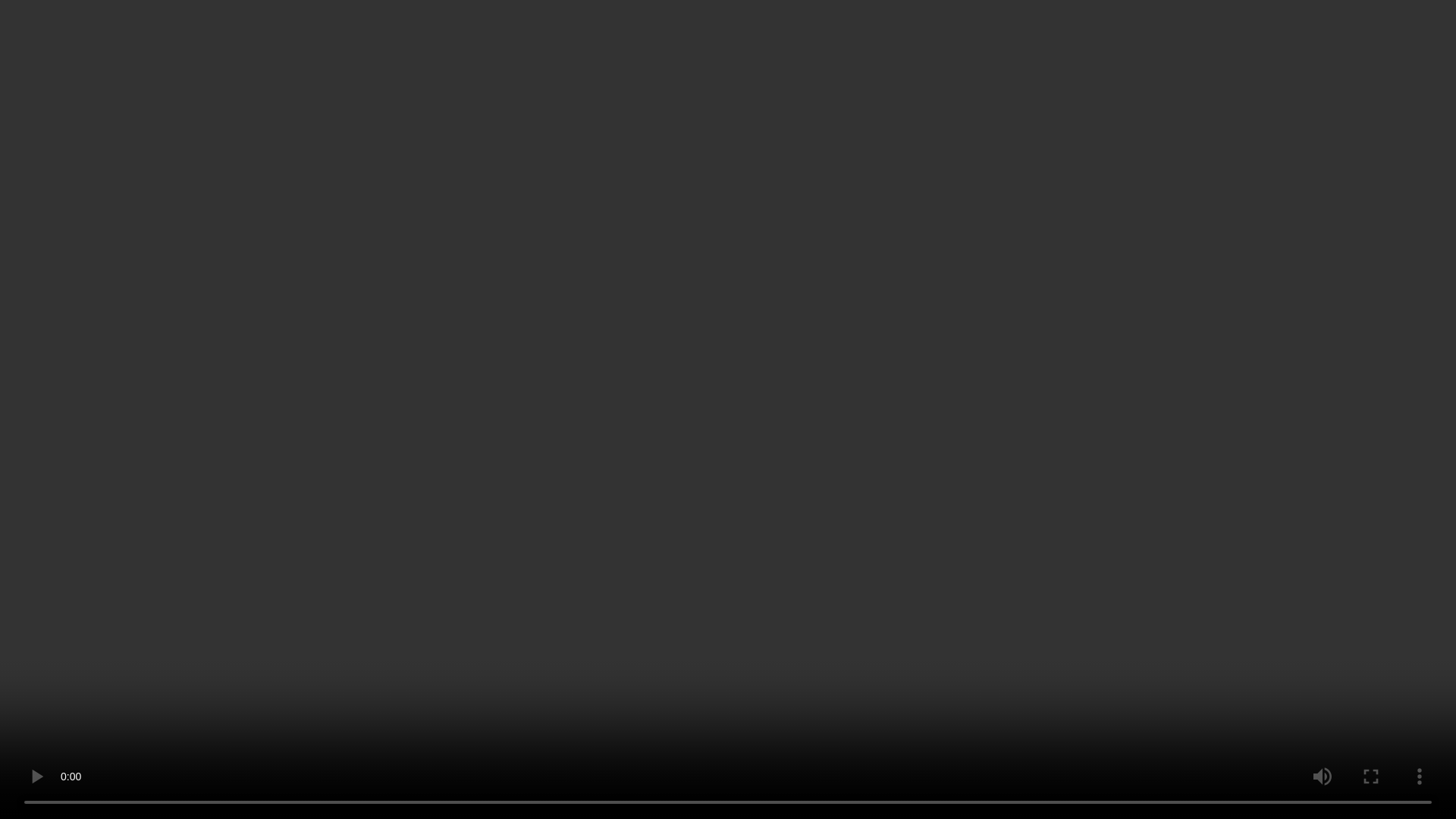
click at [831, 453] on video at bounding box center [728, 409] width 1456 height 819
click at [679, 542] on video at bounding box center [728, 409] width 1456 height 819
click at [719, 585] on video at bounding box center [728, 409] width 1456 height 819
click at [646, 606] on video at bounding box center [728, 409] width 1456 height 819
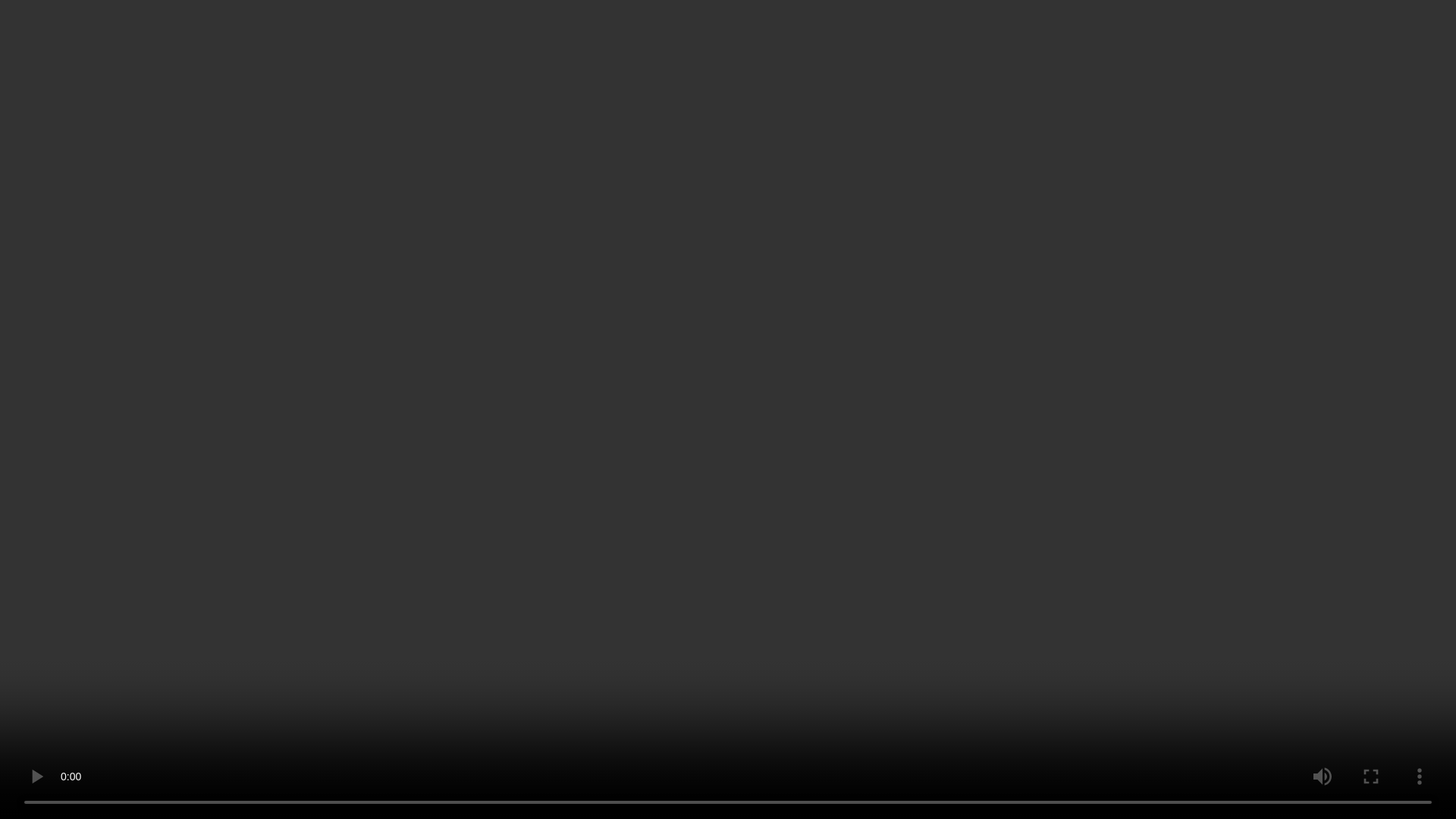
click at [604, 560] on video at bounding box center [728, 409] width 1456 height 819
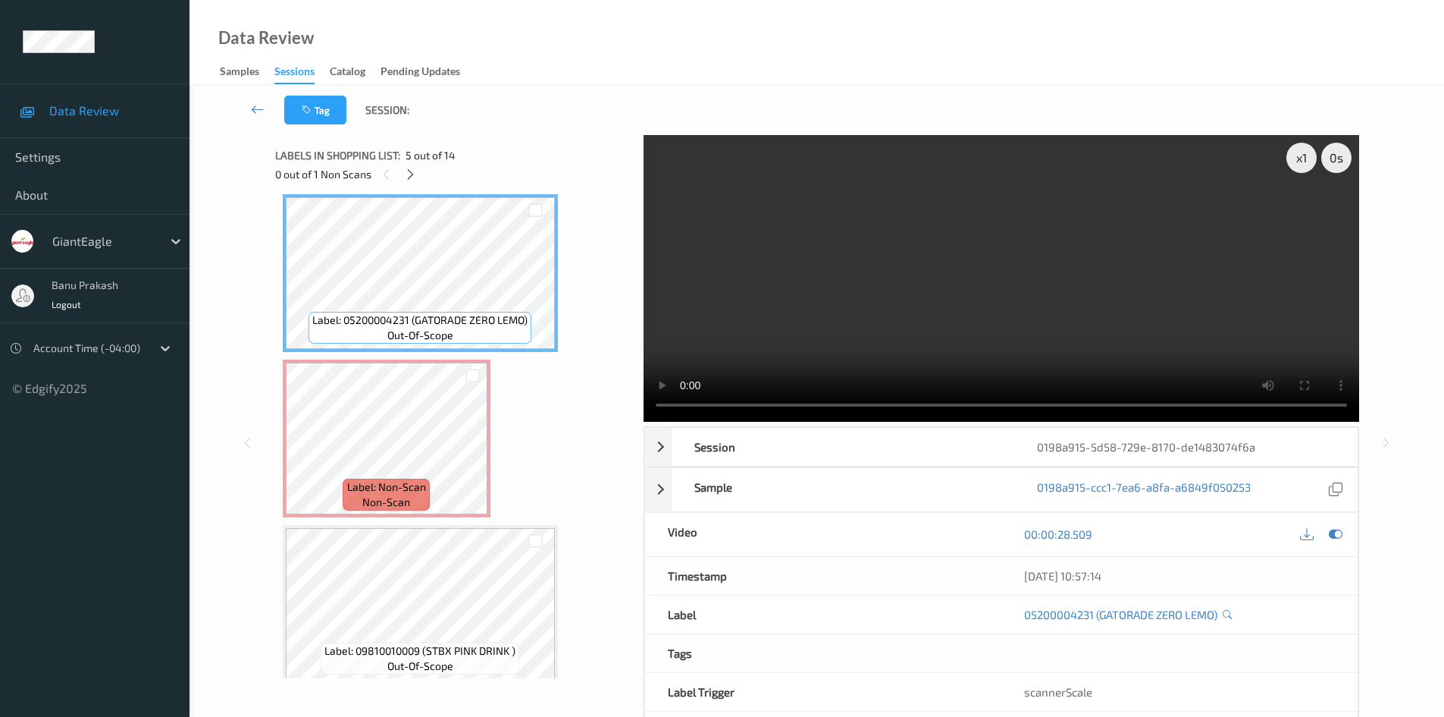
click at [1043, 256] on video at bounding box center [1002, 278] width 716 height 287
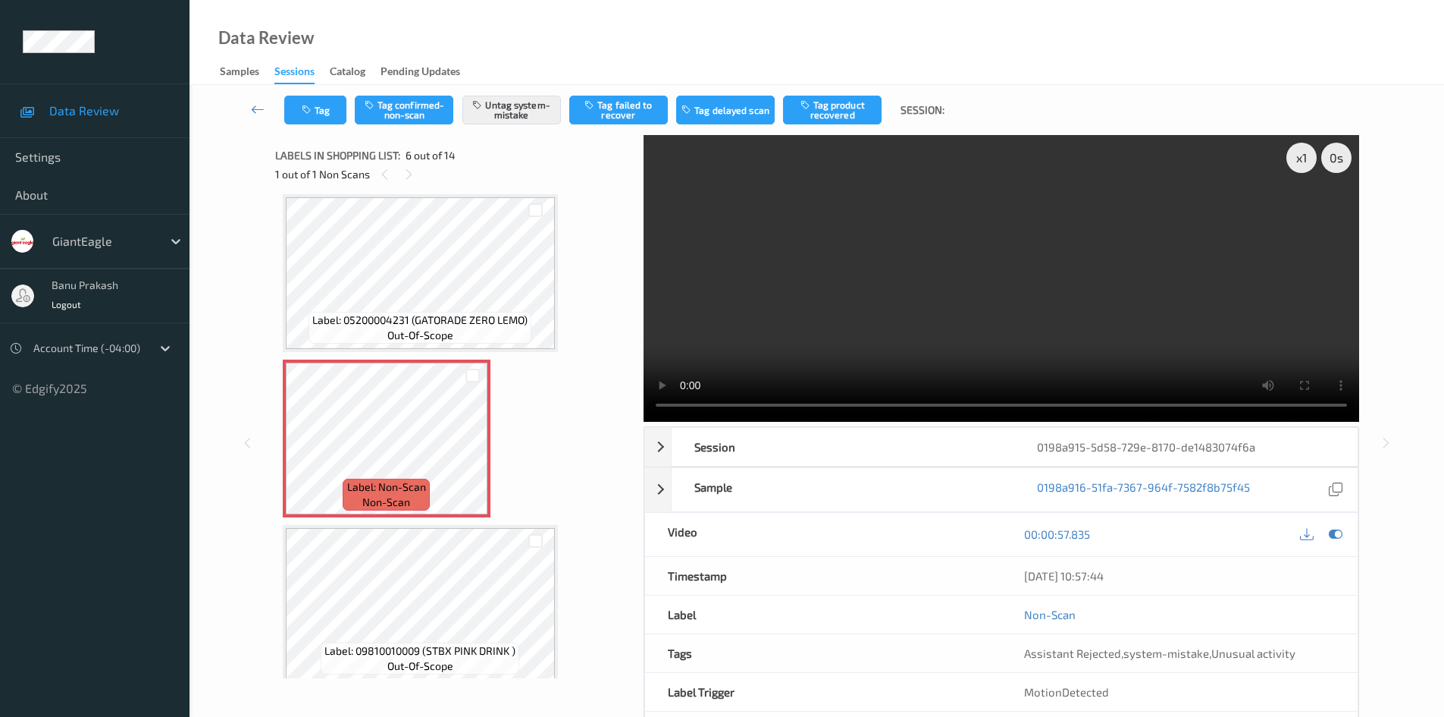
click at [1021, 217] on video at bounding box center [1002, 278] width 716 height 287
click at [414, 324] on span "Label: 05200004231 (GATORADE ZERO LEMO)" at bounding box center [419, 319] width 215 height 15
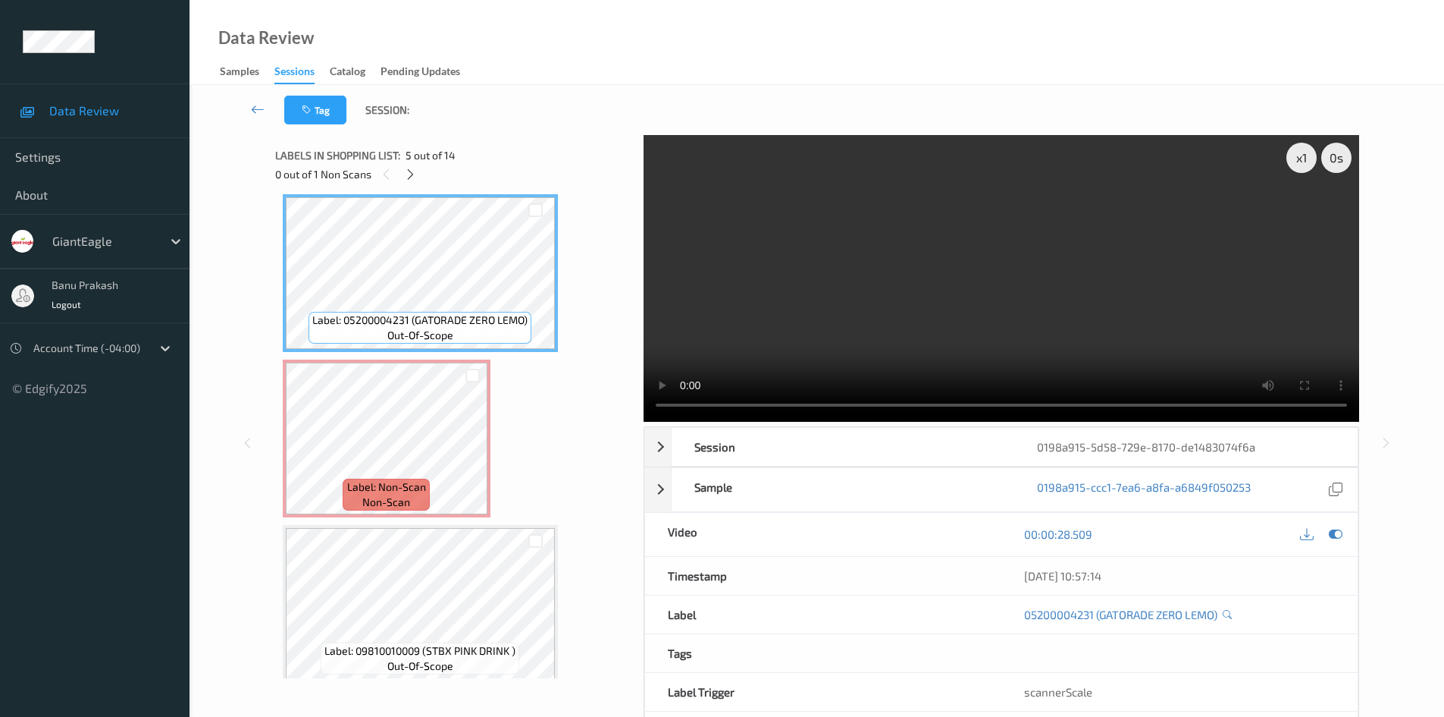
click at [1021, 267] on video at bounding box center [1002, 278] width 716 height 287
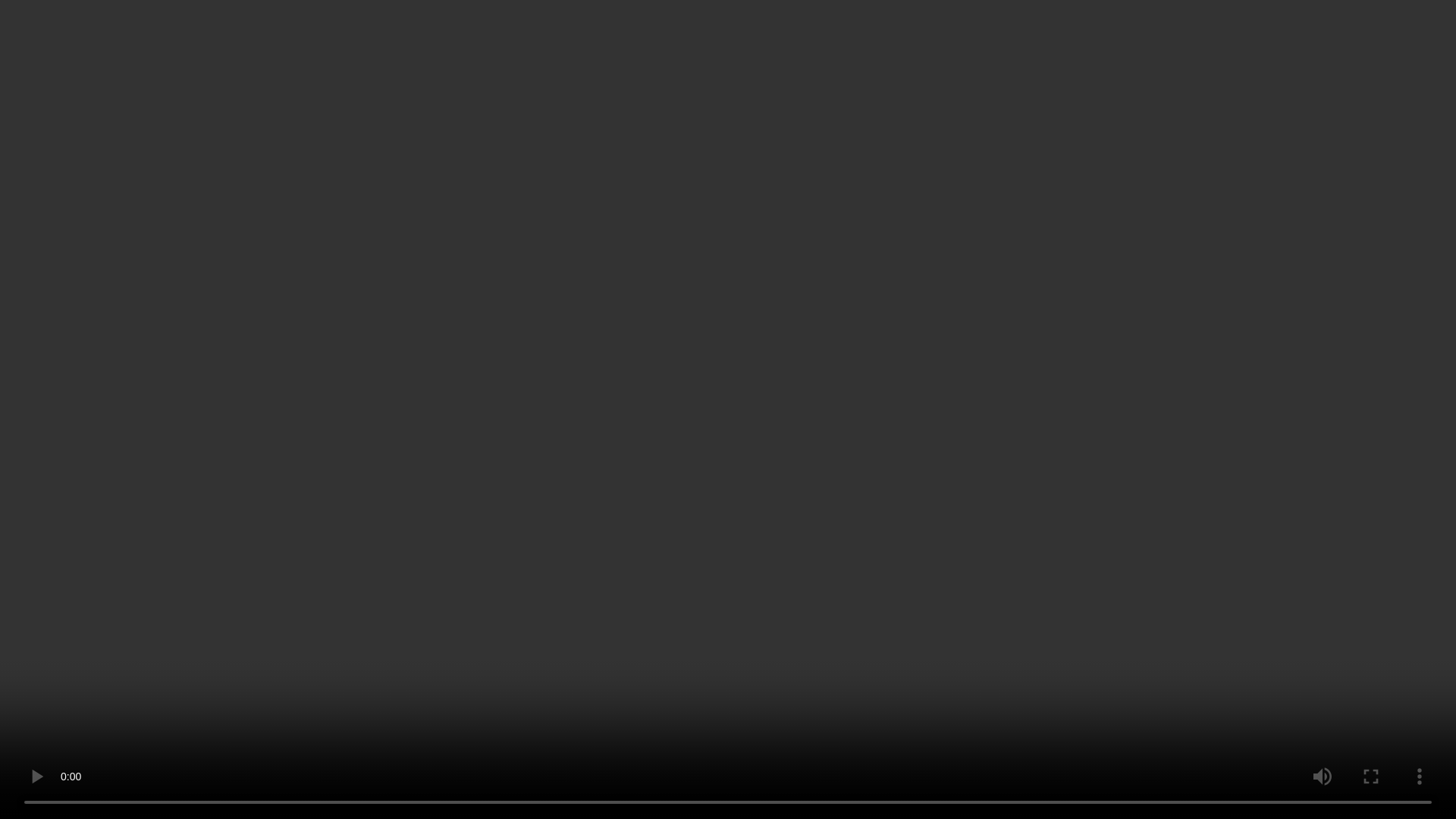
click at [935, 716] on video at bounding box center [728, 409] width 1456 height 819
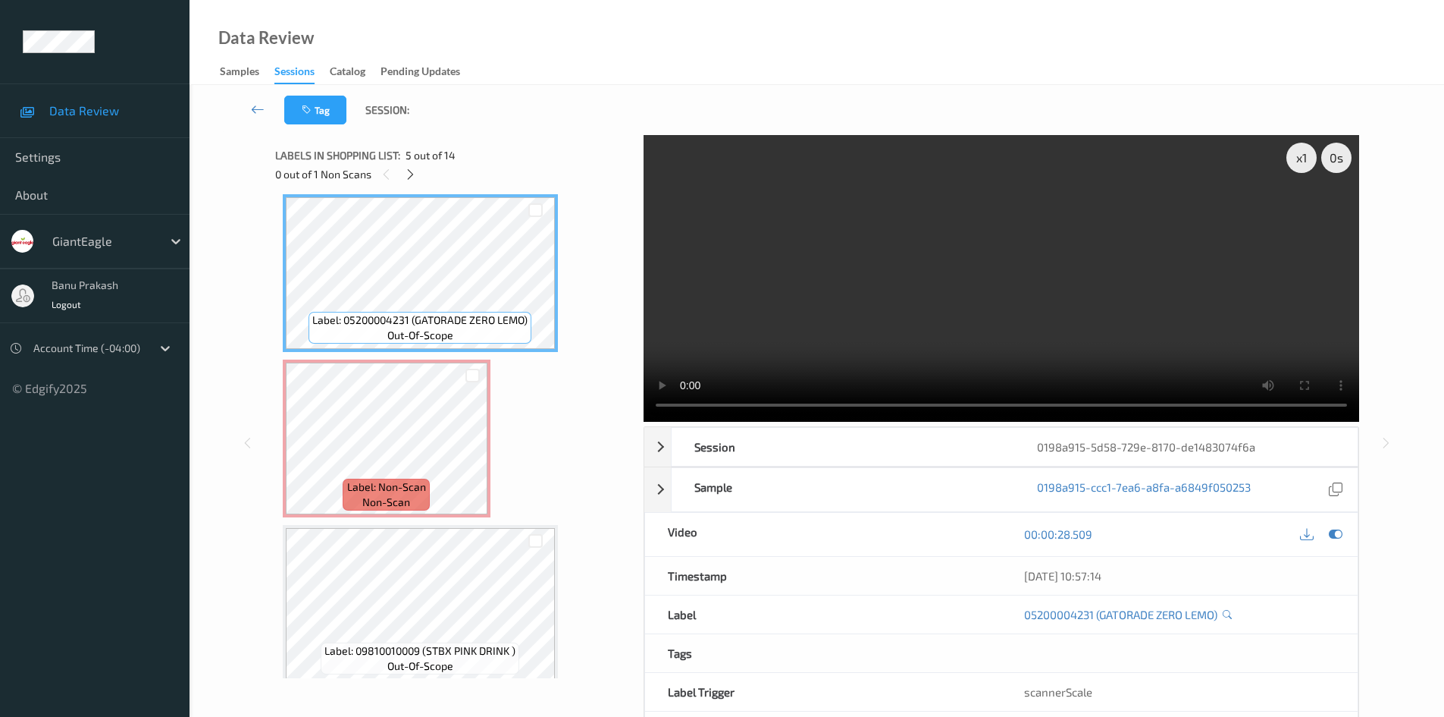
click at [826, 268] on video at bounding box center [1002, 278] width 716 height 287
click at [944, 325] on video at bounding box center [1002, 278] width 716 height 287
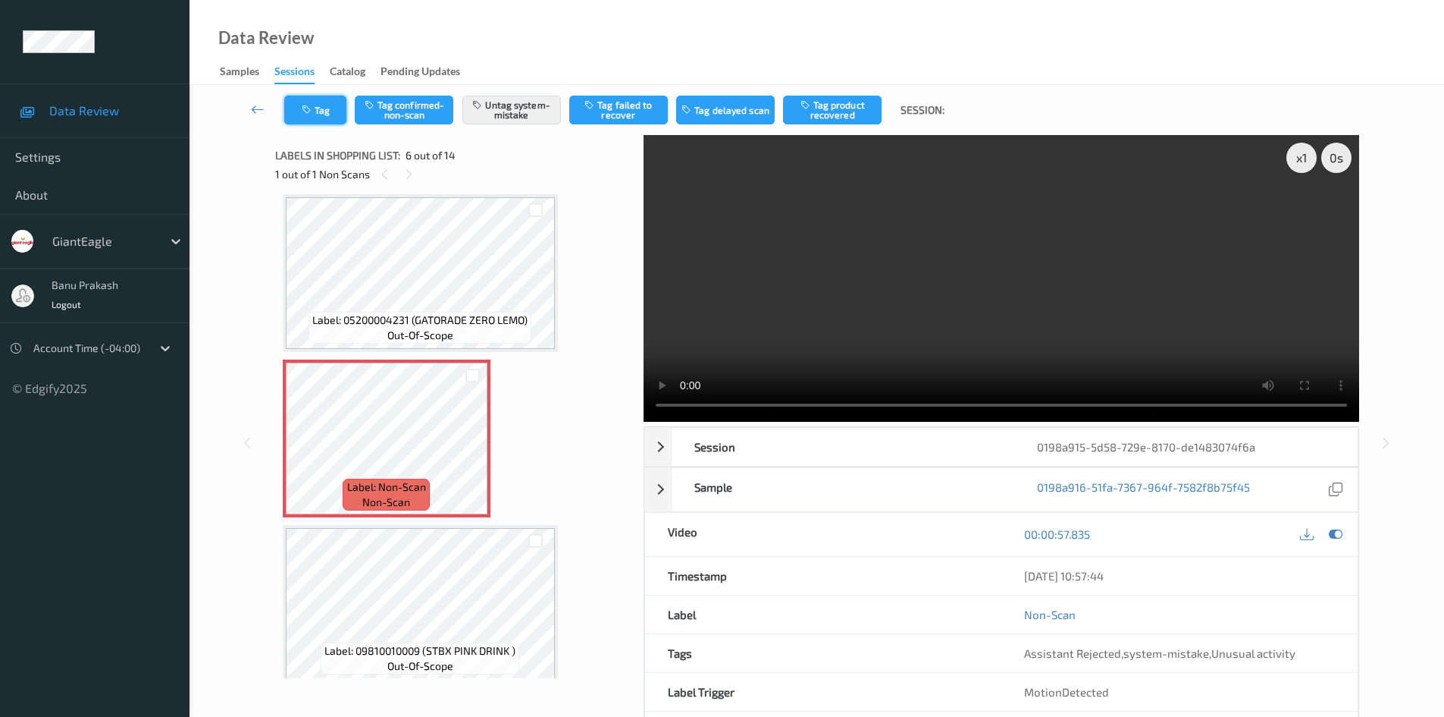
click at [321, 114] on button "Tag" at bounding box center [315, 110] width 62 height 29
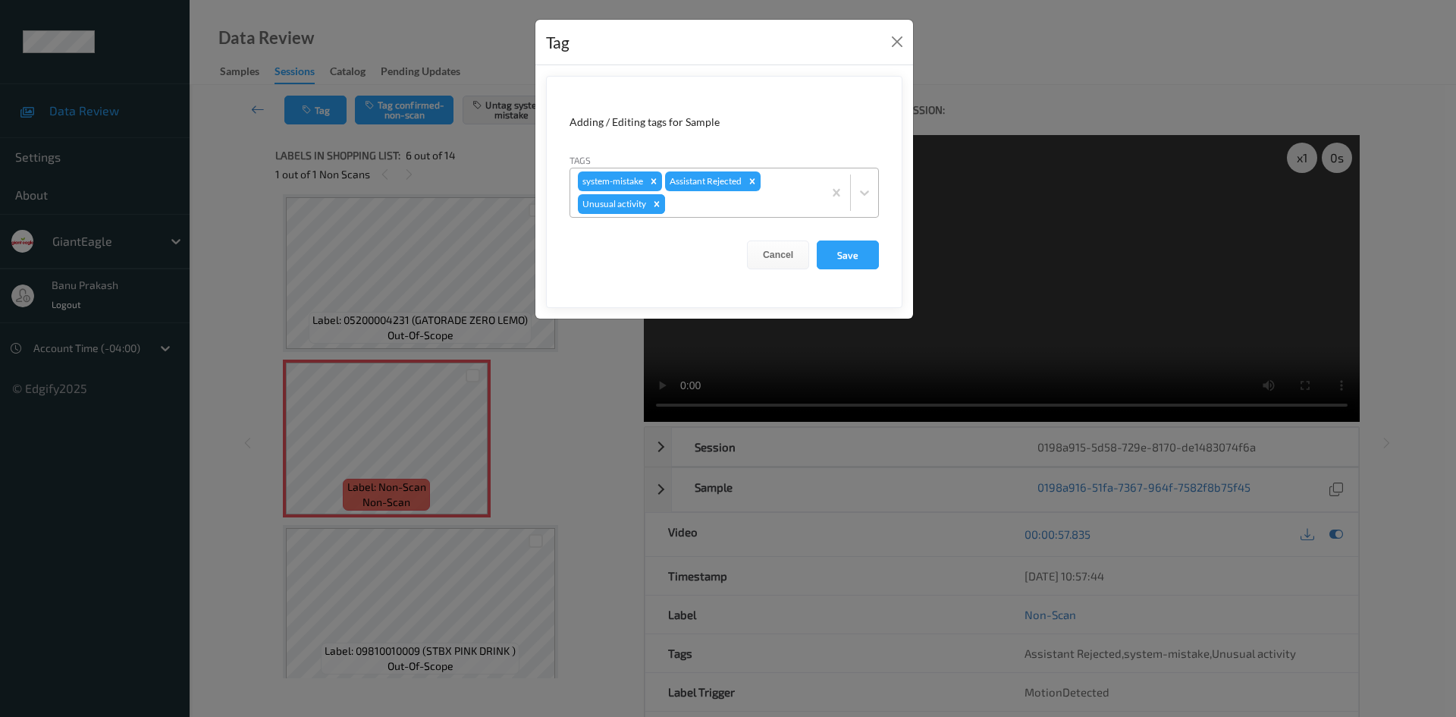
click at [657, 209] on div "Remove Unusual activity" at bounding box center [656, 204] width 17 height 20
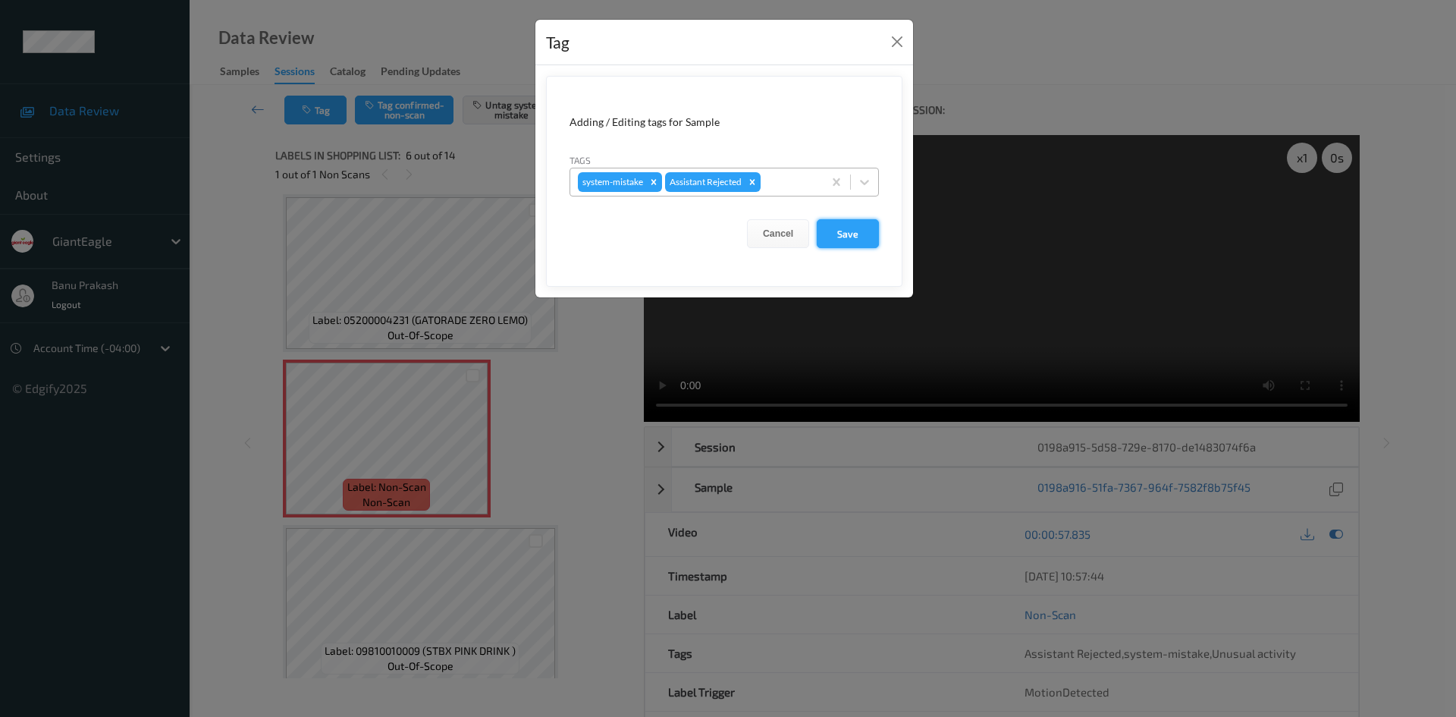
click at [852, 232] on button "Save" at bounding box center [848, 233] width 62 height 29
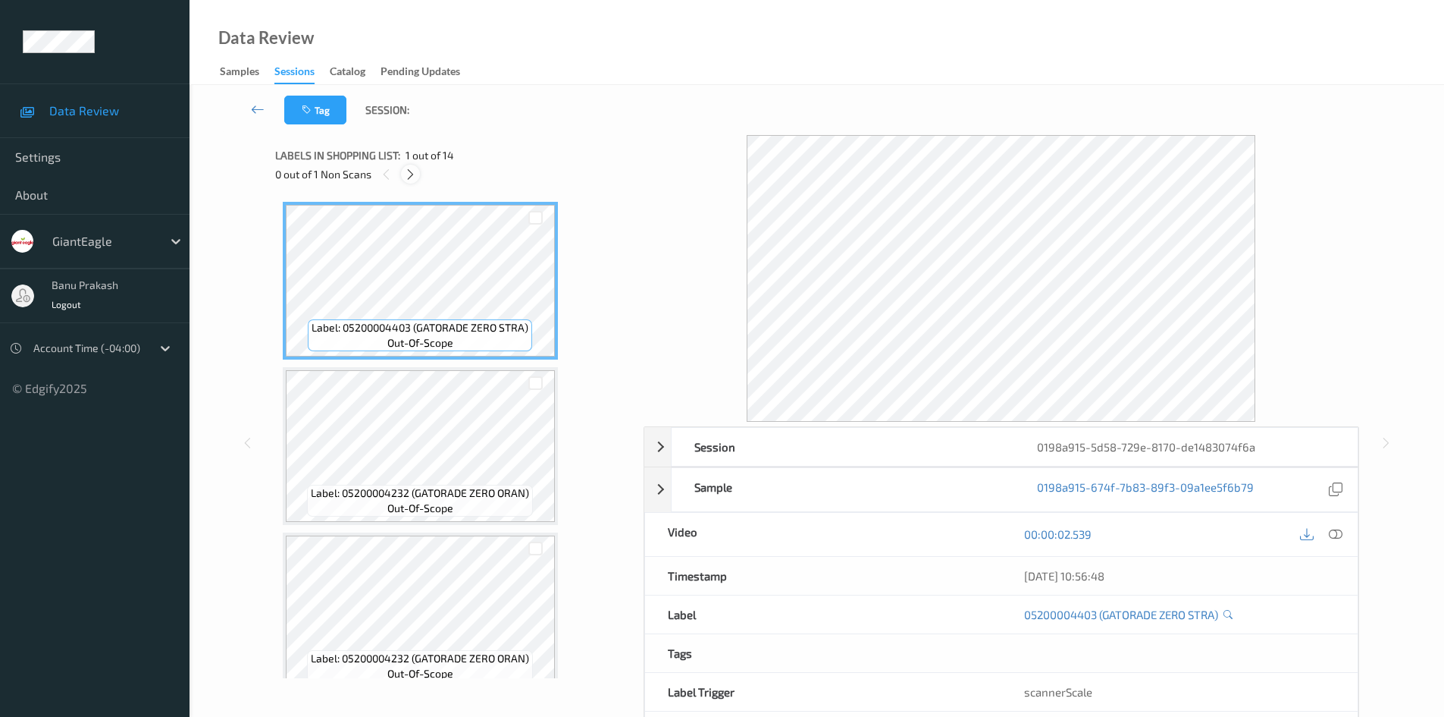
click at [412, 168] on icon at bounding box center [410, 175] width 13 height 14
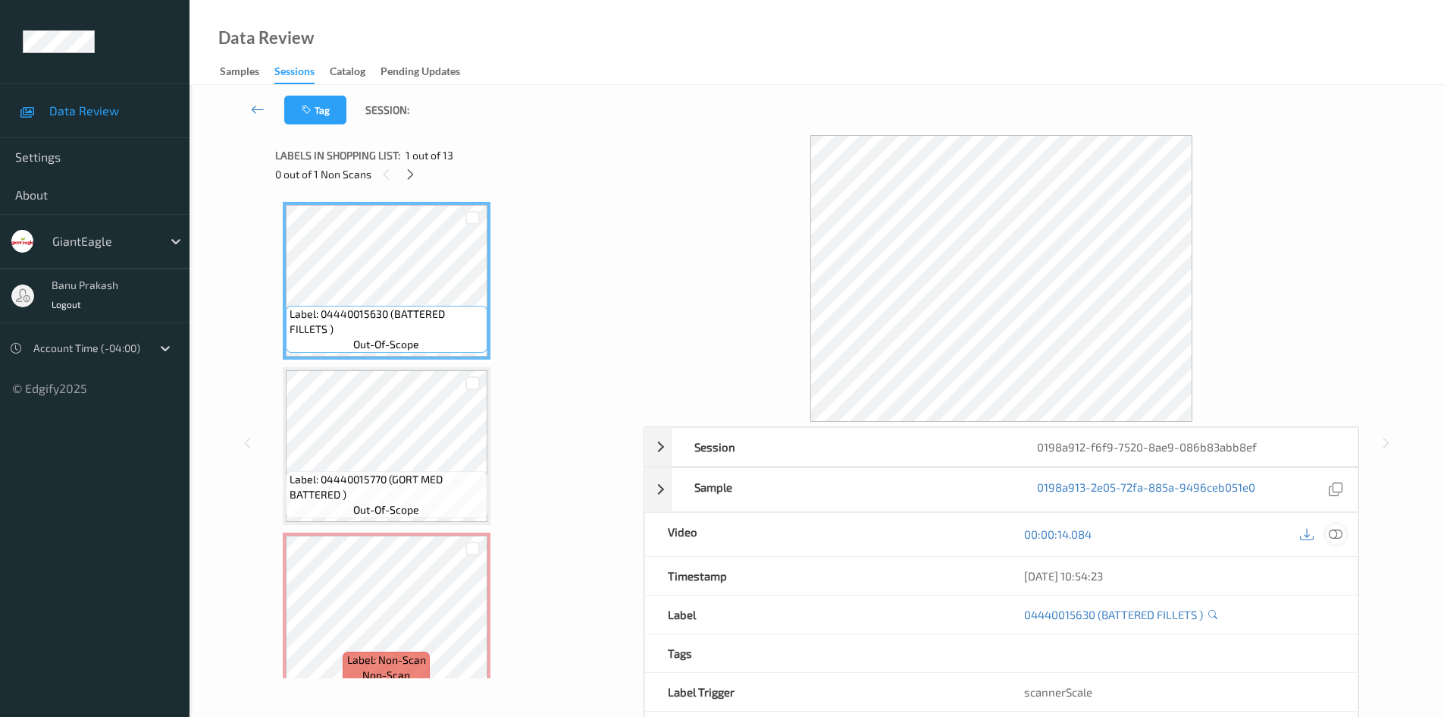
click at [1335, 534] on icon at bounding box center [1336, 534] width 14 height 14
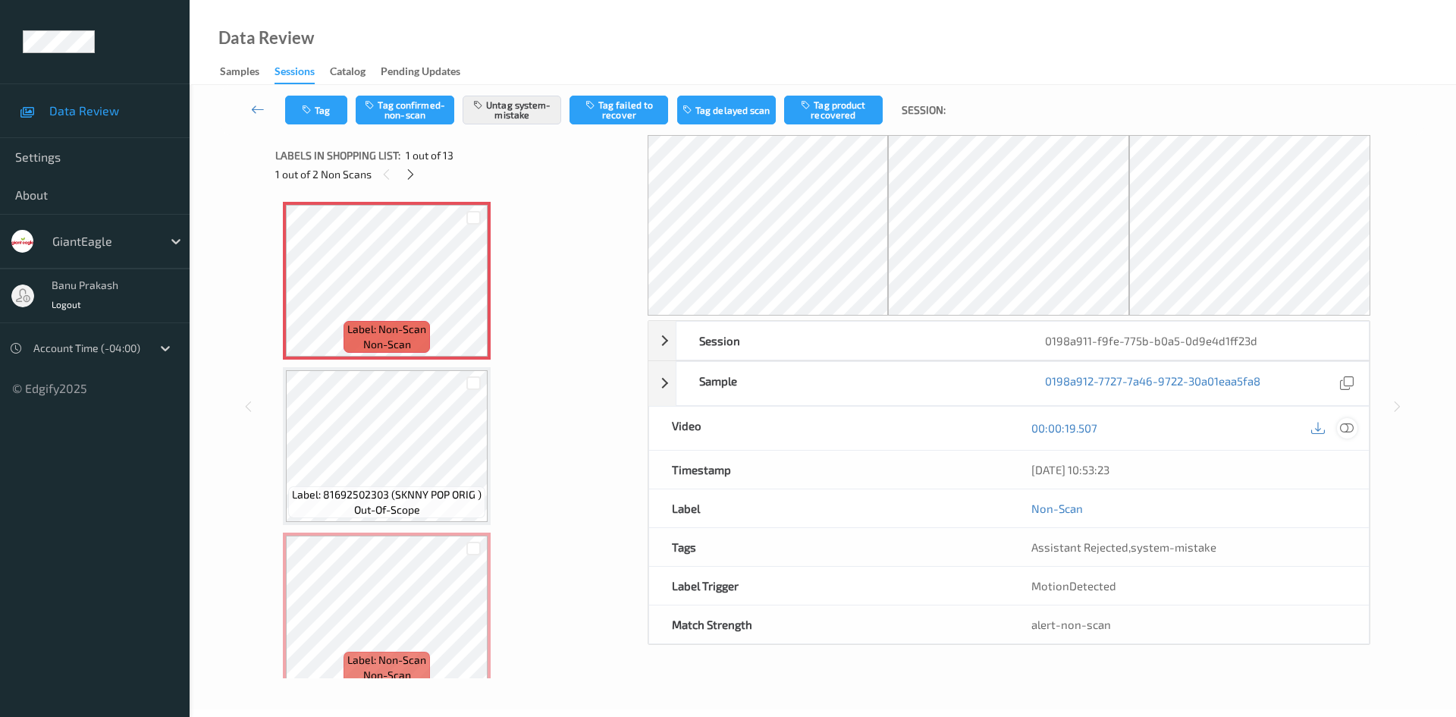
click at [1349, 426] on icon at bounding box center [1347, 428] width 14 height 14
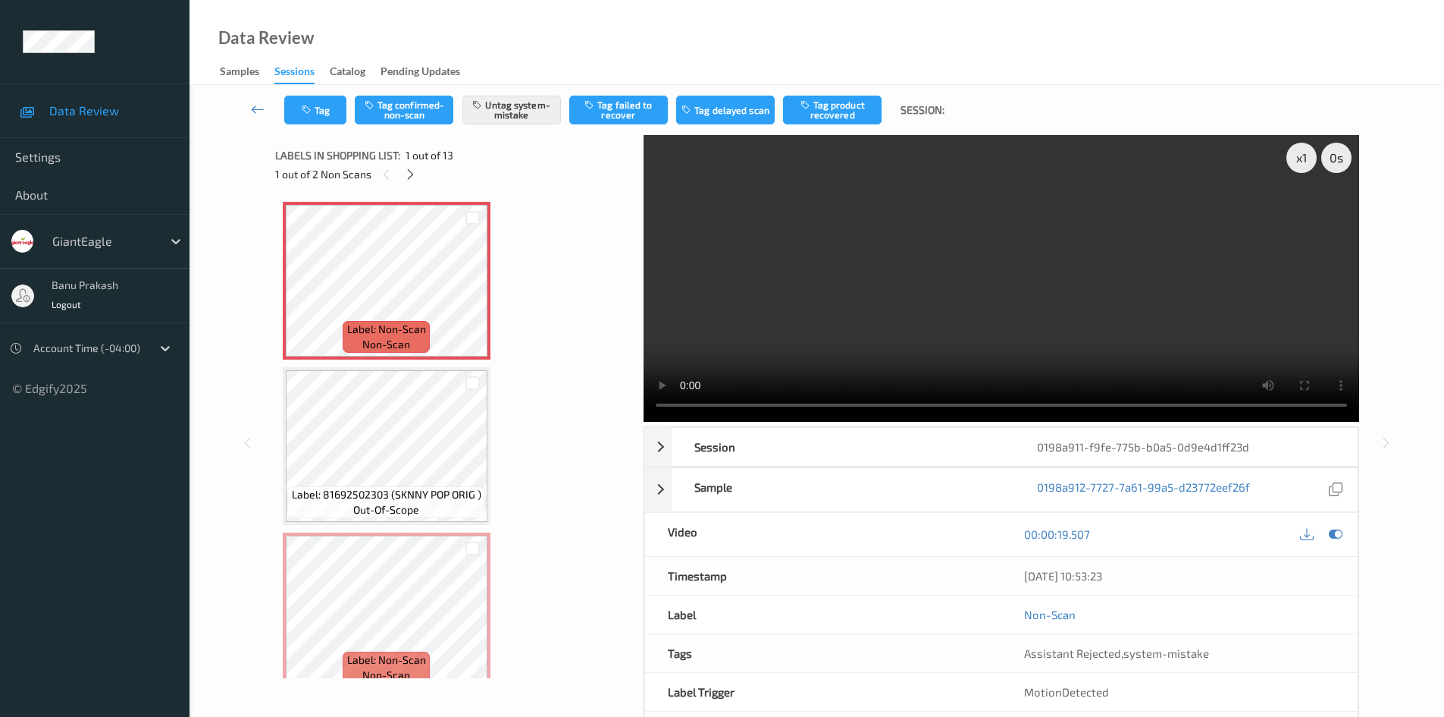
click at [259, 416] on div "x 1 0 s Session 0198a911-f9fe-775b-b0a5-0d9e4d1ff23d Session ID 0198a911-f9fe-7…" at bounding box center [817, 443] width 1193 height 616
click at [870, 336] on video at bounding box center [1002, 278] width 716 height 287
click at [855, 352] on video at bounding box center [1002, 278] width 716 height 287
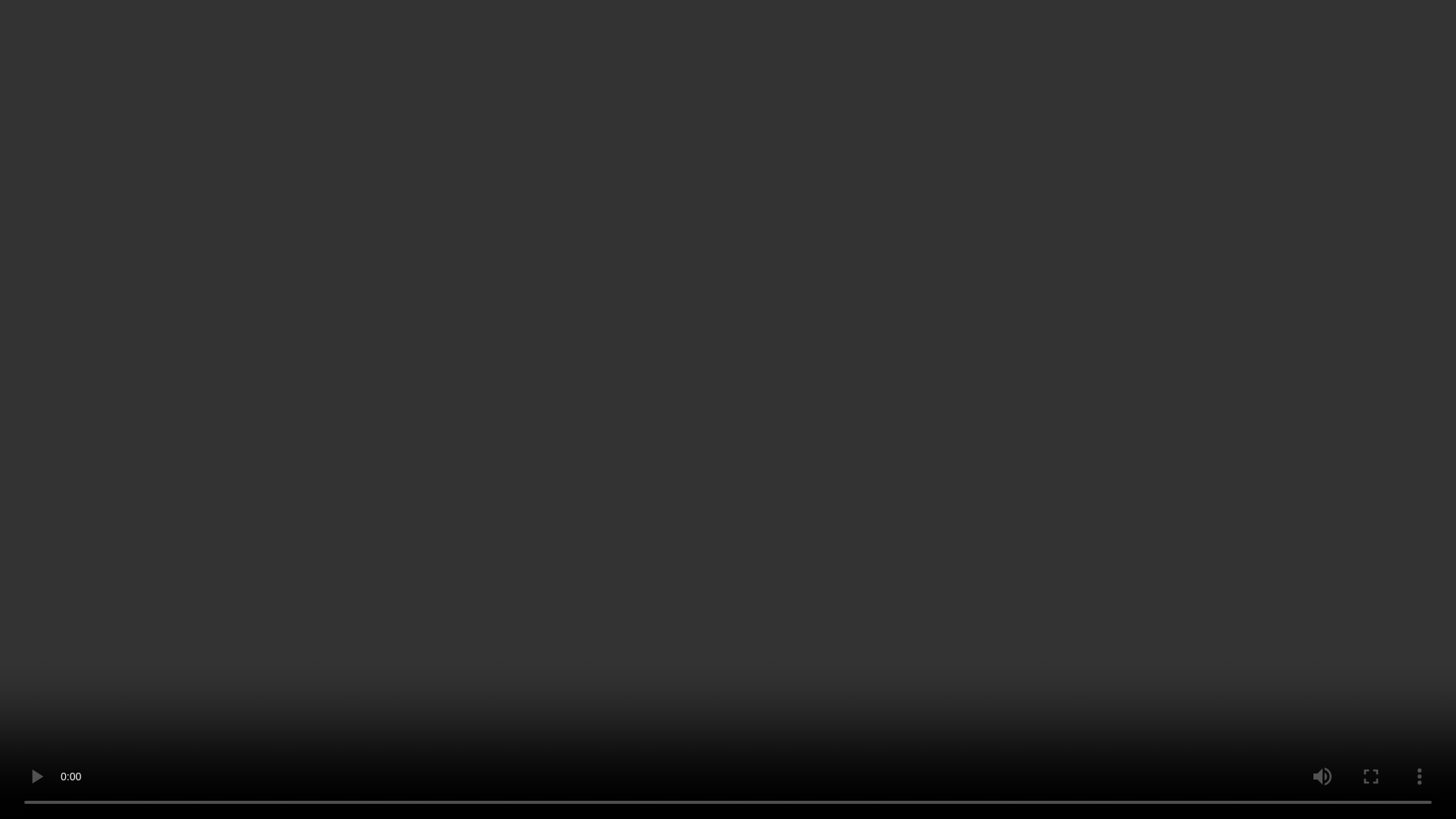
click at [831, 453] on video at bounding box center [728, 409] width 1456 height 819
click at [660, 502] on video at bounding box center [728, 409] width 1456 height 819
click at [463, 528] on video at bounding box center [728, 409] width 1456 height 819
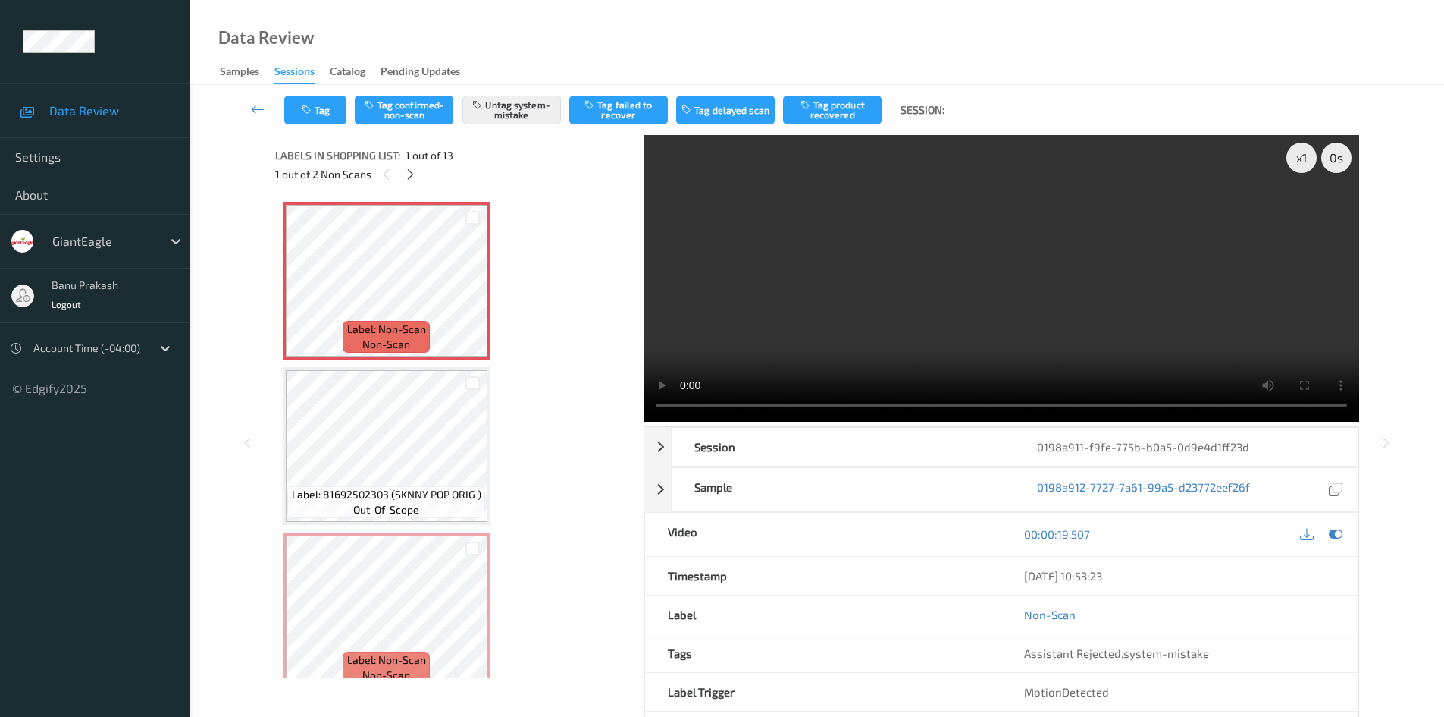
click at [899, 289] on video at bounding box center [1002, 278] width 716 height 287
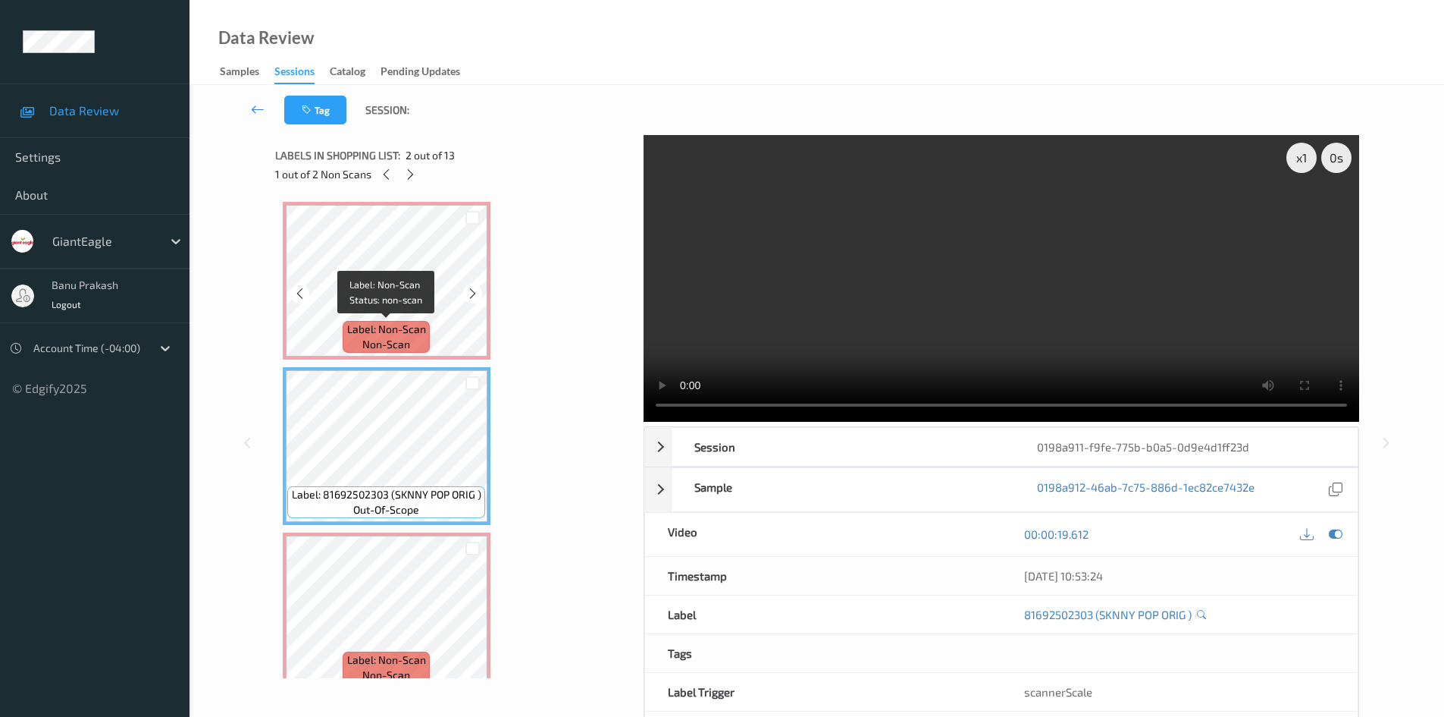
click at [366, 326] on span "Label: Non-Scan" at bounding box center [386, 328] width 79 height 15
click at [412, 323] on span "Label: Non-Scan" at bounding box center [386, 328] width 79 height 15
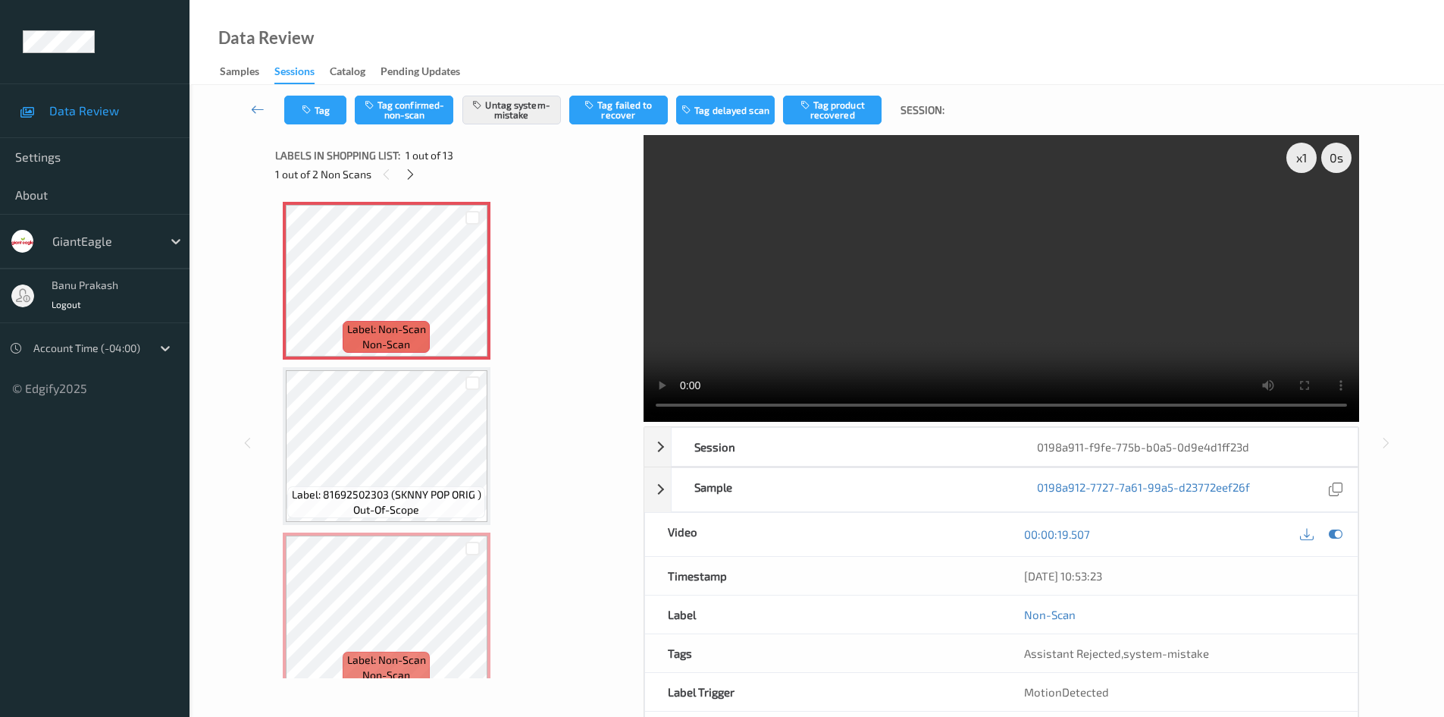
scroll to position [76, 0]
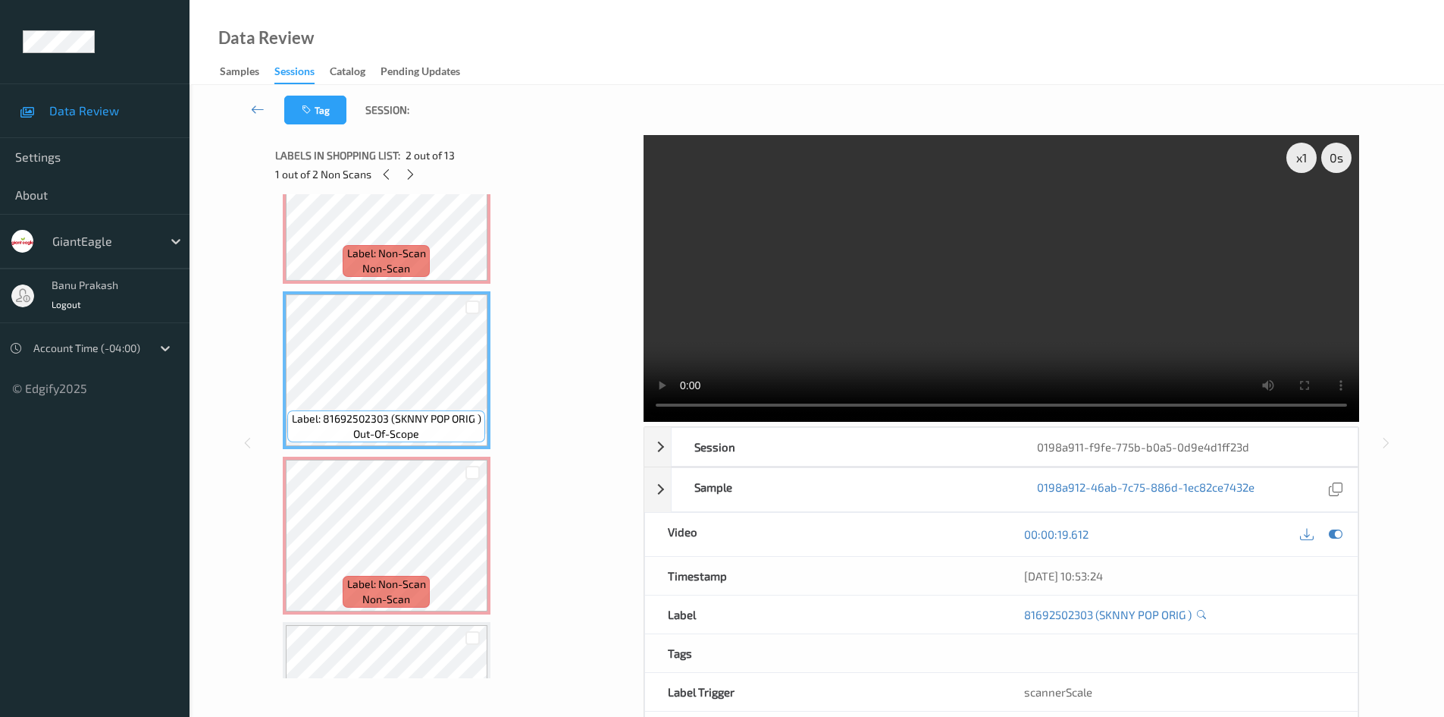
click at [854, 318] on video at bounding box center [1002, 278] width 716 height 287
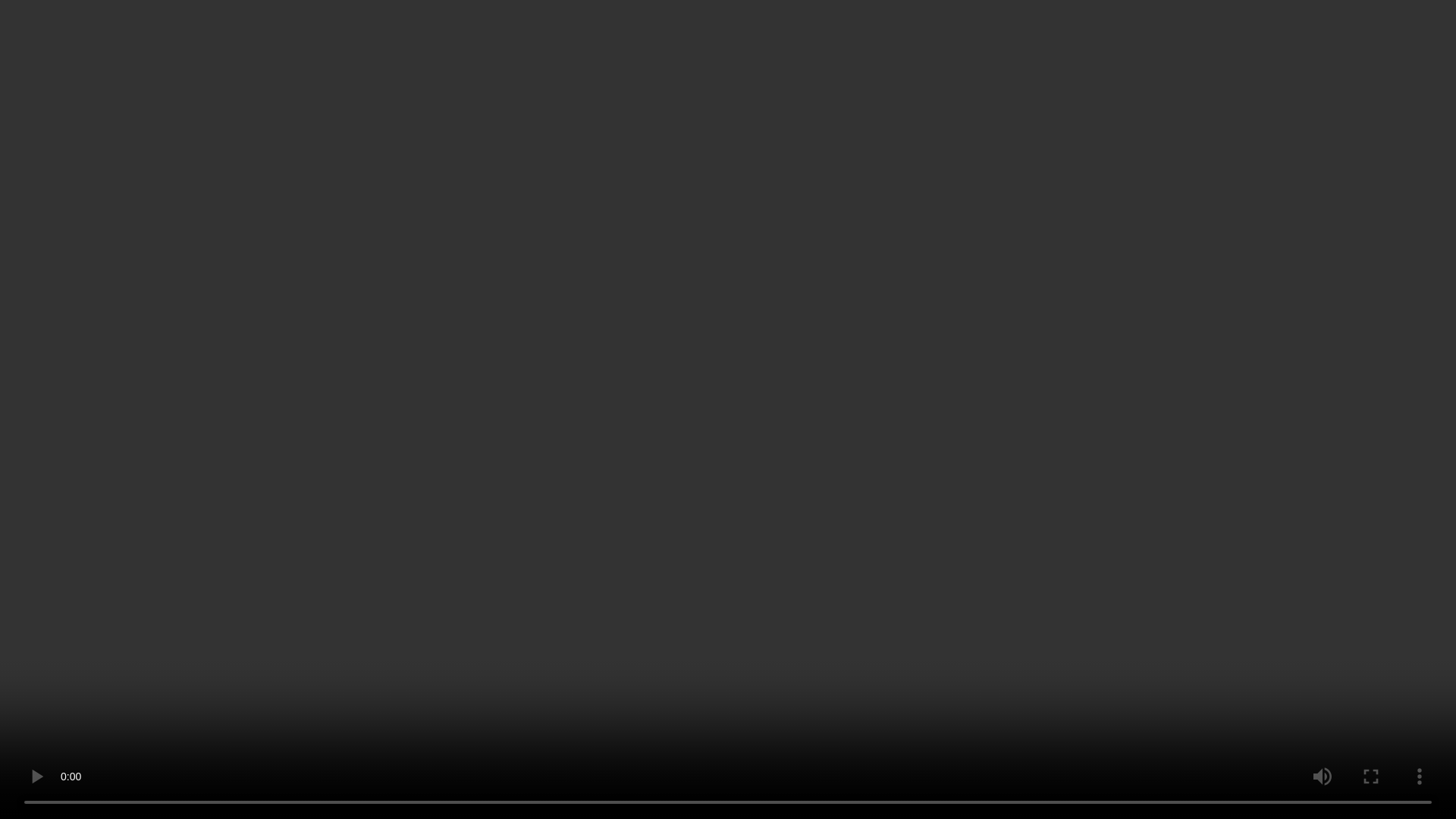
click at [811, 457] on video at bounding box center [728, 409] width 1456 height 819
click at [651, 488] on video at bounding box center [728, 409] width 1456 height 819
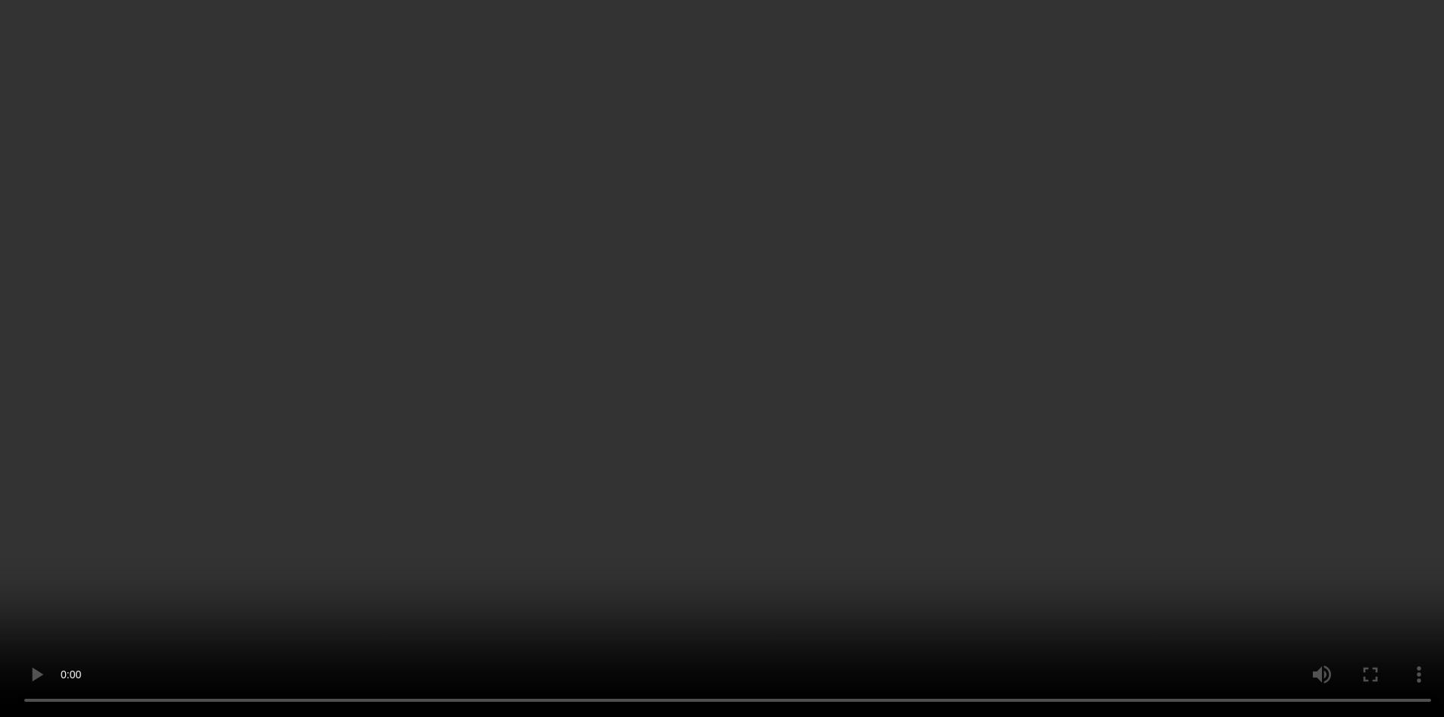
scroll to position [227, 0]
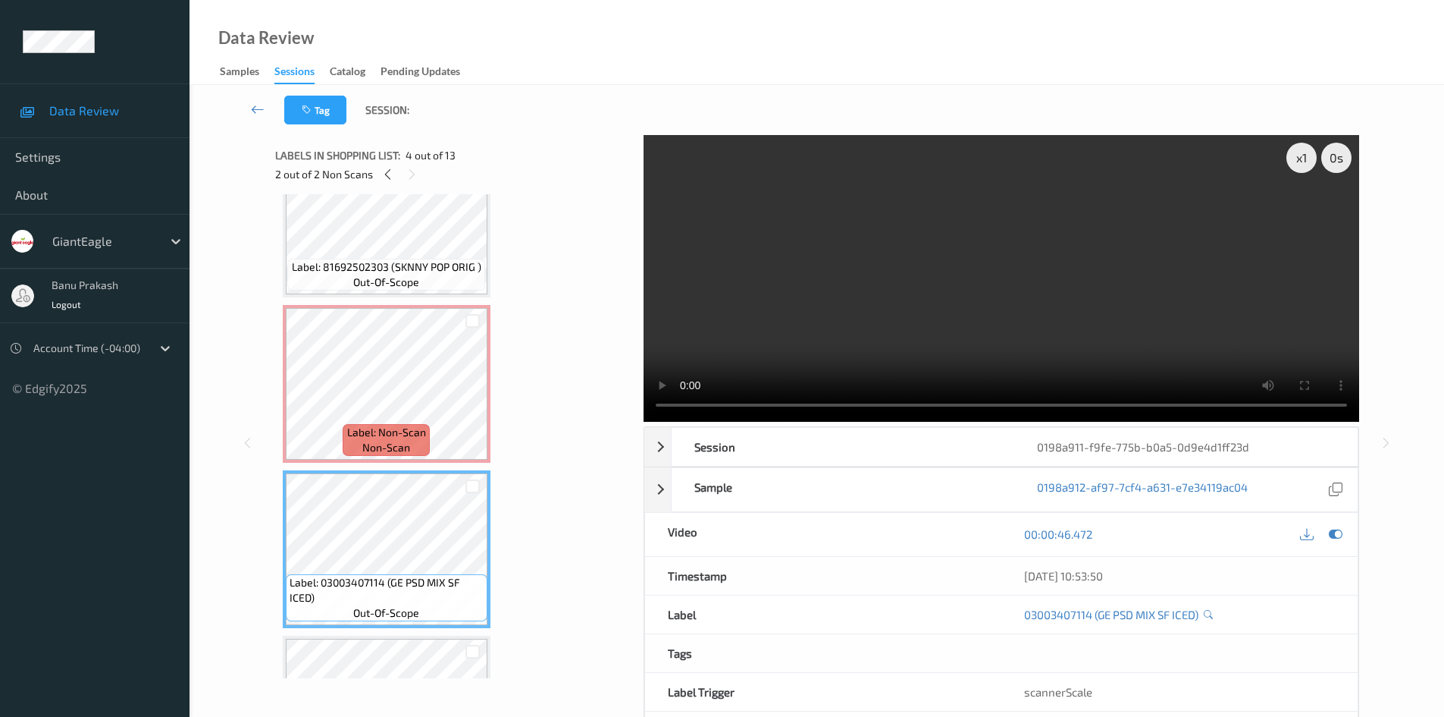
click at [1112, 283] on video at bounding box center [1002, 278] width 716 height 287
drag, startPoint x: 419, startPoint y: 425, endPoint x: 704, endPoint y: 365, distance: 291.3
click at [419, 425] on span "Label: Non-Scan" at bounding box center [386, 432] width 79 height 15
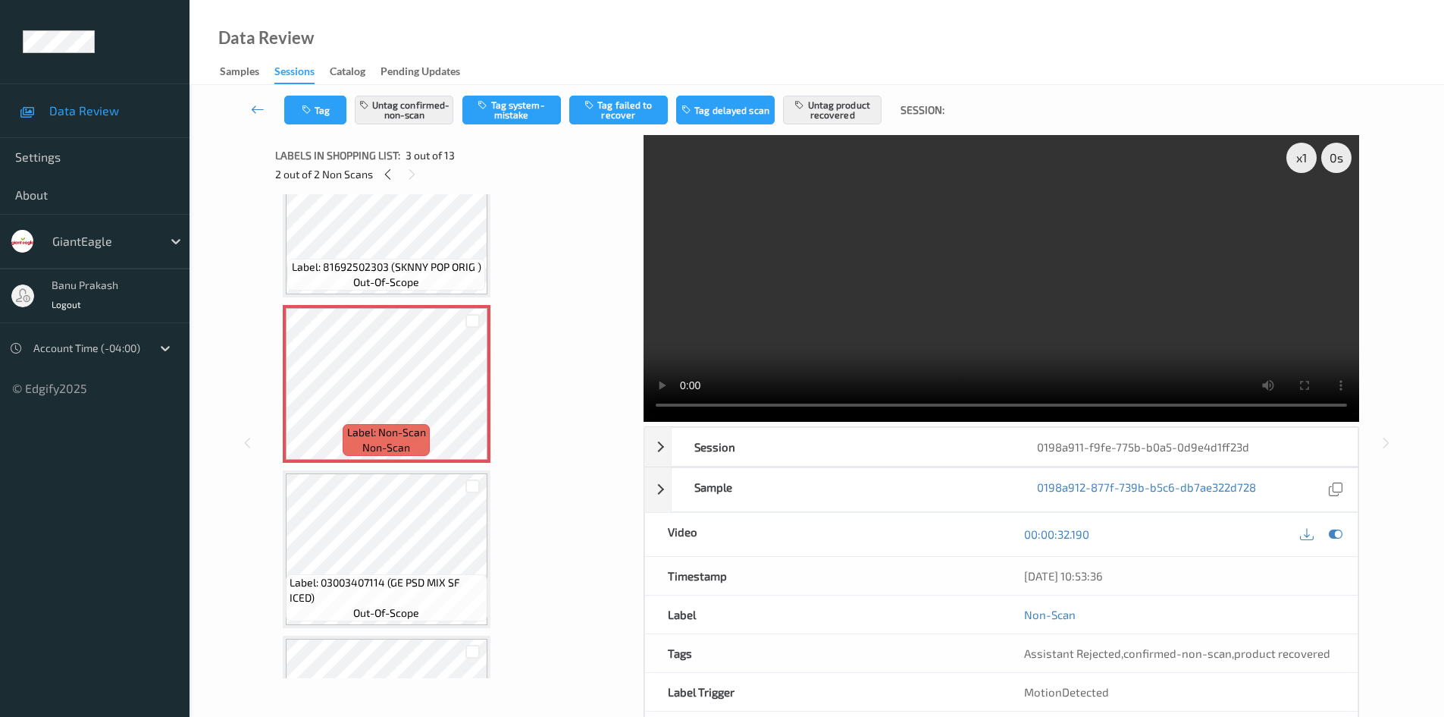
click at [1096, 278] on video at bounding box center [1002, 278] width 716 height 287
click at [960, 299] on video at bounding box center [1002, 278] width 716 height 287
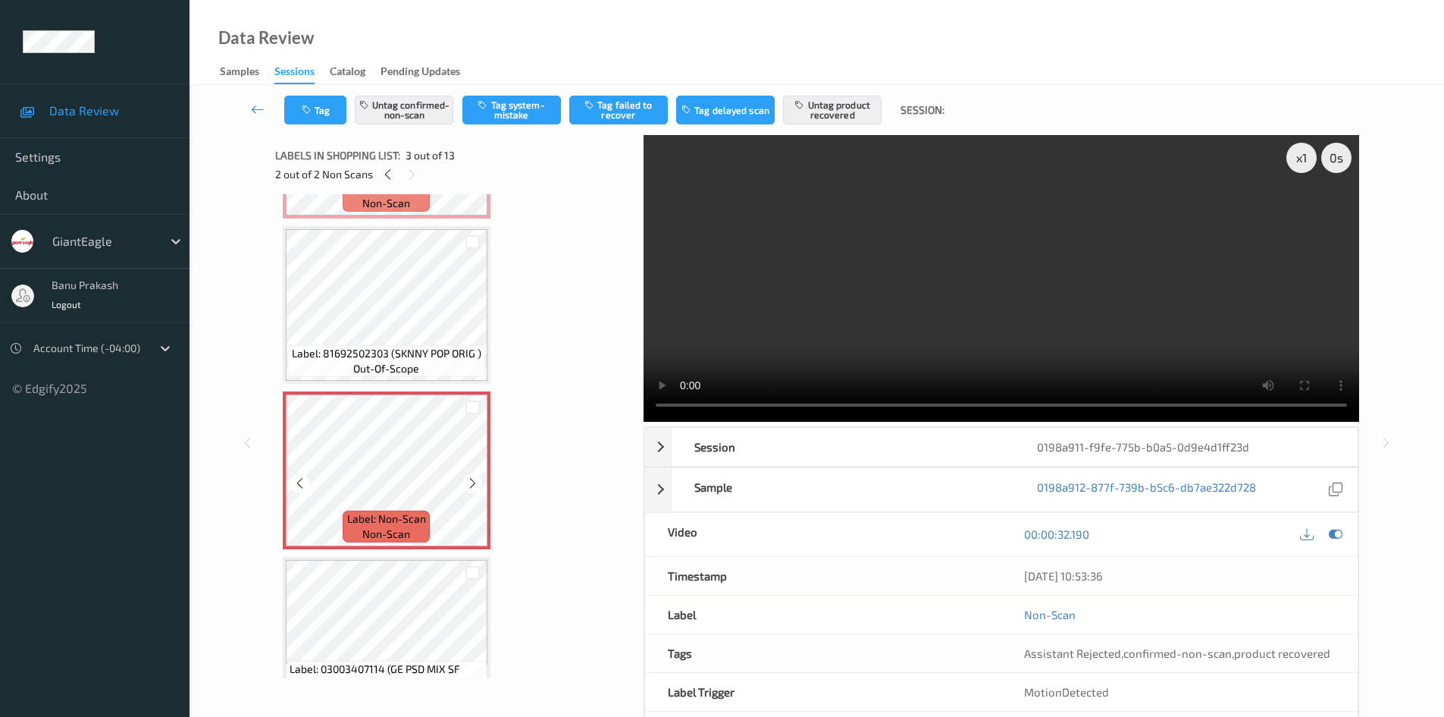
scroll to position [0, 0]
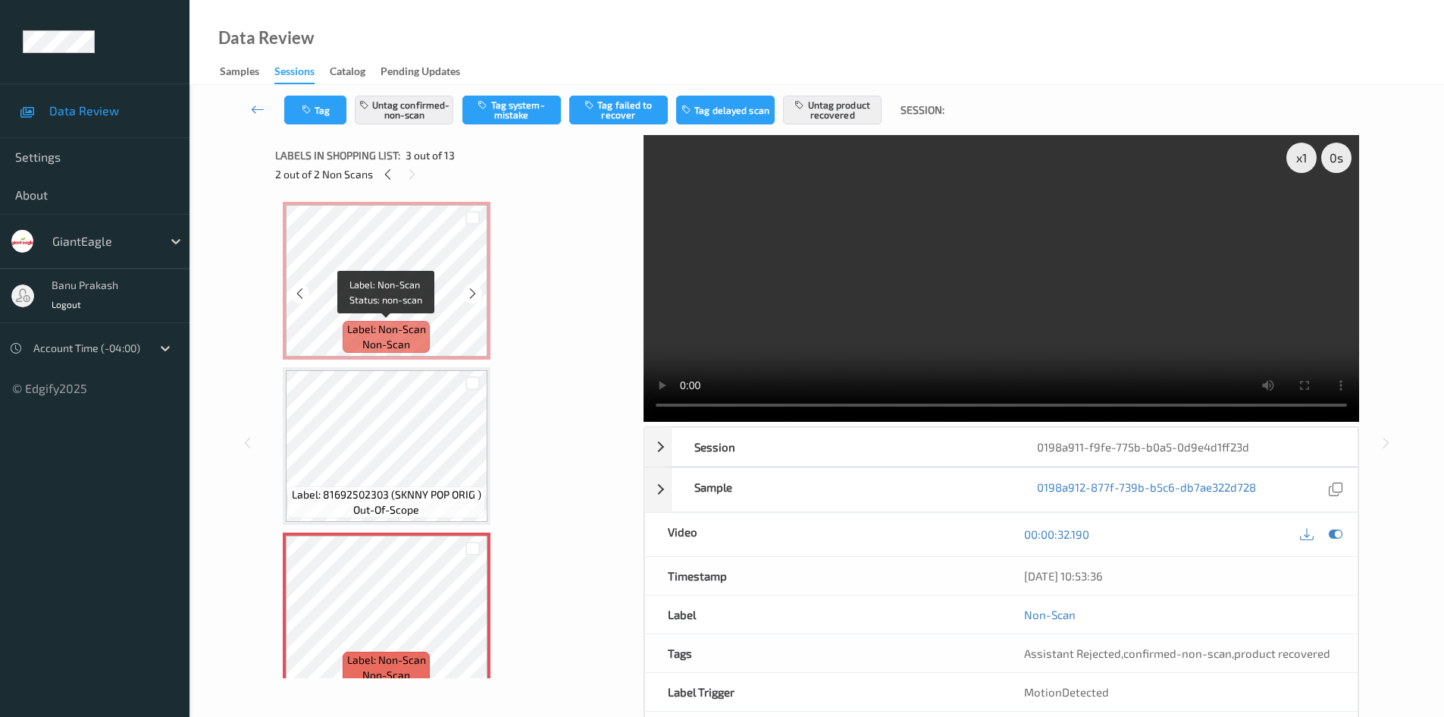
click at [411, 336] on span "Label: Non-Scan" at bounding box center [386, 328] width 79 height 15
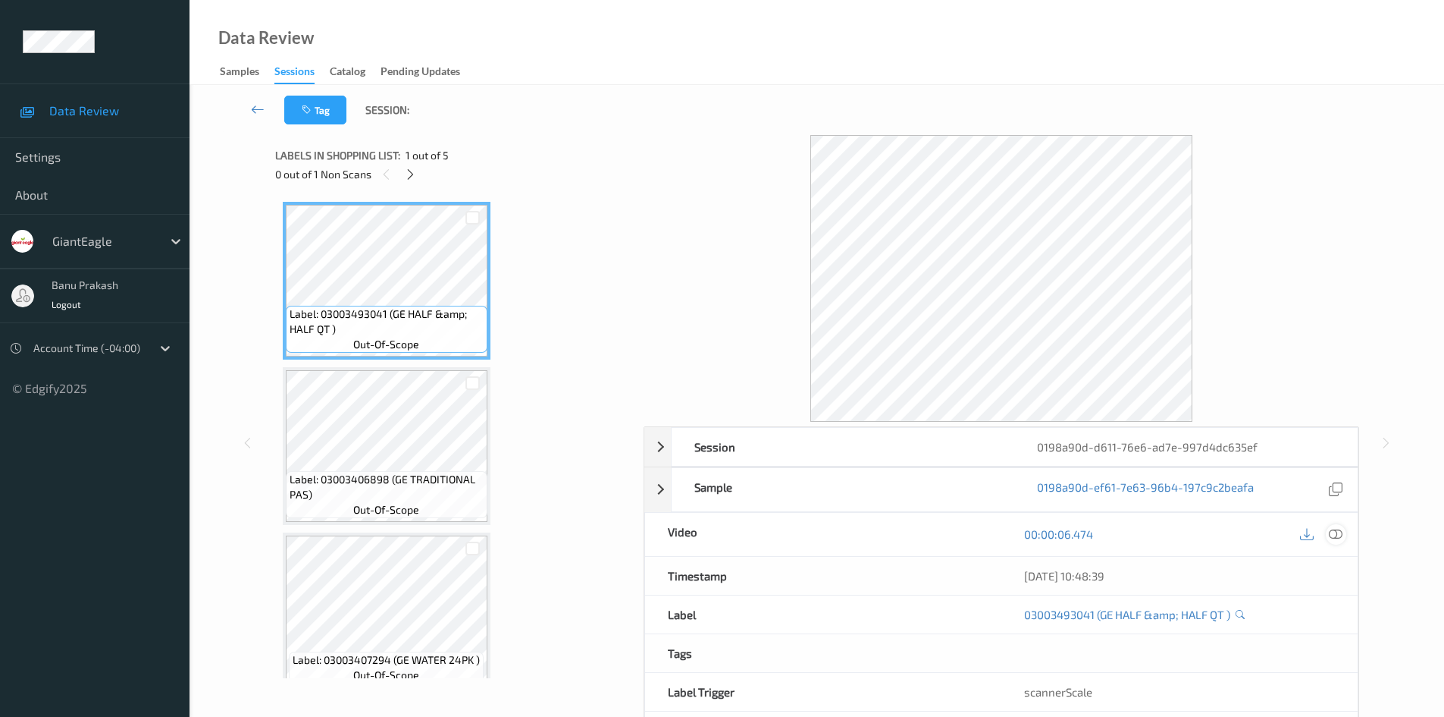
click at [1338, 535] on icon at bounding box center [1336, 534] width 14 height 14
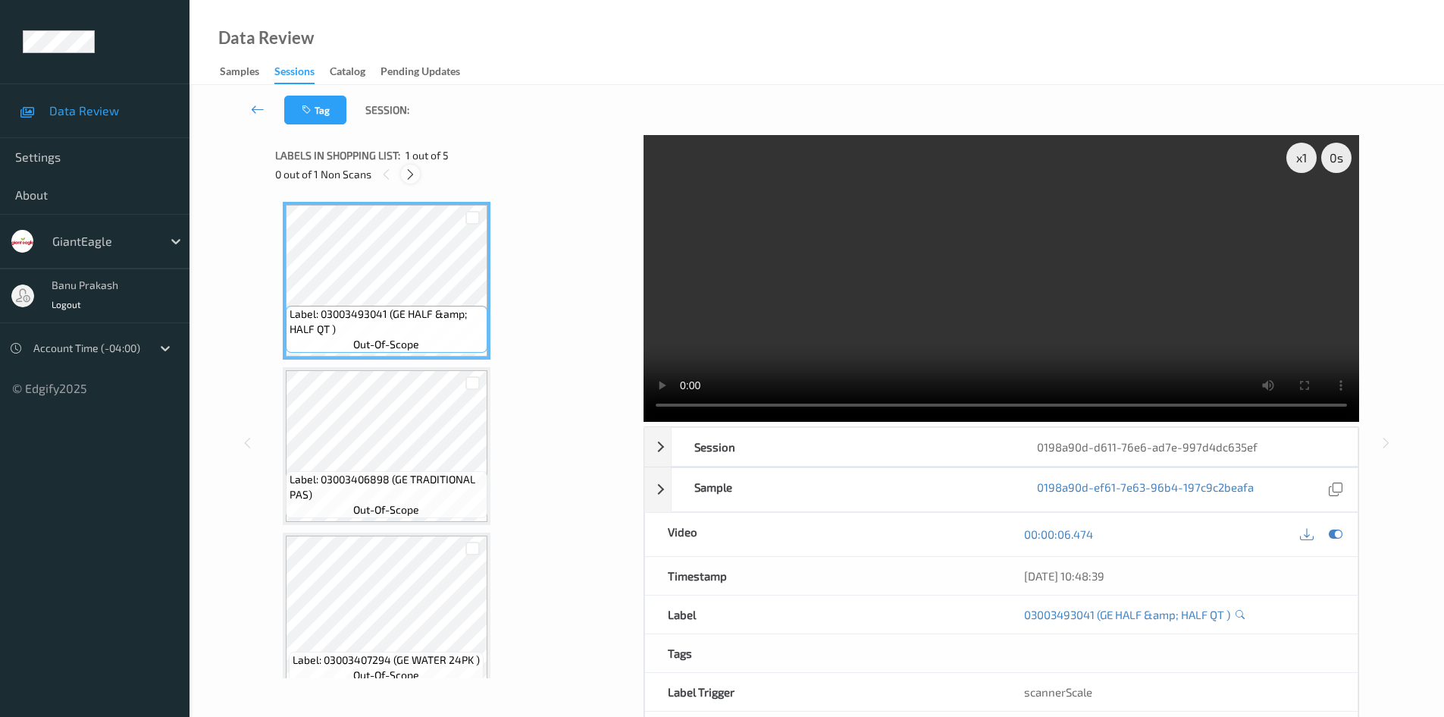
click at [406, 177] on icon at bounding box center [410, 175] width 13 height 14
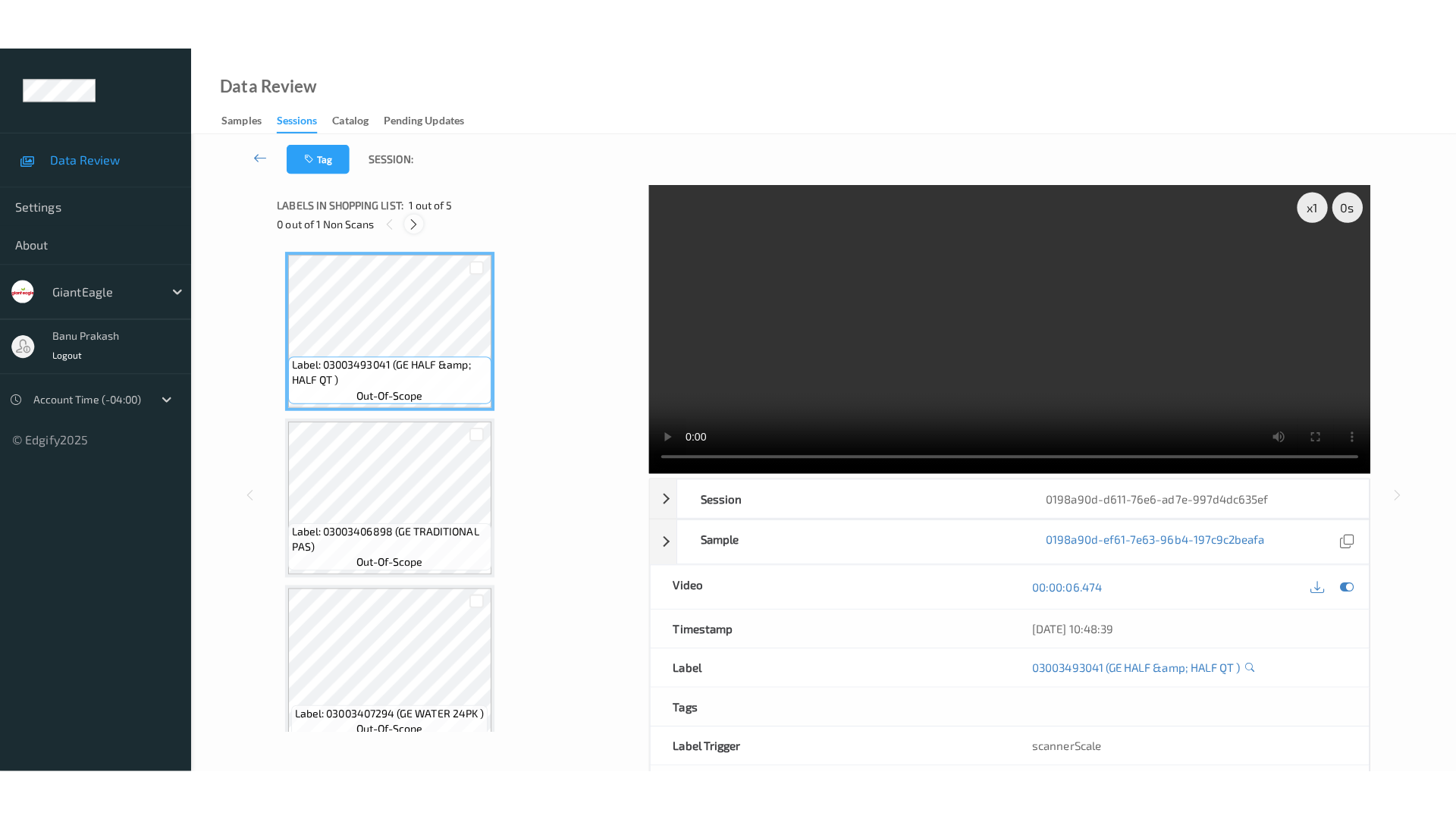
scroll to position [338, 0]
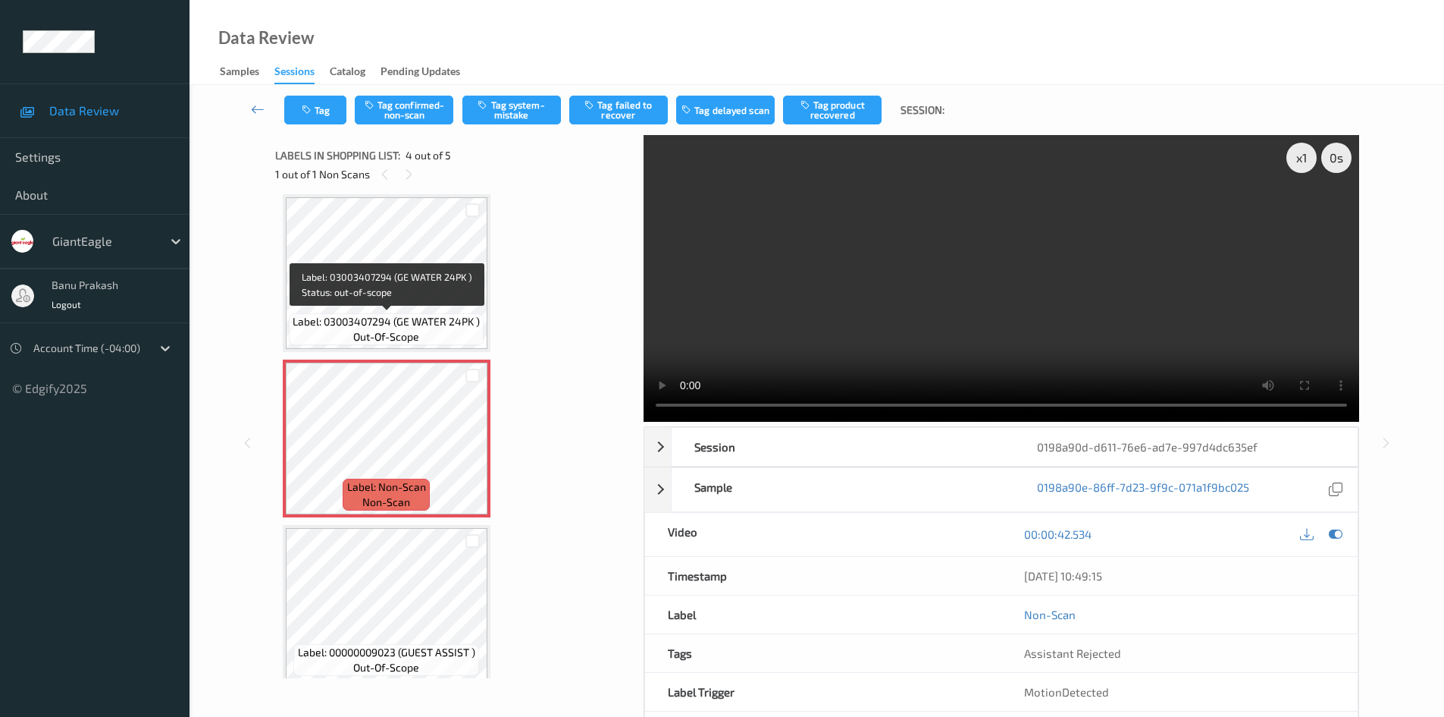
click at [390, 323] on span "Label: 03003407294 (GE WATER 24PK )" at bounding box center [386, 321] width 187 height 15
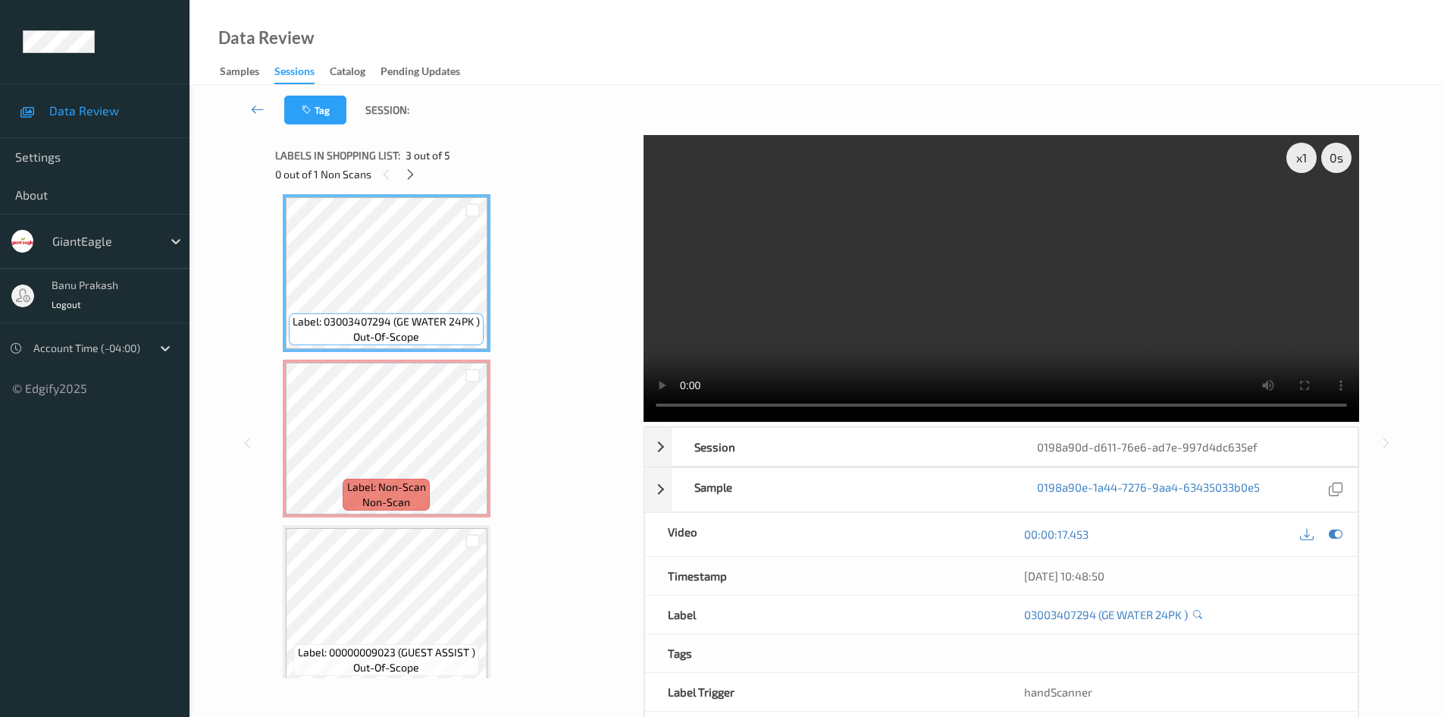
click at [886, 344] on video at bounding box center [1002, 278] width 716 height 287
click at [400, 315] on span "Label: 03003407294 (GE WATER 24PK )" at bounding box center [386, 321] width 187 height 15
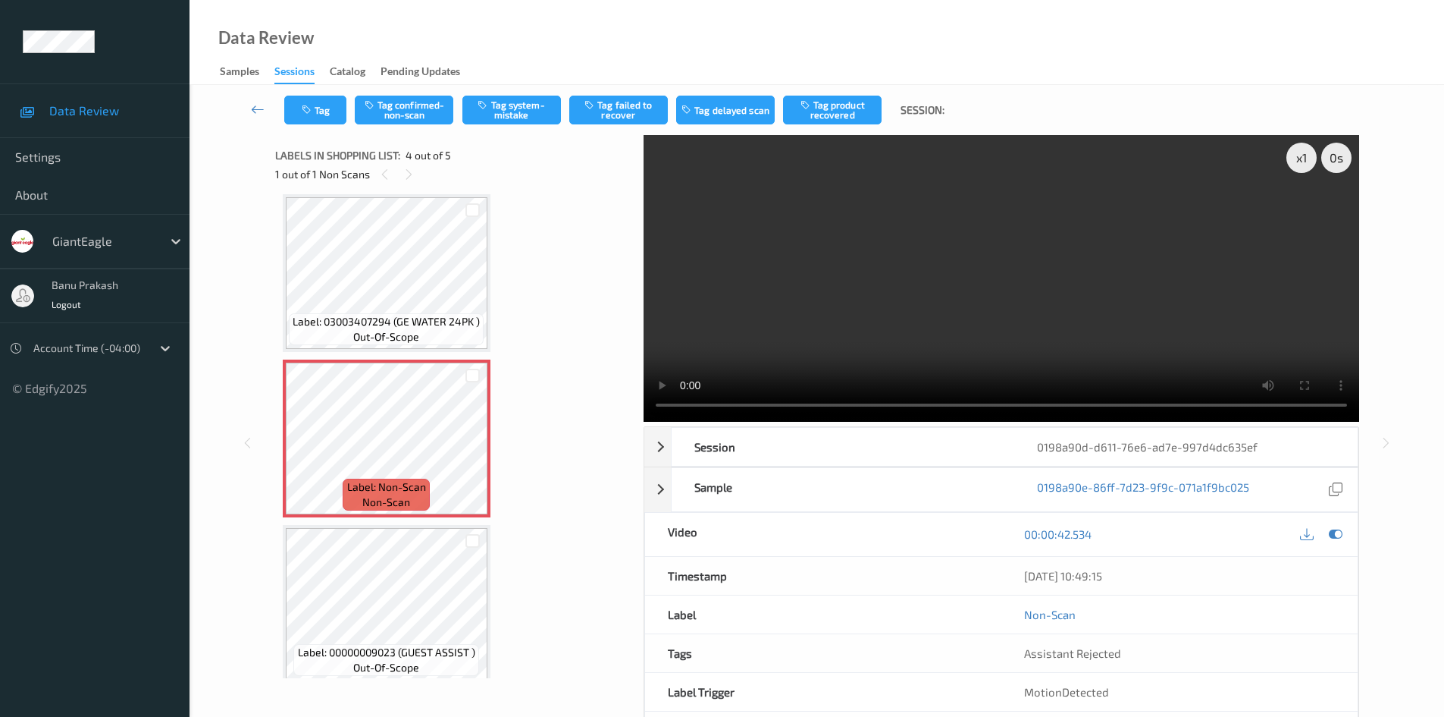
click at [892, 272] on video at bounding box center [1002, 278] width 716 height 287
click at [335, 321] on span "Label: 03003407294 (GE WATER 24PK )" at bounding box center [386, 321] width 187 height 15
click at [795, 286] on video at bounding box center [1002, 278] width 716 height 287
click at [794, 293] on video at bounding box center [1002, 278] width 716 height 287
click at [292, 450] on div at bounding box center [299, 450] width 19 height 19
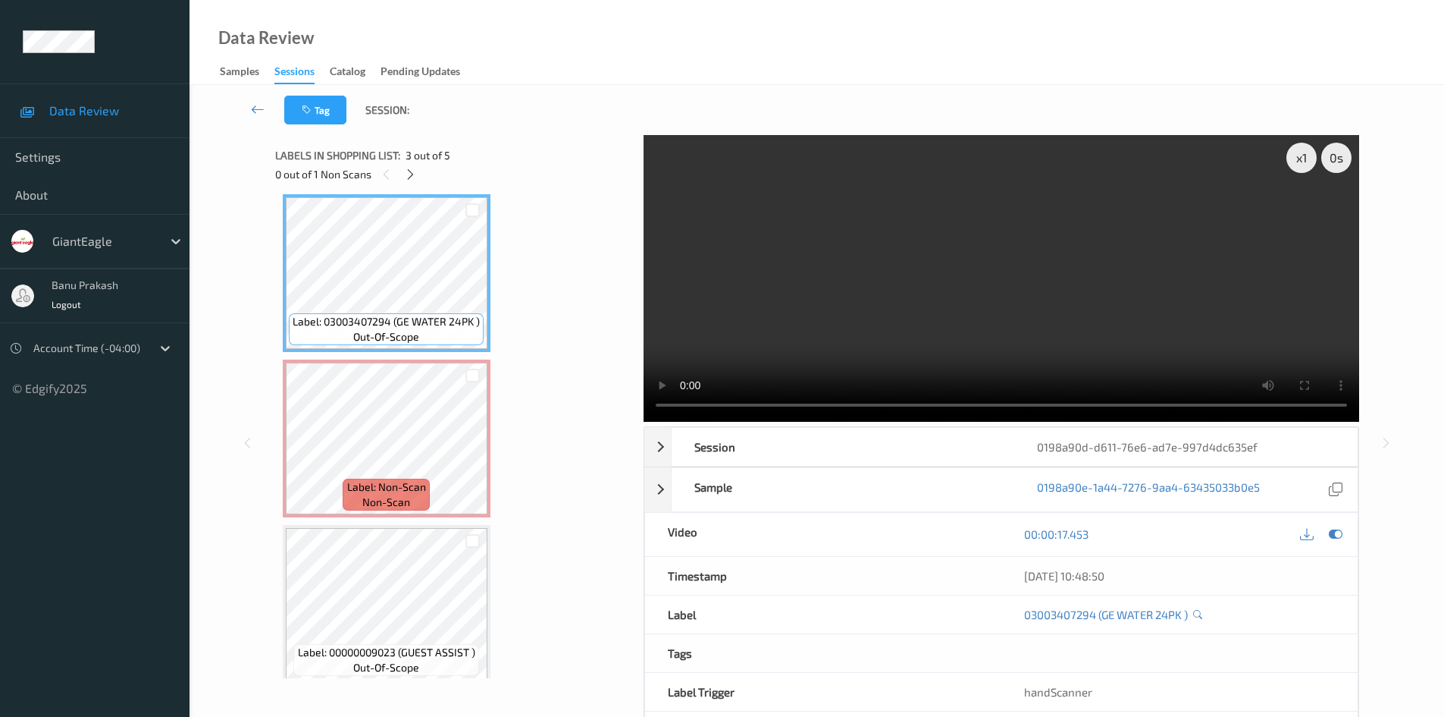
scroll to position [248, 0]
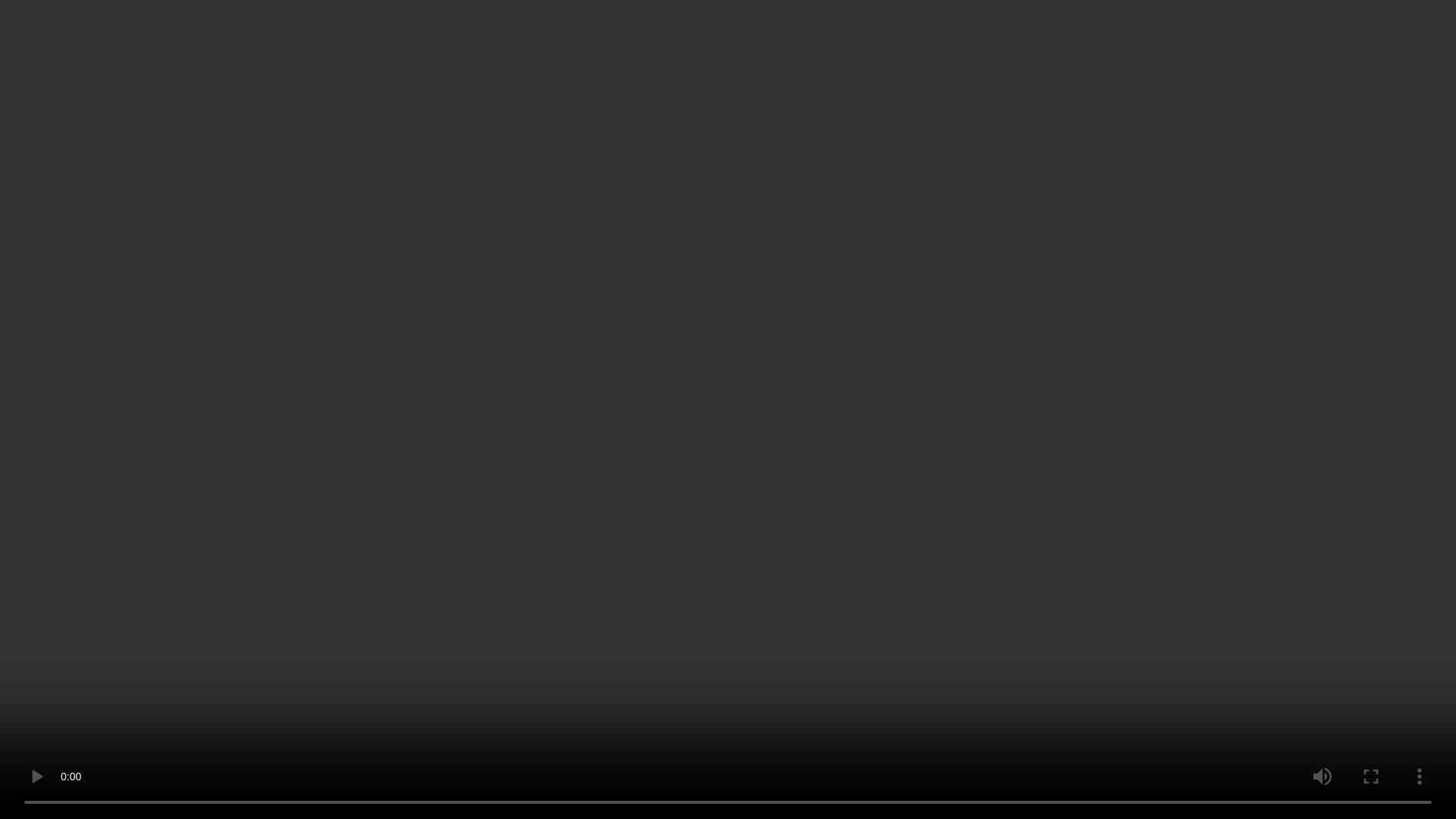
click at [1011, 468] on video at bounding box center [728, 409] width 1456 height 819
click at [839, 669] on video at bounding box center [728, 409] width 1456 height 819
click at [736, 429] on video at bounding box center [728, 409] width 1456 height 819
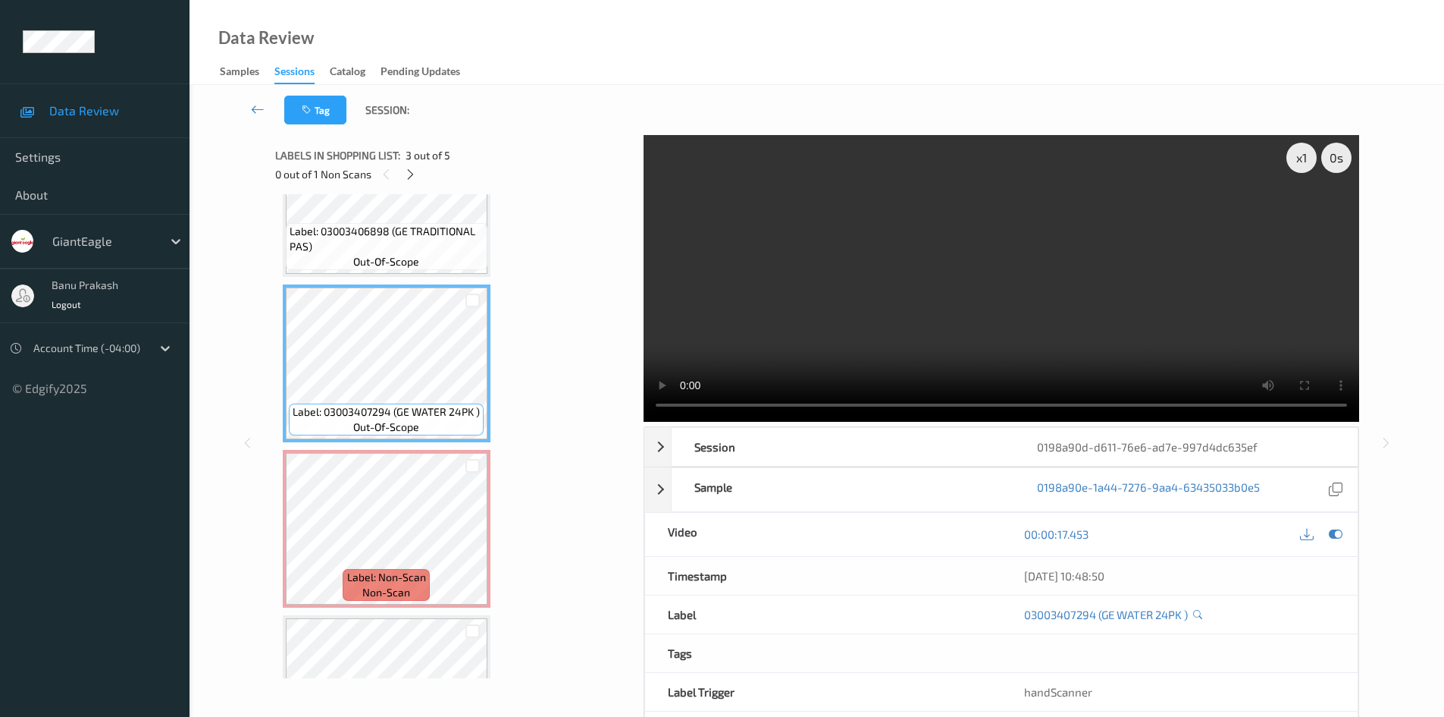
click at [1069, 262] on video at bounding box center [1002, 278] width 716 height 287
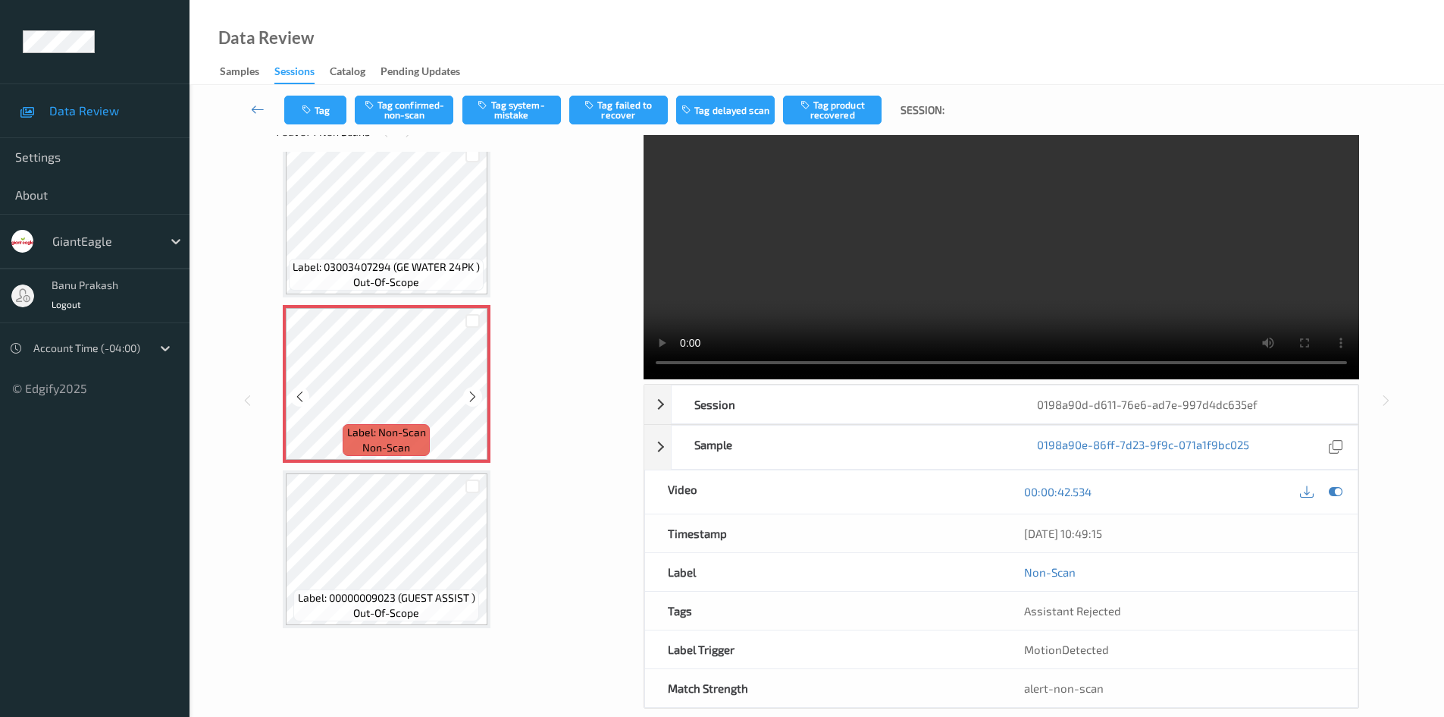
scroll to position [65, 0]
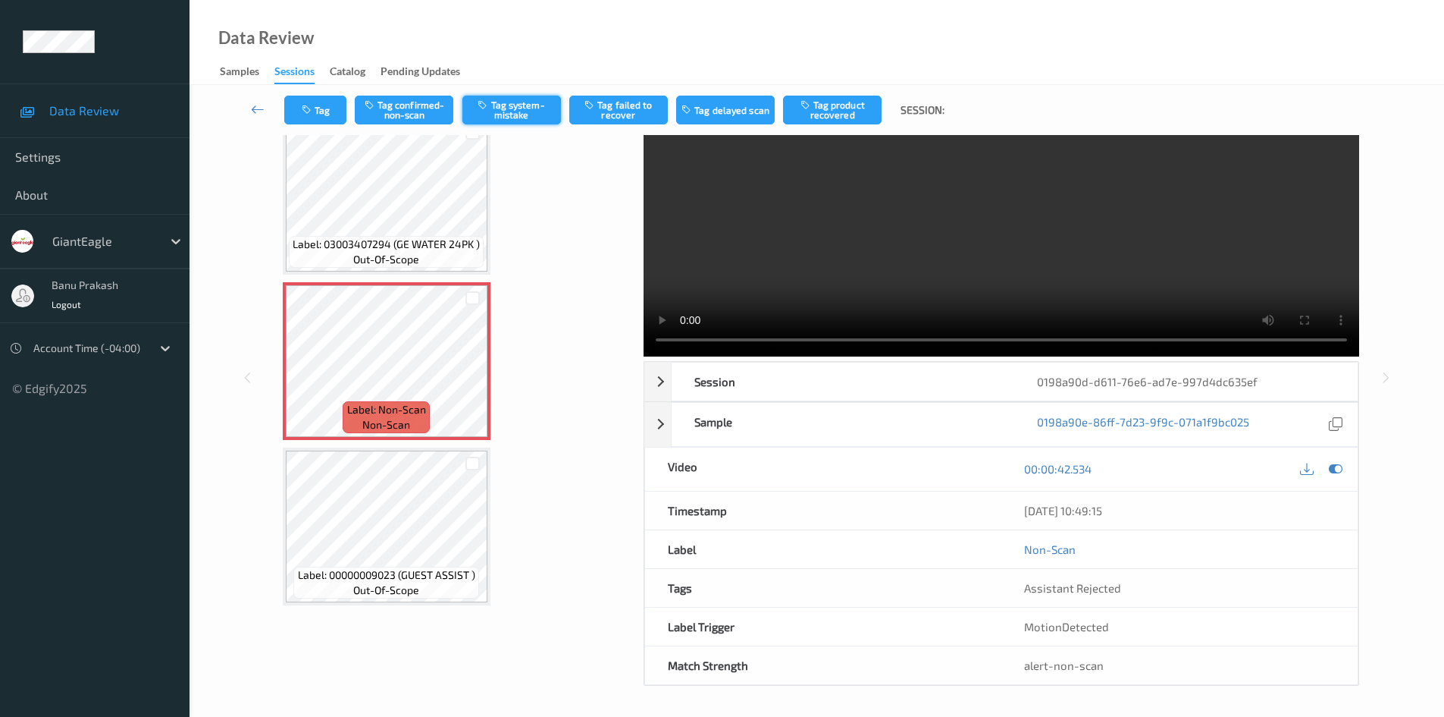
click at [547, 119] on button "Tag system-mistake" at bounding box center [512, 110] width 99 height 29
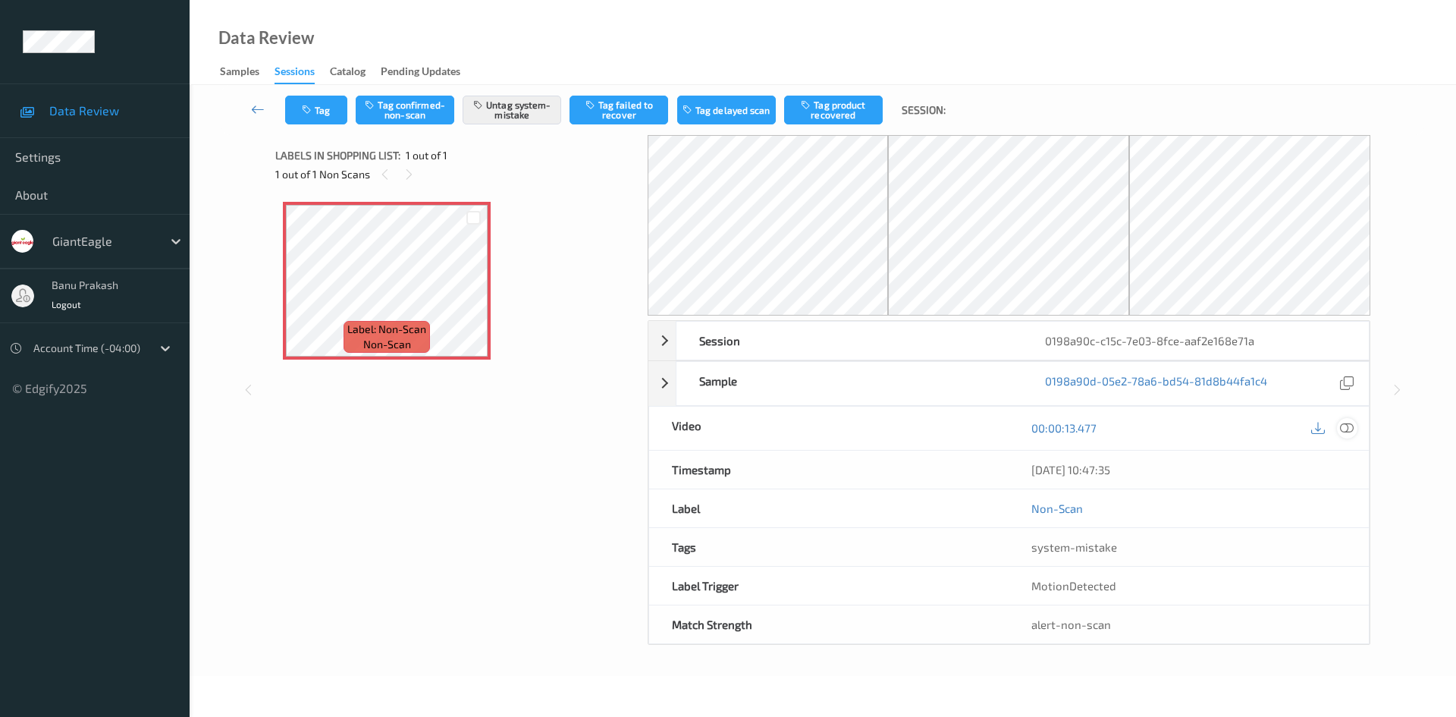
click at [1352, 429] on icon at bounding box center [1347, 428] width 14 height 14
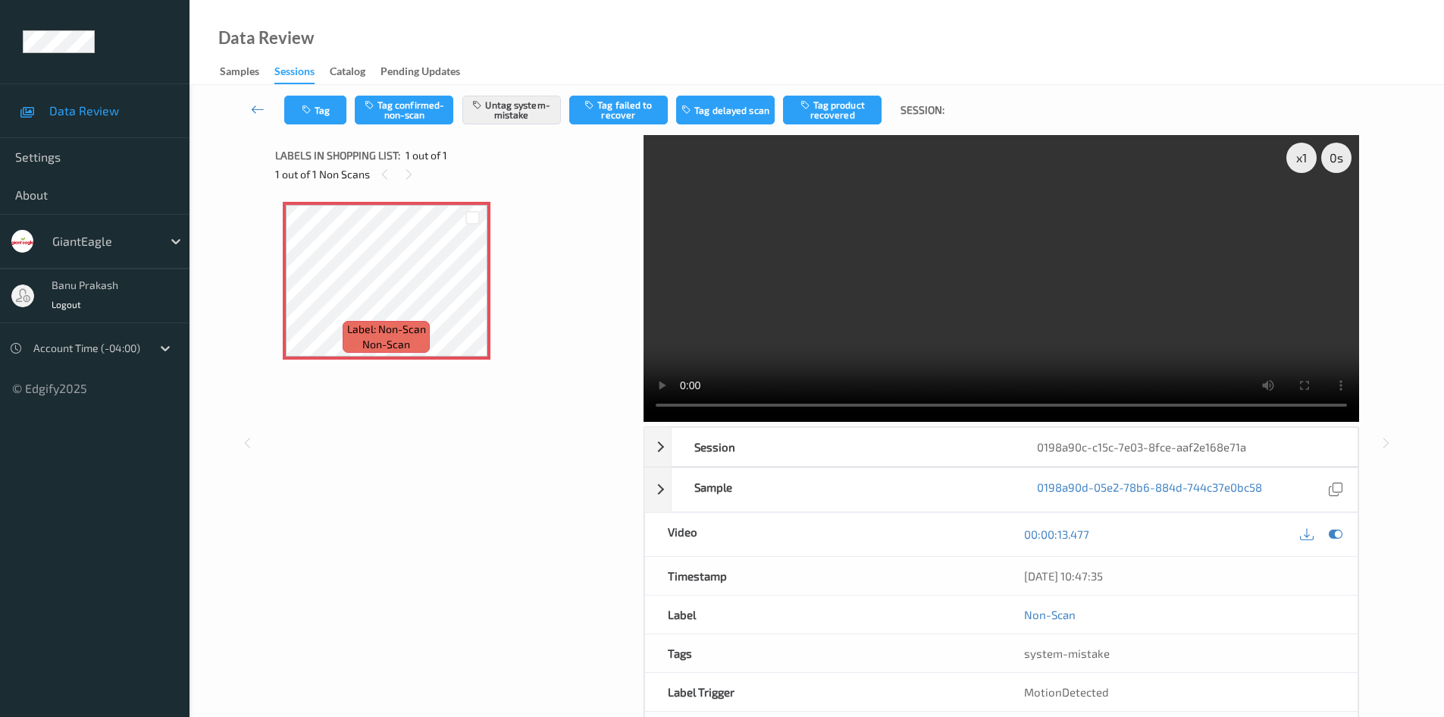
click at [1187, 338] on video at bounding box center [1002, 278] width 716 height 287
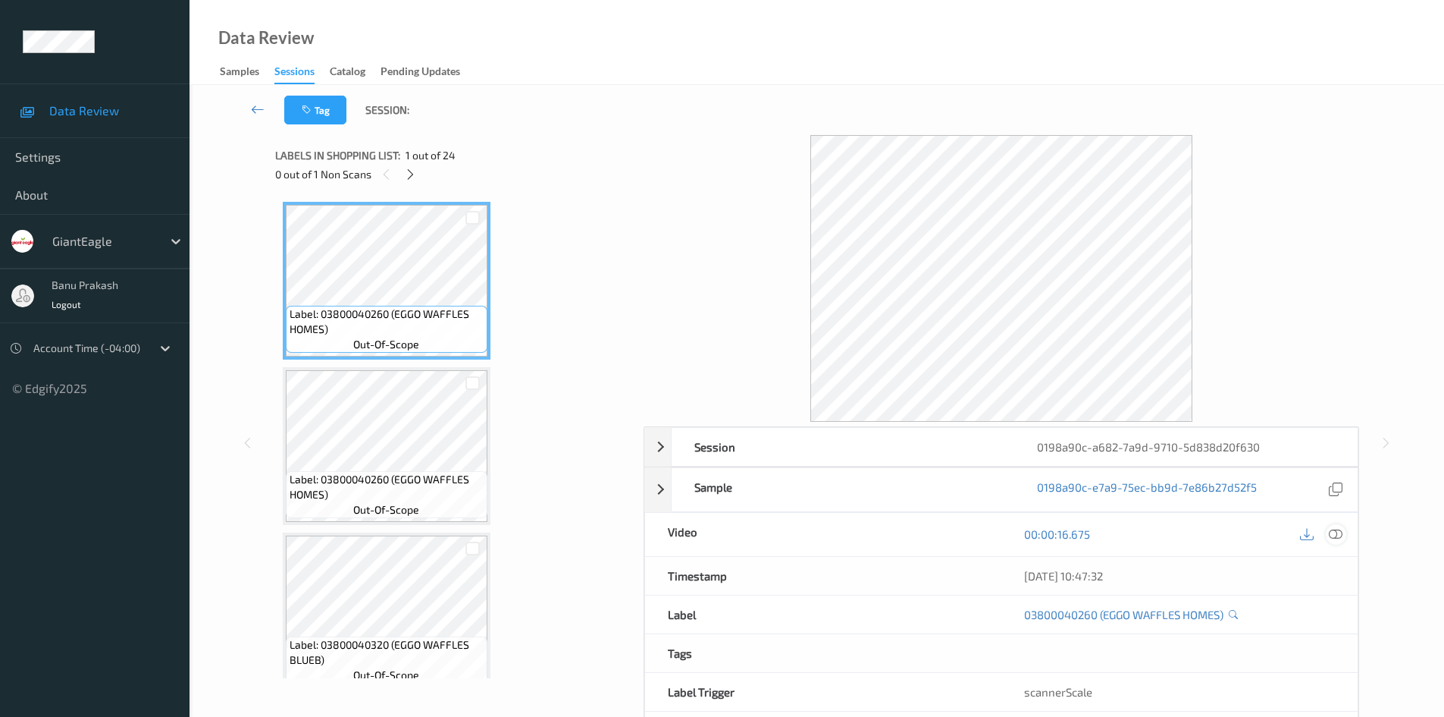
click at [1341, 536] on icon at bounding box center [1336, 534] width 14 height 14
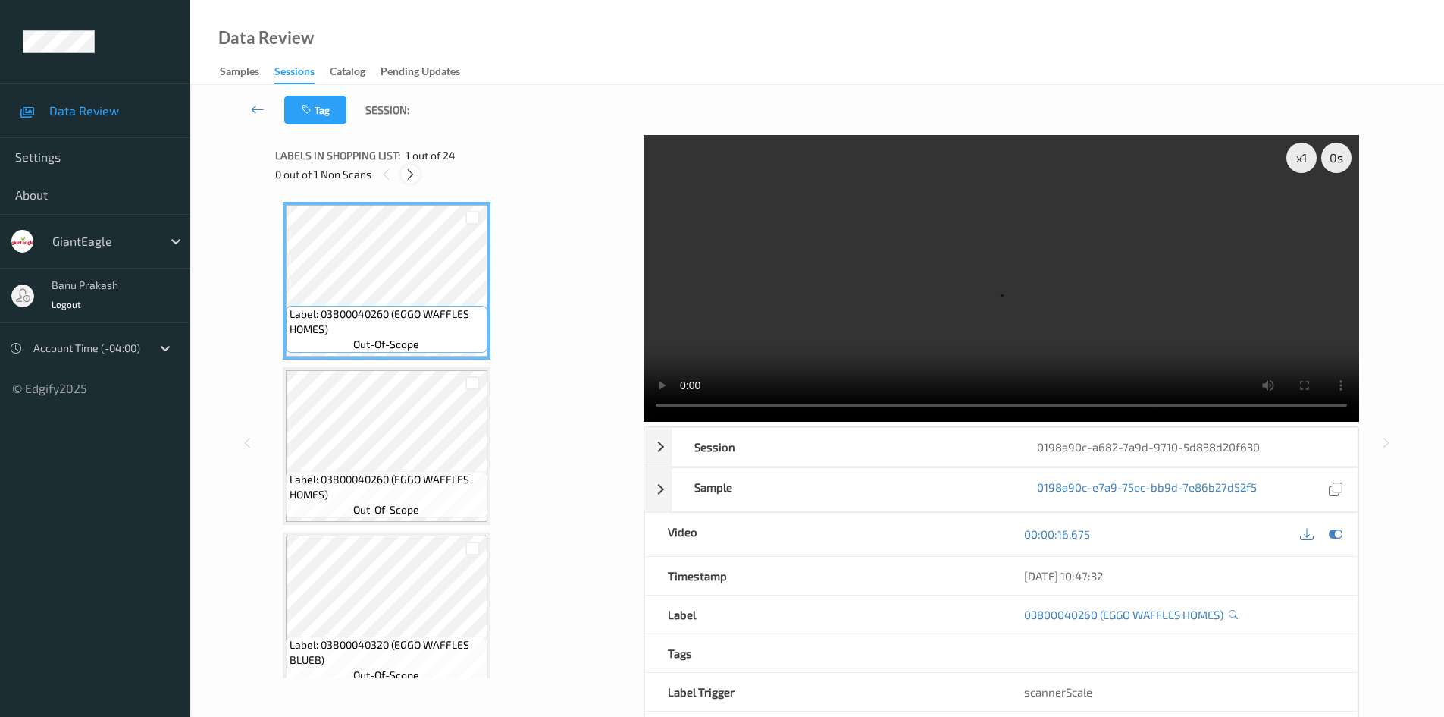
click at [409, 174] on icon at bounding box center [410, 175] width 13 height 14
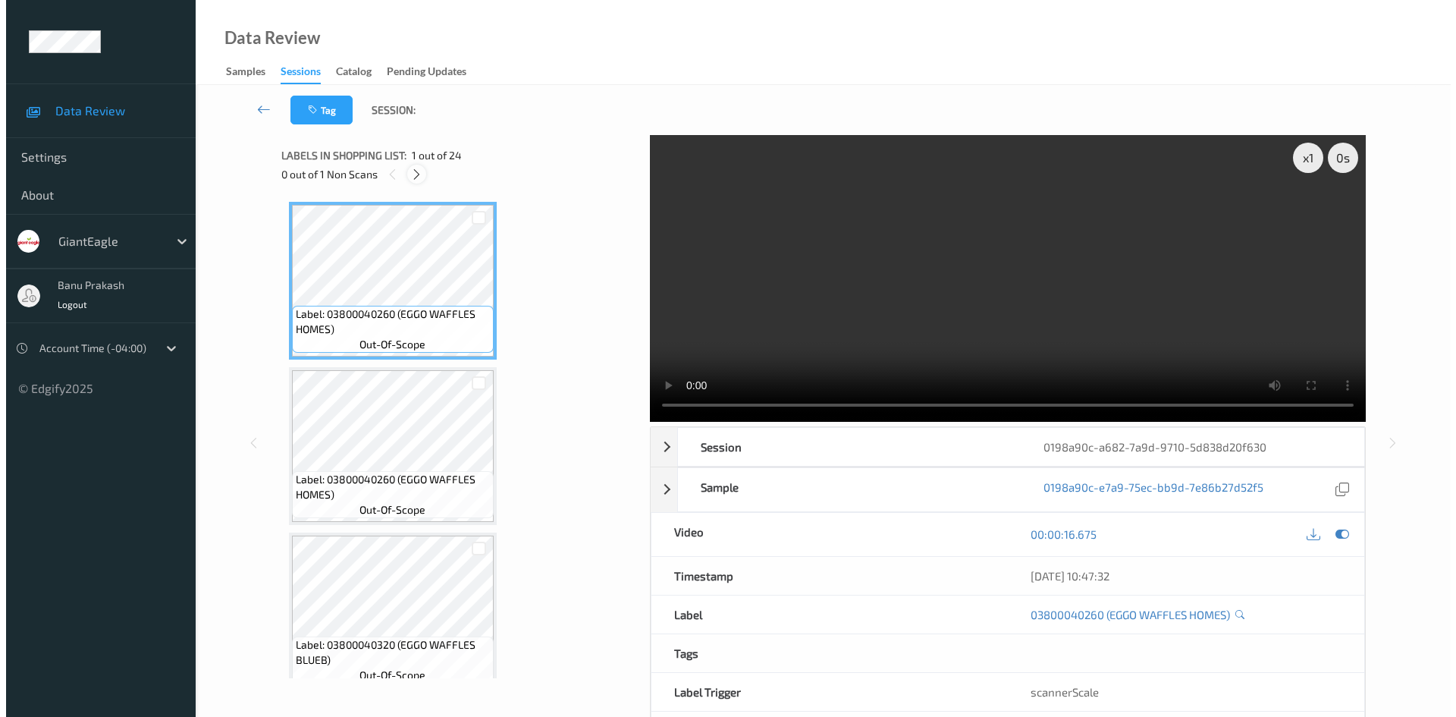
scroll to position [3148, 0]
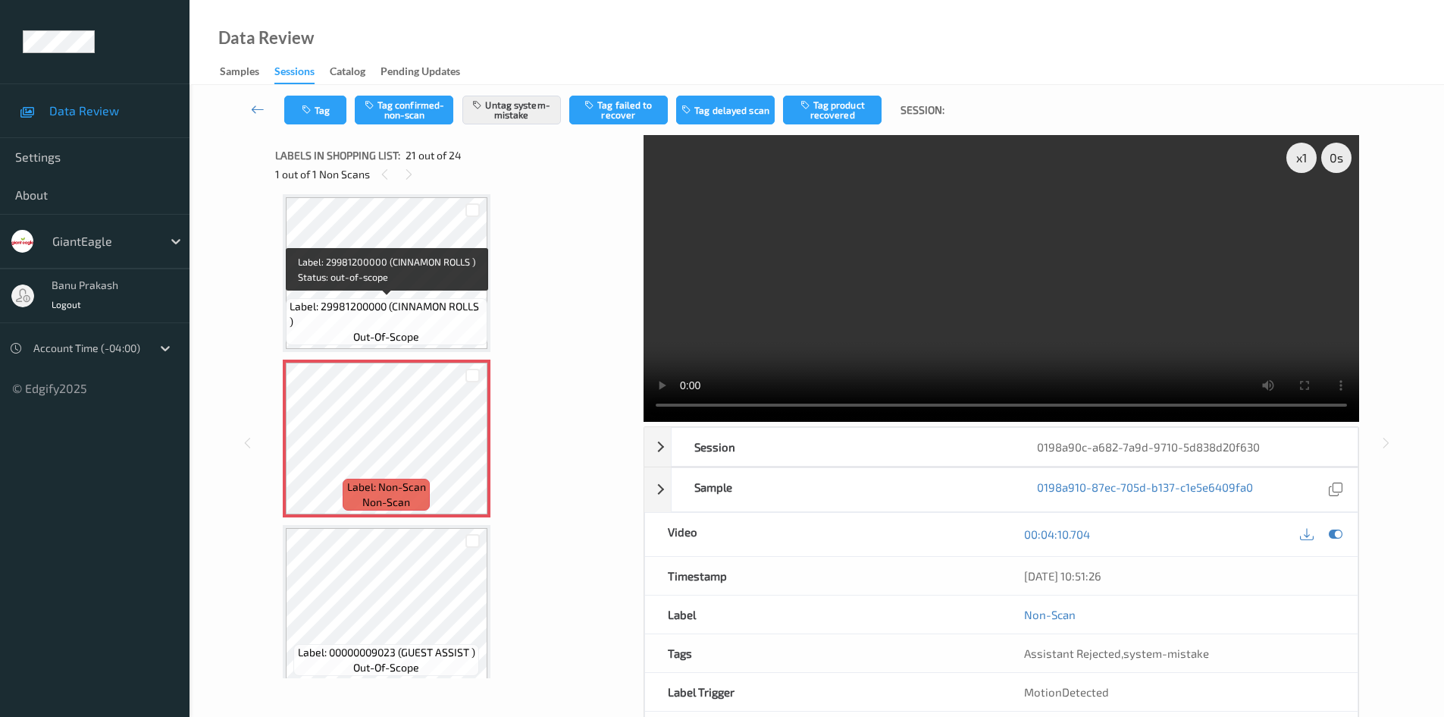
click at [396, 310] on span "Label: 29981200000 (CINNAMON ROLLS )" at bounding box center [387, 314] width 194 height 30
click at [400, 320] on span "Label: 29981200000 (CINNAMON ROLLS )" at bounding box center [387, 314] width 194 height 30
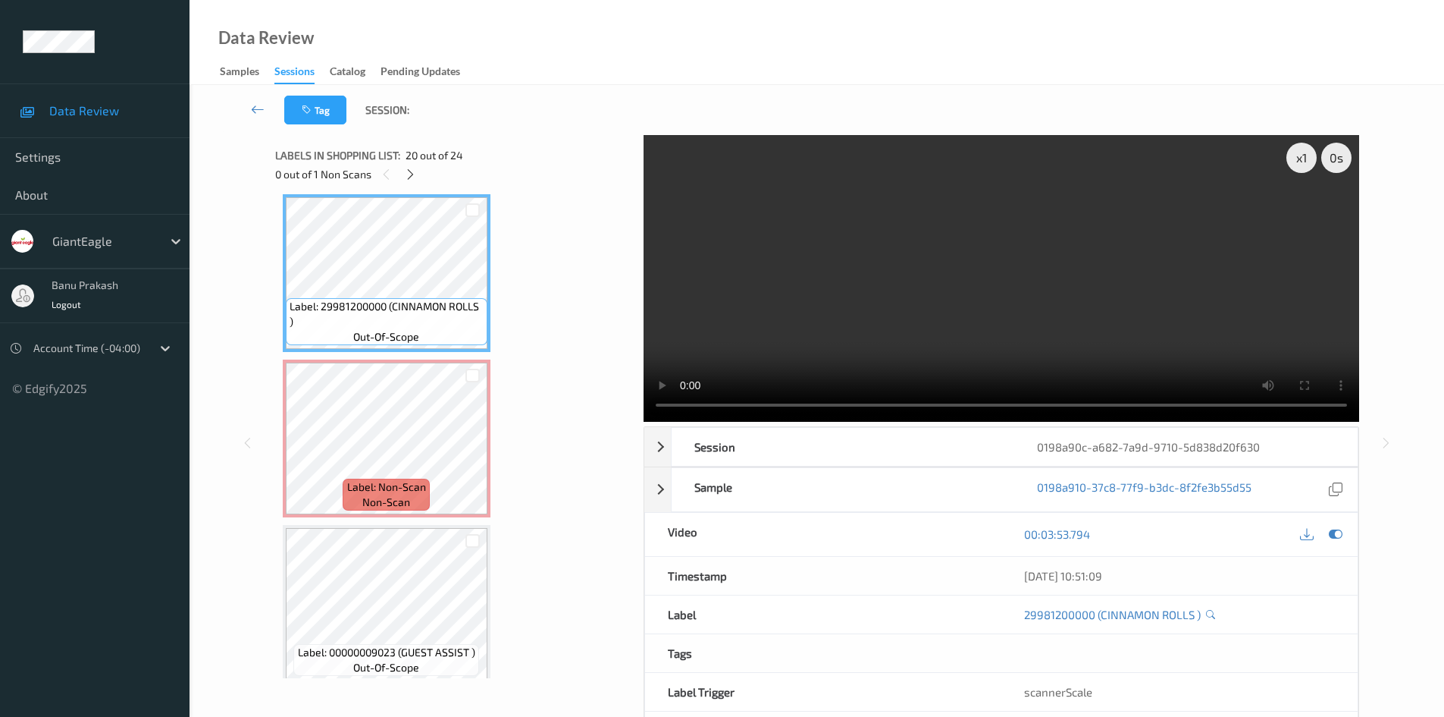
click at [797, 330] on video at bounding box center [1002, 278] width 716 height 287
click at [1056, 321] on video at bounding box center [1002, 278] width 716 height 287
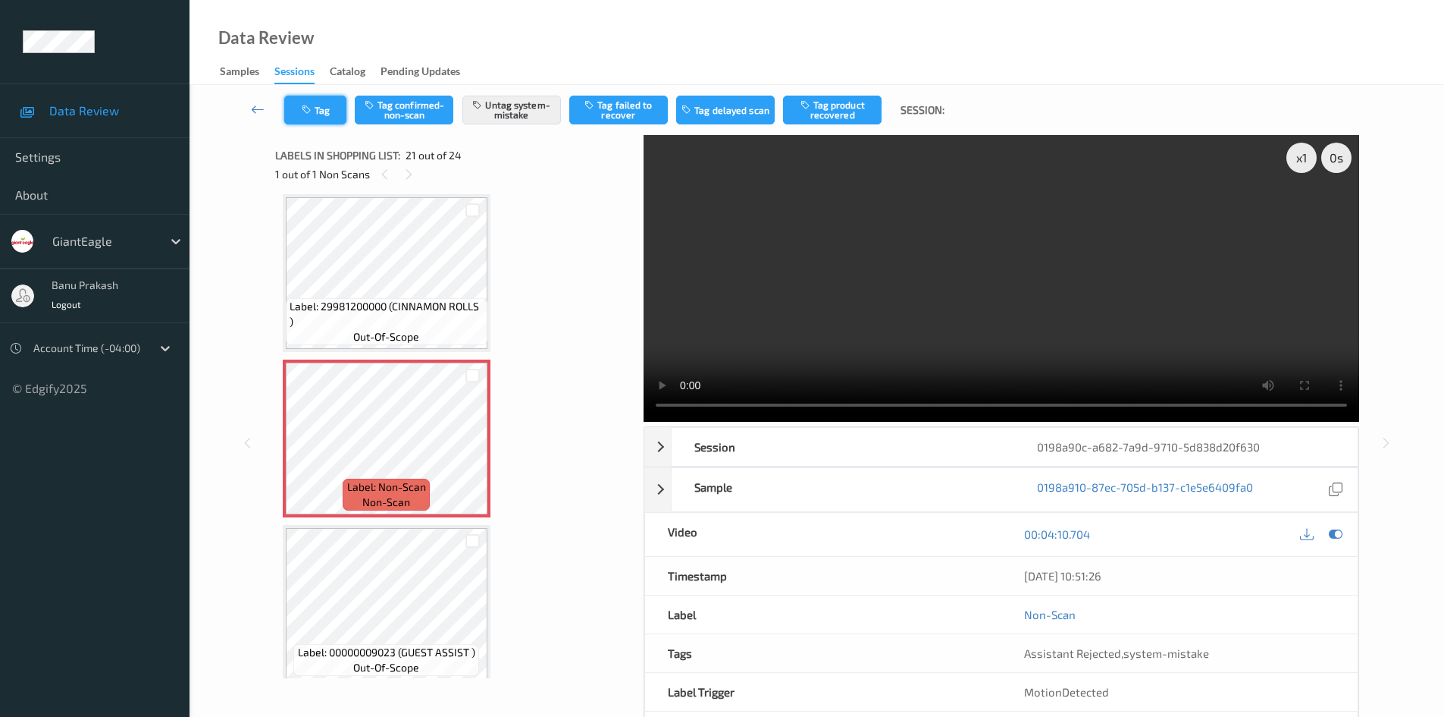
click at [322, 108] on button "Tag" at bounding box center [315, 110] width 62 height 29
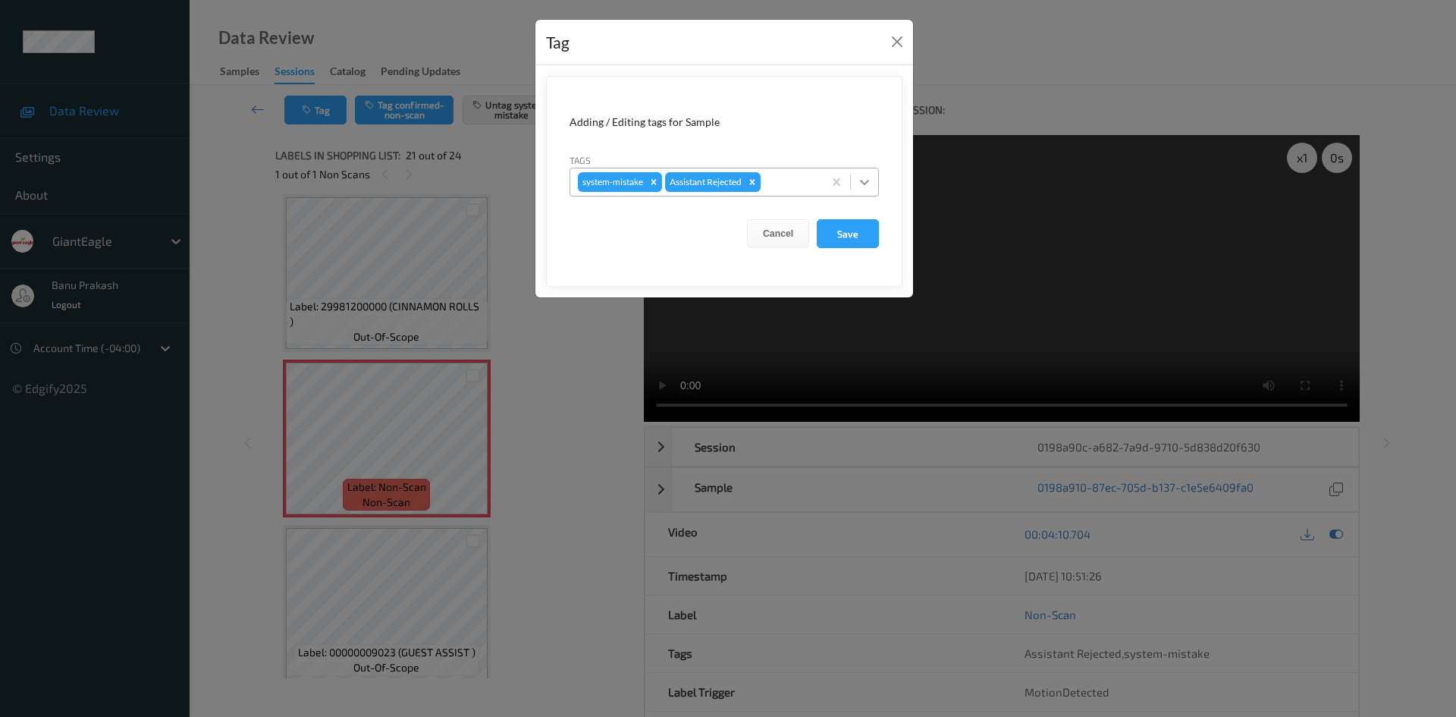
click at [863, 181] on icon at bounding box center [864, 181] width 15 height 15
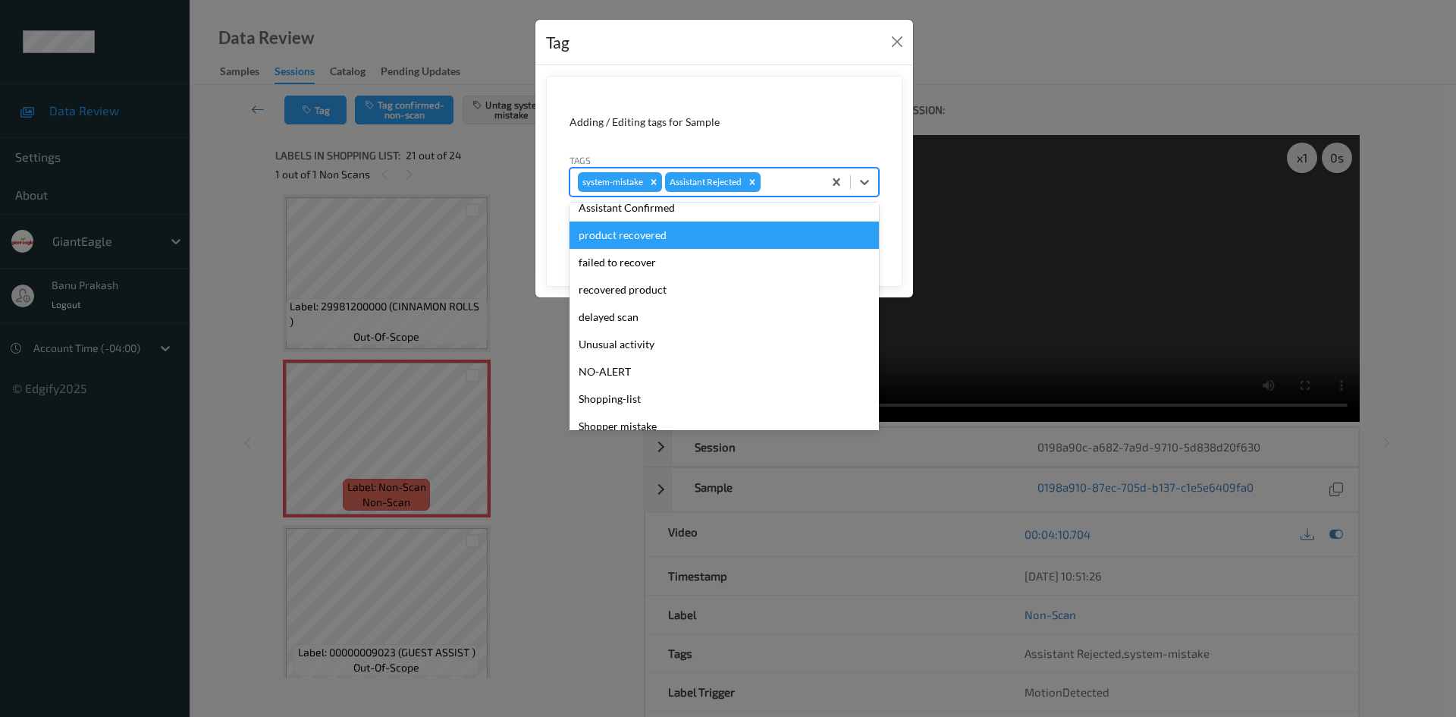
scroll to position [133, 0]
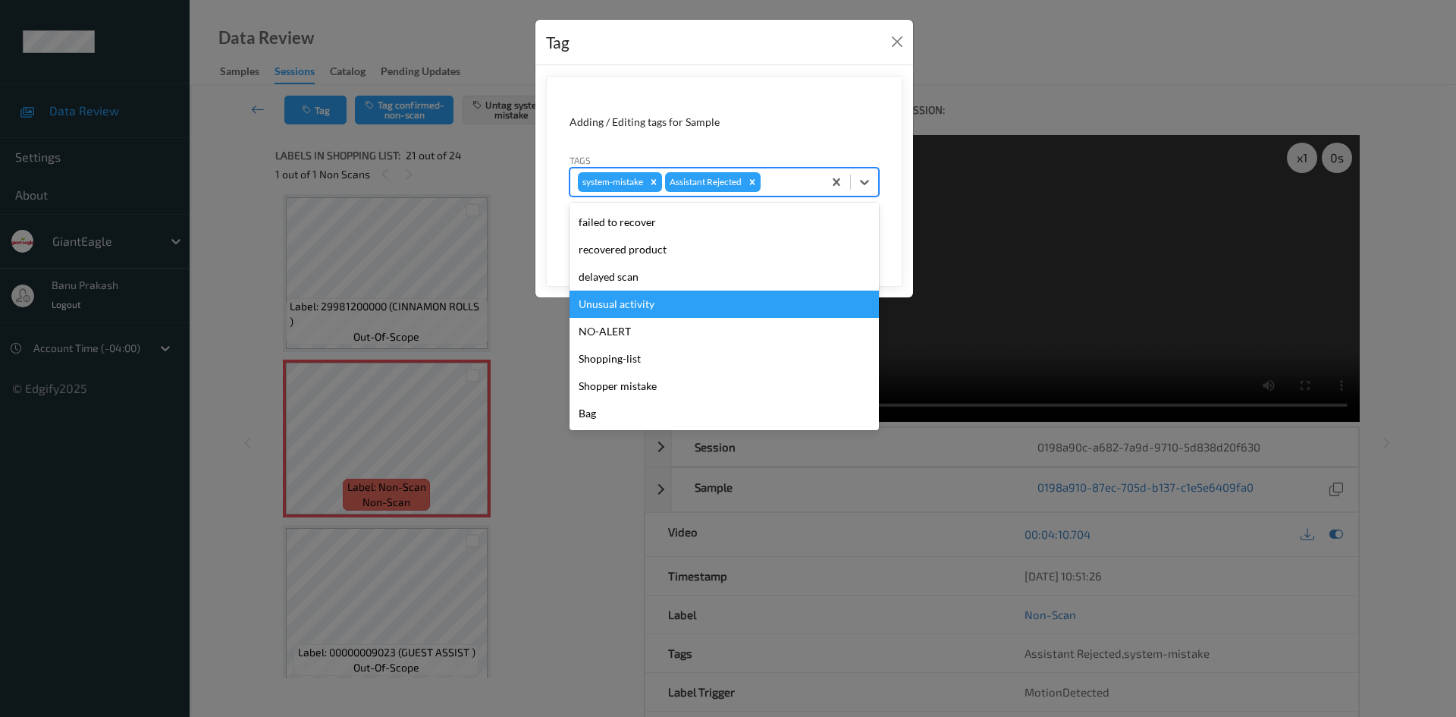
click at [645, 300] on div "Unusual activity" at bounding box center [723, 303] width 309 height 27
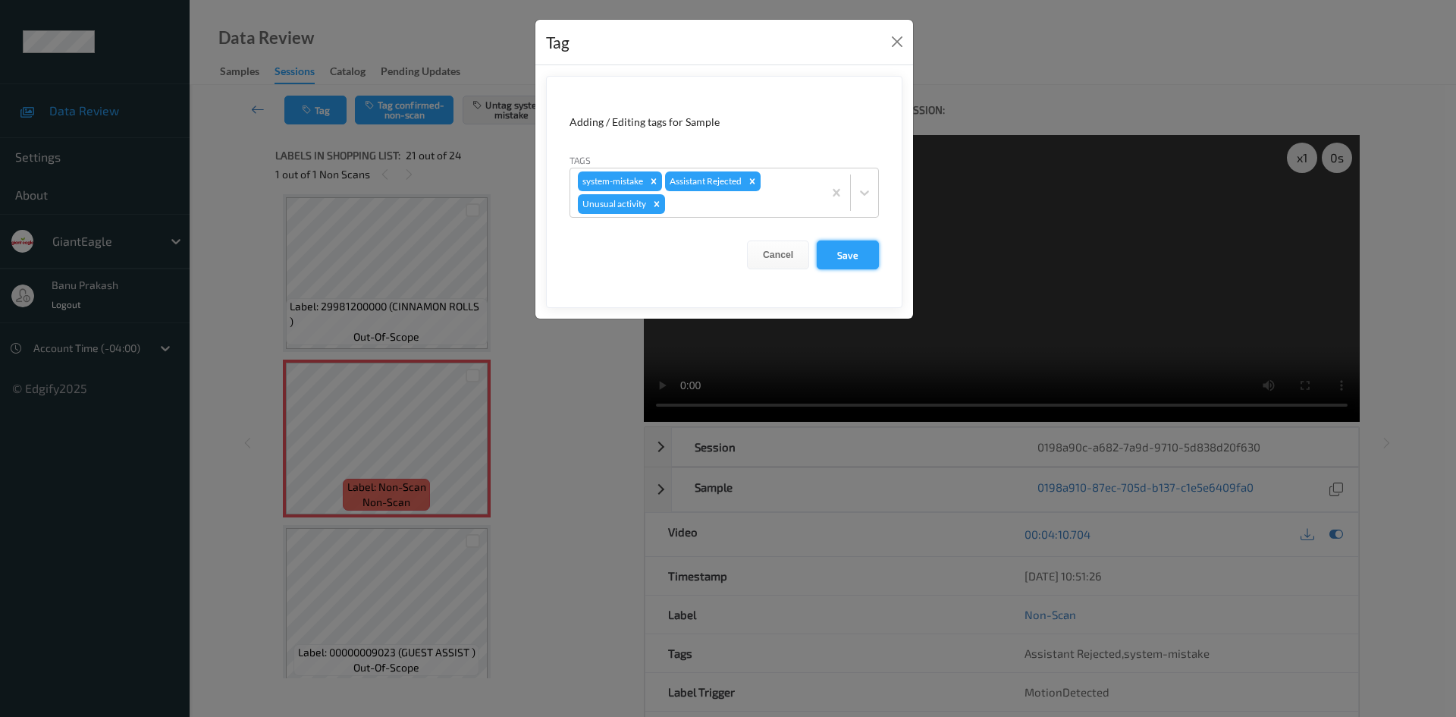
click at [861, 252] on button "Save" at bounding box center [848, 254] width 62 height 29
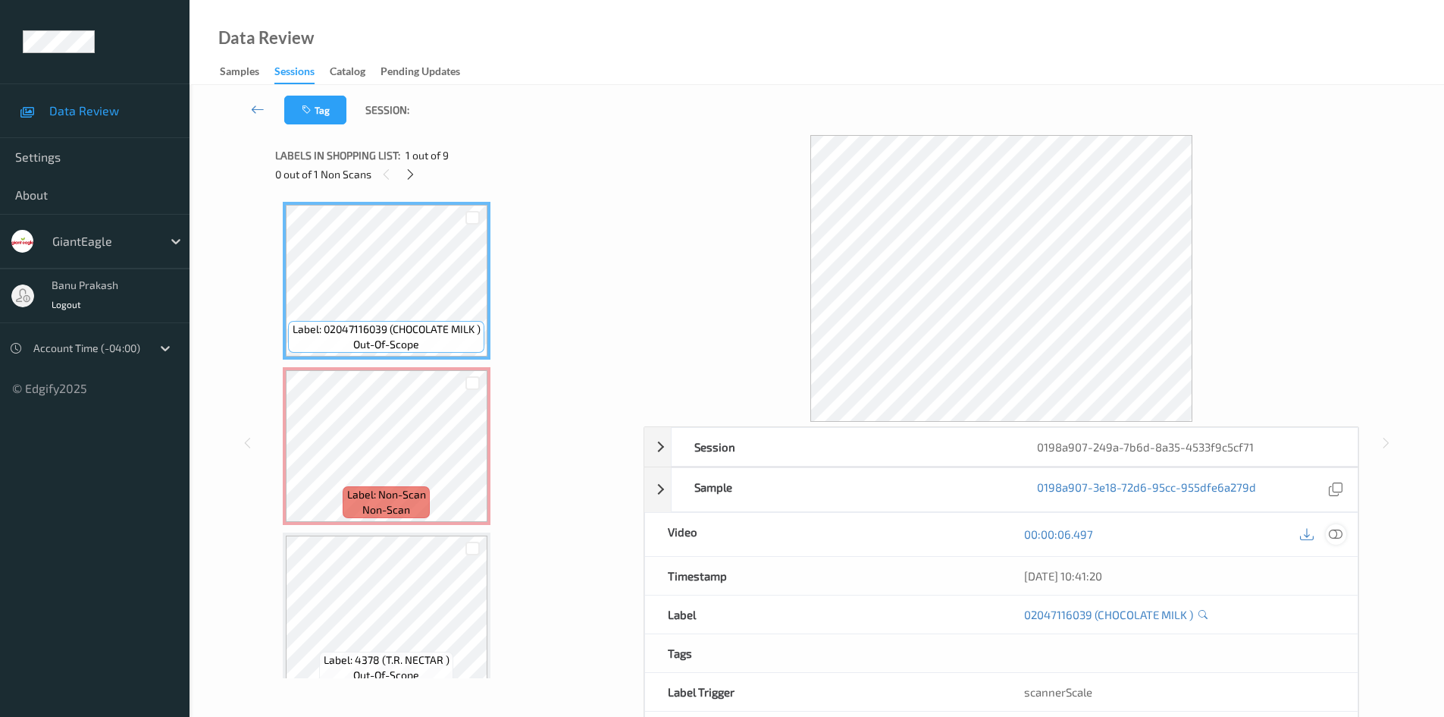
click at [1335, 537] on icon at bounding box center [1336, 534] width 14 height 14
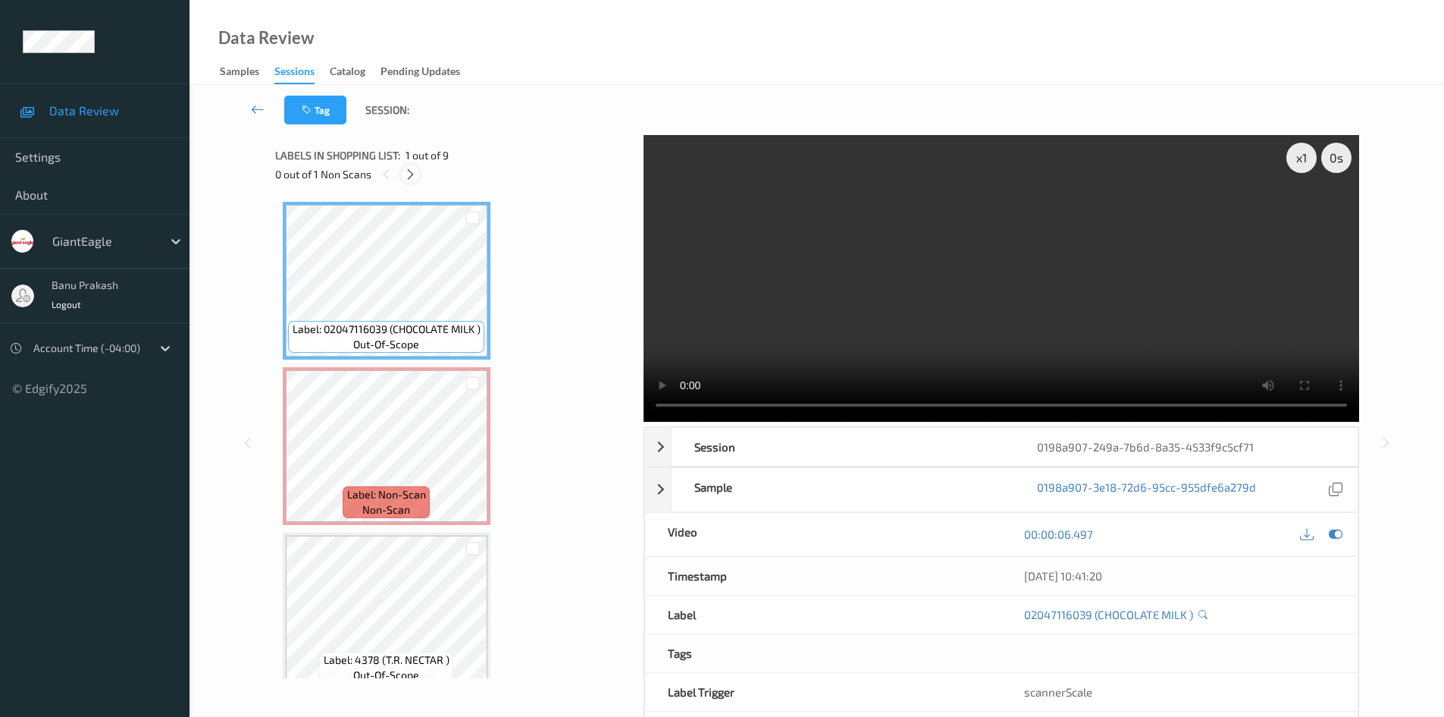
click at [416, 177] on icon at bounding box center [410, 175] width 13 height 14
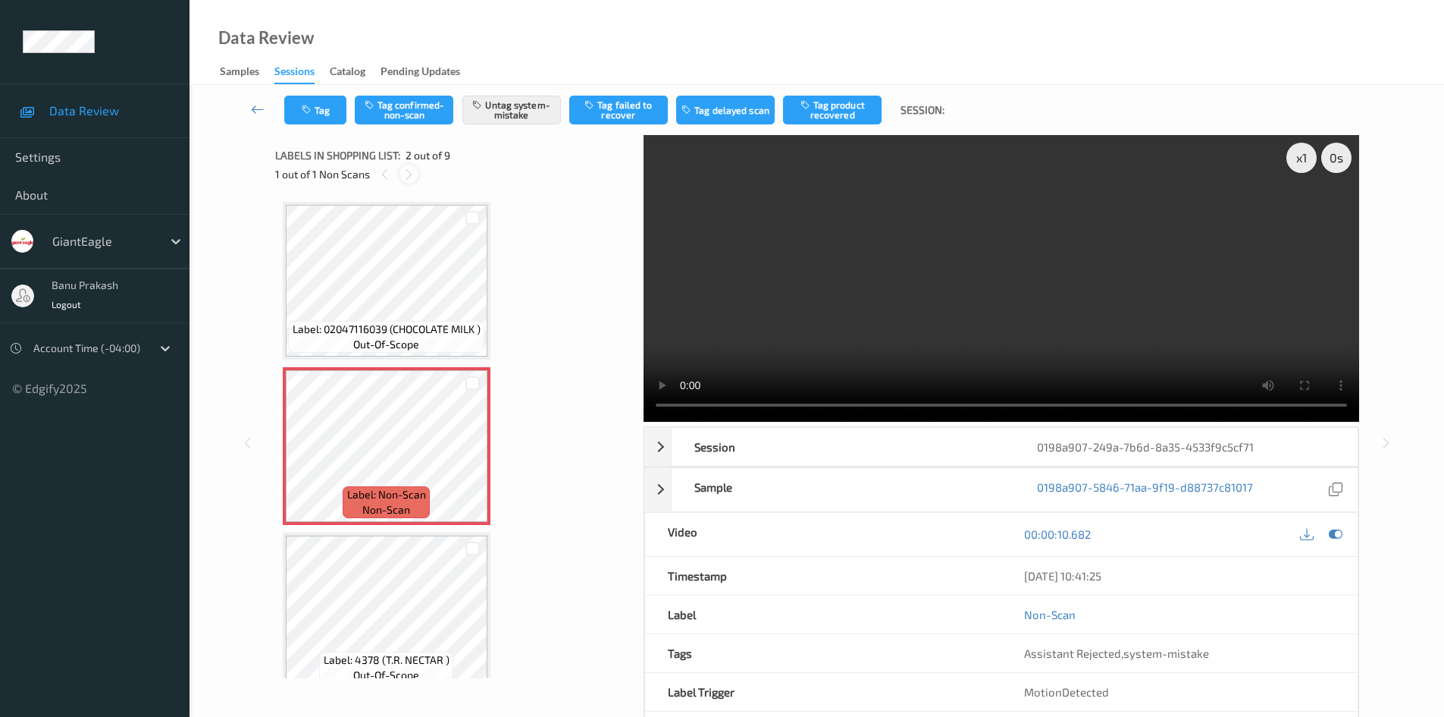
scroll to position [8, 0]
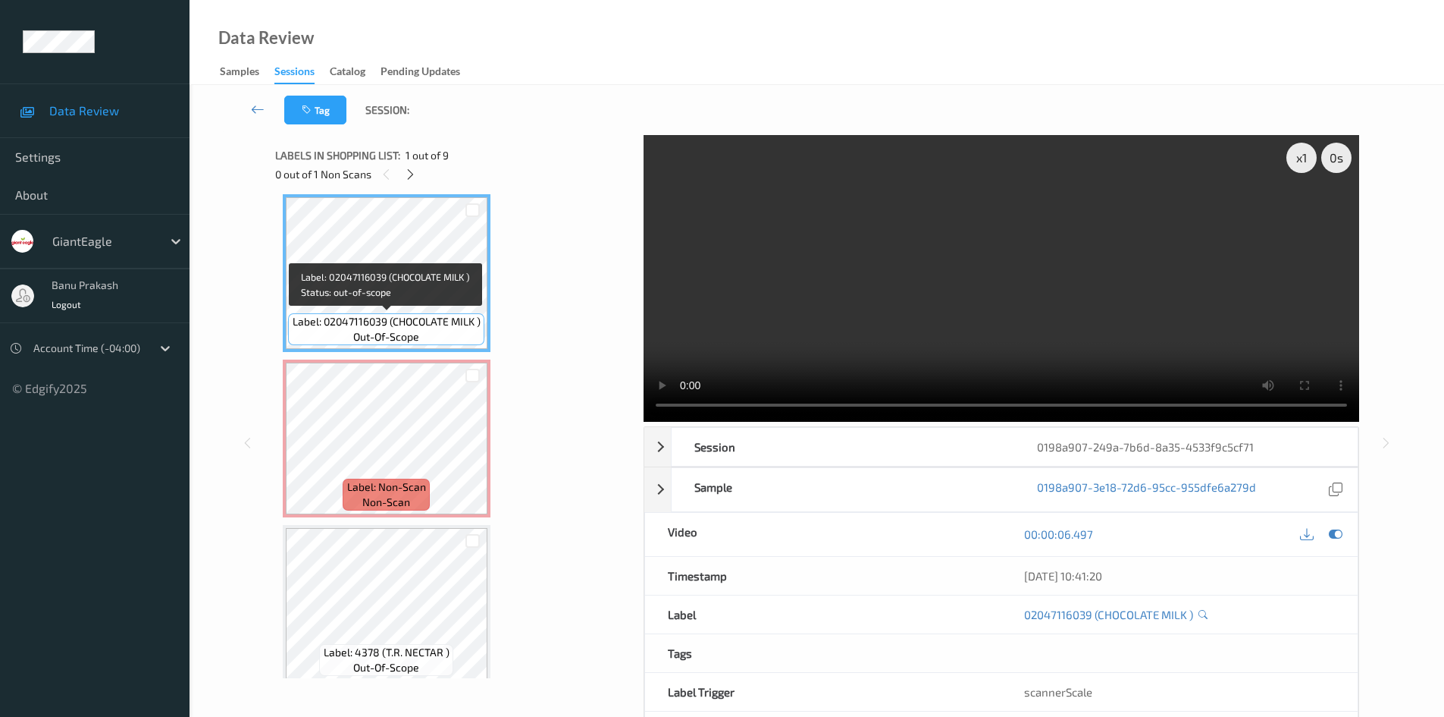
click at [393, 345] on div "Label: 02047116039 (CHOCOLATE MILK ) out-of-scope" at bounding box center [386, 329] width 196 height 32
click at [412, 174] on icon at bounding box center [410, 175] width 13 height 14
click at [835, 274] on video at bounding box center [1002, 278] width 716 height 287
click at [974, 218] on video at bounding box center [1002, 278] width 716 height 287
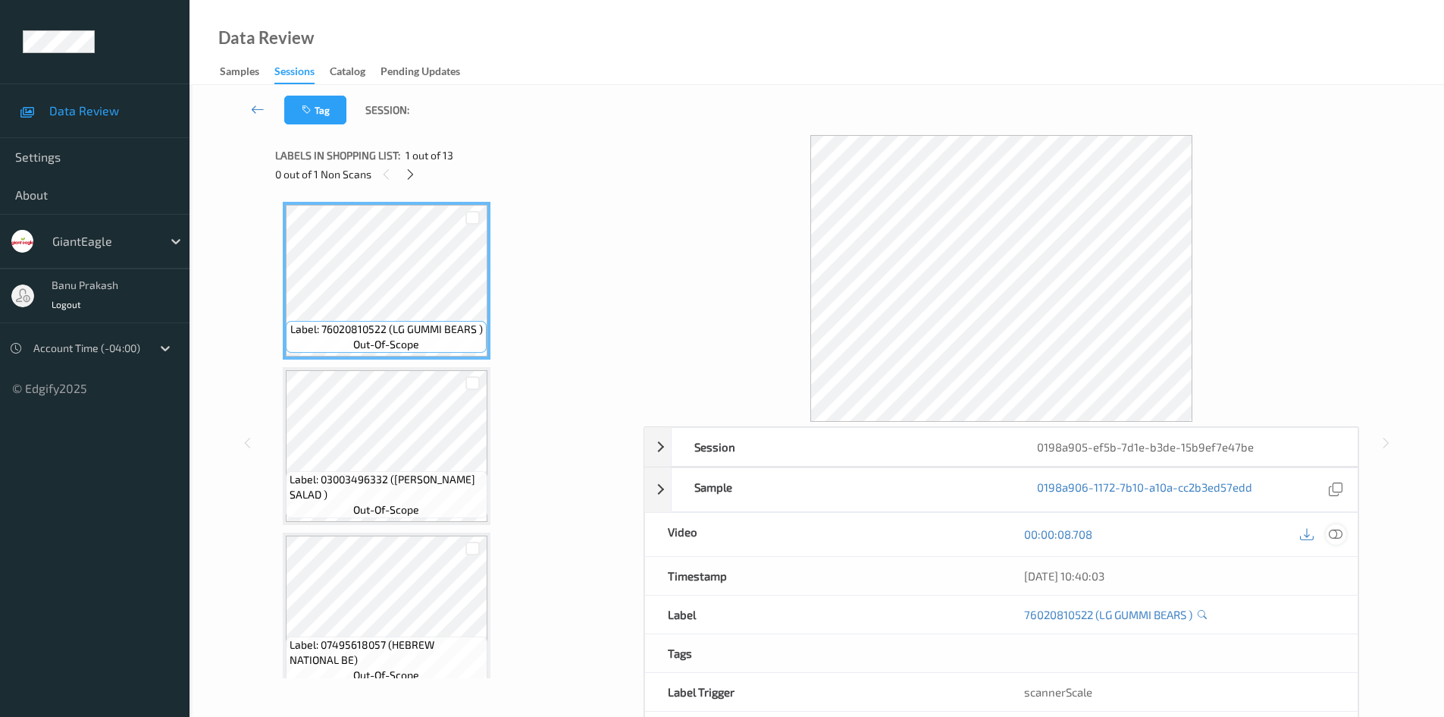
click at [1334, 536] on icon at bounding box center [1336, 534] width 14 height 14
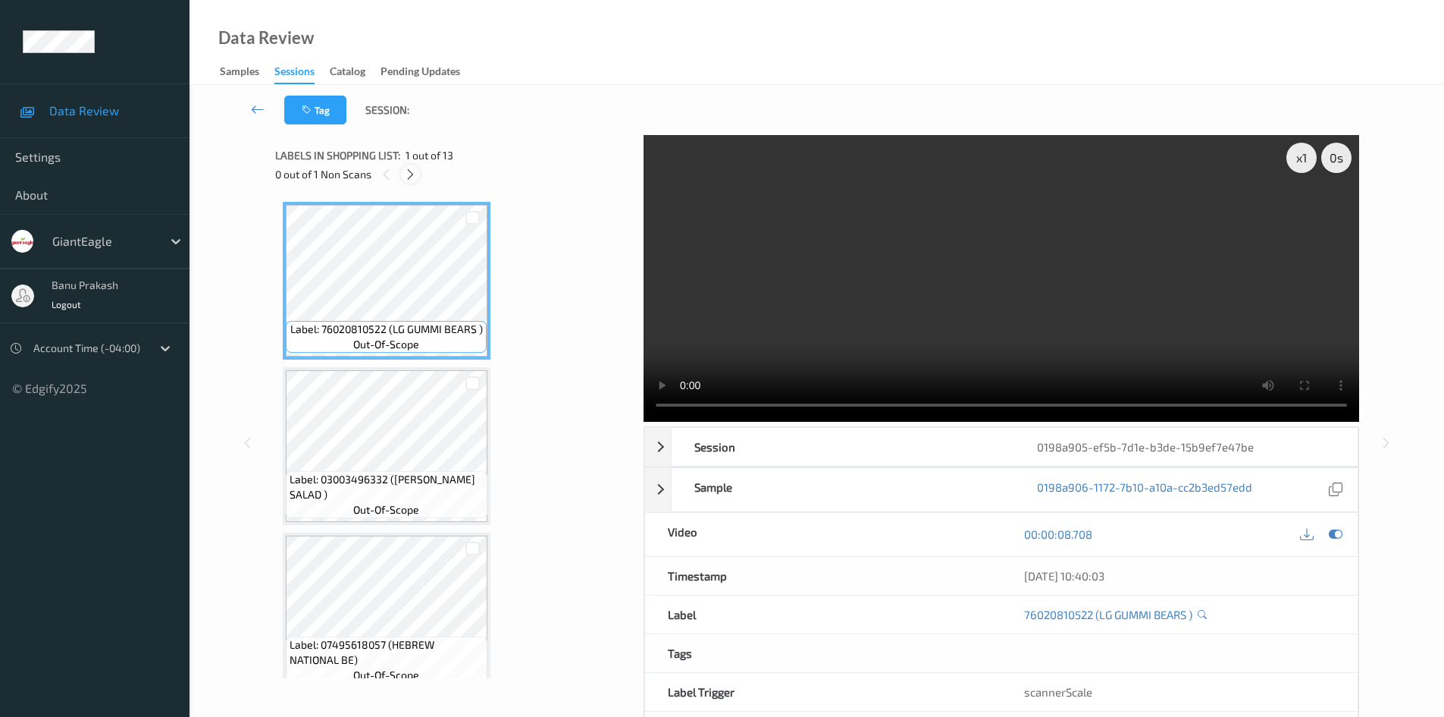
click at [412, 173] on icon at bounding box center [410, 175] width 13 height 14
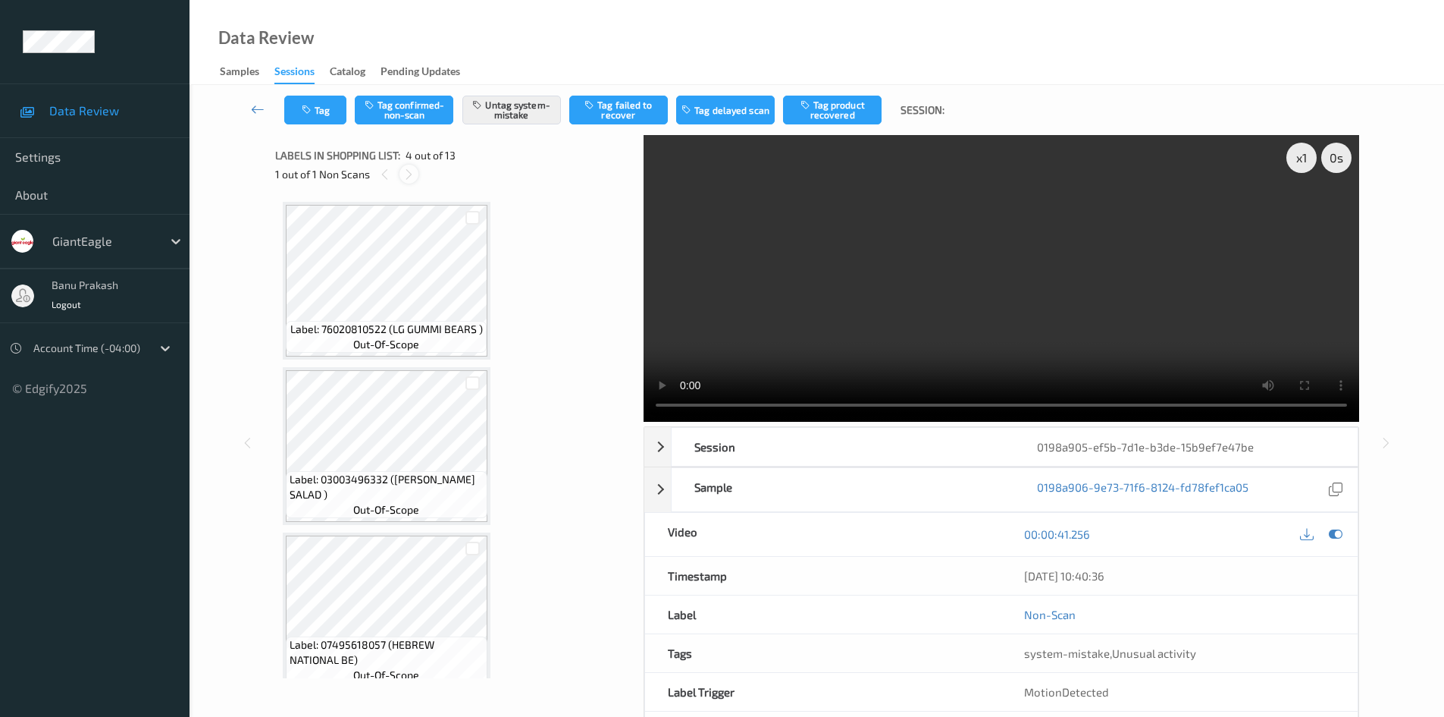
scroll to position [338, 0]
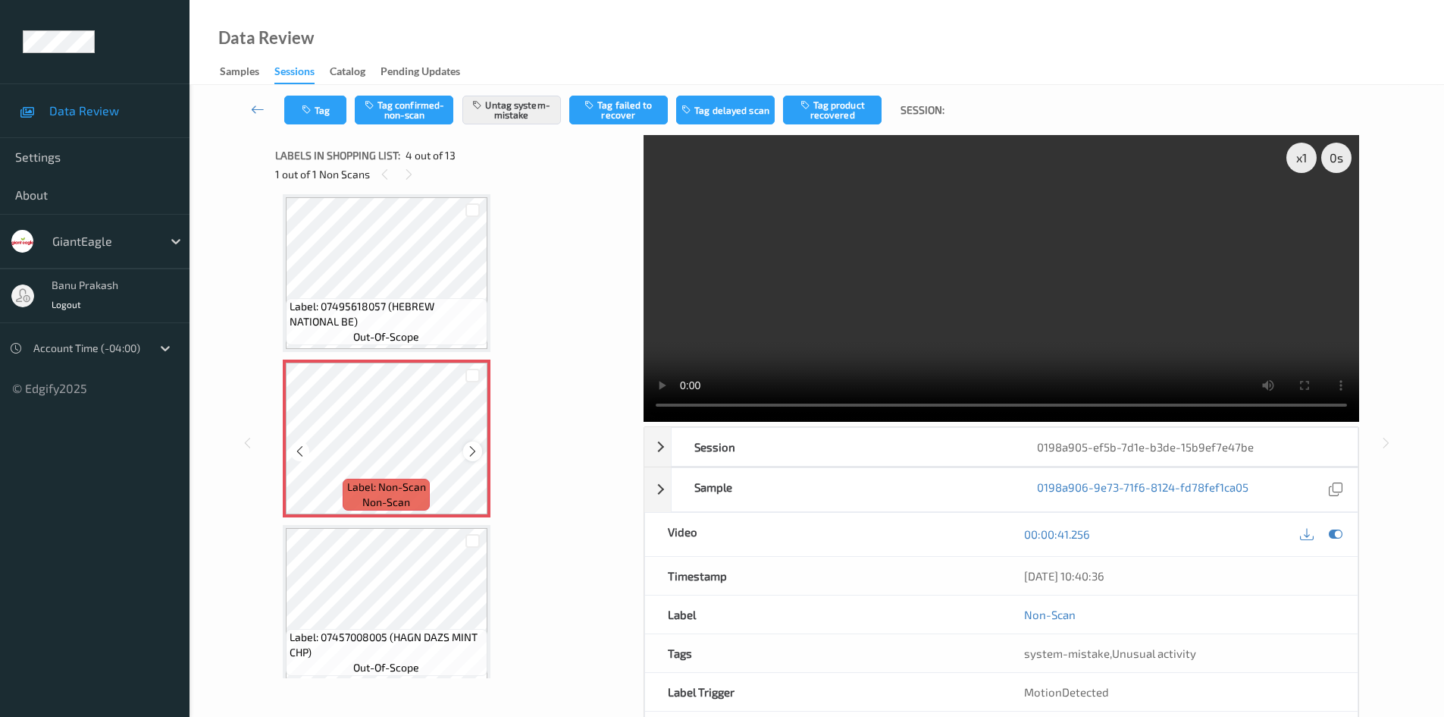
click at [478, 451] on icon at bounding box center [472, 451] width 13 height 14
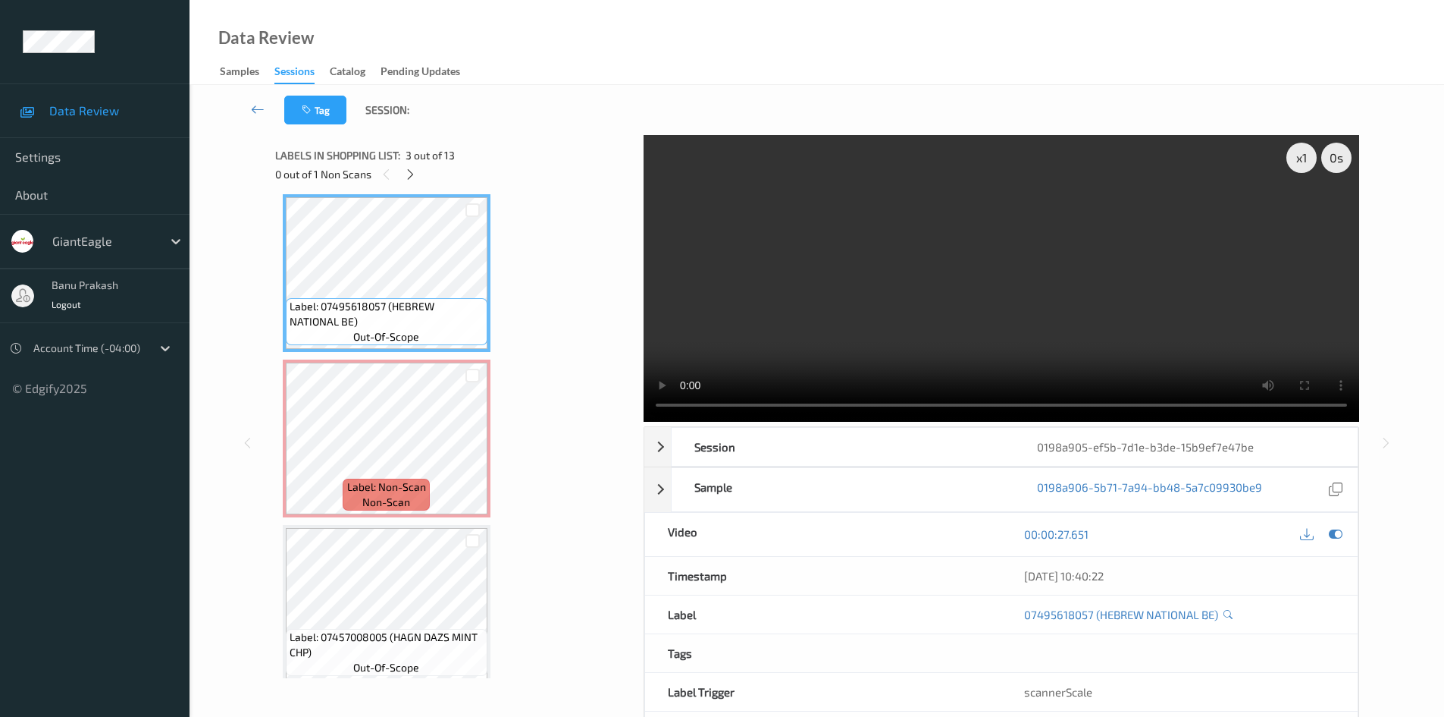
click at [887, 279] on video at bounding box center [1002, 278] width 716 height 287
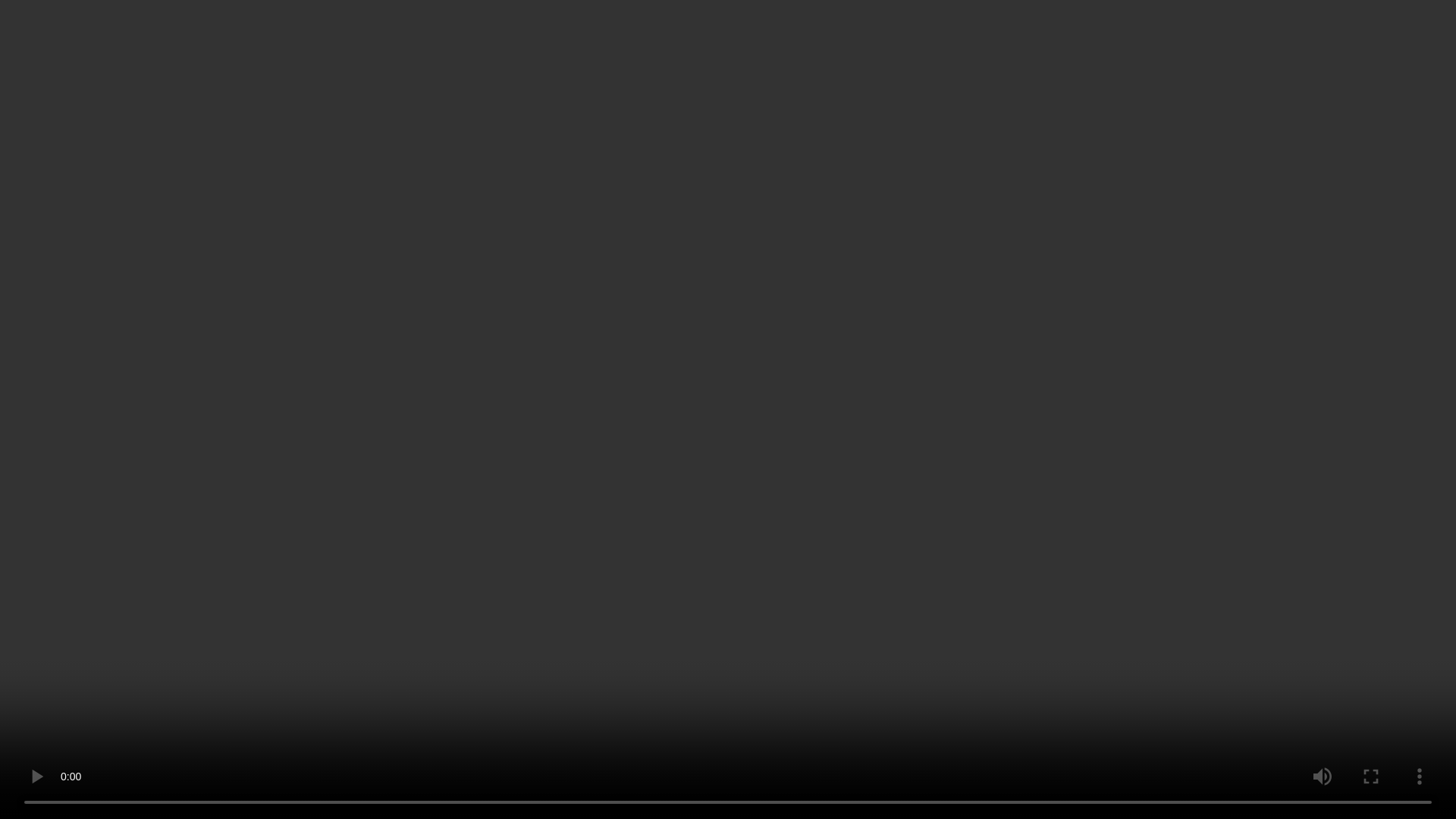
click at [669, 613] on video at bounding box center [728, 409] width 1456 height 819
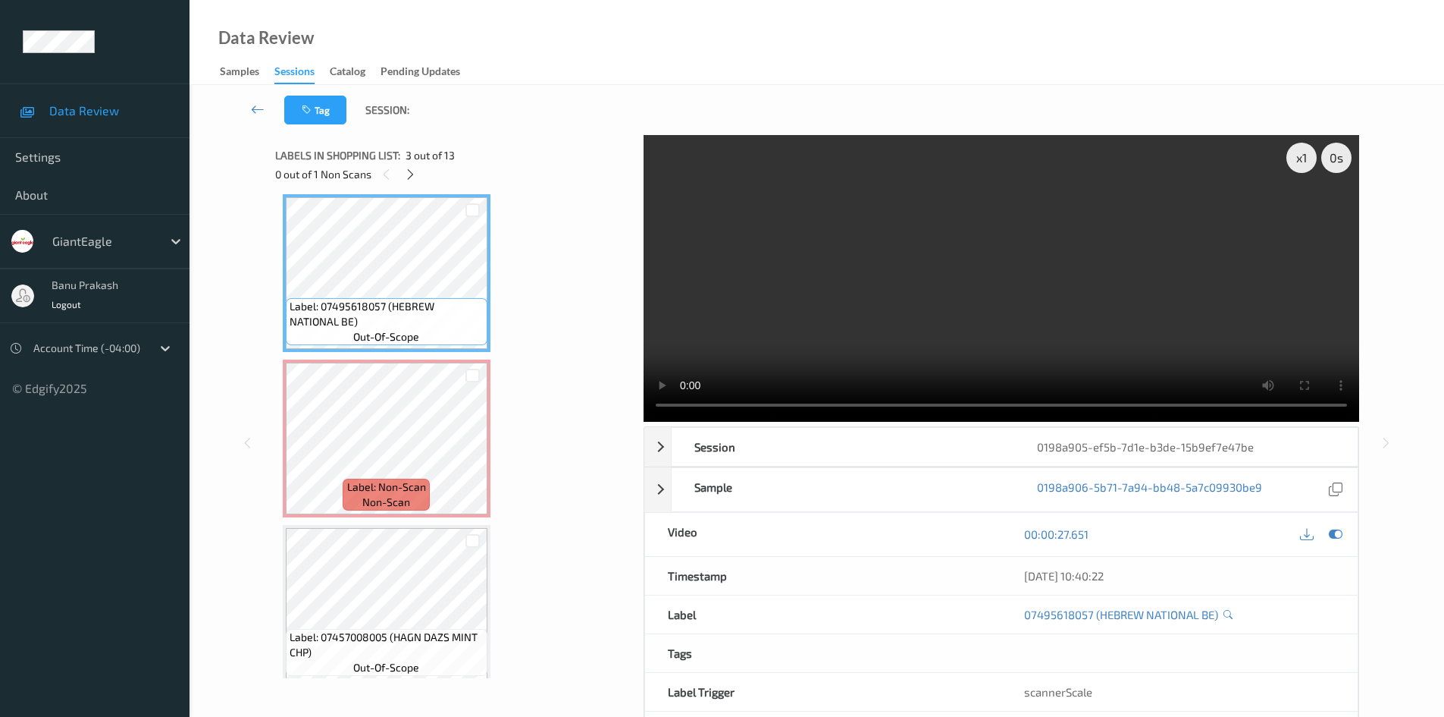
click at [1198, 319] on video at bounding box center [1002, 278] width 716 height 287
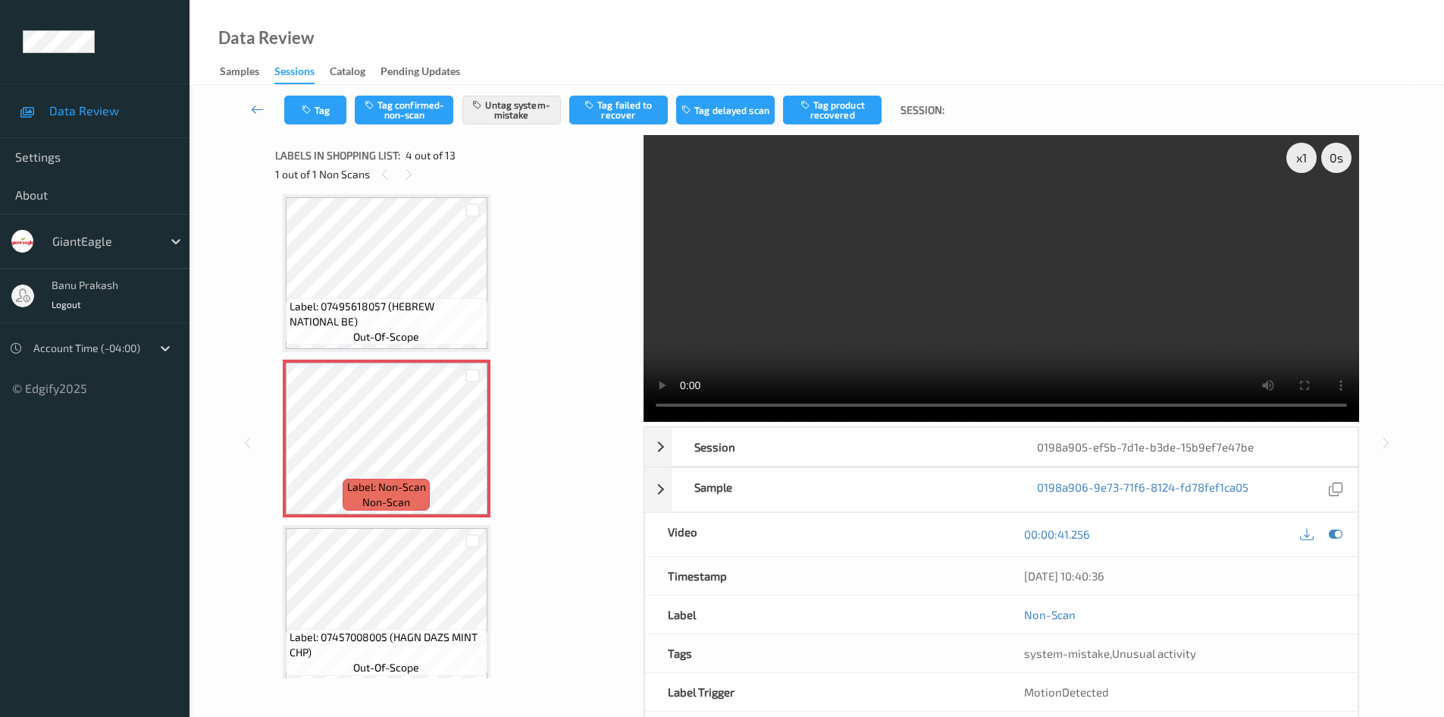
click at [835, 319] on video at bounding box center [1002, 278] width 716 height 287
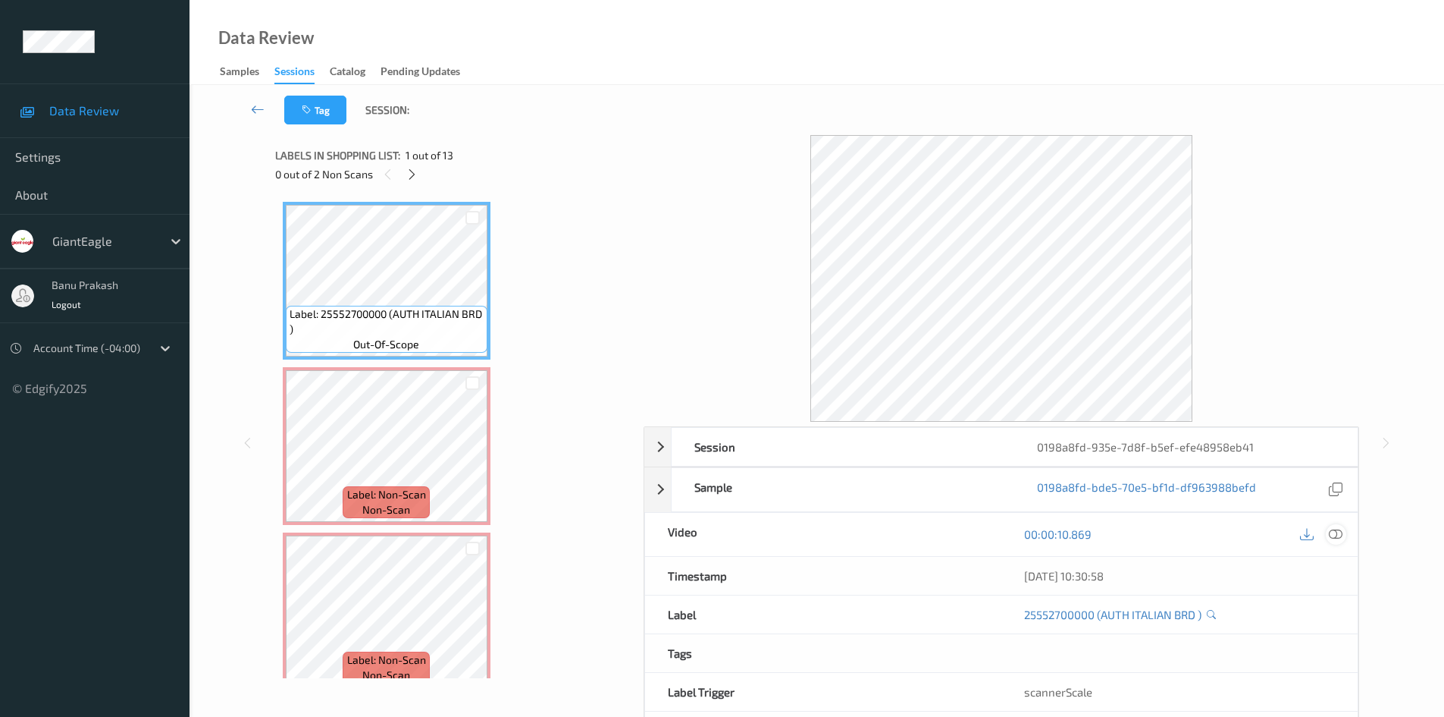
click at [1335, 534] on icon at bounding box center [1336, 534] width 14 height 14
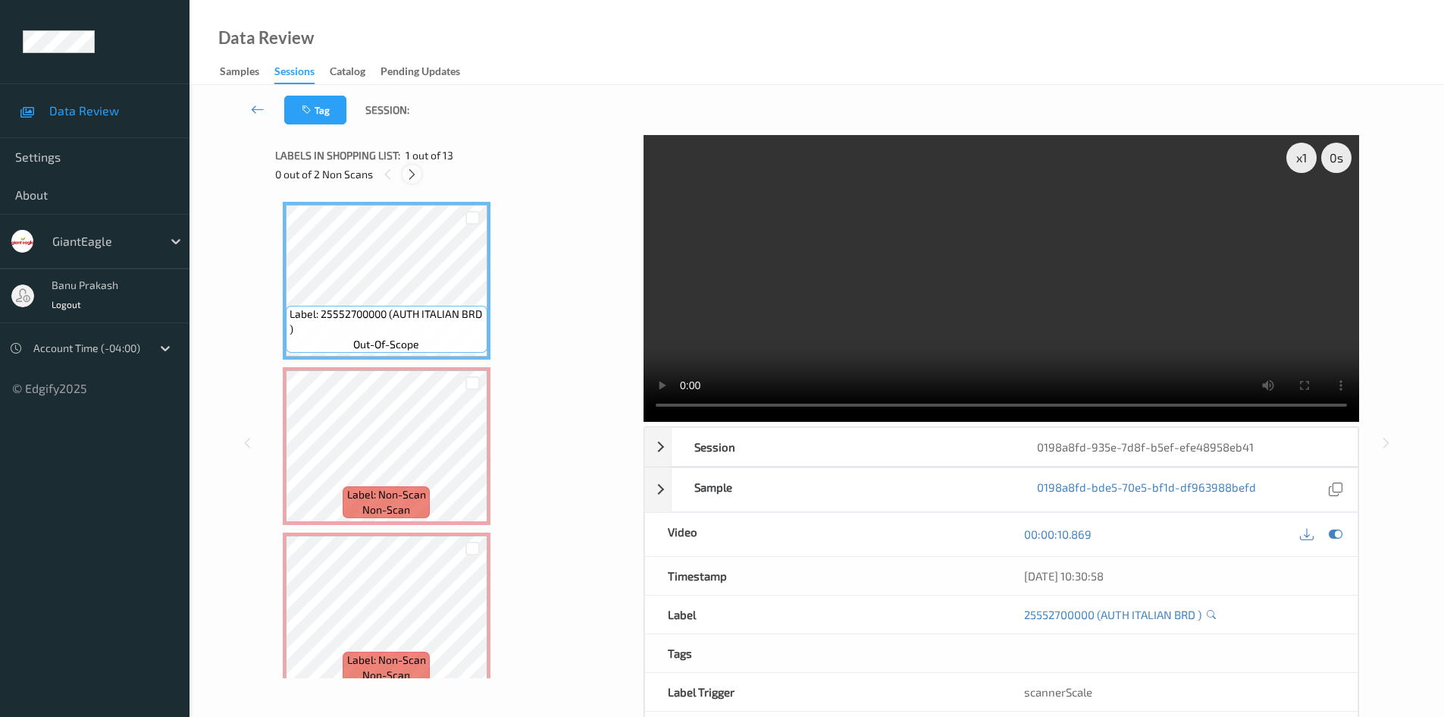
click at [414, 168] on icon at bounding box center [412, 175] width 13 height 14
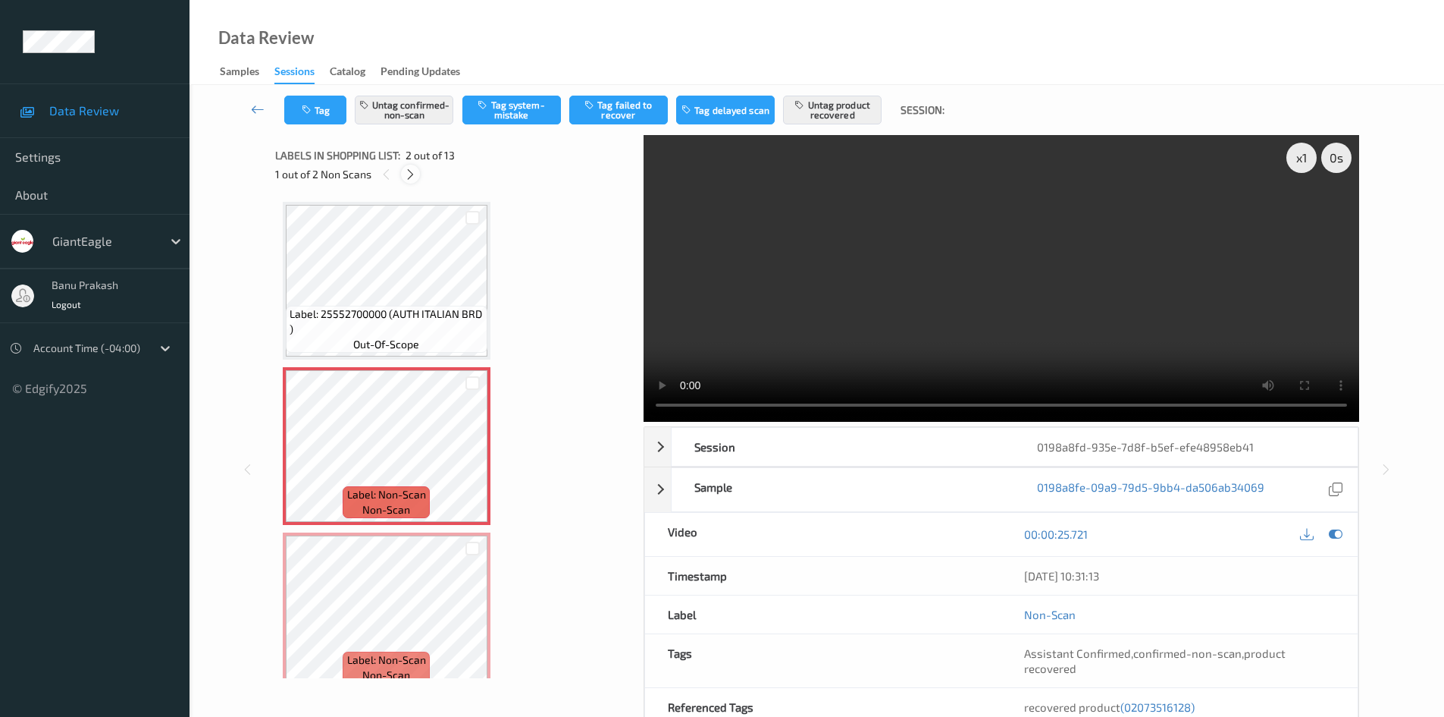
scroll to position [8, 0]
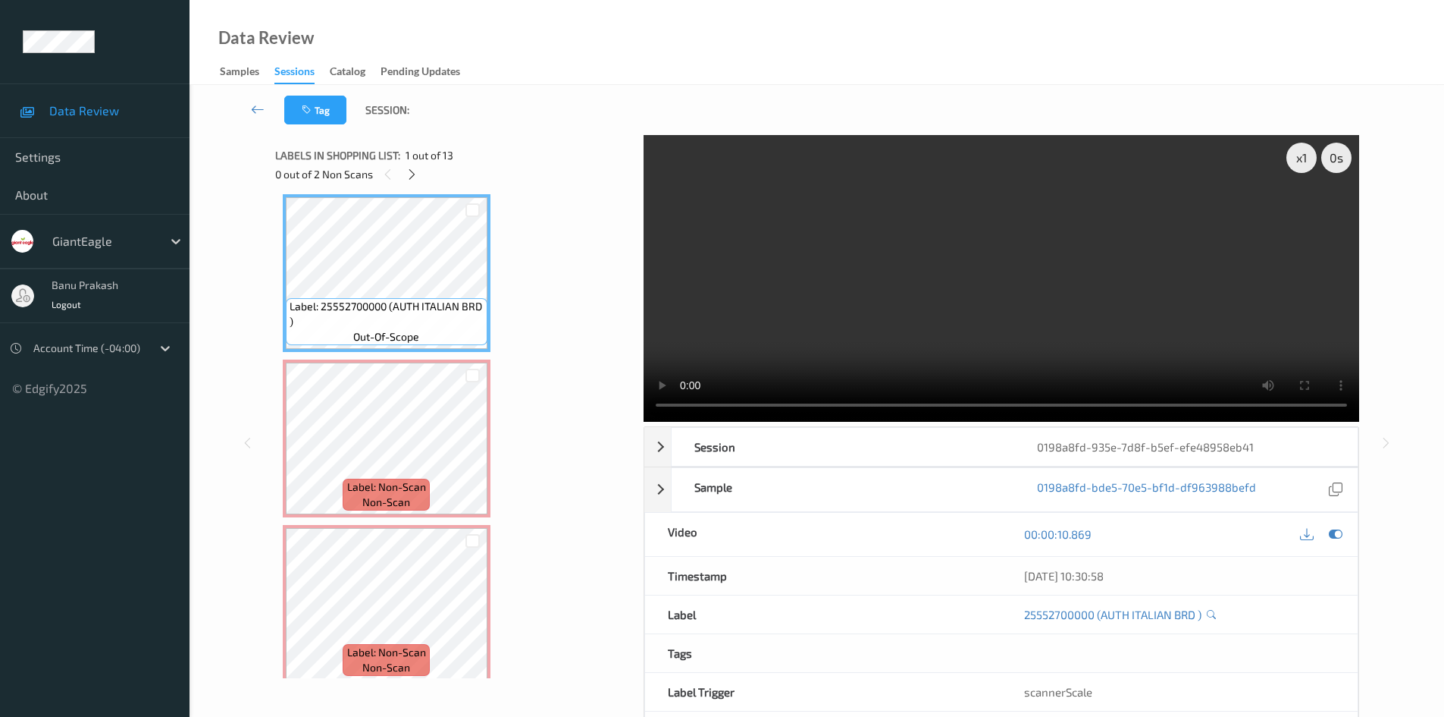
click at [917, 321] on video at bounding box center [1002, 278] width 716 height 287
click at [911, 319] on video at bounding box center [1002, 278] width 716 height 287
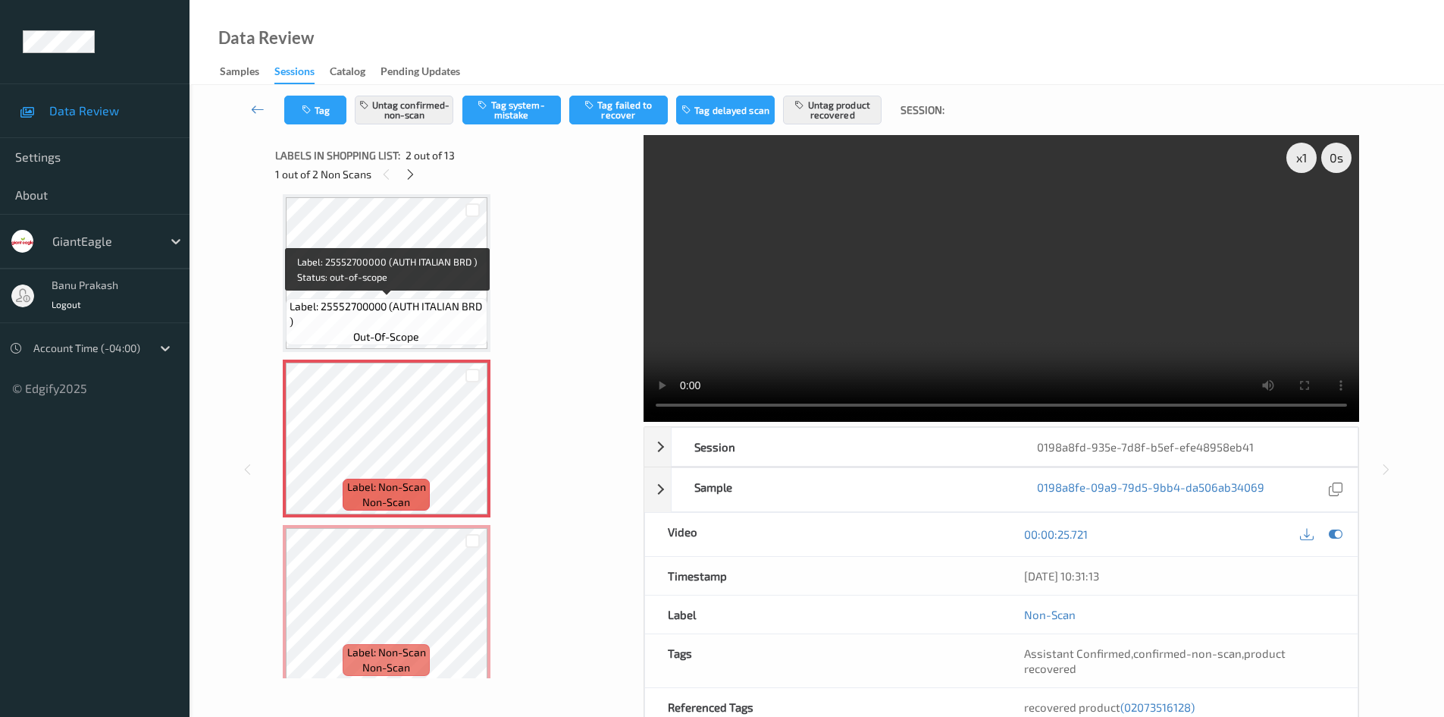
click at [384, 298] on div "Label: 25552700000 (AUTH ITALIAN BRD ) out-of-scope" at bounding box center [387, 321] width 202 height 47
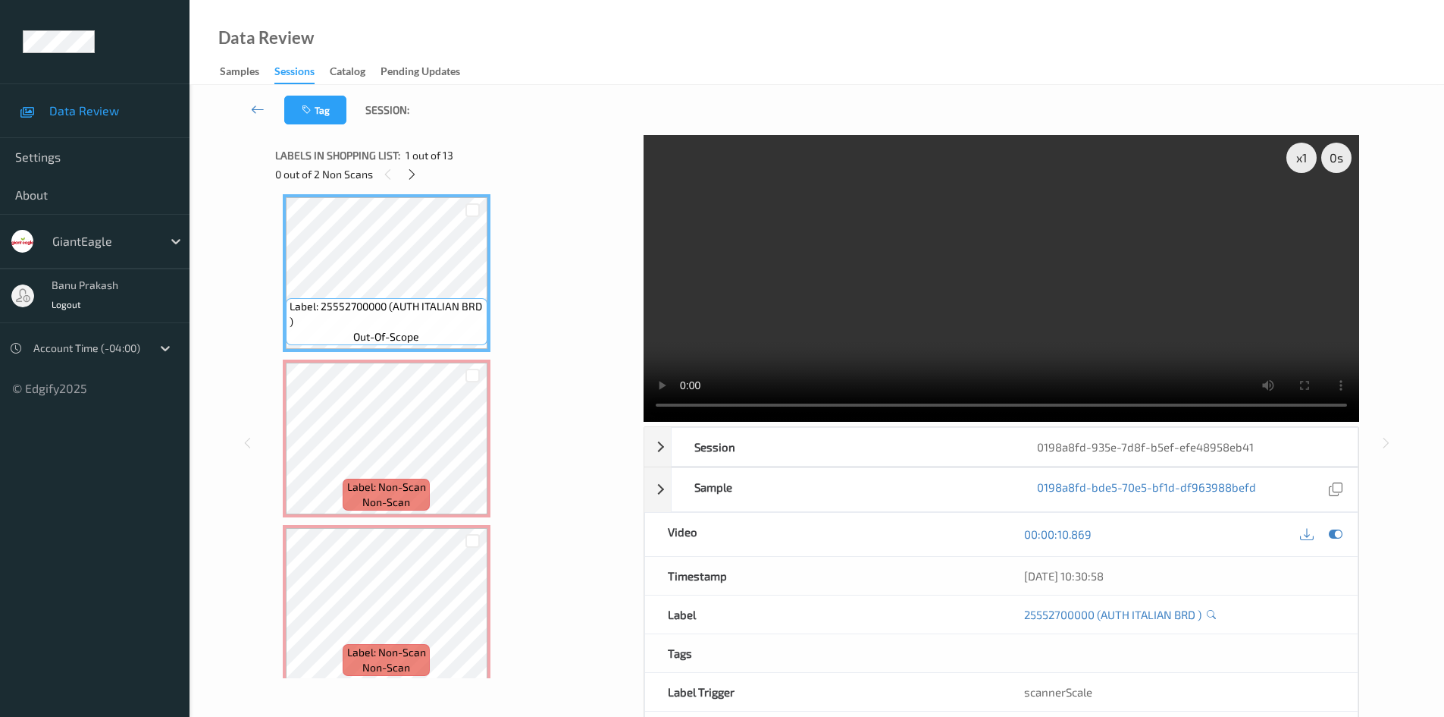
click at [861, 265] on video at bounding box center [1002, 278] width 716 height 287
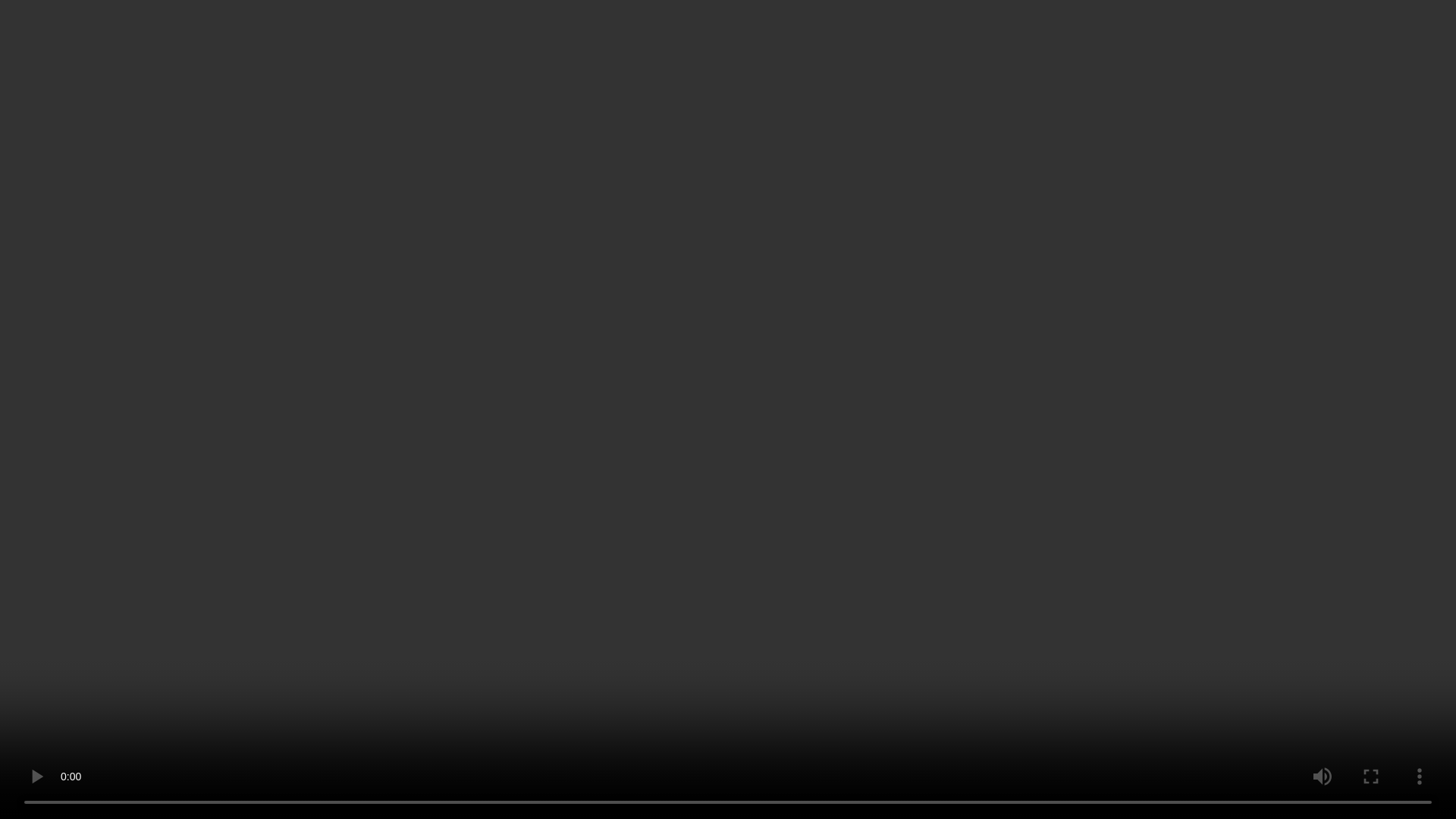
click at [864, 443] on video at bounding box center [728, 409] width 1456 height 819
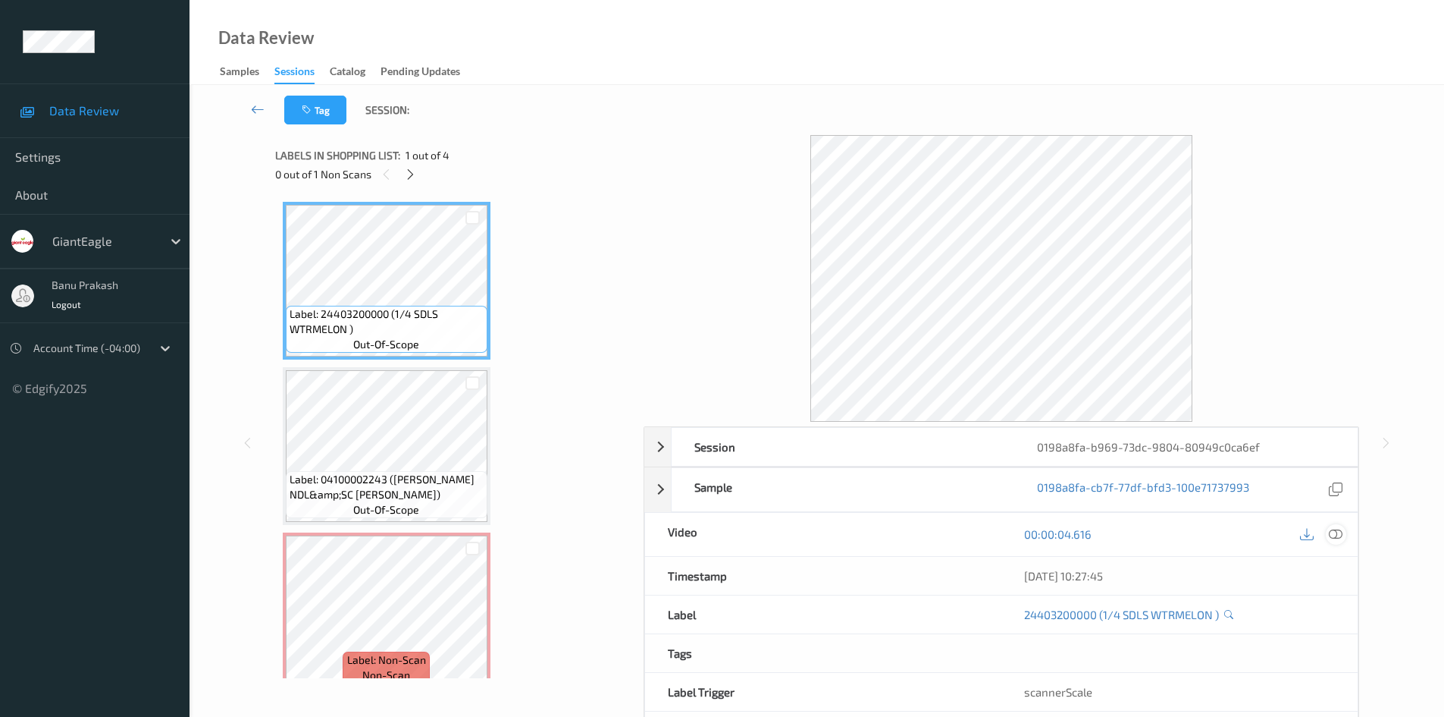
click at [1331, 532] on icon at bounding box center [1336, 534] width 14 height 14
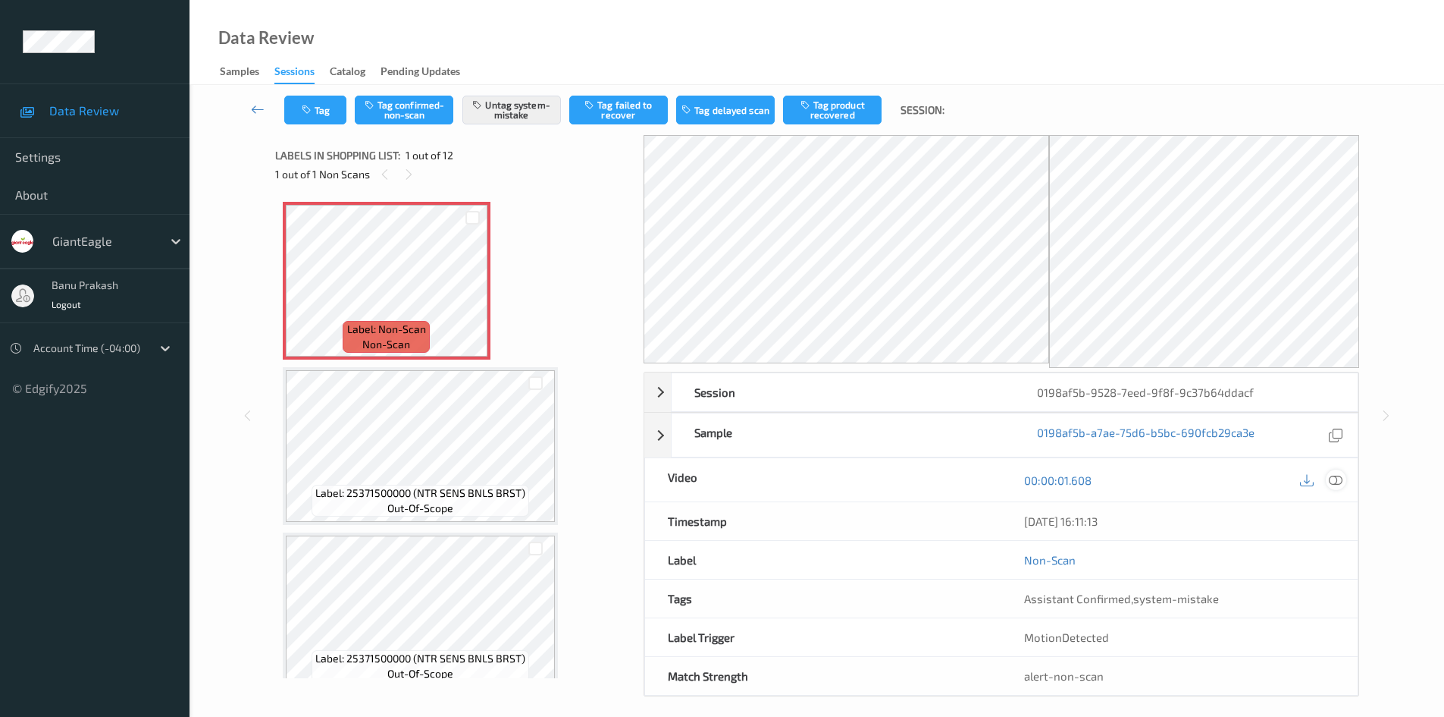
click at [1337, 485] on icon at bounding box center [1336, 480] width 14 height 14
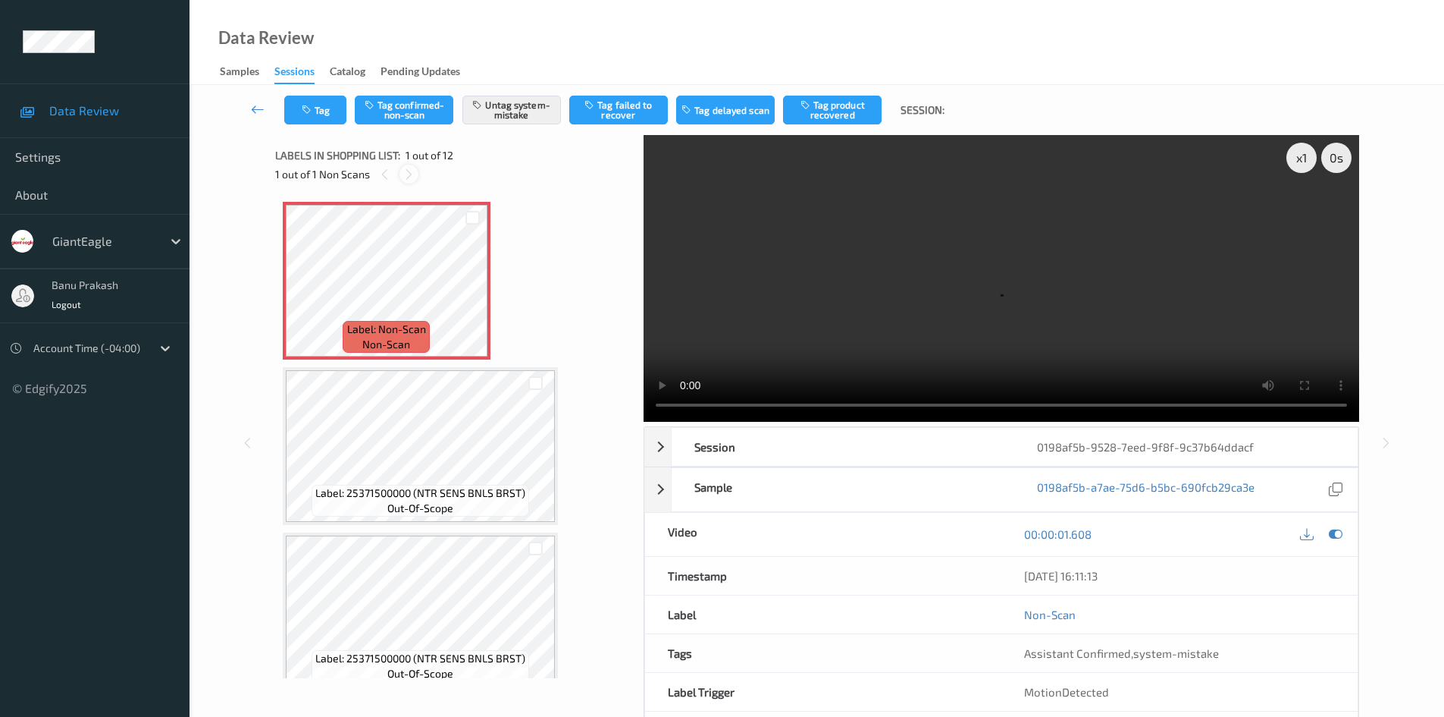
click at [406, 171] on icon at bounding box center [409, 175] width 13 height 14
click at [716, 347] on video at bounding box center [1002, 278] width 716 height 287
click at [801, 314] on video at bounding box center [1002, 278] width 716 height 287
click at [1037, 259] on video at bounding box center [1002, 278] width 716 height 287
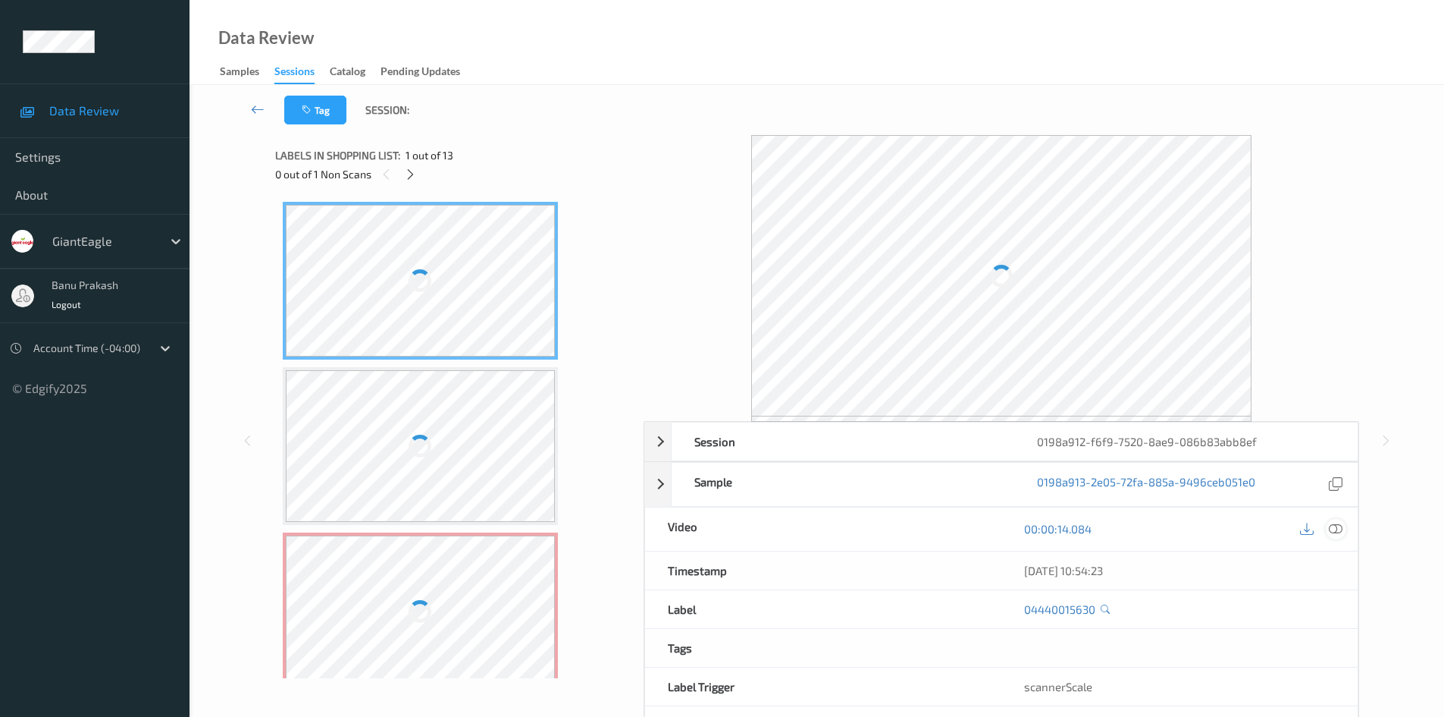
click at [1335, 531] on icon at bounding box center [1336, 529] width 14 height 14
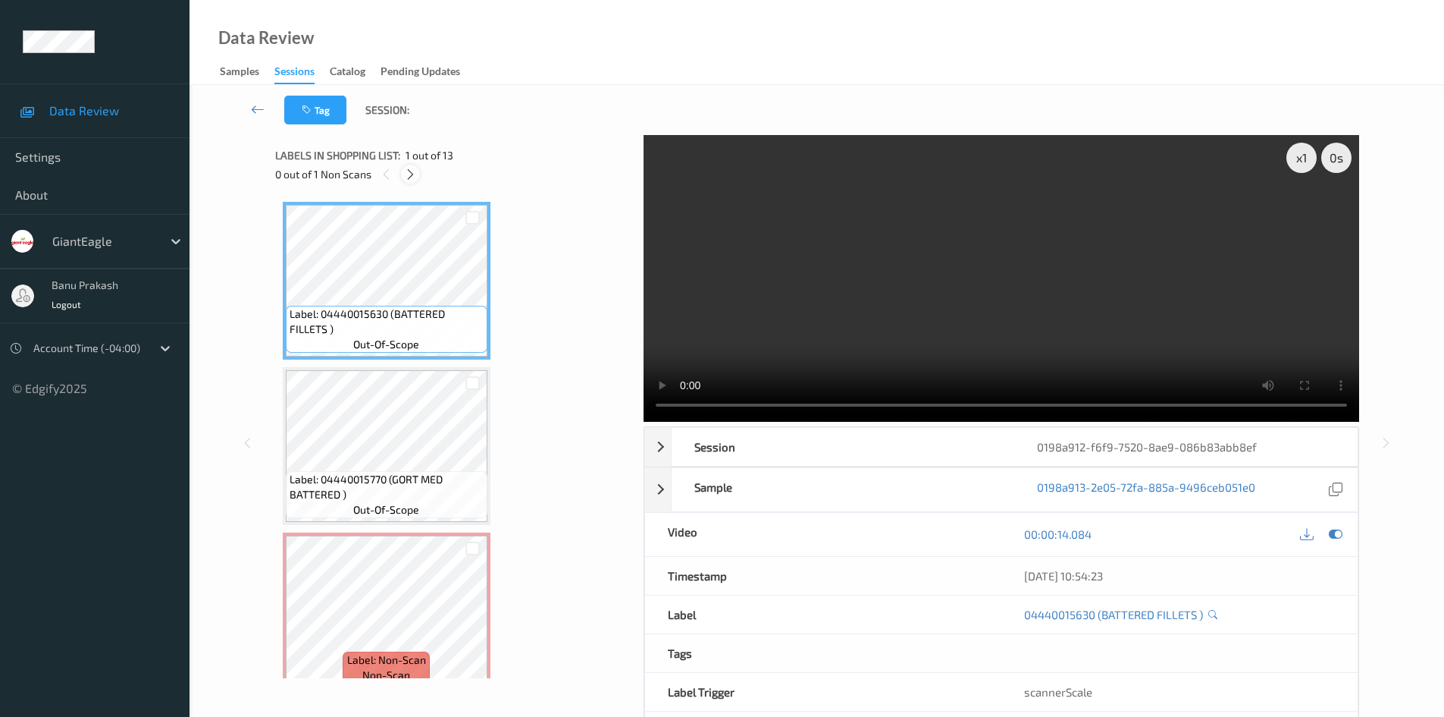
click at [415, 176] on icon at bounding box center [410, 175] width 13 height 14
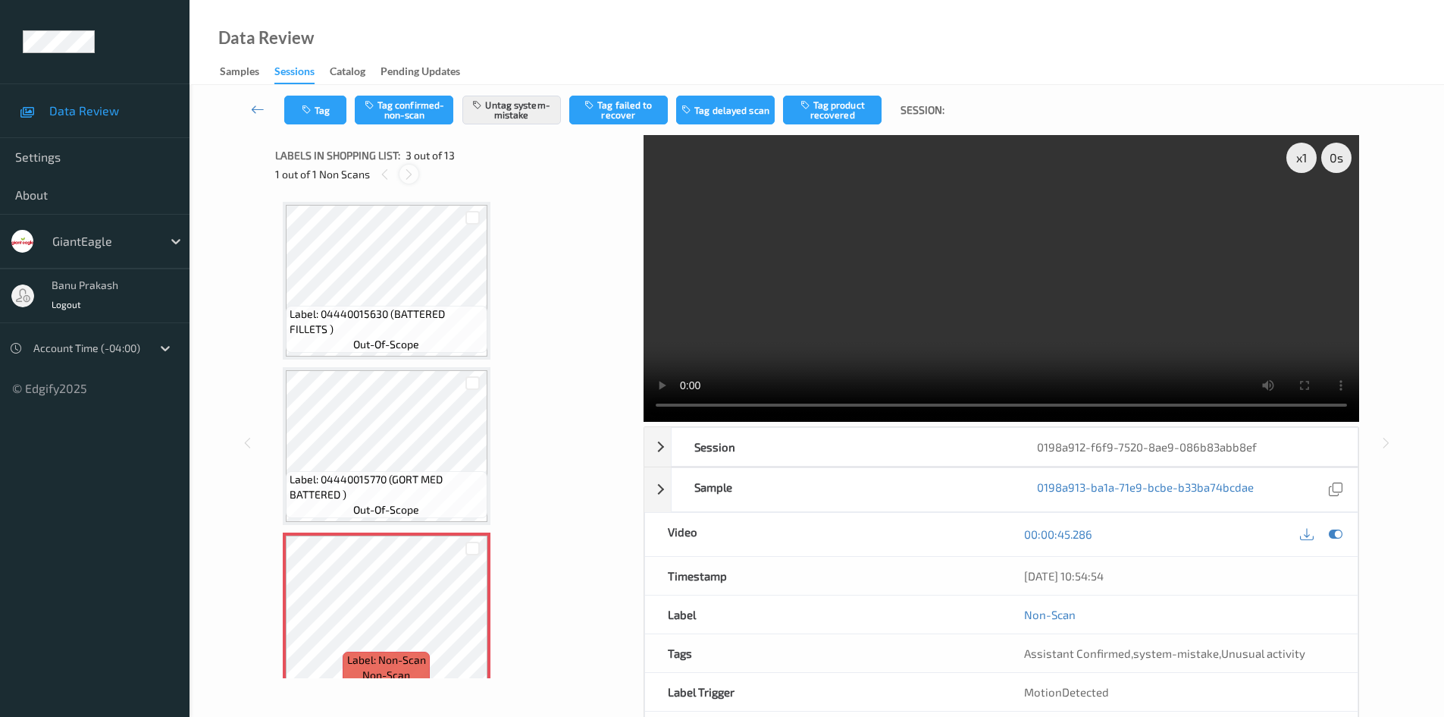
scroll to position [173, 0]
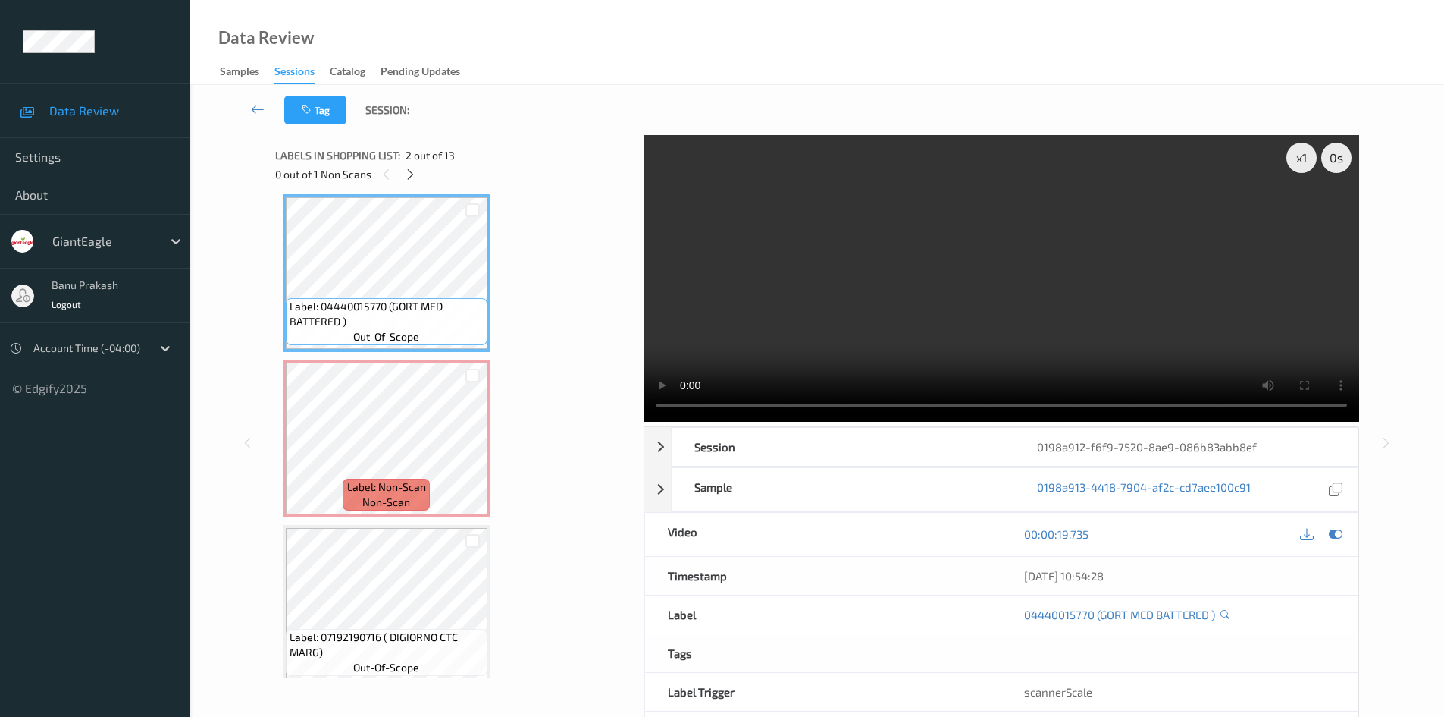
click at [1049, 256] on video at bounding box center [1002, 278] width 716 height 287
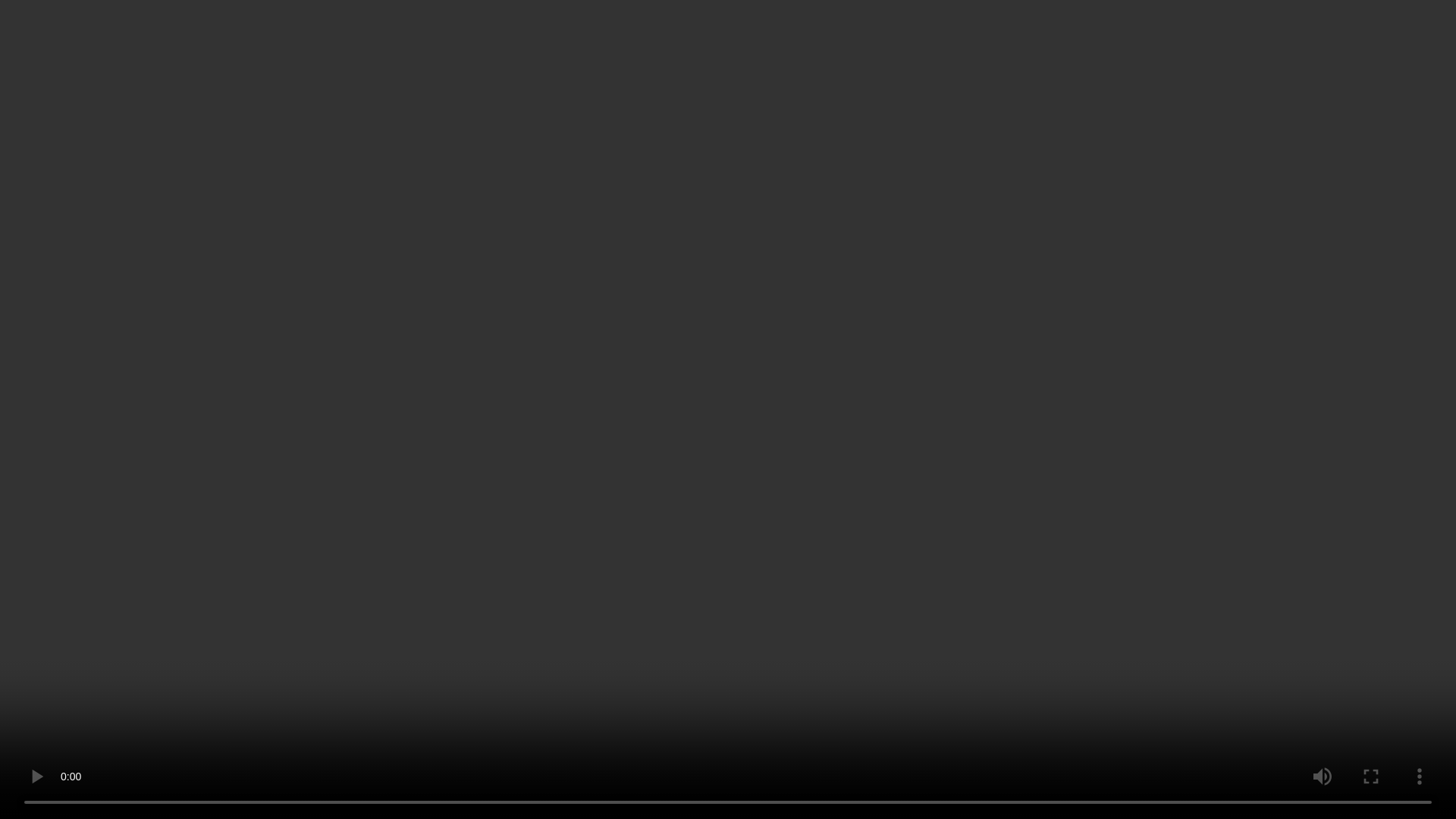
click at [1063, 576] on video at bounding box center [728, 409] width 1456 height 819
click at [1058, 528] on video at bounding box center [728, 409] width 1456 height 819
drag, startPoint x: 628, startPoint y: 370, endPoint x: 629, endPoint y: 359, distance: 11.4
click at [629, 359] on video at bounding box center [728, 409] width 1456 height 819
click at [379, 588] on video at bounding box center [728, 409] width 1456 height 819
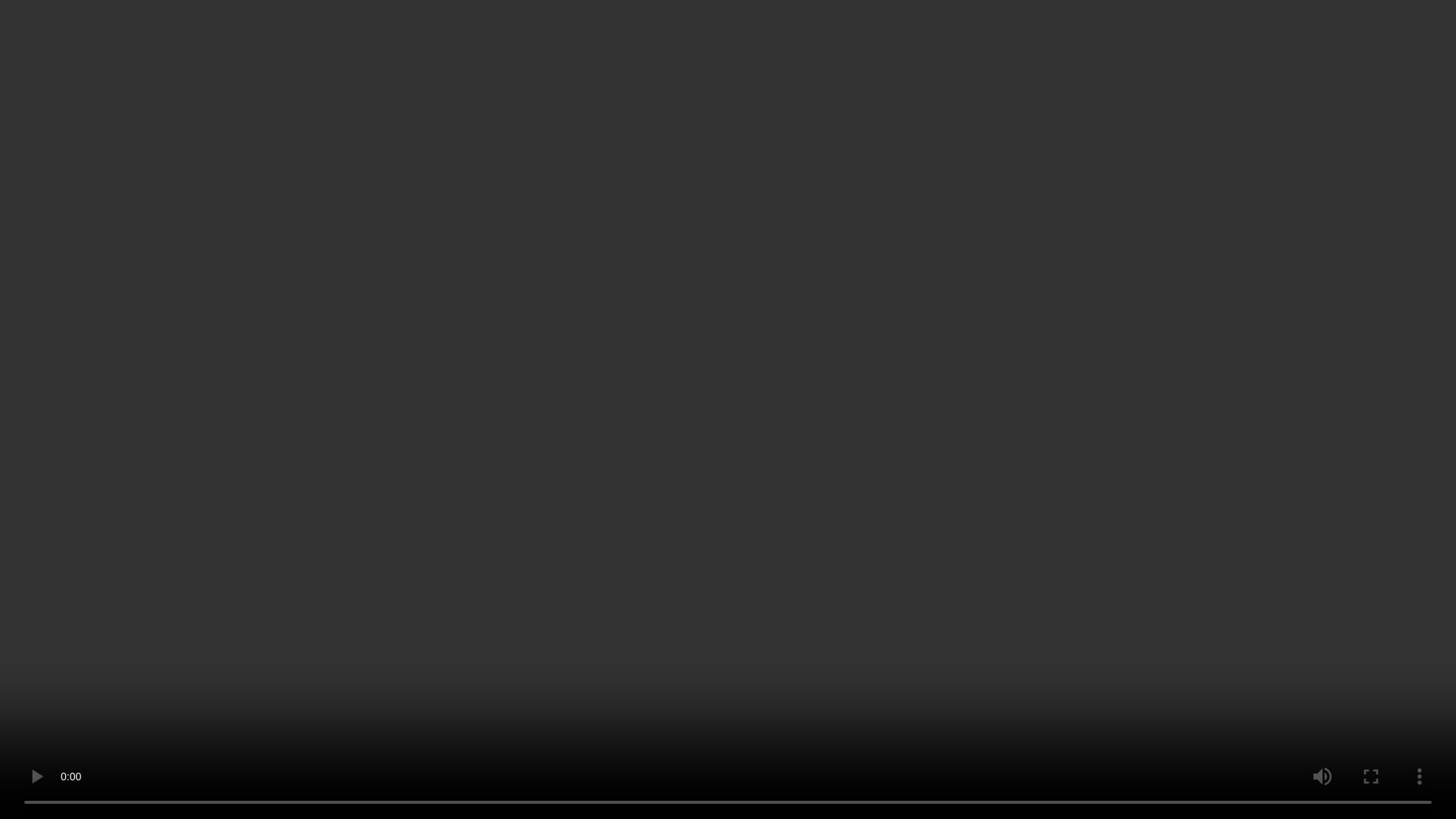
click at [211, 486] on video at bounding box center [728, 409] width 1456 height 819
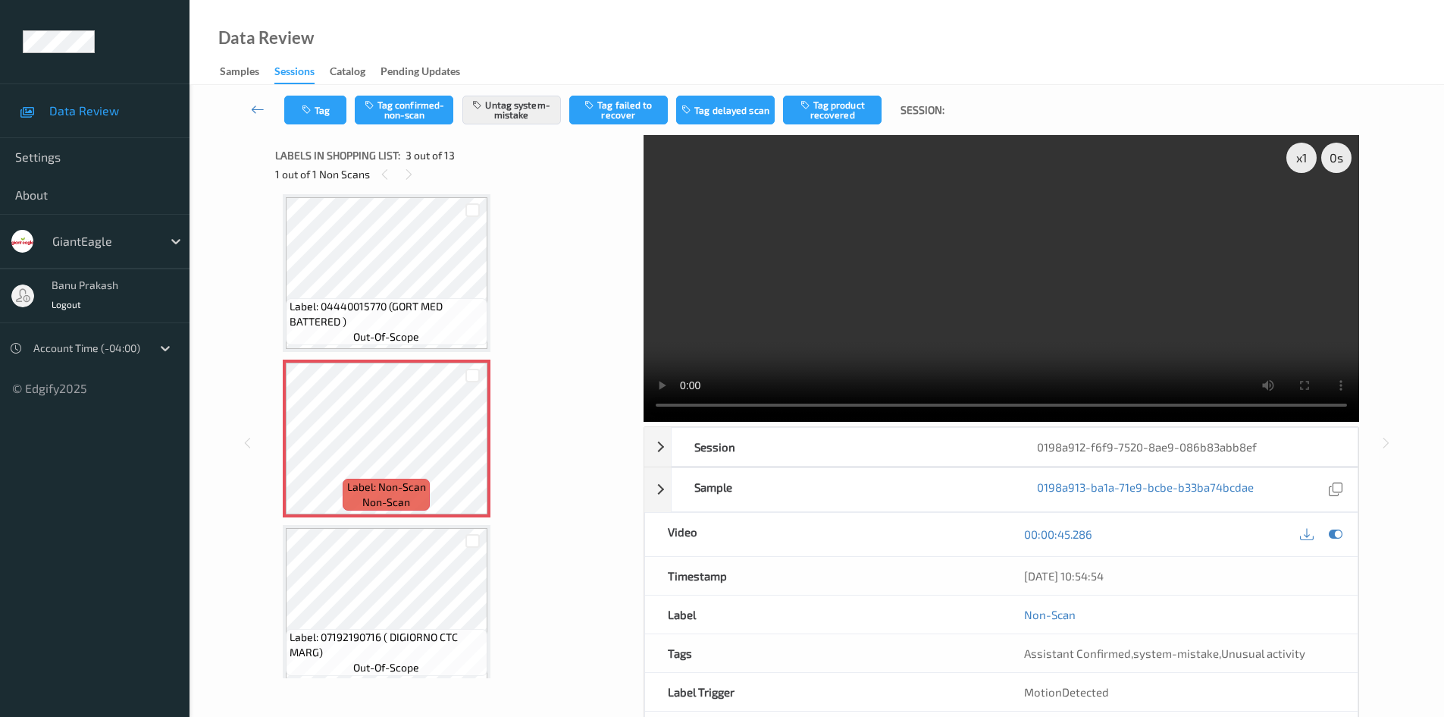
click at [758, 345] on video at bounding box center [1002, 278] width 716 height 287
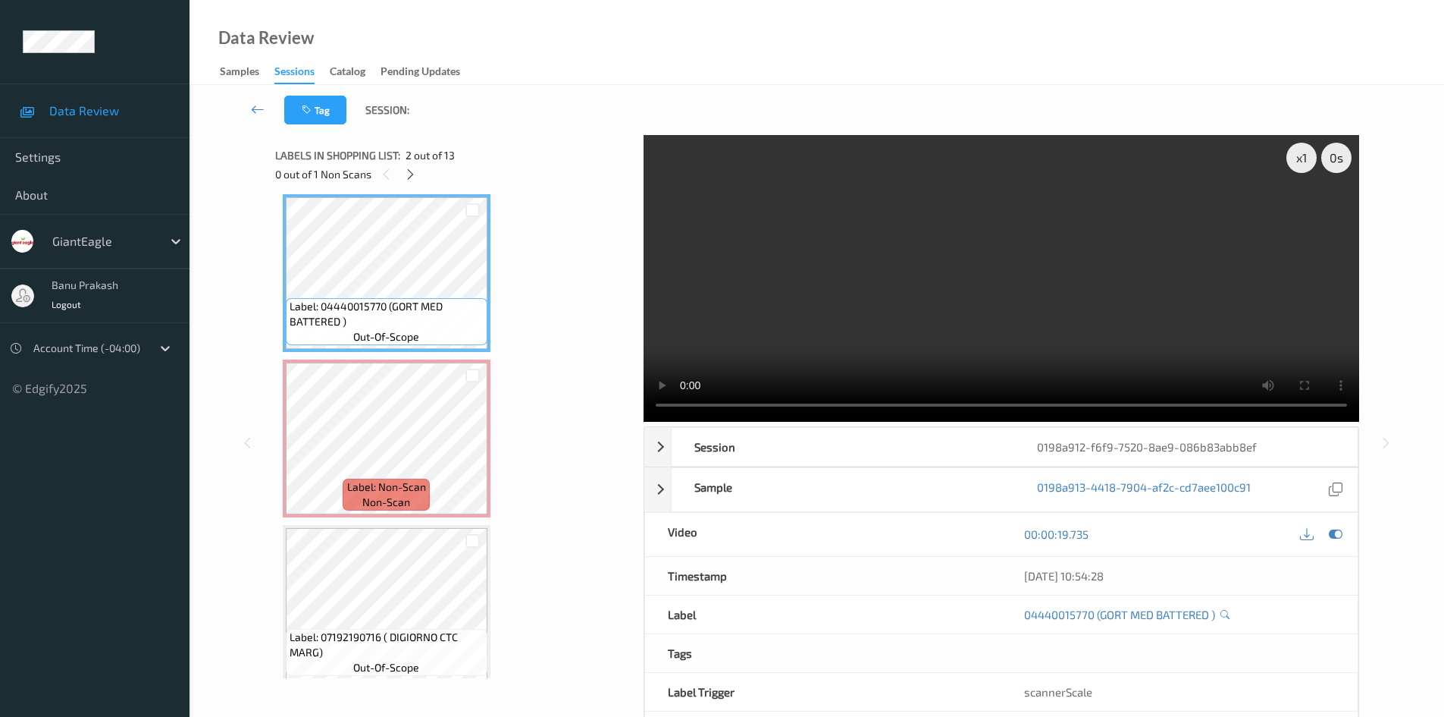
click at [1109, 282] on video at bounding box center [1002, 278] width 716 height 287
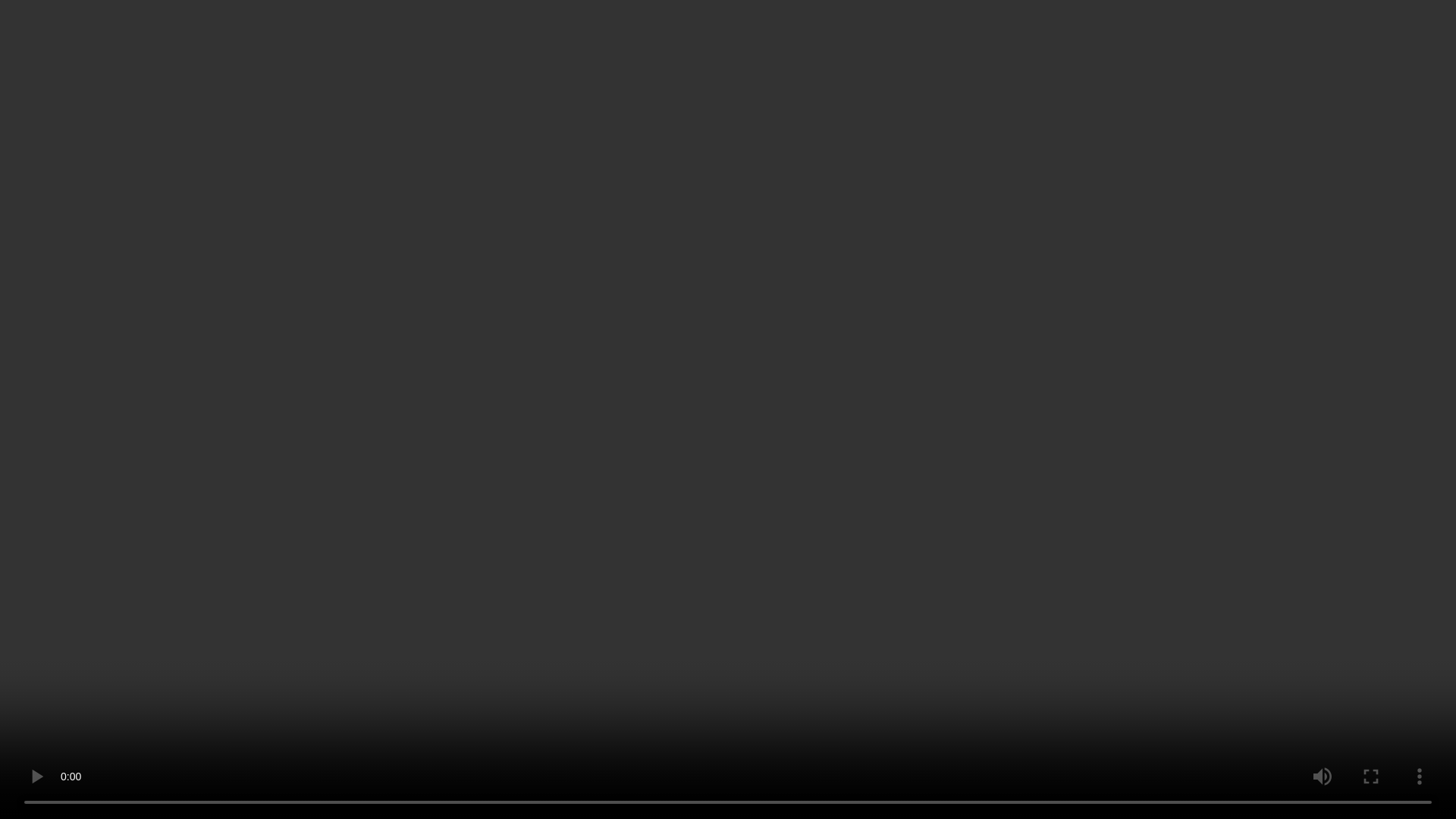
click at [1025, 375] on video at bounding box center [728, 409] width 1456 height 819
click at [444, 280] on video at bounding box center [728, 409] width 1456 height 819
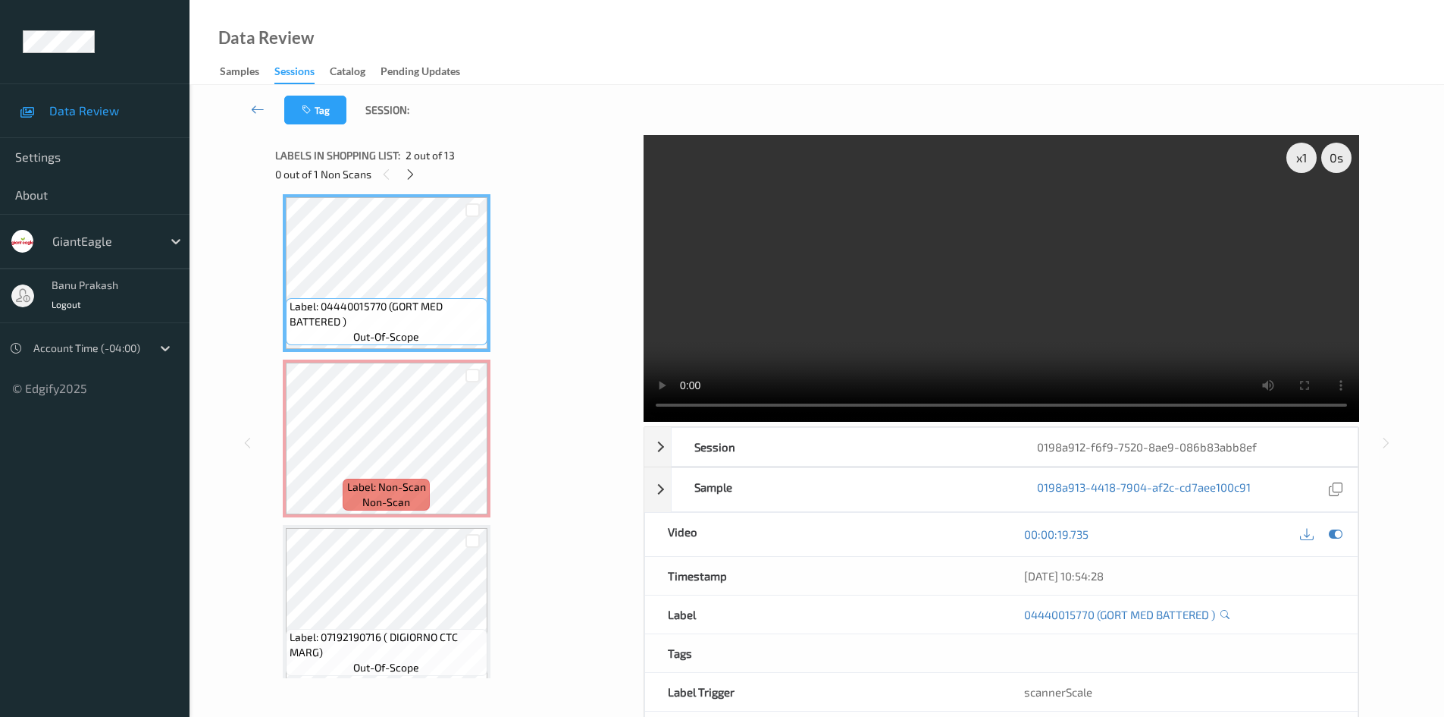
click at [1086, 328] on video at bounding box center [1002, 278] width 716 height 287
click at [848, 301] on video at bounding box center [1002, 278] width 716 height 287
click at [1045, 323] on video at bounding box center [1002, 278] width 716 height 287
